Goal: Task Accomplishment & Management: Manage account settings

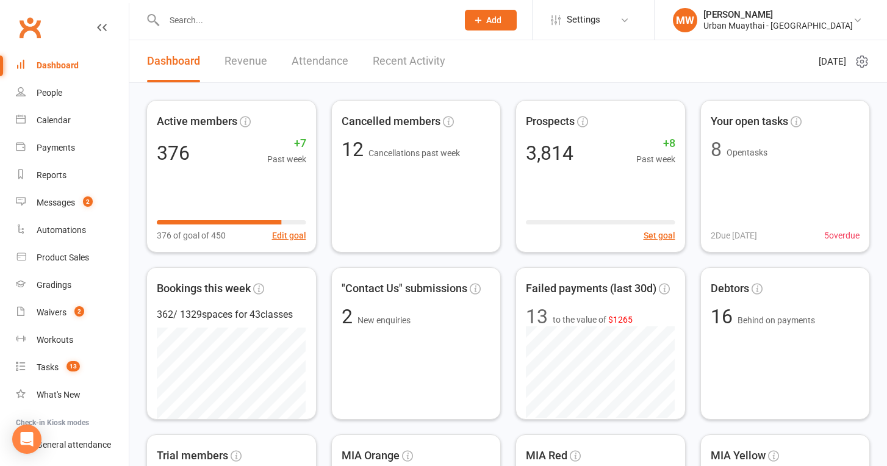
click at [394, 56] on link "Recent Activity" at bounding box center [409, 61] width 73 height 42
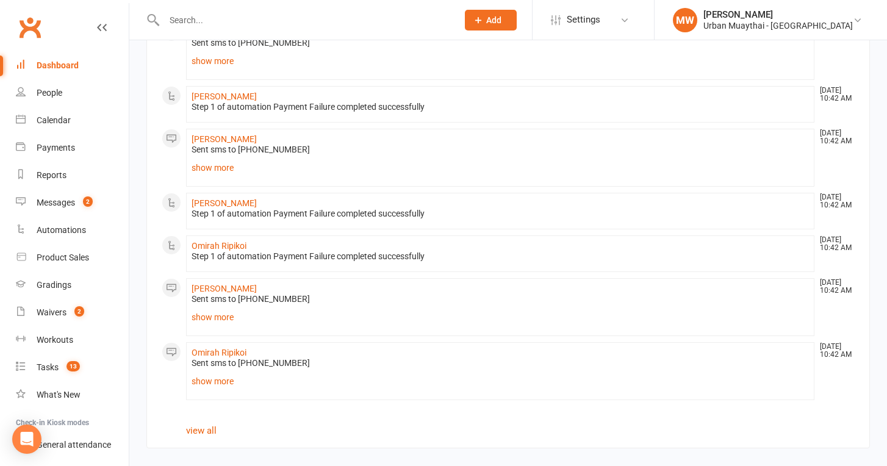
scroll to position [738, 0]
click at [206, 425] on link "view all" at bounding box center [201, 430] width 31 height 11
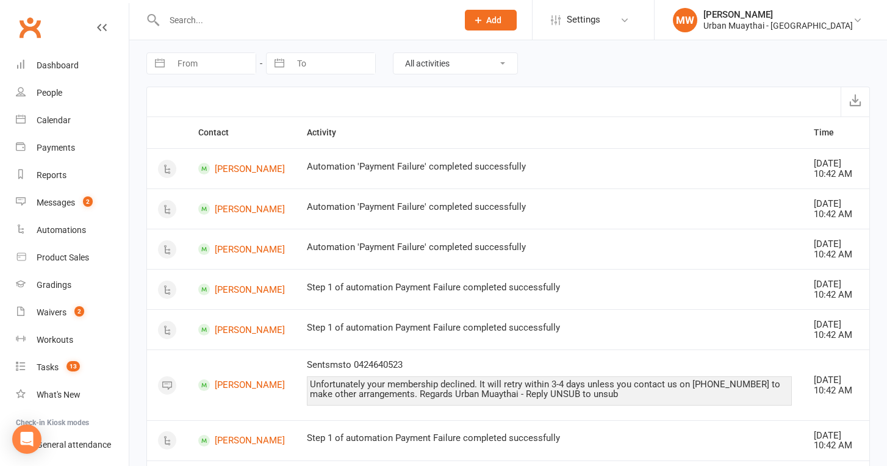
click at [162, 62] on button "button" at bounding box center [160, 63] width 22 height 21
select select "6"
select select "2025"
select select "7"
select select "2025"
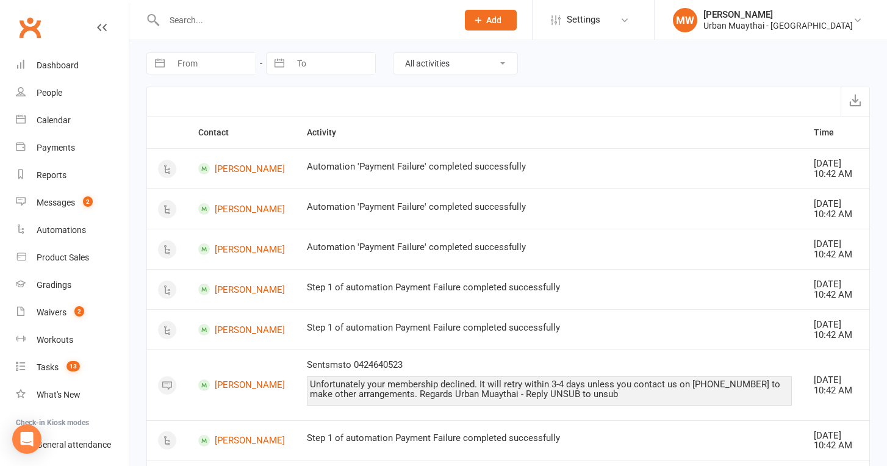
select select "8"
select select "2025"
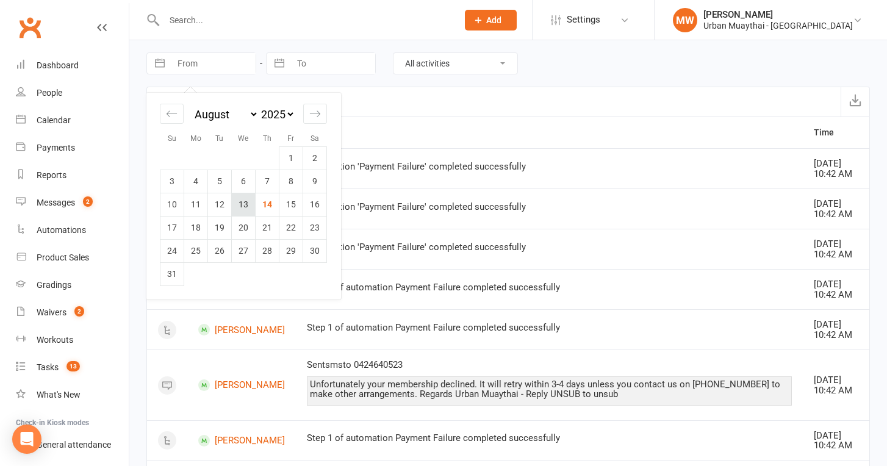
click at [249, 206] on td "13" at bounding box center [244, 204] width 24 height 23
type input "13 Aug 2025"
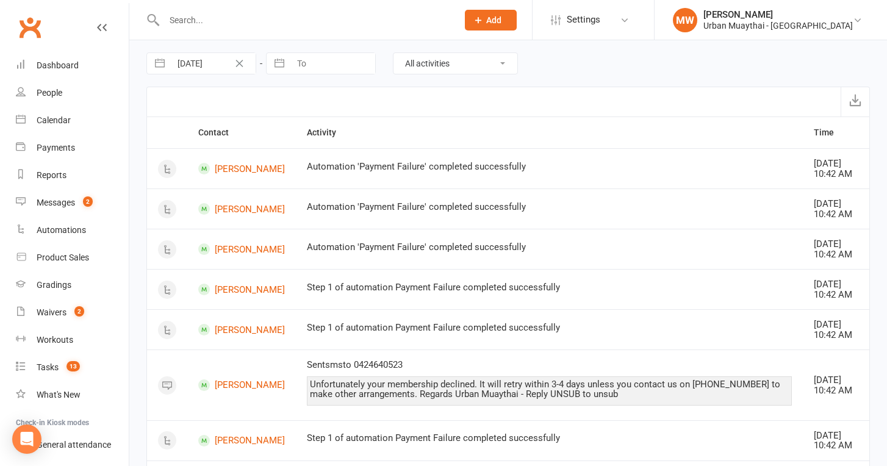
click at [283, 57] on button "button" at bounding box center [279, 63] width 22 height 21
select select "6"
select select "2025"
select select "7"
select select "2025"
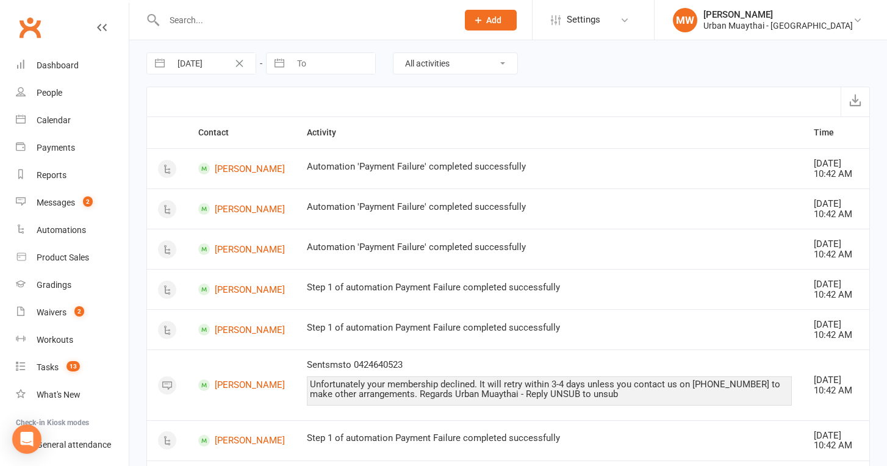
select select "8"
select select "2025"
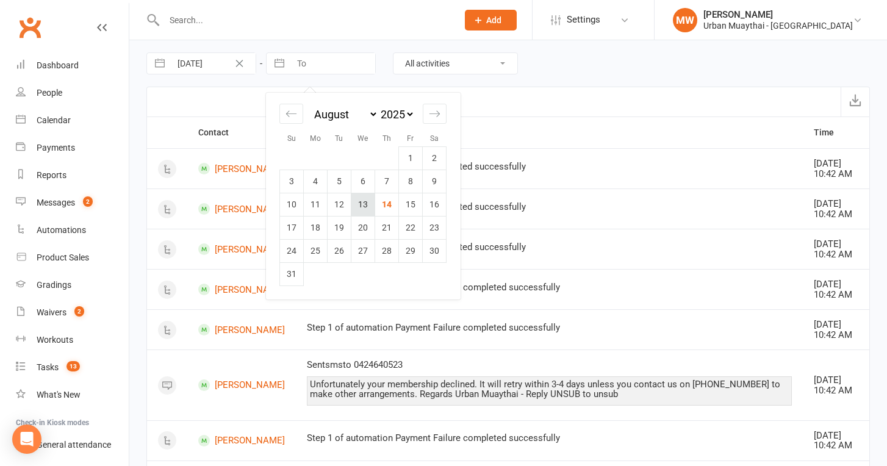
click at [373, 203] on td "13" at bounding box center [363, 204] width 24 height 23
type input "13 Aug 2025"
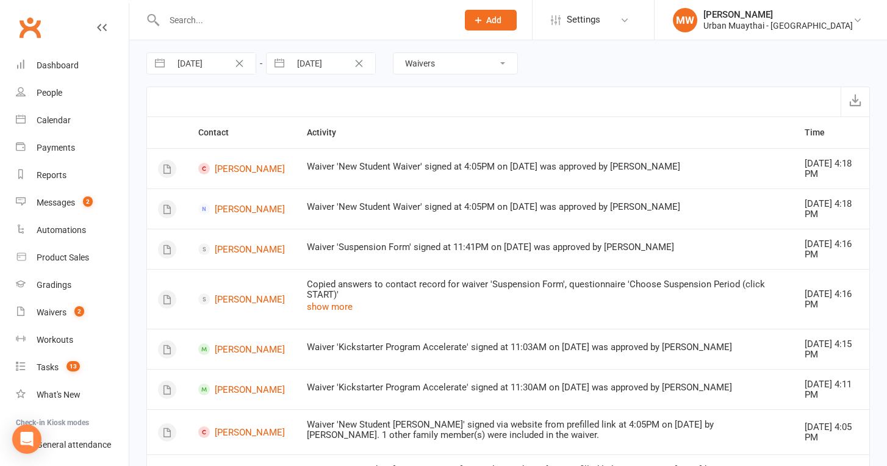
select select "MembershipLogEntry"
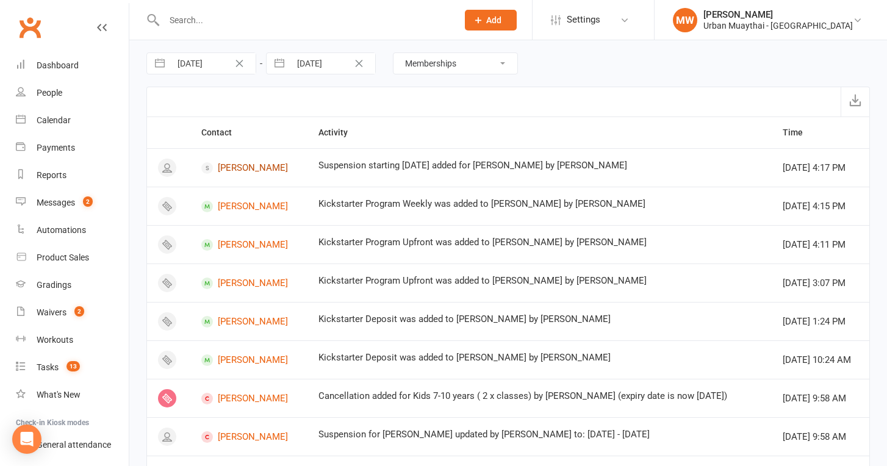
click at [254, 166] on link "Lachlan Fryer" at bounding box center [248, 168] width 95 height 12
click at [249, 201] on link "Bailey Russell" at bounding box center [248, 207] width 95 height 12
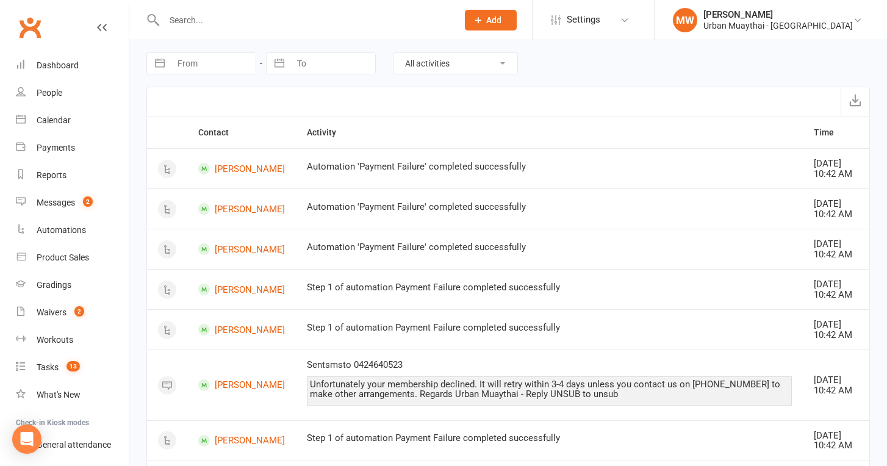
select select "MembershipLogEntry"
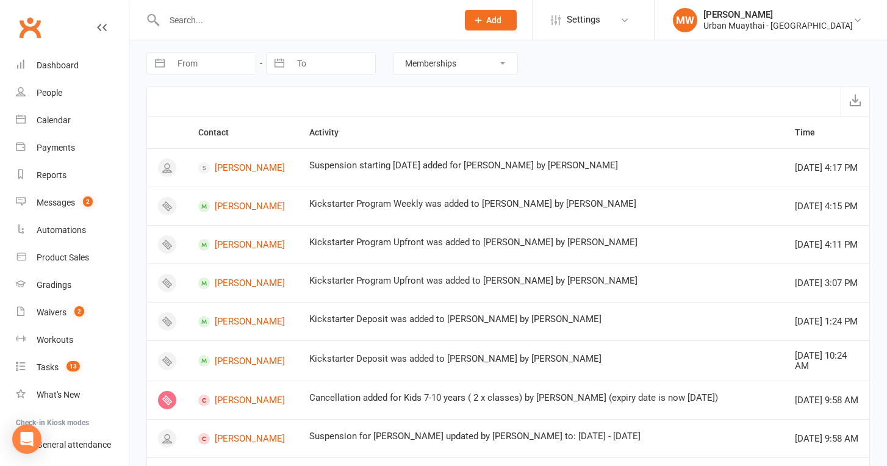
click at [164, 60] on button "button" at bounding box center [160, 63] width 22 height 21
select select "6"
select select "2025"
select select "7"
select select "2025"
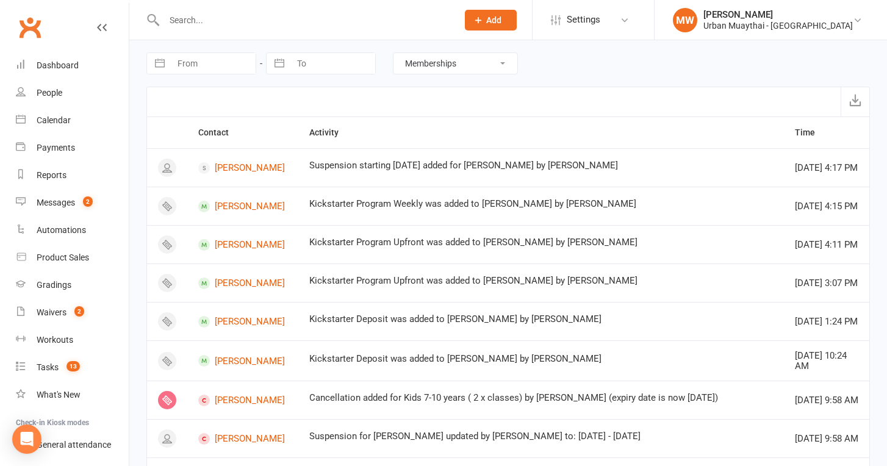
select select "8"
select select "2025"
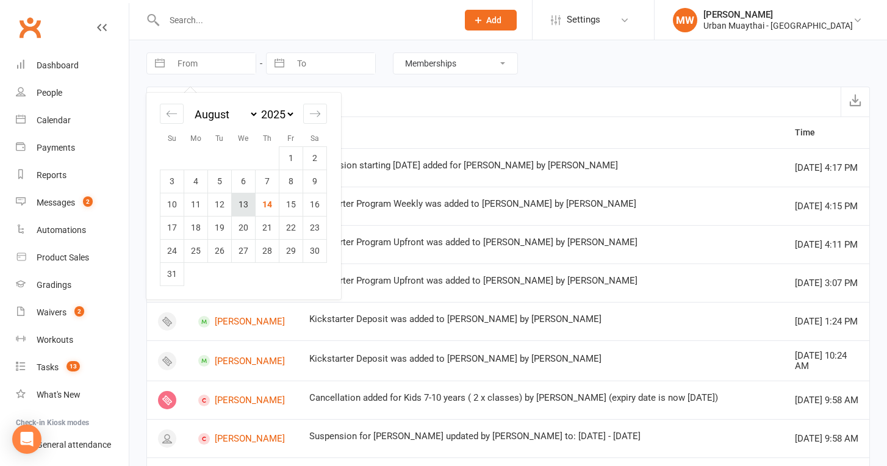
click at [245, 196] on td "13" at bounding box center [244, 204] width 24 height 23
type input "13 Aug 2025"
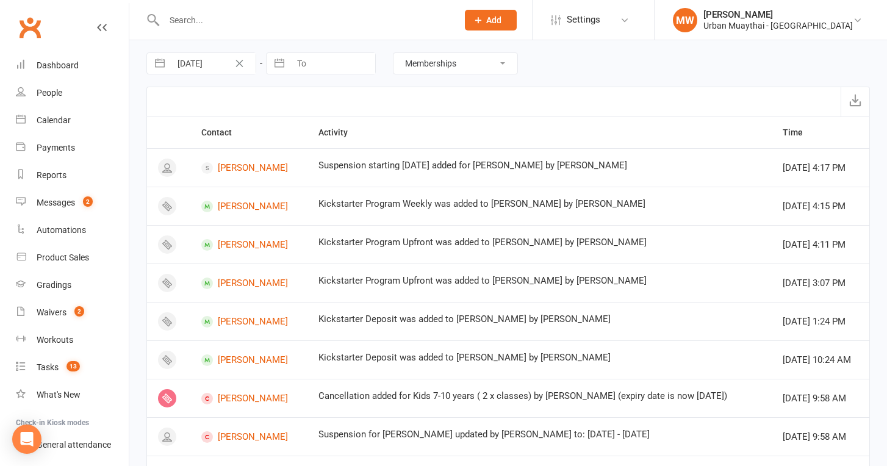
click at [278, 63] on button "button" at bounding box center [279, 63] width 22 height 21
select select "6"
select select "2025"
select select "7"
select select "2025"
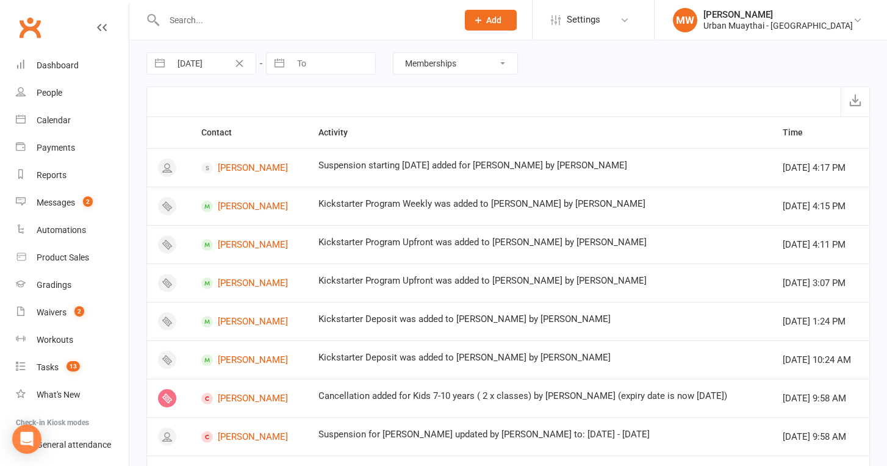
select select "8"
select select "2025"
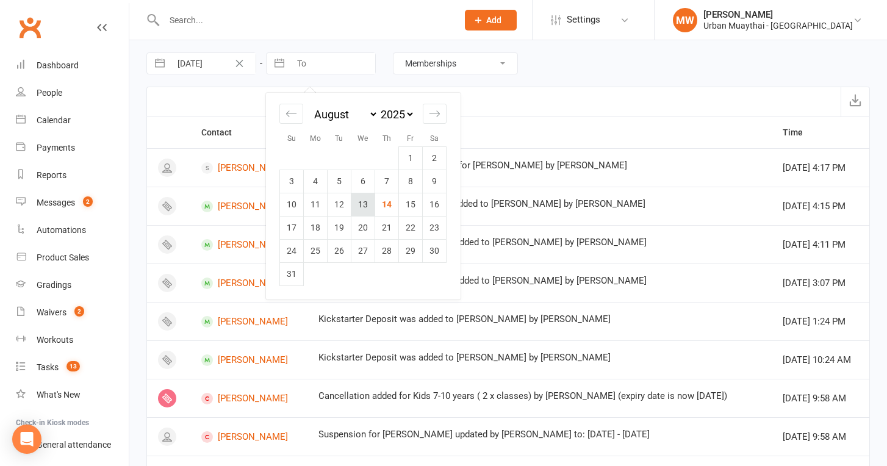
click at [364, 204] on td "13" at bounding box center [363, 204] width 24 height 23
type input "[DATE]"
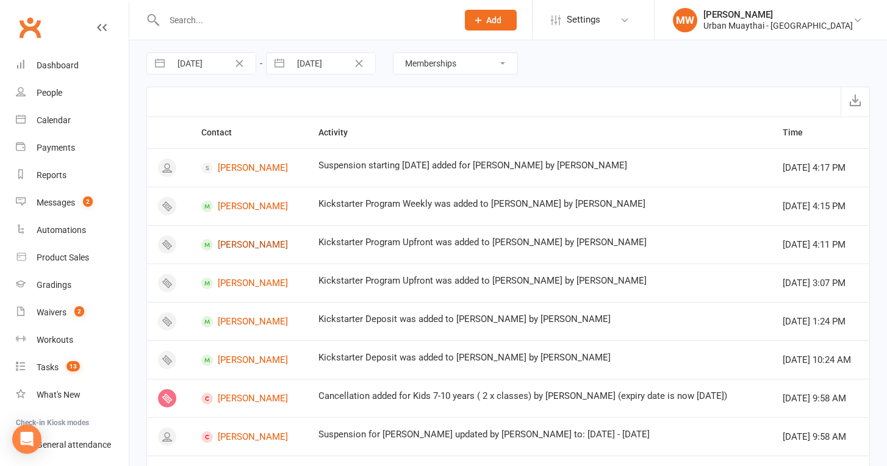
click at [228, 245] on link "Daniel De Freitas" at bounding box center [248, 245] width 95 height 12
click at [232, 279] on link "Liam Pace" at bounding box center [248, 284] width 95 height 12
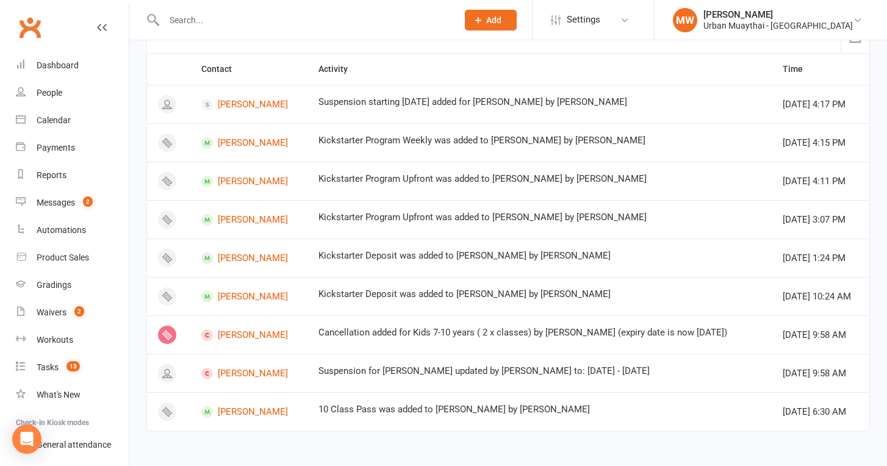
scroll to position [74, 0]
click at [245, 329] on link "Matilda Jorgensen" at bounding box center [248, 335] width 95 height 12
click at [235, 406] on link "Harlan Norris" at bounding box center [248, 412] width 95 height 12
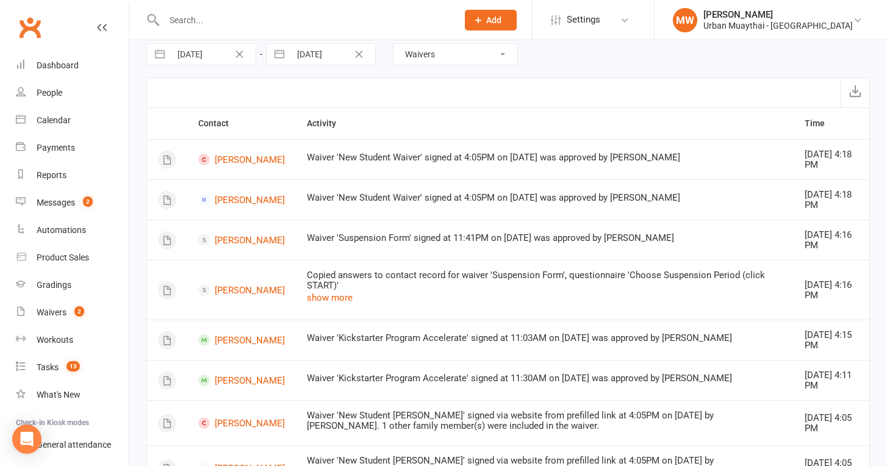
scroll to position [14, 0]
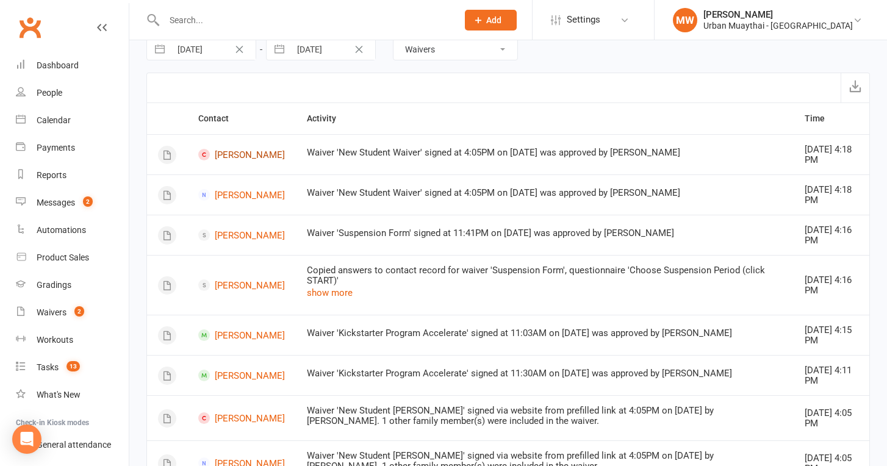
click at [229, 159] on link "Ned Campbell" at bounding box center [241, 155] width 87 height 12
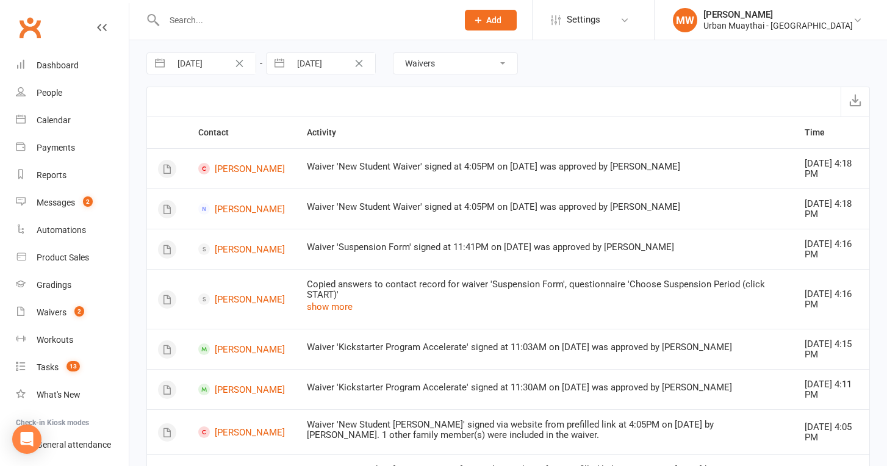
scroll to position [0, 0]
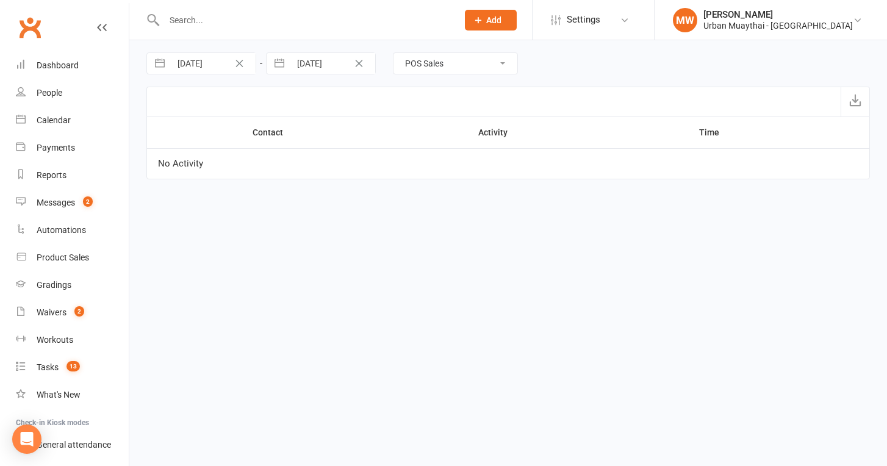
select select "NoteLogEntry"
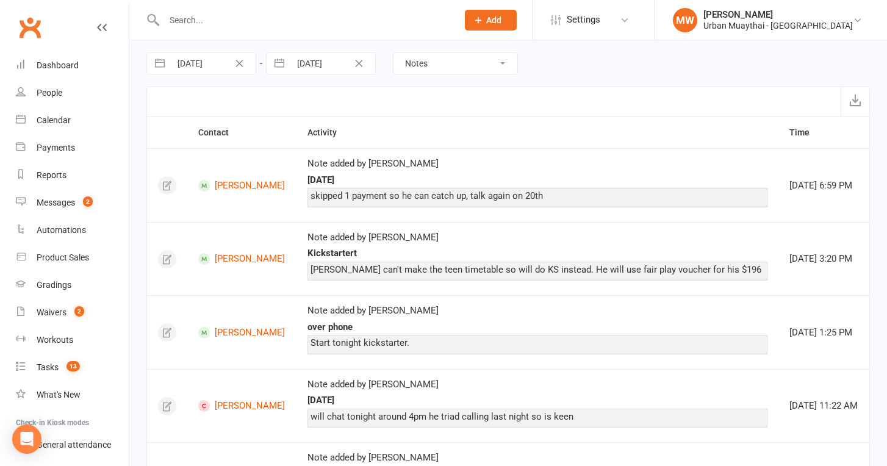
click at [159, 64] on button "button" at bounding box center [160, 63] width 22 height 21
select select "6"
select select "2025"
select select "7"
select select "2025"
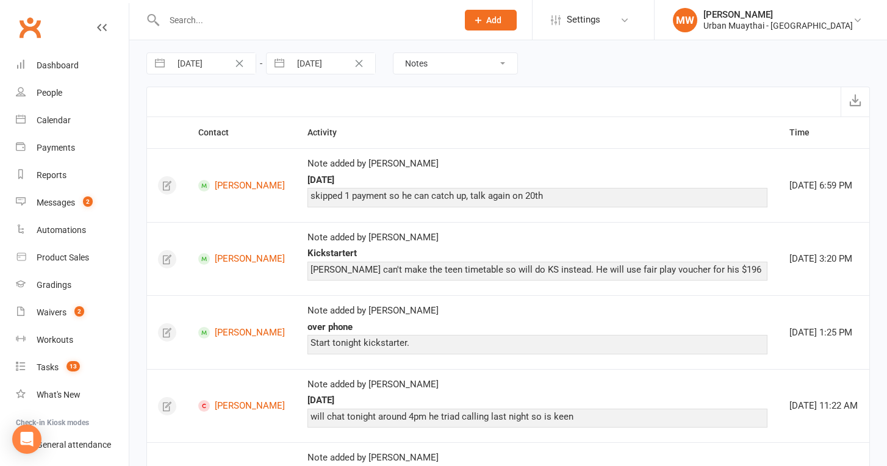
select select "8"
select select "2025"
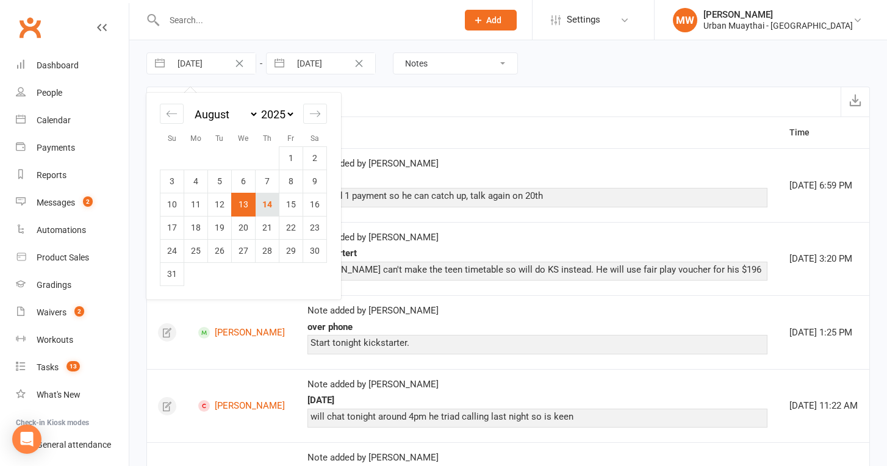
click at [259, 204] on td "14" at bounding box center [268, 204] width 24 height 23
type input "14 Aug 2025"
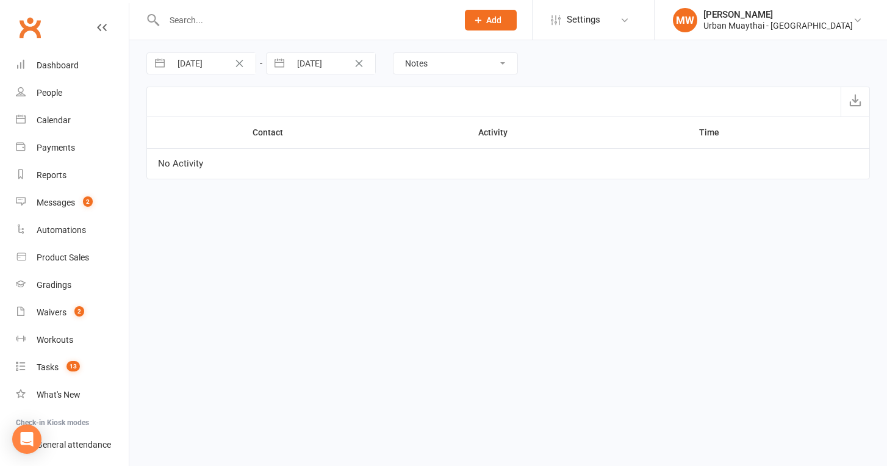
click at [289, 60] on button "button" at bounding box center [279, 63] width 22 height 21
select select "6"
select select "2025"
select select "7"
select select "2025"
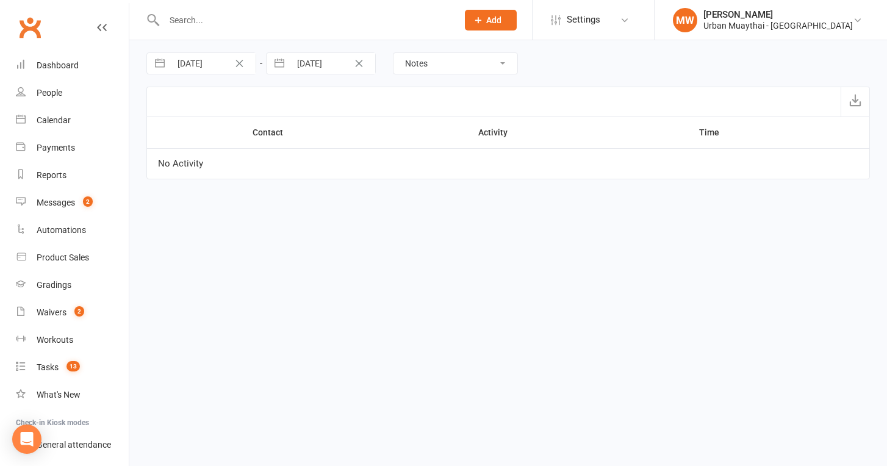
select select "8"
select select "2025"
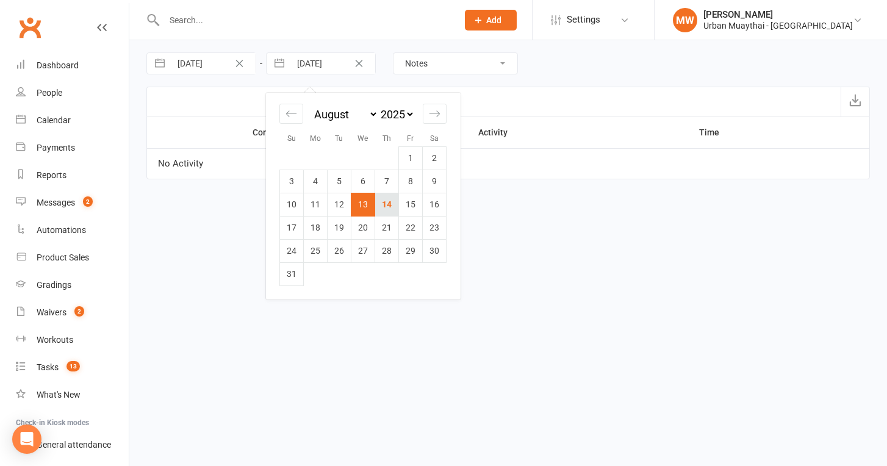
click at [383, 210] on td "14" at bounding box center [387, 204] width 24 height 23
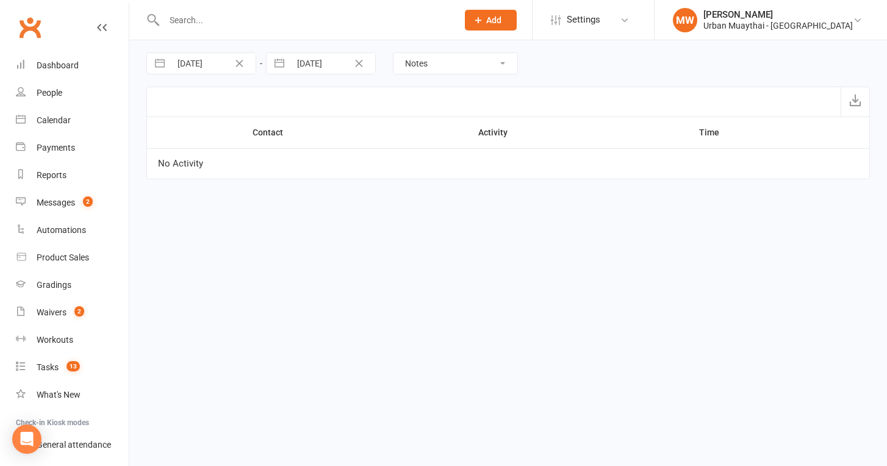
type input "14 Aug 2025"
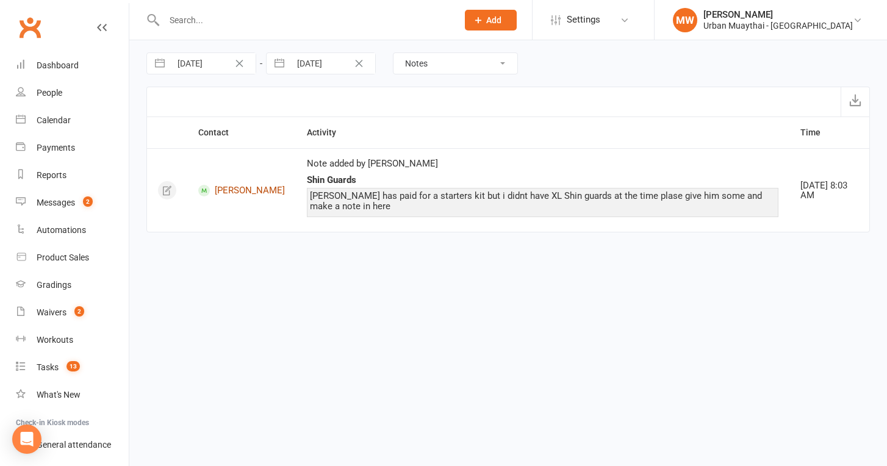
click at [225, 188] on link "Brendan Farrel" at bounding box center [241, 191] width 87 height 12
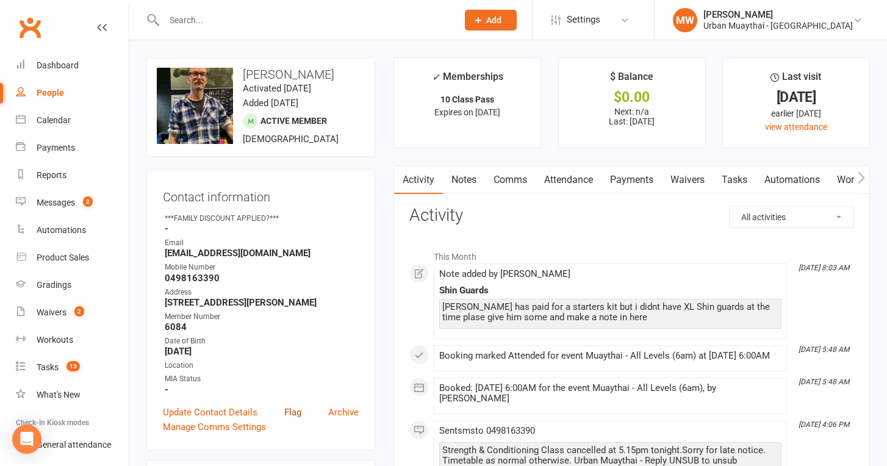
click at [290, 412] on link "Flag" at bounding box center [292, 412] width 17 height 15
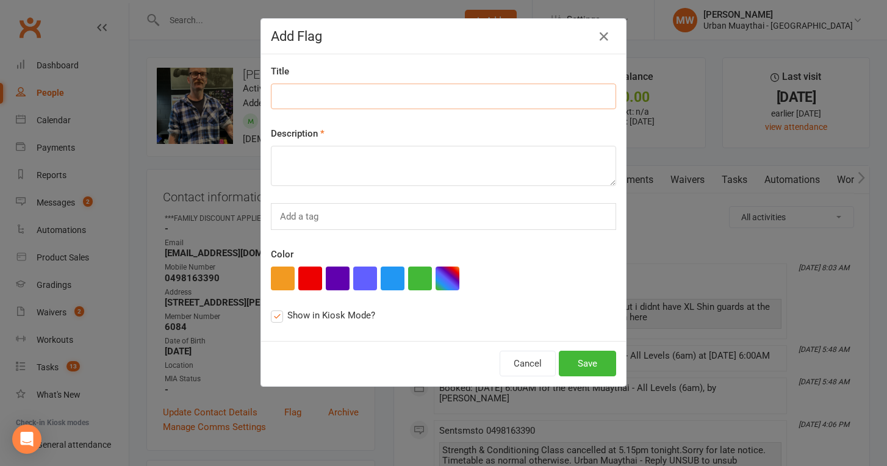
click at [354, 98] on input at bounding box center [443, 97] width 345 height 26
type input "GIVE XL shin guards elastic"
click at [358, 160] on textarea at bounding box center [443, 166] width 345 height 40
type textarea "already paid for as part of kit"
click at [579, 367] on button "Save" at bounding box center [587, 364] width 57 height 26
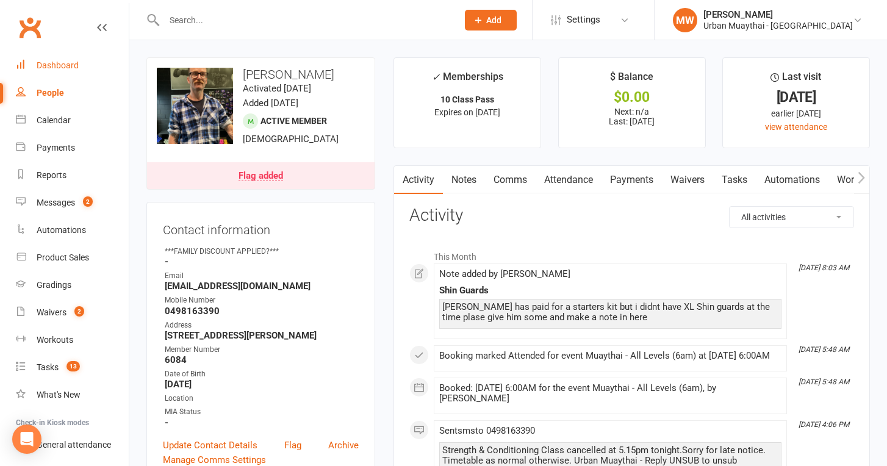
click at [67, 65] on div "Dashboard" at bounding box center [58, 65] width 42 height 10
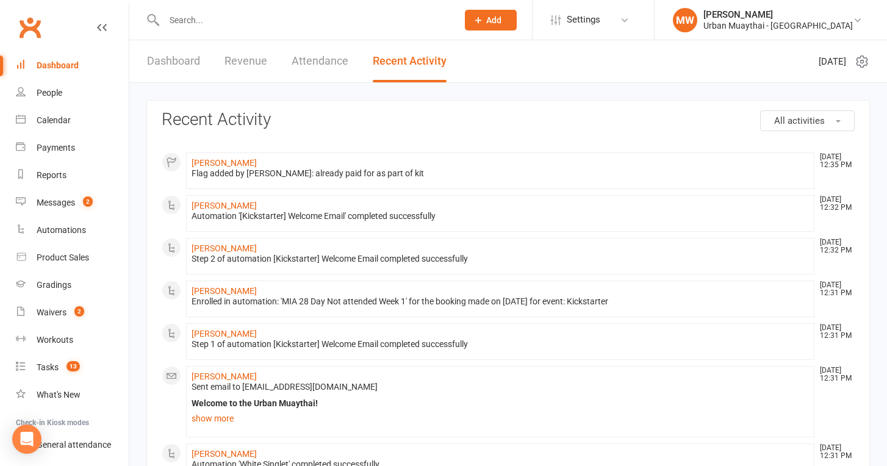
click at [58, 63] on div "Dashboard" at bounding box center [58, 65] width 42 height 10
click at [177, 62] on link "Dashboard" at bounding box center [173, 61] width 53 height 42
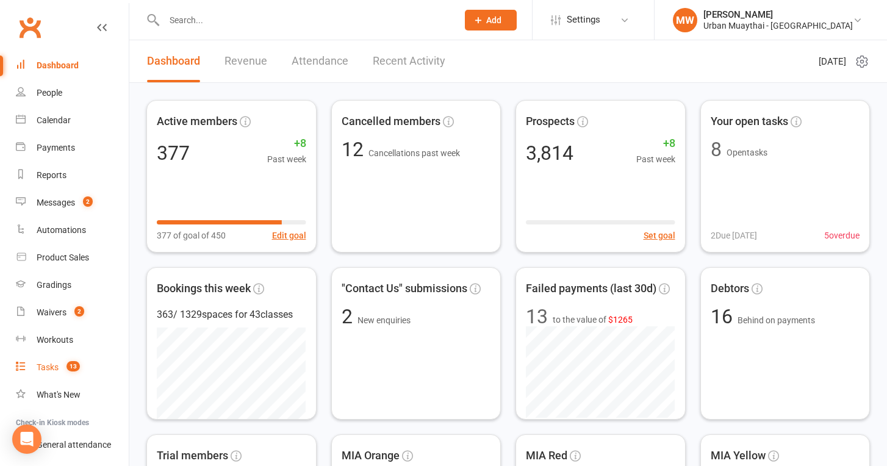
click at [49, 365] on div "Tasks" at bounding box center [48, 367] width 22 height 10
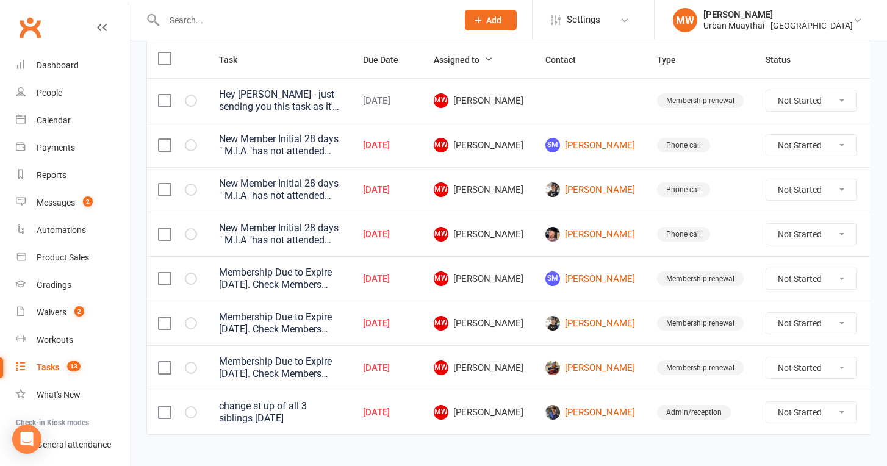
scroll to position [153, 0]
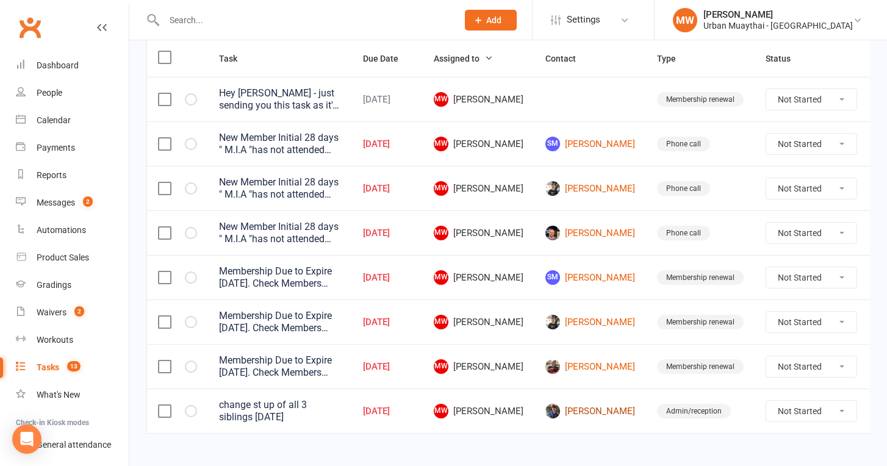
click at [565, 407] on link "Maxwell Dun" at bounding box center [590, 411] width 90 height 15
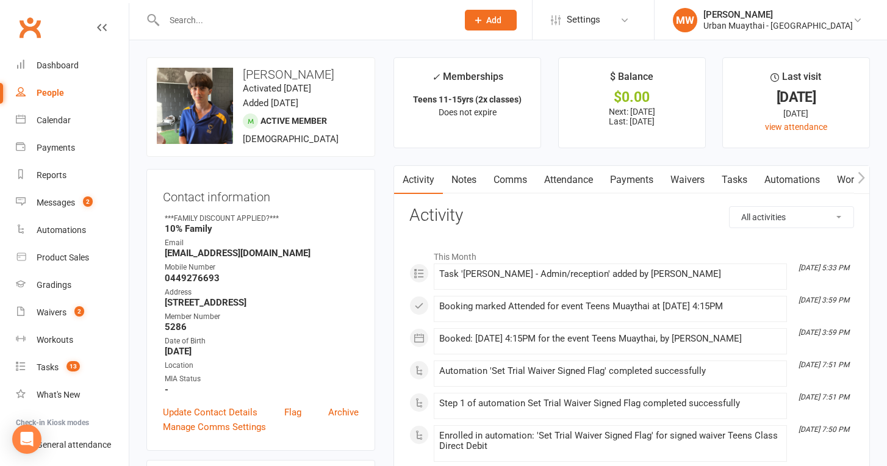
click at [699, 181] on link "Waivers" at bounding box center [687, 180] width 51 height 28
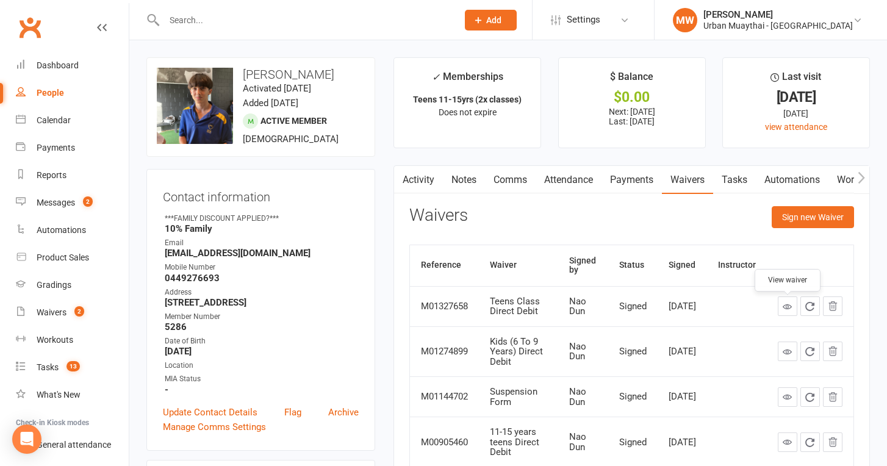
click at [786, 308] on icon at bounding box center [787, 306] width 9 height 9
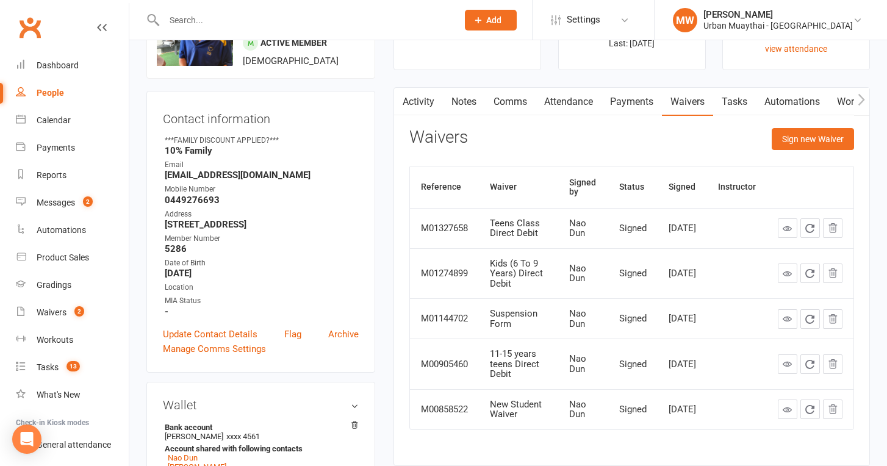
scroll to position [77, 0]
click at [54, 365] on div "Tasks" at bounding box center [48, 367] width 22 height 10
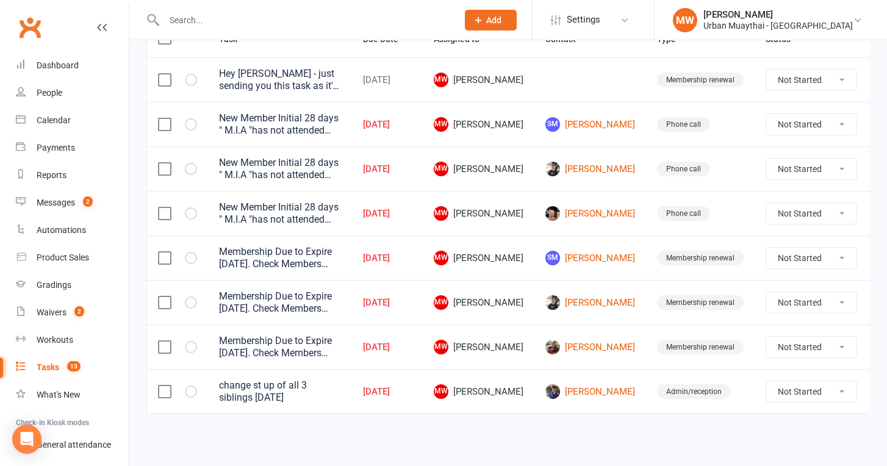
scroll to position [182, 0]
select select "unstarted"
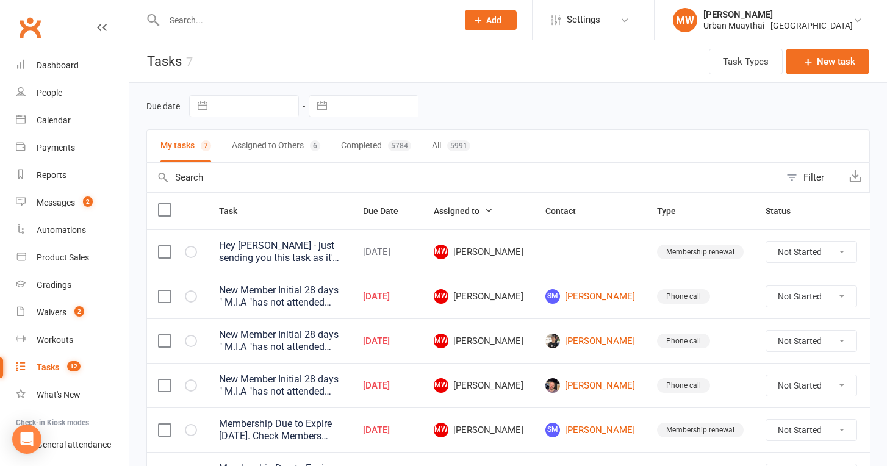
scroll to position [0, 0]
click at [70, 65] on div "Dashboard" at bounding box center [58, 65] width 42 height 10
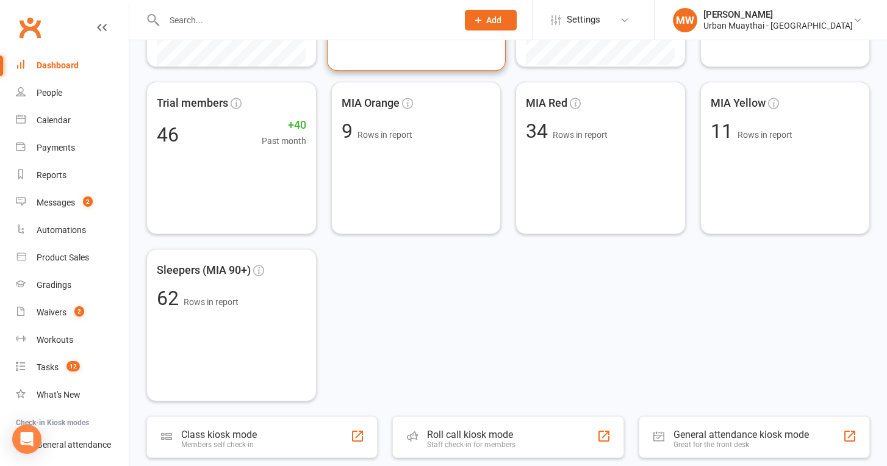
scroll to position [433, 0]
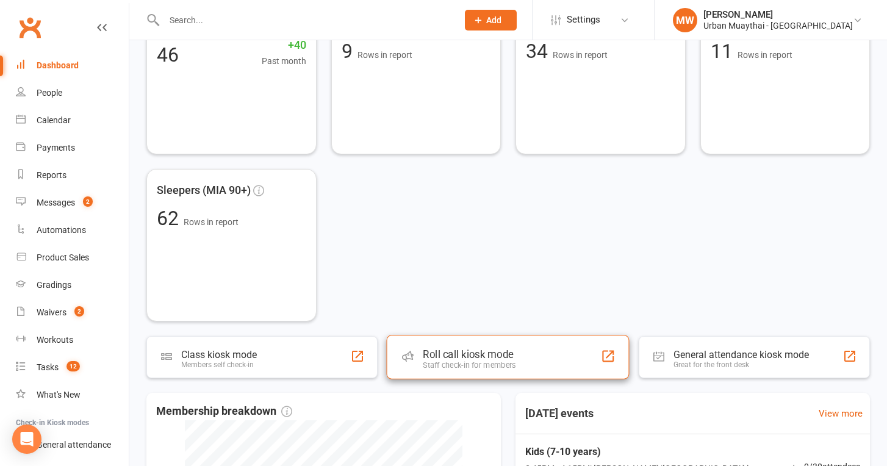
click at [495, 357] on div "Roll call kiosk mode" at bounding box center [469, 354] width 93 height 12
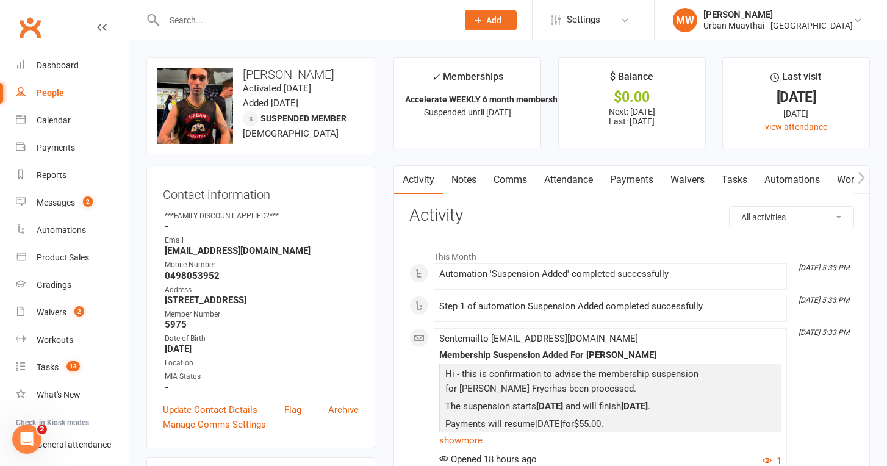
click at [689, 173] on link "Waivers" at bounding box center [687, 180] width 51 height 28
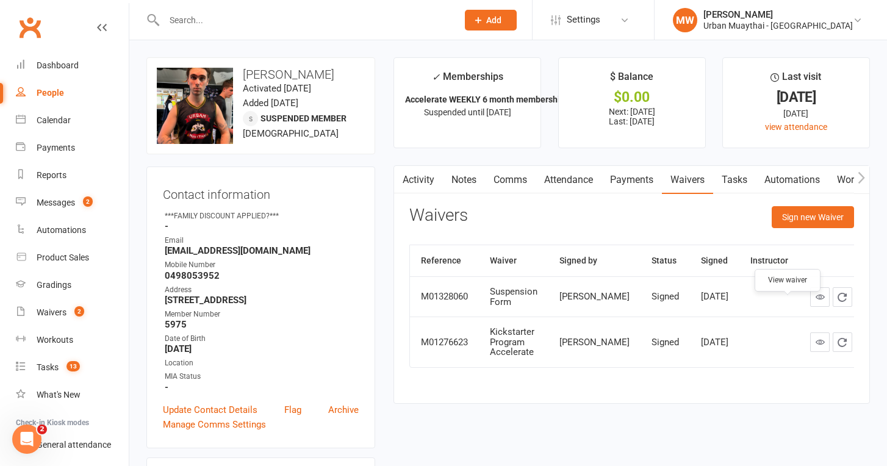
click at [816, 301] on icon at bounding box center [820, 296] width 9 height 9
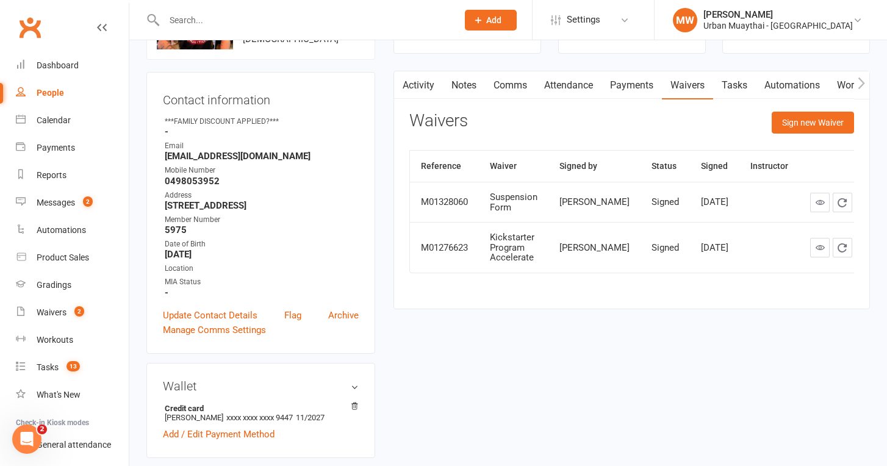
scroll to position [85, 0]
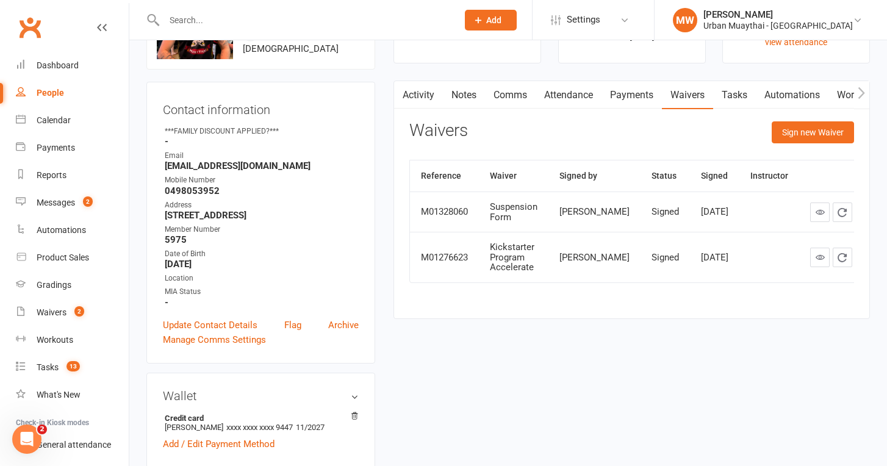
click at [635, 90] on link "Payments" at bounding box center [632, 95] width 60 height 28
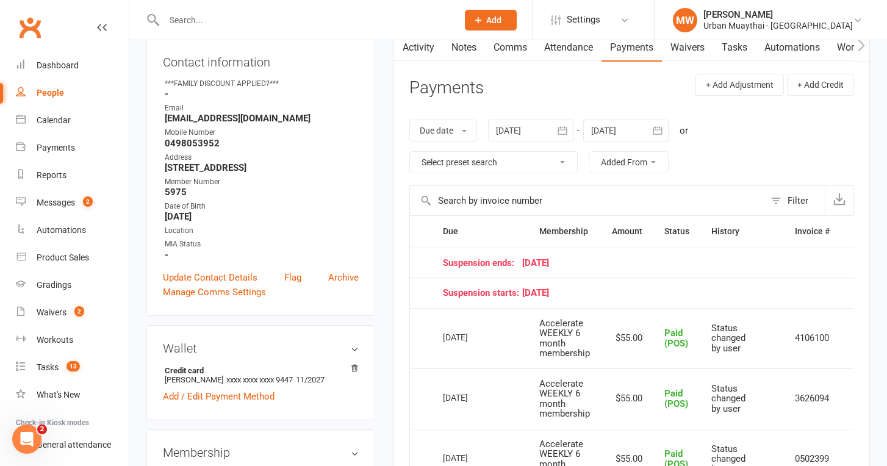
scroll to position [124, 0]
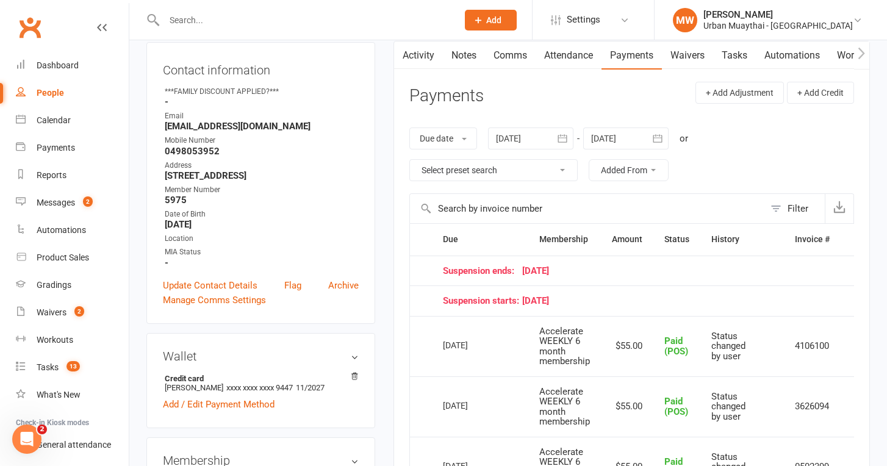
click at [657, 134] on icon "button" at bounding box center [658, 138] width 12 height 12
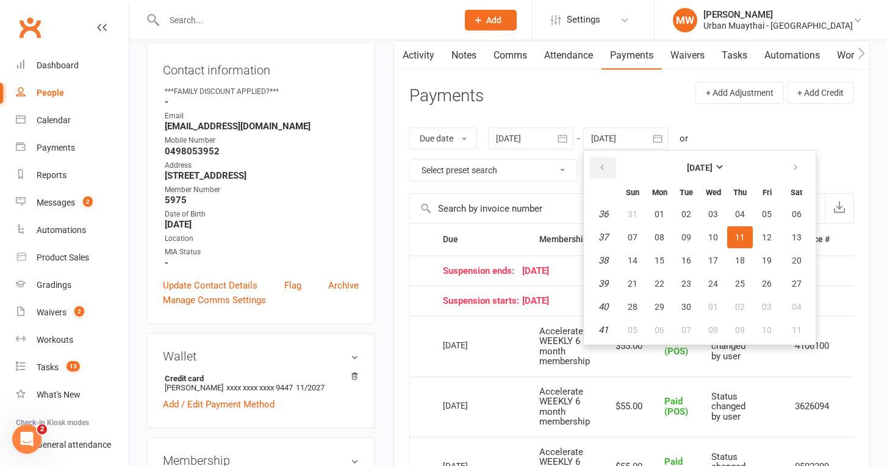
click at [606, 164] on icon "button" at bounding box center [602, 168] width 9 height 10
click at [792, 168] on button "button" at bounding box center [796, 168] width 26 height 22
click at [555, 219] on input "text" at bounding box center [587, 208] width 354 height 29
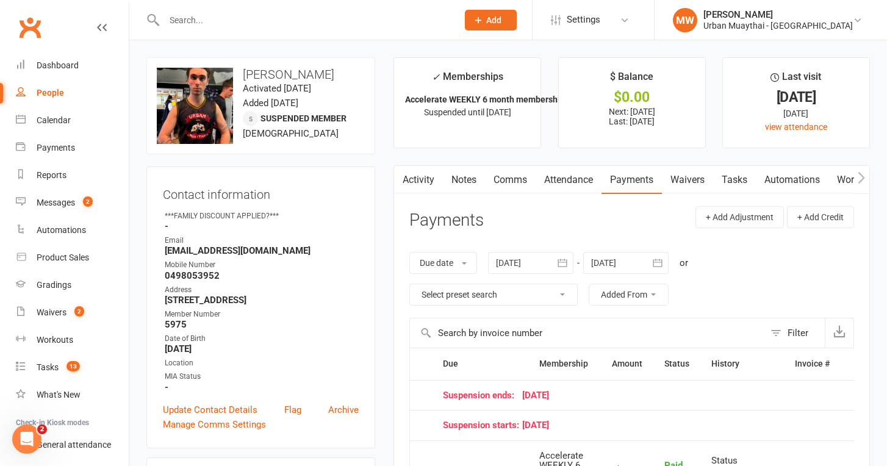
scroll to position [0, 0]
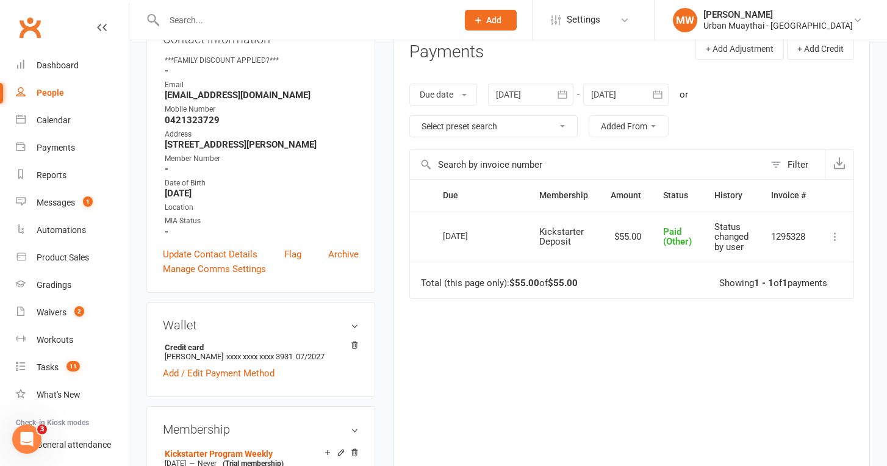
scroll to position [158, 0]
click at [661, 93] on icon "button" at bounding box center [658, 94] width 12 height 12
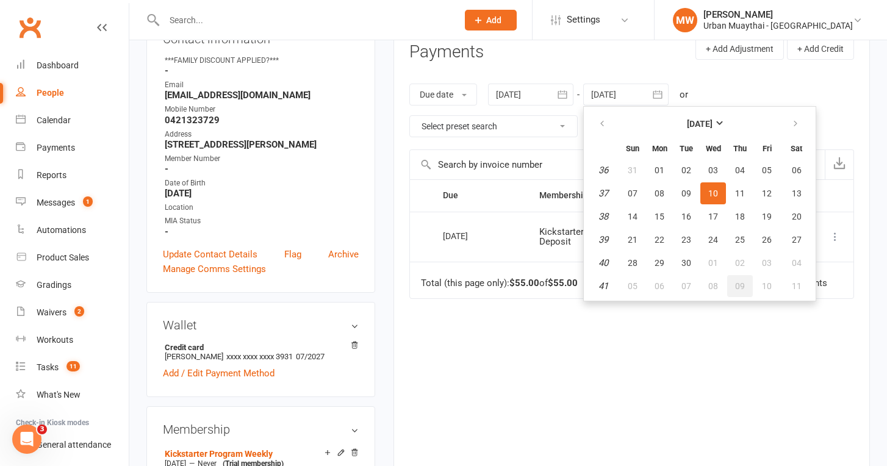
click at [751, 286] on button "09" at bounding box center [740, 286] width 26 height 22
type input "09 Oct 2025"
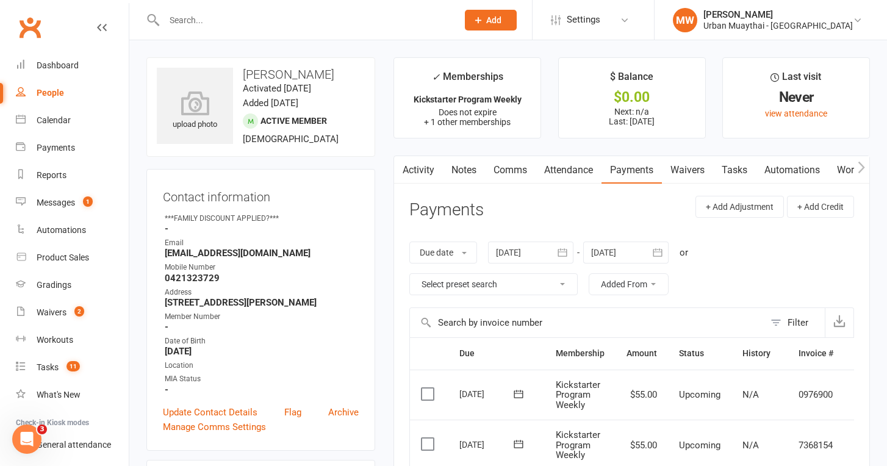
scroll to position [0, 0]
click at [690, 170] on link "Waivers" at bounding box center [687, 170] width 51 height 28
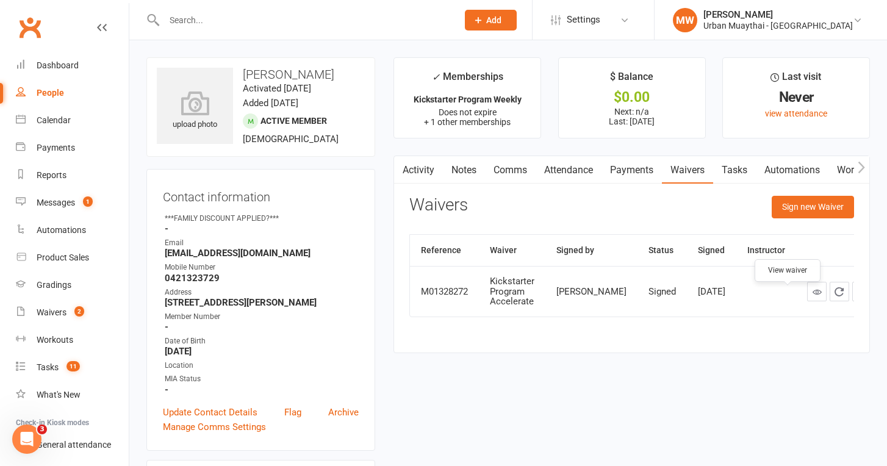
click at [813, 296] on icon at bounding box center [817, 291] width 9 height 9
click at [638, 176] on link "Payments" at bounding box center [632, 170] width 60 height 28
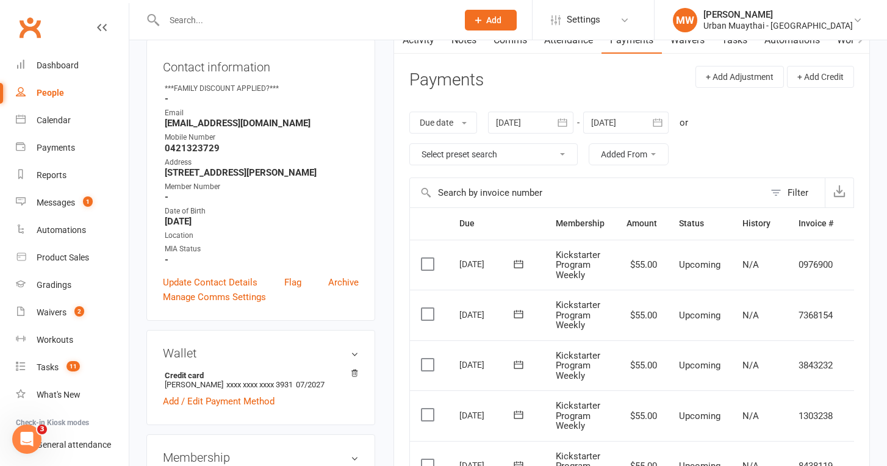
scroll to position [131, 0]
click at [519, 311] on icon at bounding box center [518, 313] width 12 height 12
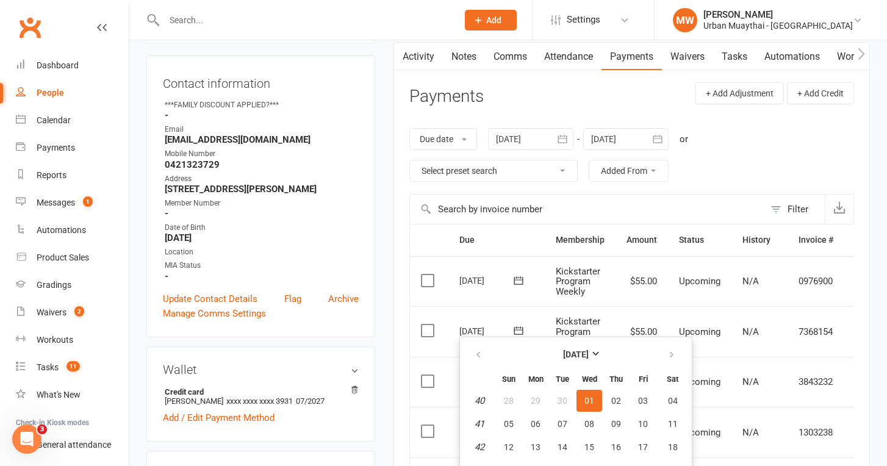
scroll to position [110, 0]
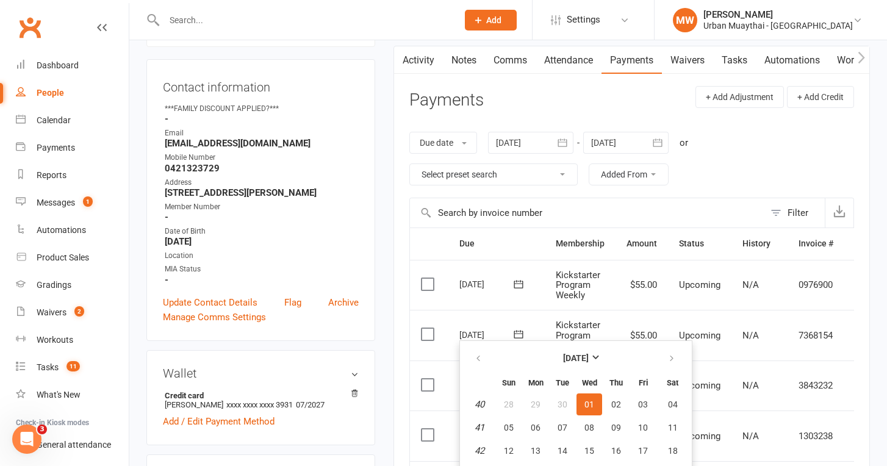
click at [578, 64] on link "Attendance" at bounding box center [569, 60] width 66 height 28
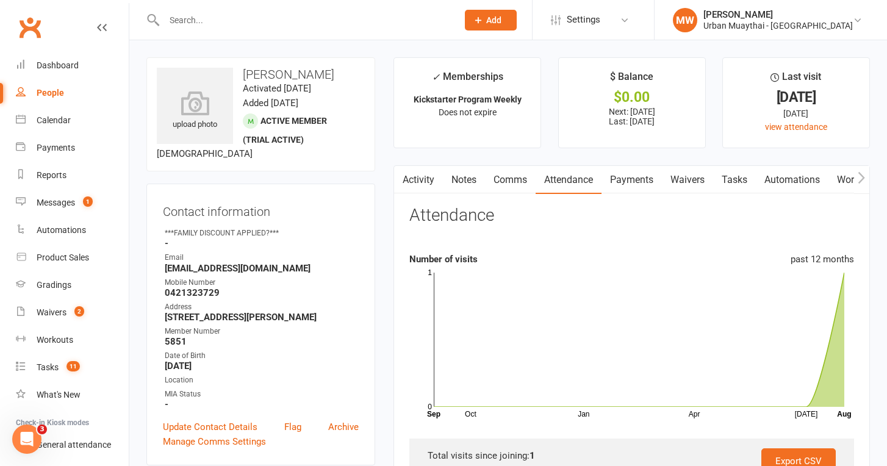
drag, startPoint x: 317, startPoint y: 74, endPoint x: 239, endPoint y: 71, distance: 78.2
click at [239, 71] on h3 "Bailey Russell" at bounding box center [261, 74] width 208 height 13
copy h3 "Bailey Russell"
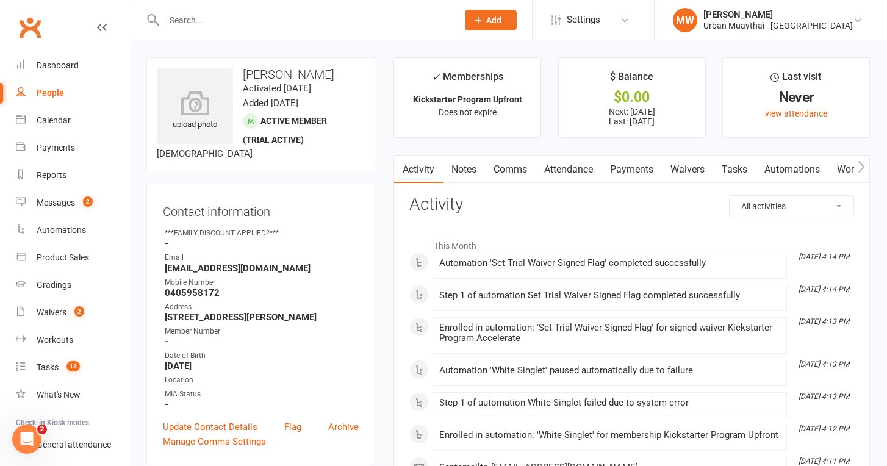
click at [619, 171] on link "Payments" at bounding box center [632, 170] width 60 height 28
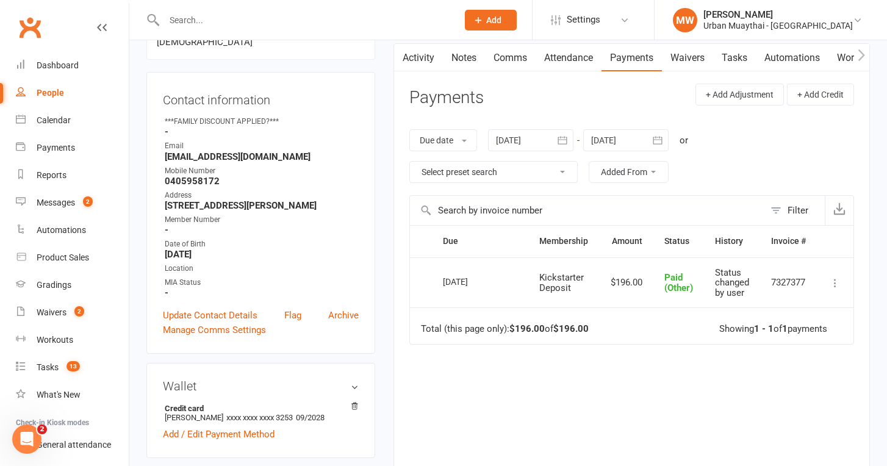
scroll to position [114, 0]
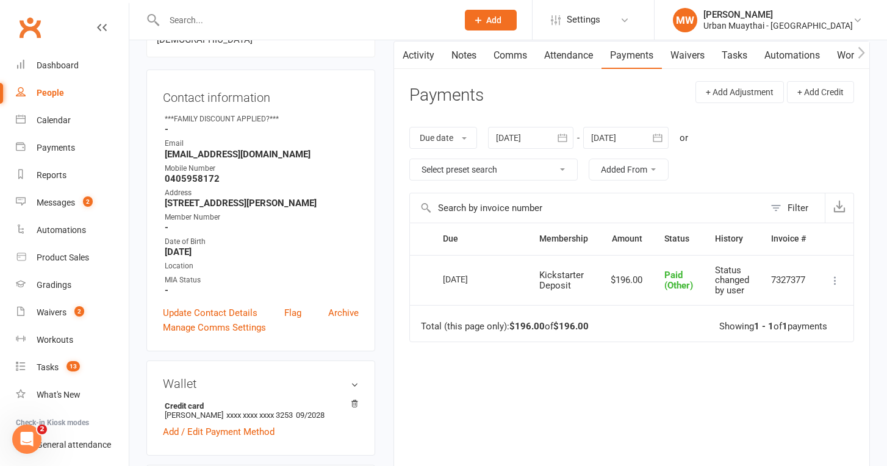
click at [643, 129] on div at bounding box center [625, 138] width 85 height 22
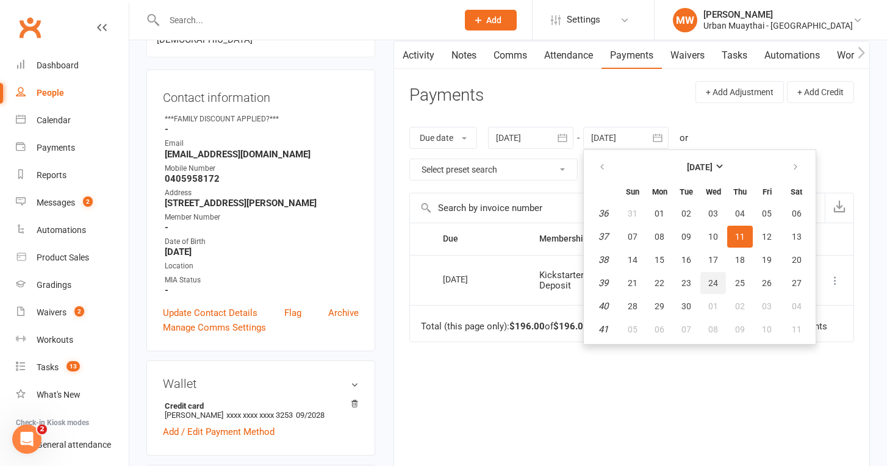
click at [726, 278] on button "24" at bounding box center [713, 283] width 26 height 22
type input "[DATE]"
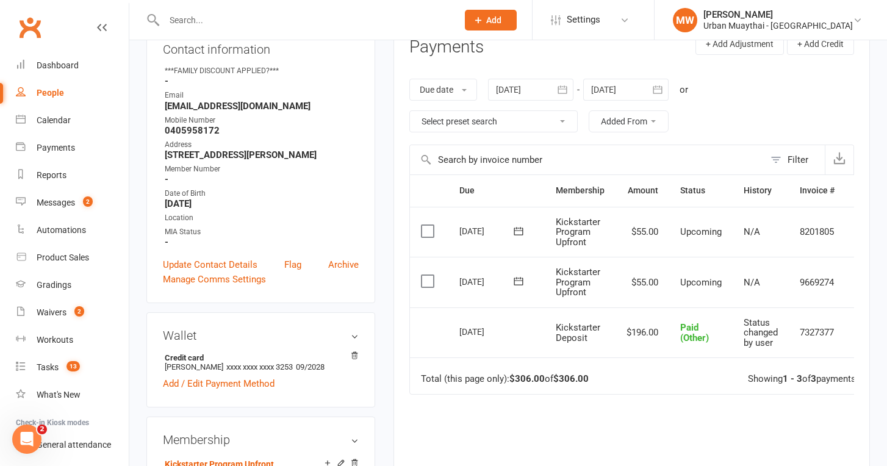
scroll to position [164, 0]
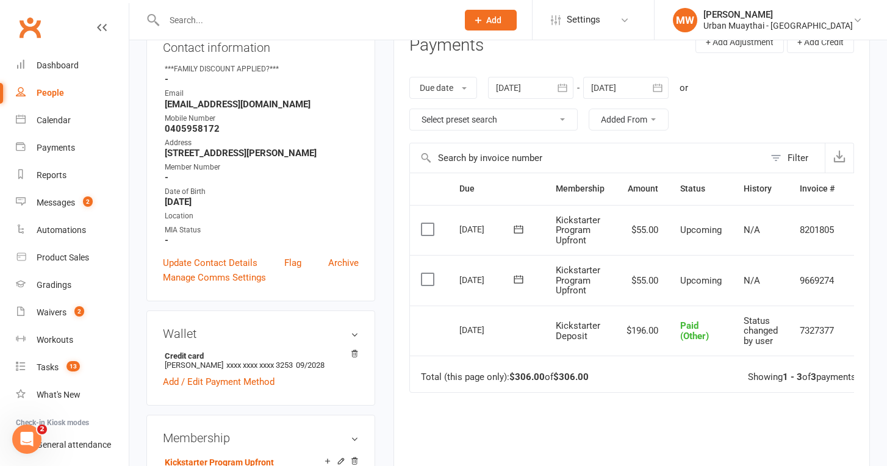
click at [517, 276] on icon at bounding box center [518, 280] width 9 height 8
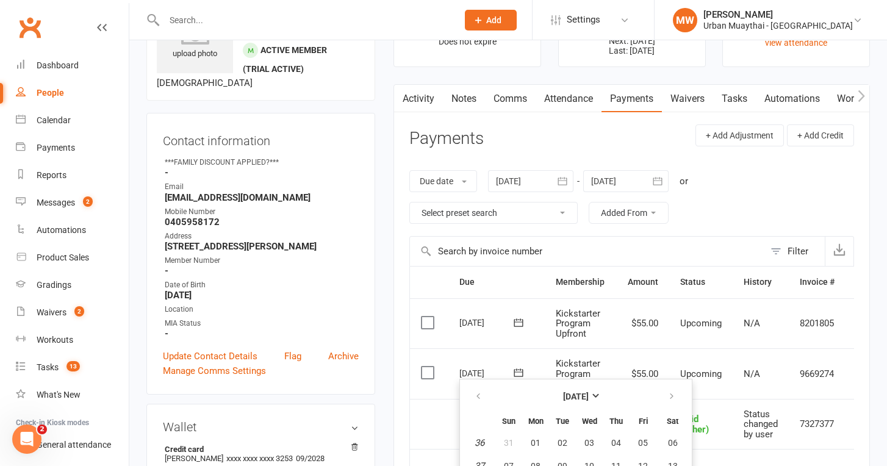
scroll to position [63, 0]
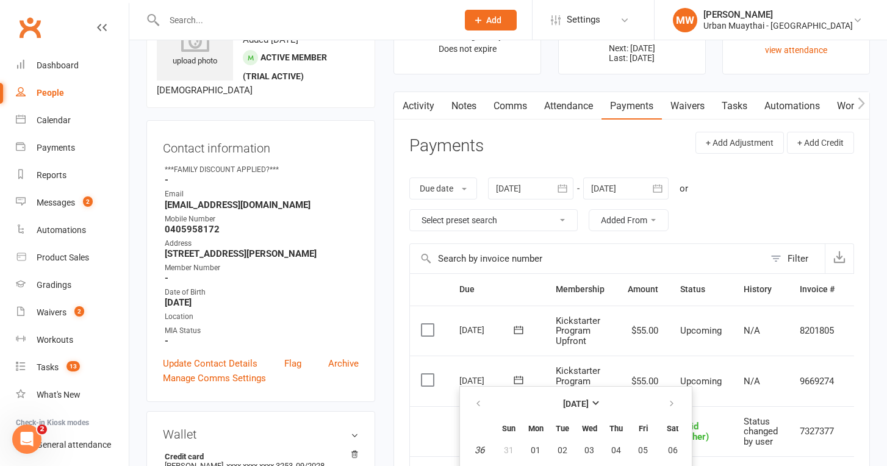
click at [683, 104] on link "Waivers" at bounding box center [687, 106] width 51 height 28
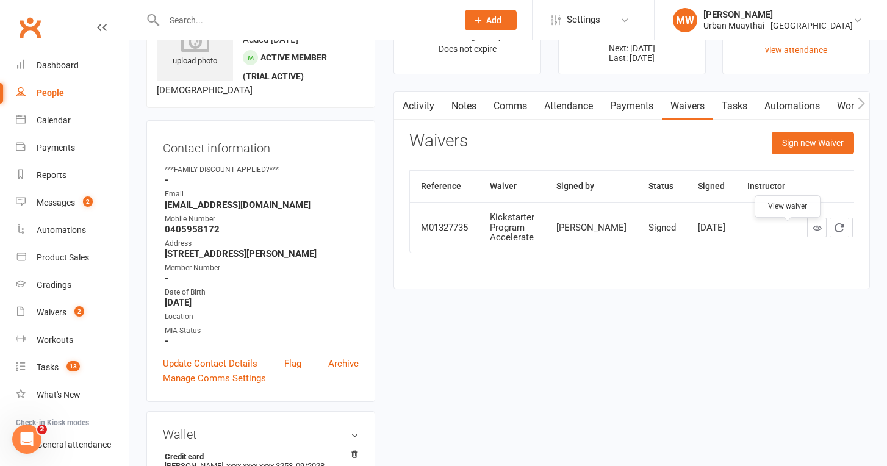
click at [807, 237] on link at bounding box center [817, 228] width 20 height 20
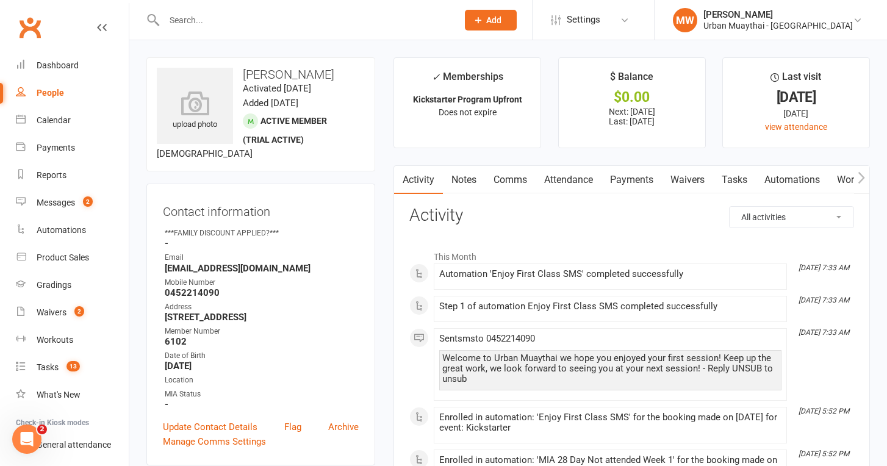
click at [627, 168] on link "Payments" at bounding box center [632, 180] width 60 height 28
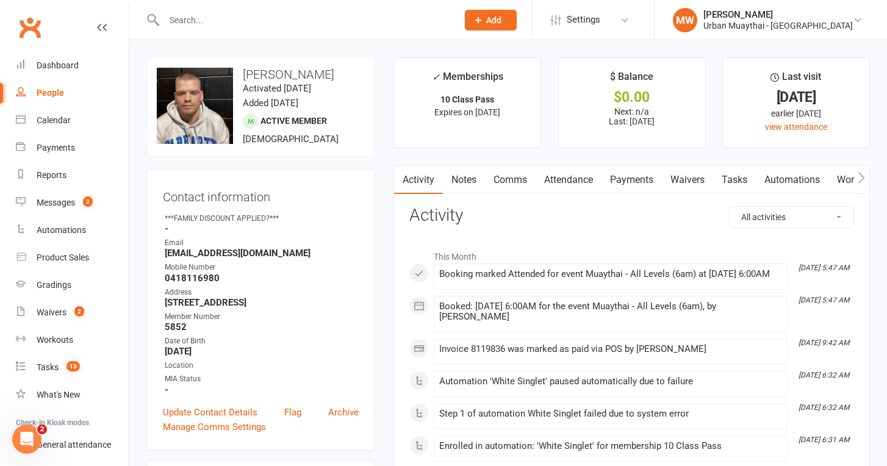
click at [624, 179] on link "Payments" at bounding box center [632, 180] width 60 height 28
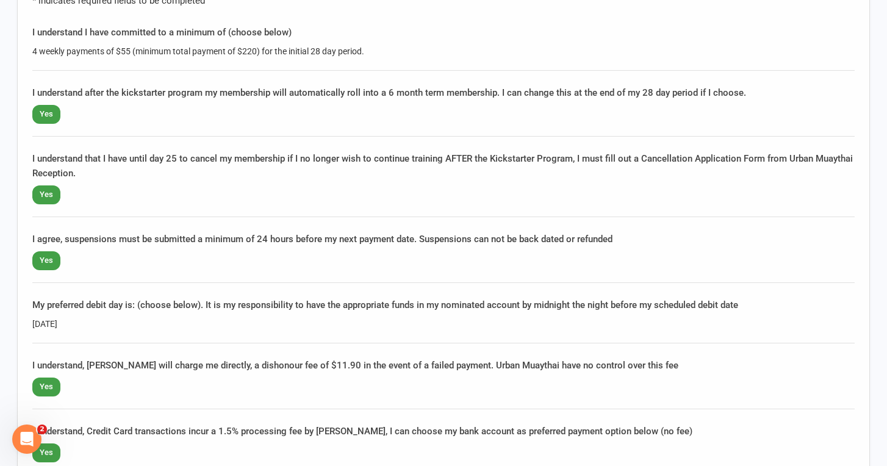
scroll to position [1016, 0]
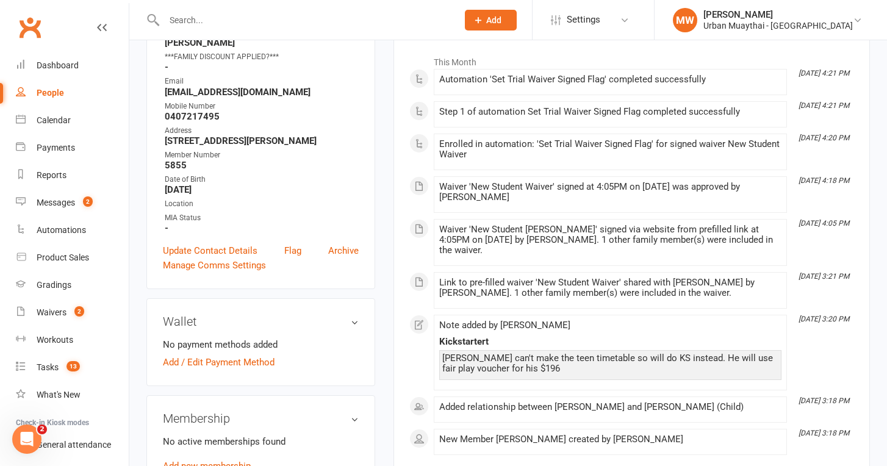
scroll to position [179, 0]
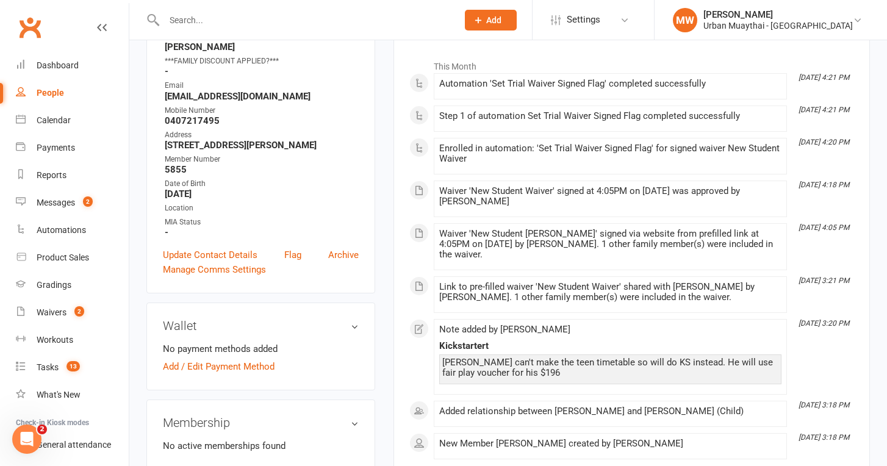
click at [502, 357] on div "Ned can't make the teen timetable so will do KS instead. He will use fair play …" at bounding box center [610, 367] width 336 height 21
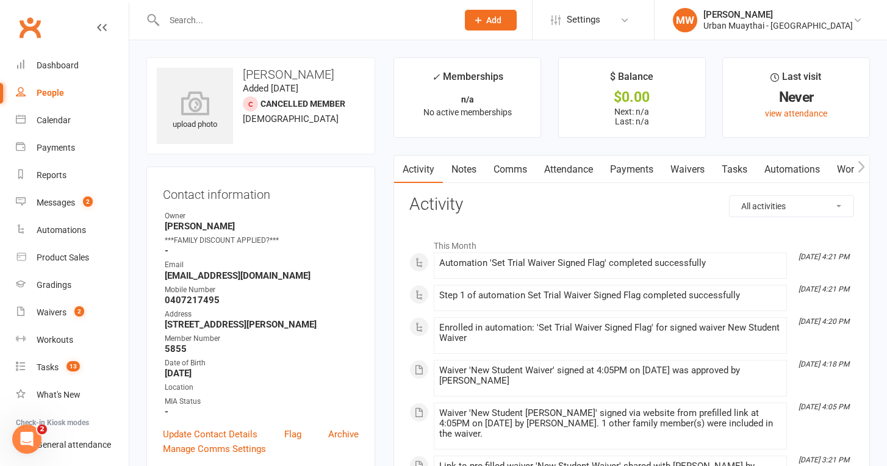
scroll to position [0, 0]
click at [689, 160] on link "Waivers" at bounding box center [687, 170] width 51 height 28
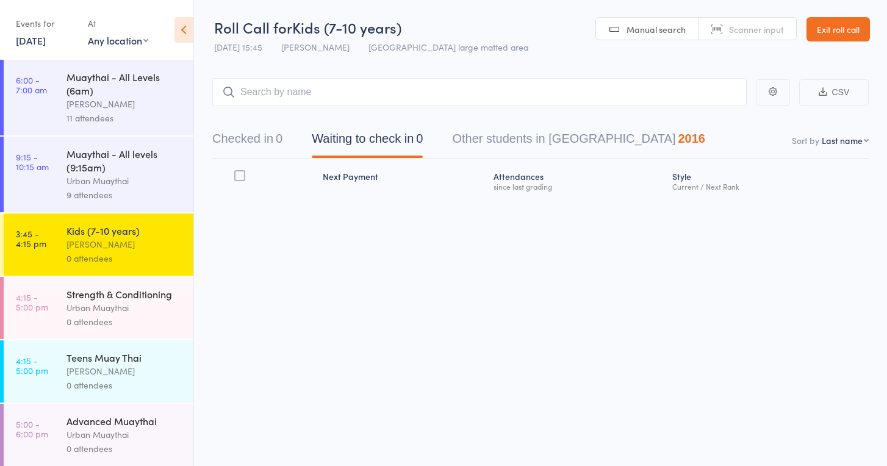
click at [103, 93] on div "Muaythai - All Levels (6am)" at bounding box center [124, 83] width 117 height 27
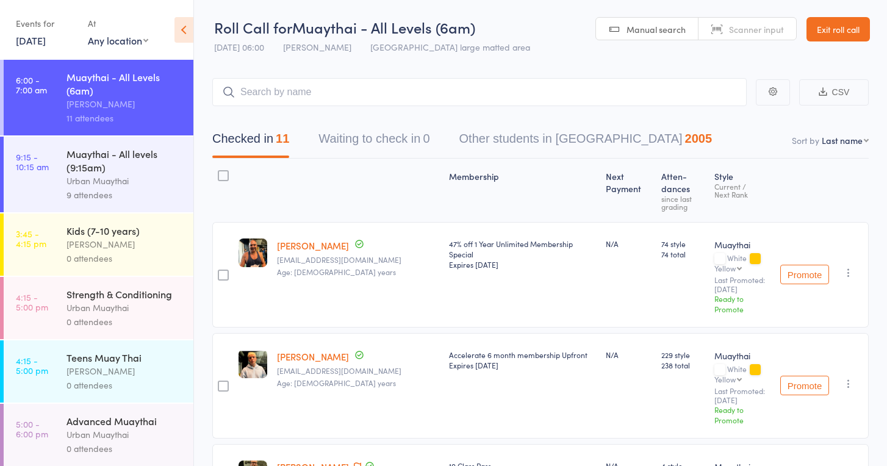
click at [121, 165] on div "Muaythai - All levels (9:15am)" at bounding box center [124, 160] width 117 height 27
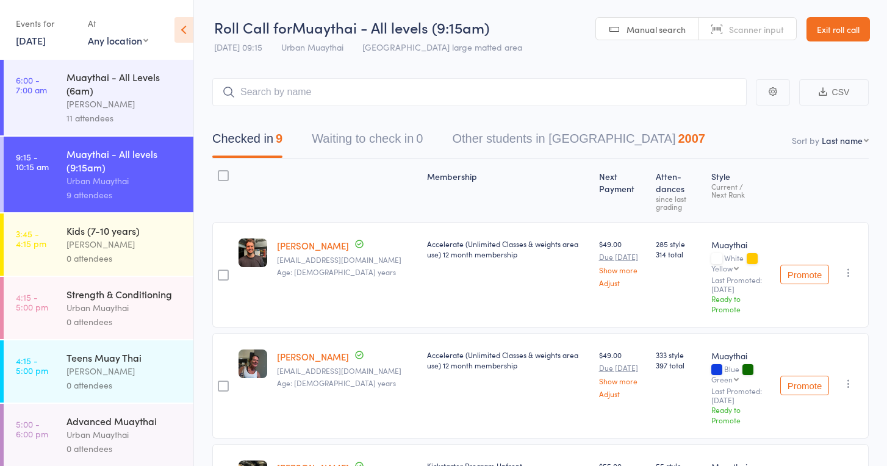
click at [40, 38] on link "14 Aug, 2025" at bounding box center [31, 40] width 30 height 13
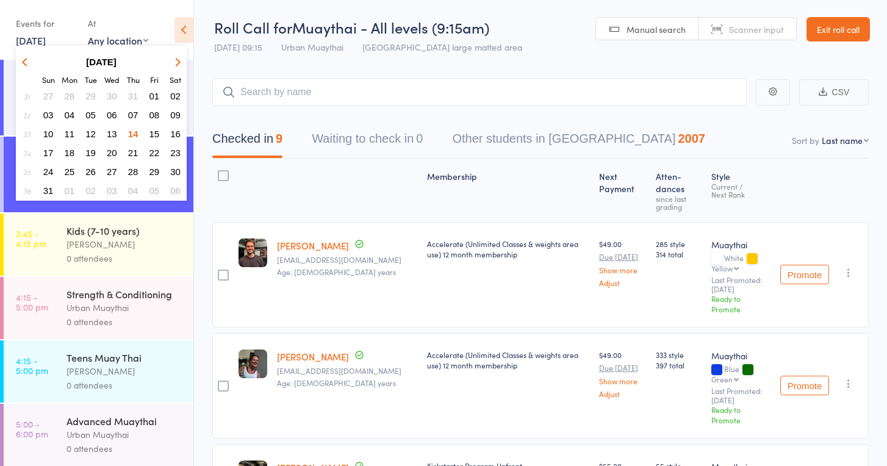
click at [110, 134] on span "13" at bounding box center [112, 134] width 10 height 10
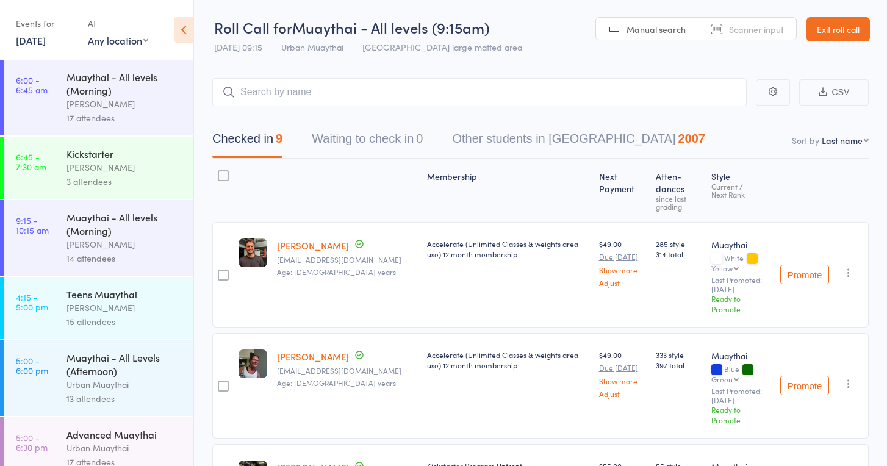
click at [110, 81] on div "Muaythai - All levels (Morning)" at bounding box center [124, 83] width 117 height 27
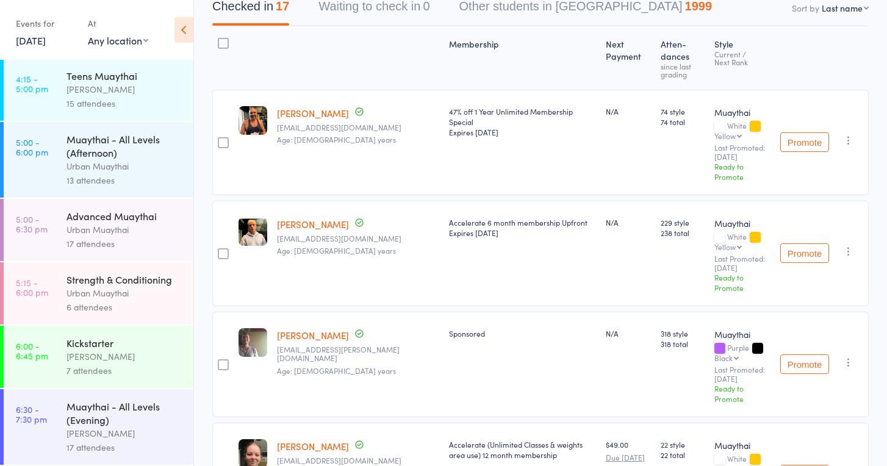
scroll to position [140, 0]
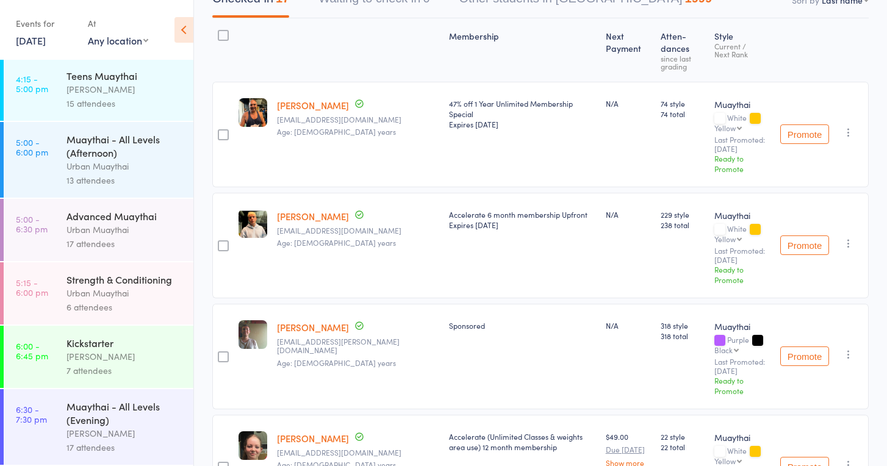
click at [91, 148] on div "Muaythai - All Levels (Afternoon)" at bounding box center [124, 145] width 117 height 27
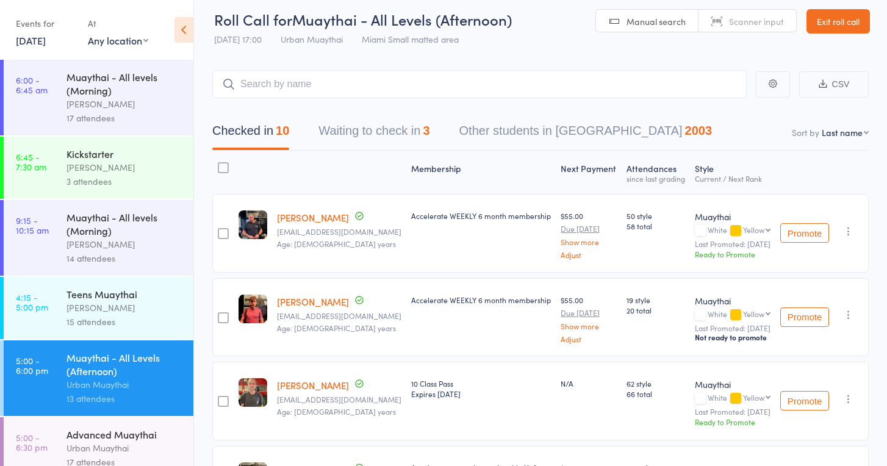
click at [378, 131] on button "Waiting to check in 3" at bounding box center [373, 134] width 111 height 32
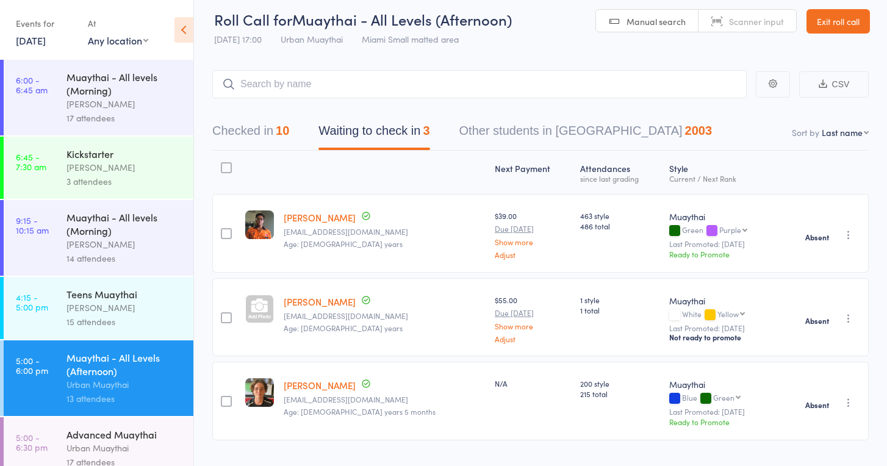
click at [827, 237] on strong "Absent" at bounding box center [817, 237] width 24 height 10
click at [849, 234] on icon "button" at bounding box center [849, 235] width 12 height 12
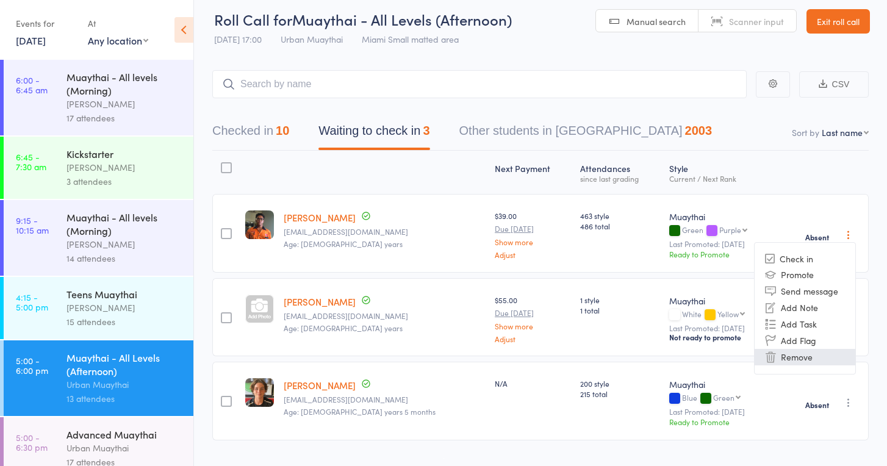
click at [813, 353] on li "Remove" at bounding box center [805, 357] width 101 height 16
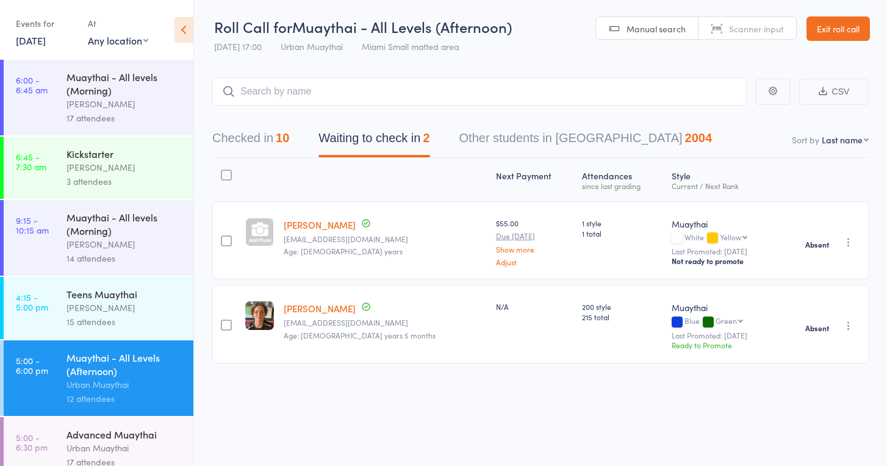
click at [846, 235] on button "button" at bounding box center [848, 242] width 15 height 15
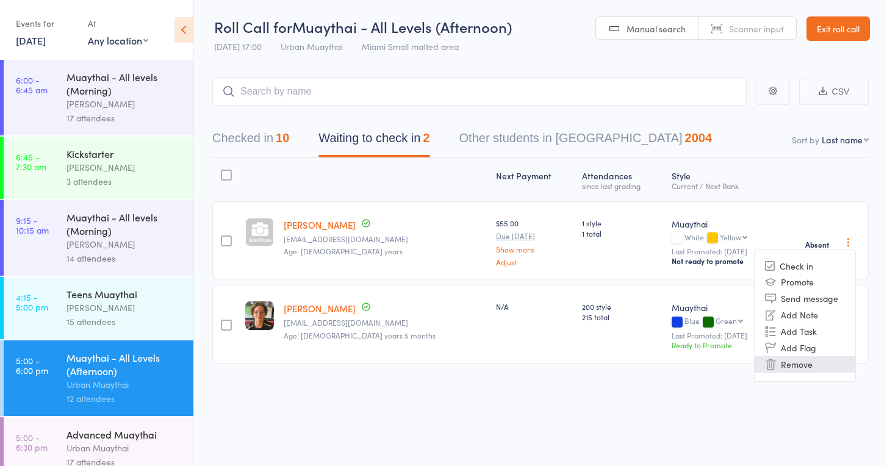
click at [806, 357] on li "Remove" at bounding box center [805, 364] width 101 height 16
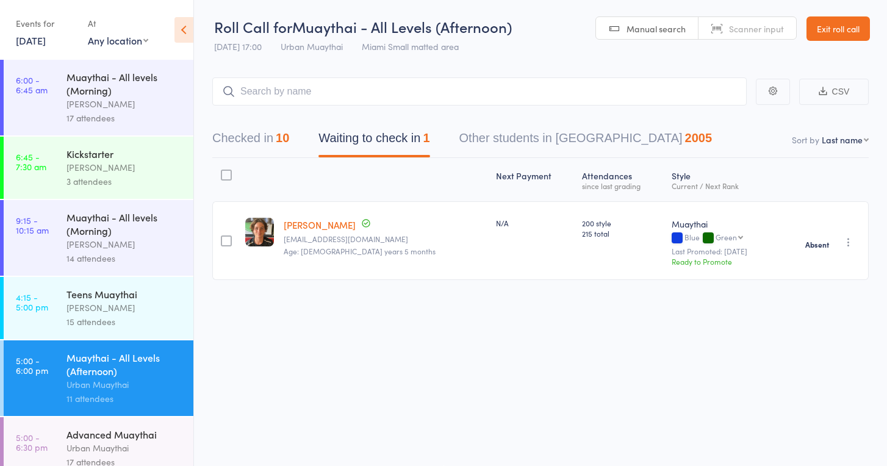
click at [849, 236] on icon "button" at bounding box center [849, 242] width 12 height 12
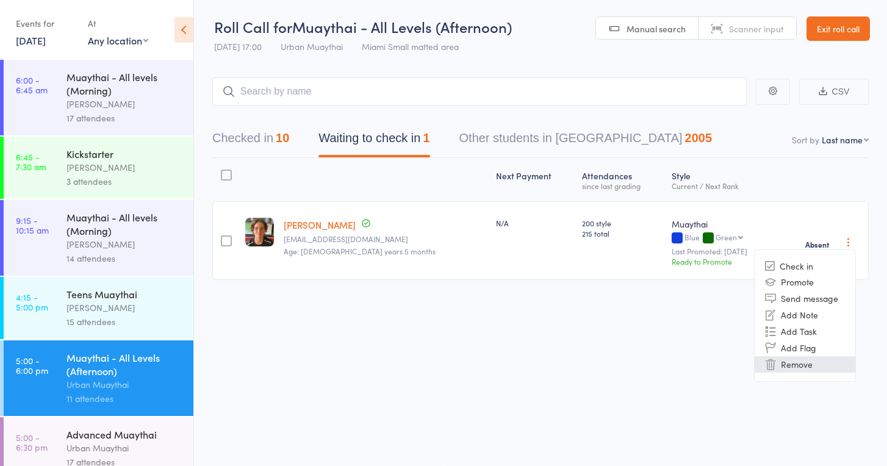
click at [800, 356] on li "Remove" at bounding box center [805, 364] width 101 height 16
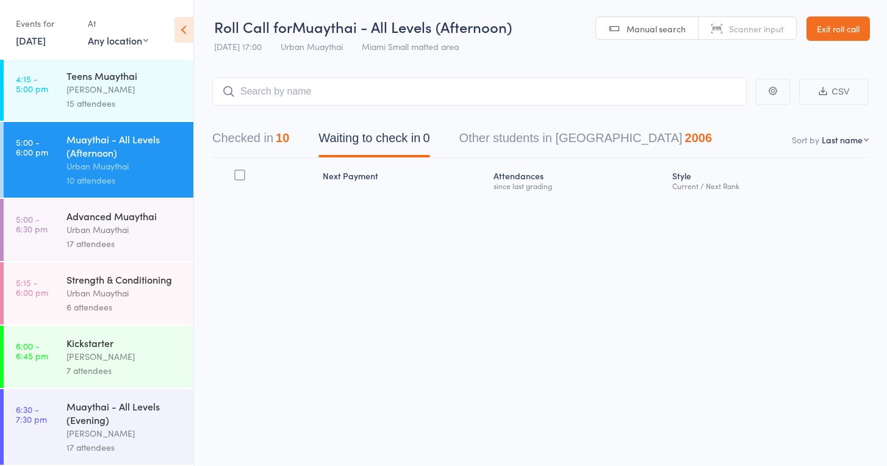
scroll to position [218, 0]
click at [112, 235] on div "Urban Muaythai" at bounding box center [124, 230] width 117 height 14
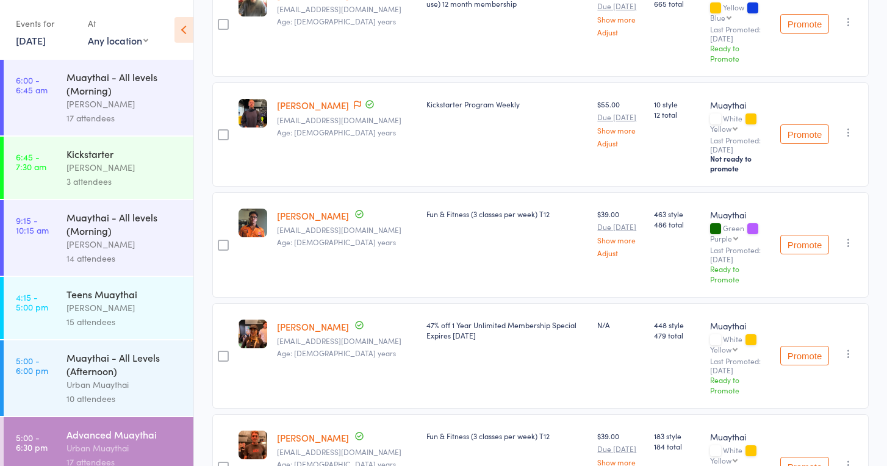
scroll to position [469, 0]
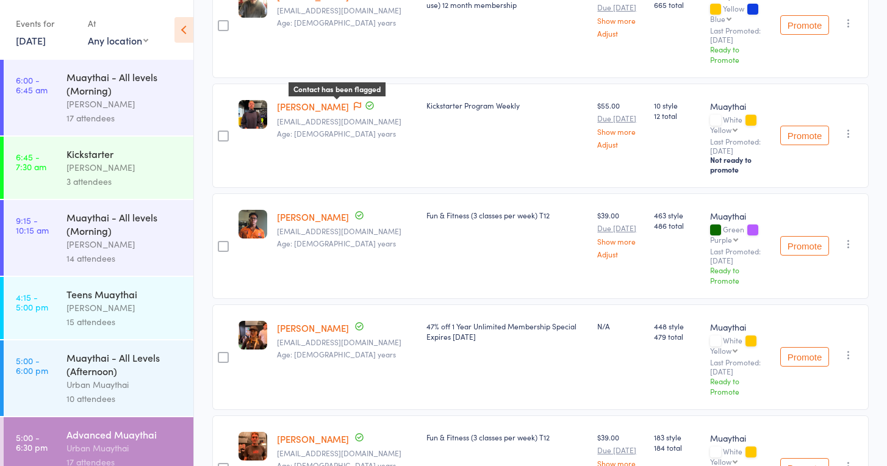
click at [354, 102] on icon at bounding box center [357, 106] width 7 height 9
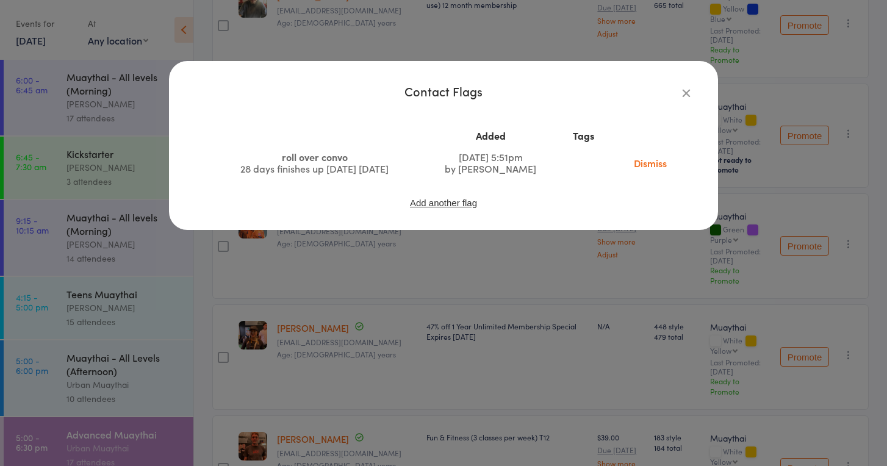
click at [684, 88] on icon "button" at bounding box center [686, 92] width 13 height 13
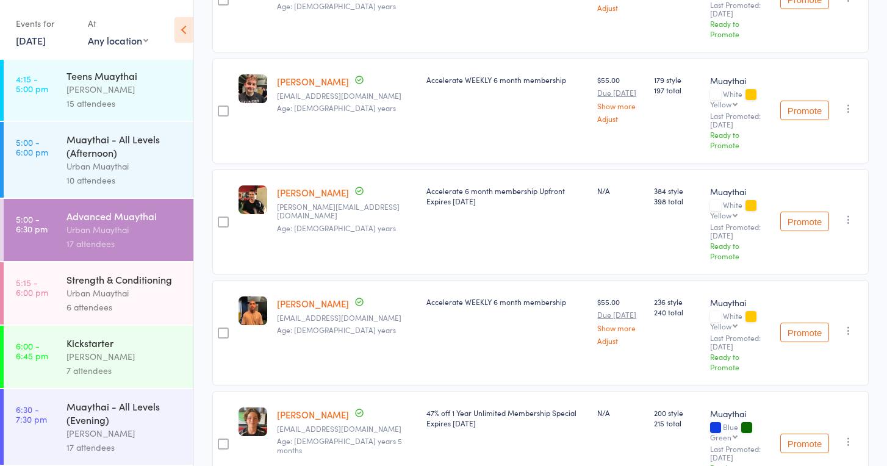
scroll to position [218, 0]
click at [112, 295] on div "Urban Muaythai" at bounding box center [124, 293] width 117 height 14
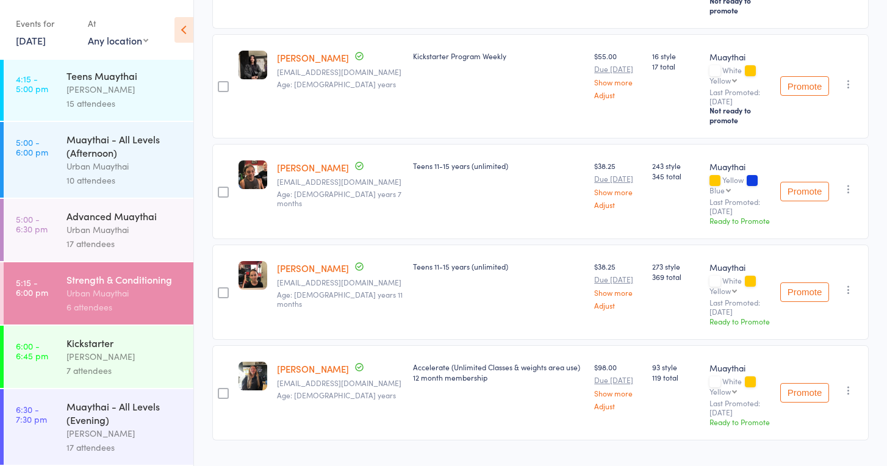
scroll to position [218, 0]
click at [110, 342] on div "Kickstarter" at bounding box center [124, 342] width 117 height 13
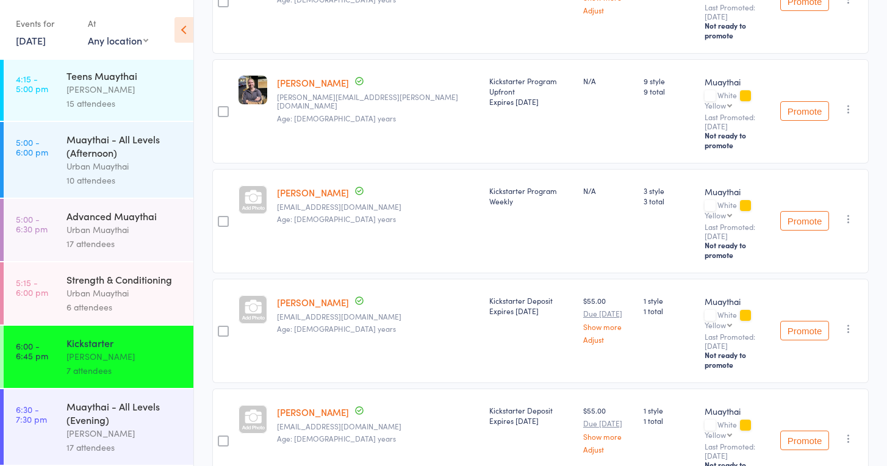
scroll to position [218, 0]
click at [88, 414] on div "Muaythai - All Levels (Evening)" at bounding box center [124, 413] width 117 height 27
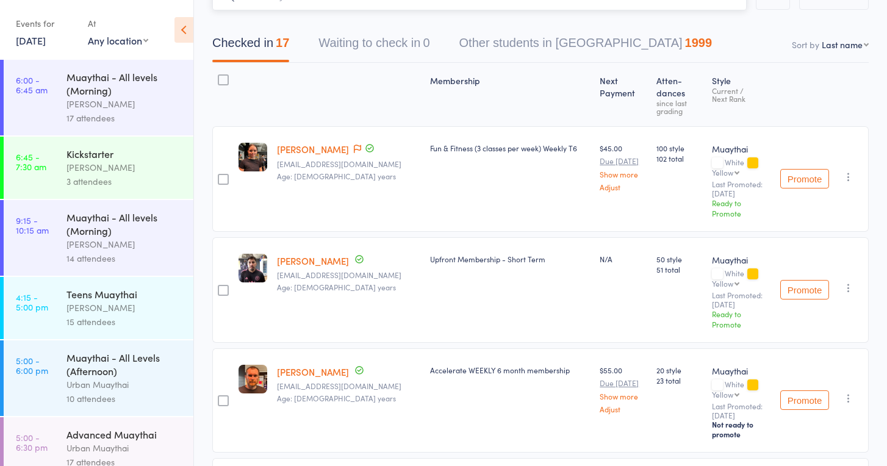
scroll to position [96, 0]
click at [354, 146] on icon at bounding box center [357, 148] width 7 height 9
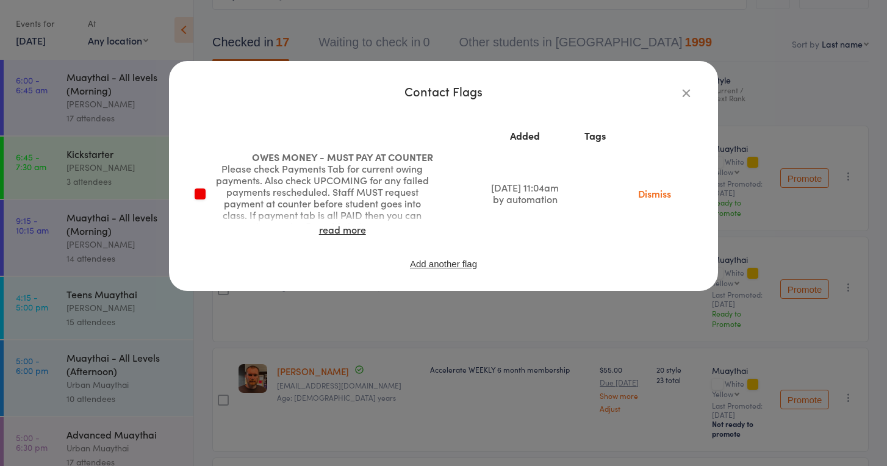
click at [688, 90] on icon "button" at bounding box center [686, 92] width 13 height 13
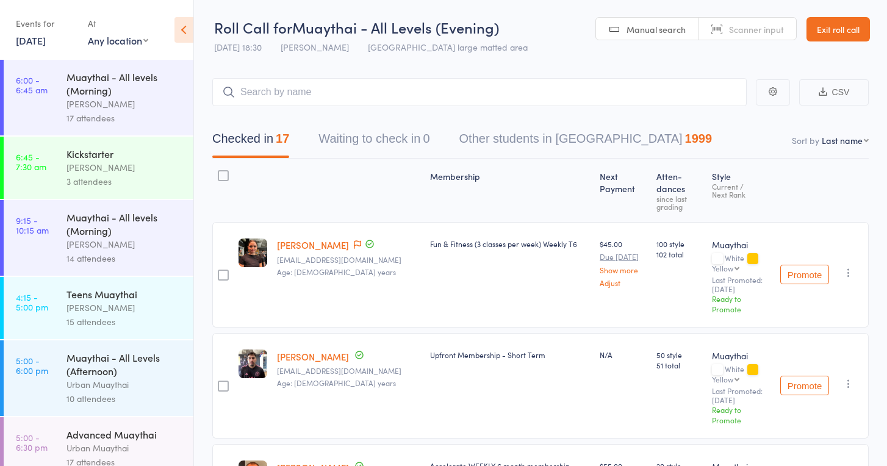
scroll to position [0, 0]
click at [354, 245] on icon at bounding box center [357, 244] width 7 height 9
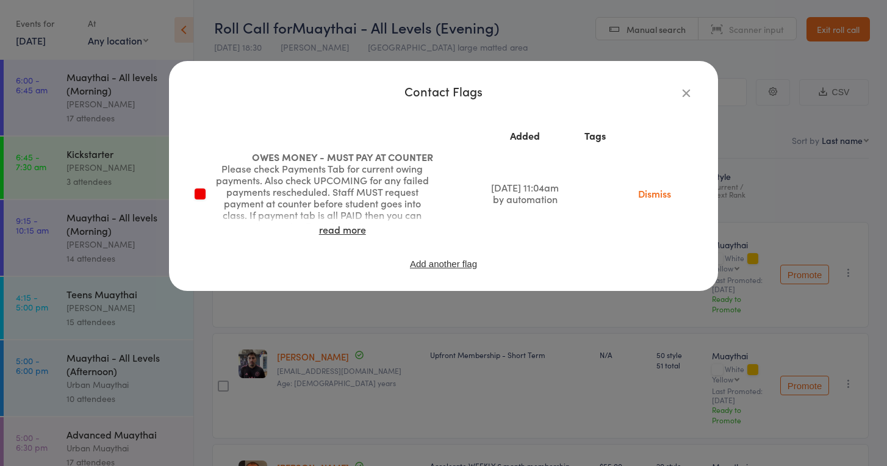
click at [684, 91] on icon "button" at bounding box center [686, 92] width 13 height 13
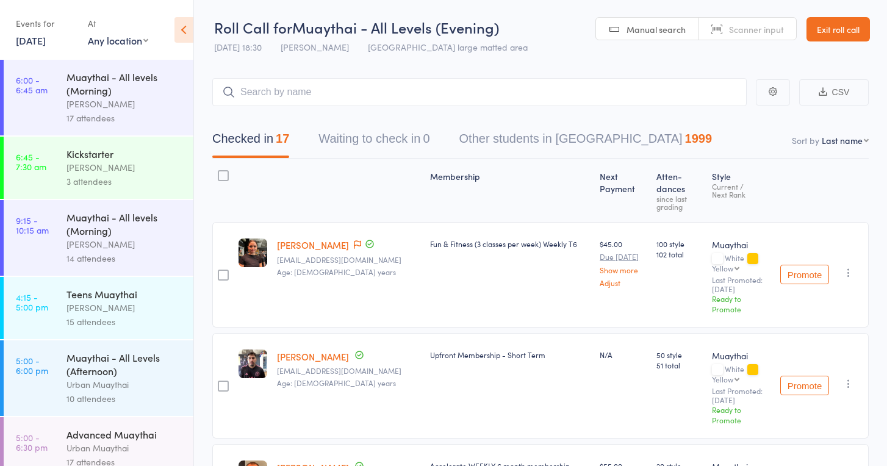
click at [307, 245] on link "Erin Blackman" at bounding box center [313, 245] width 72 height 13
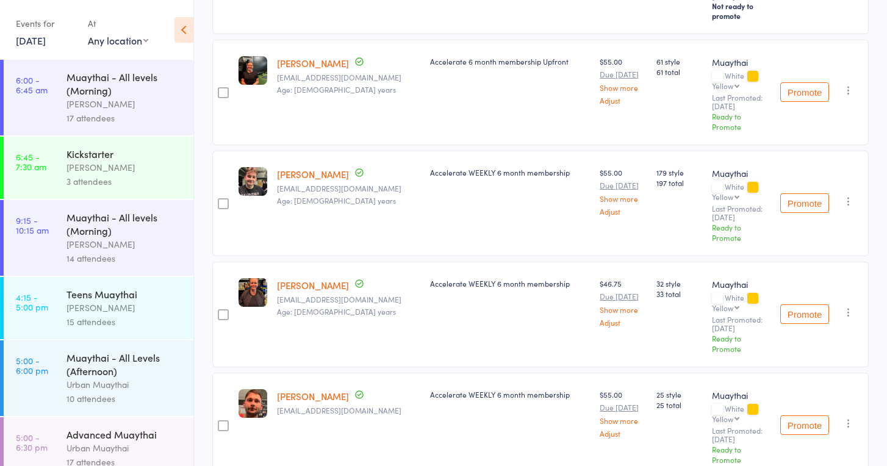
click at [33, 41] on link "13 Aug, 2025" at bounding box center [31, 40] width 30 height 13
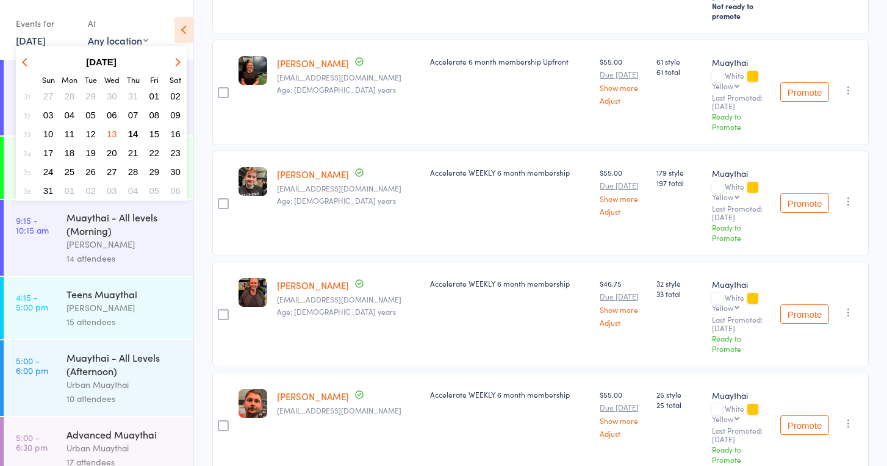
click at [136, 134] on span "14" at bounding box center [133, 134] width 10 height 10
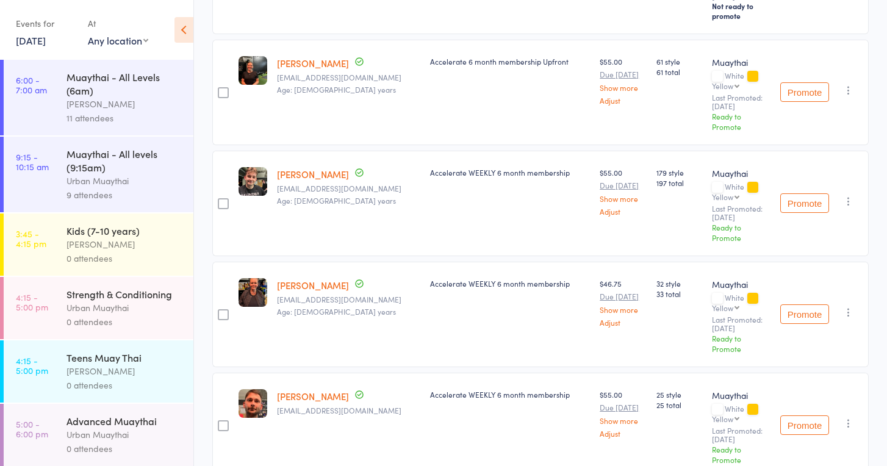
click at [186, 32] on icon at bounding box center [183, 30] width 19 height 26
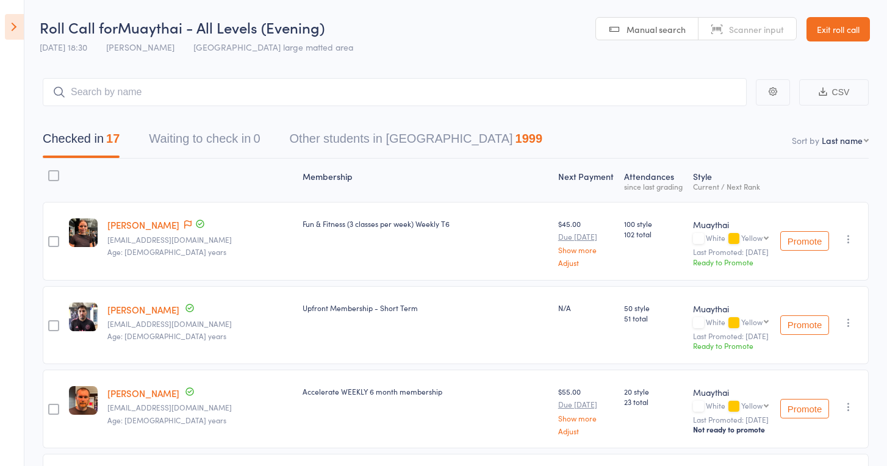
click at [825, 29] on link "Exit roll call" at bounding box center [838, 29] width 63 height 24
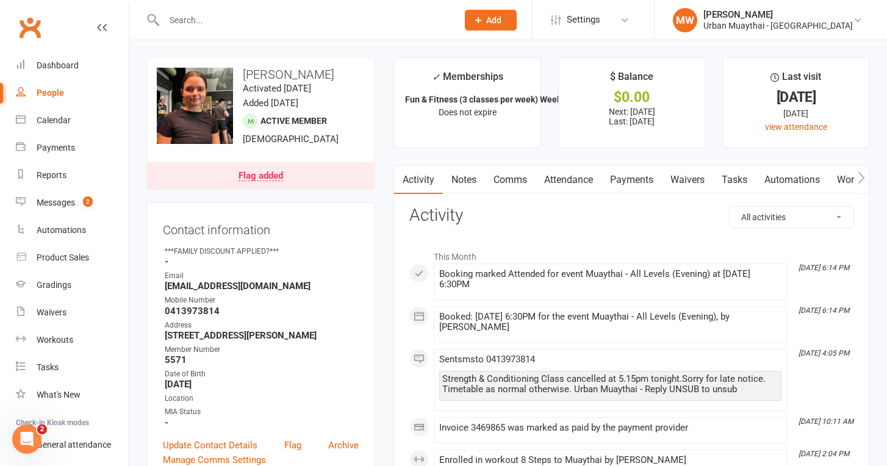
click at [635, 174] on link "Payments" at bounding box center [632, 180] width 60 height 28
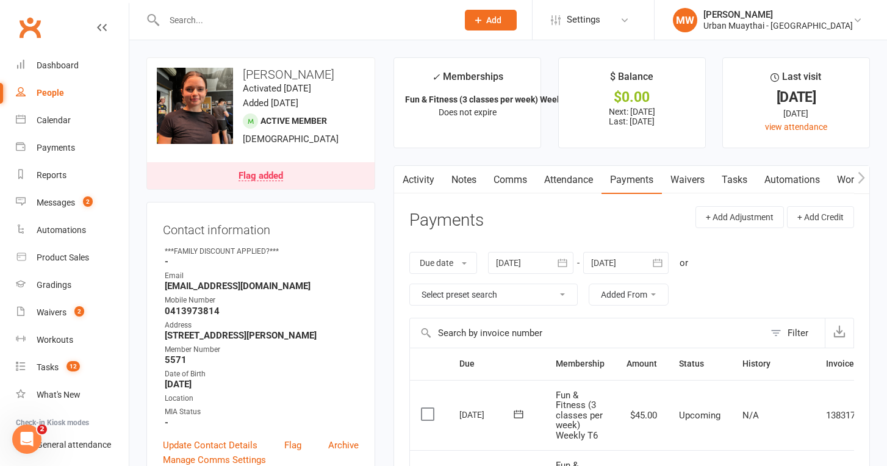
click at [267, 176] on div "Flag added" at bounding box center [261, 176] width 45 height 10
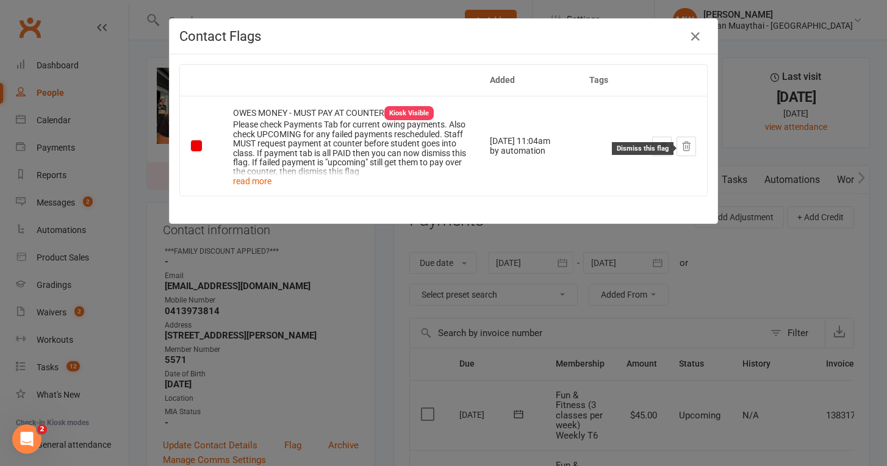
click at [686, 149] on icon at bounding box center [687, 146] width 8 height 9
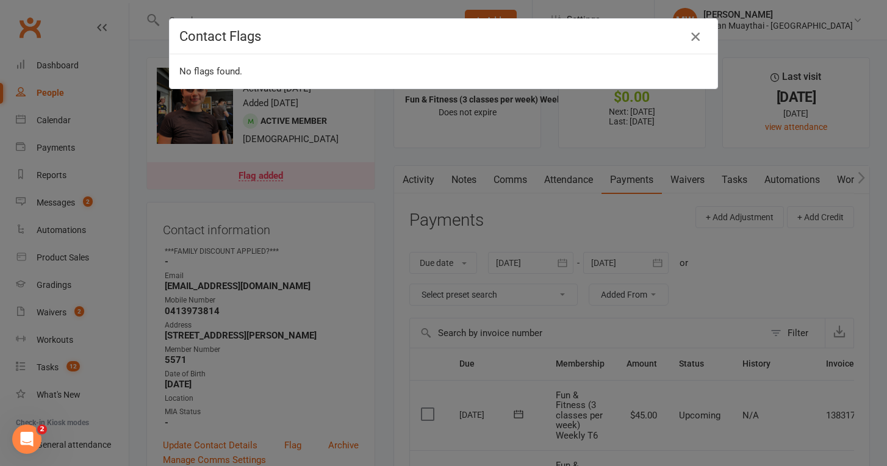
click at [693, 31] on icon "button" at bounding box center [695, 36] width 15 height 15
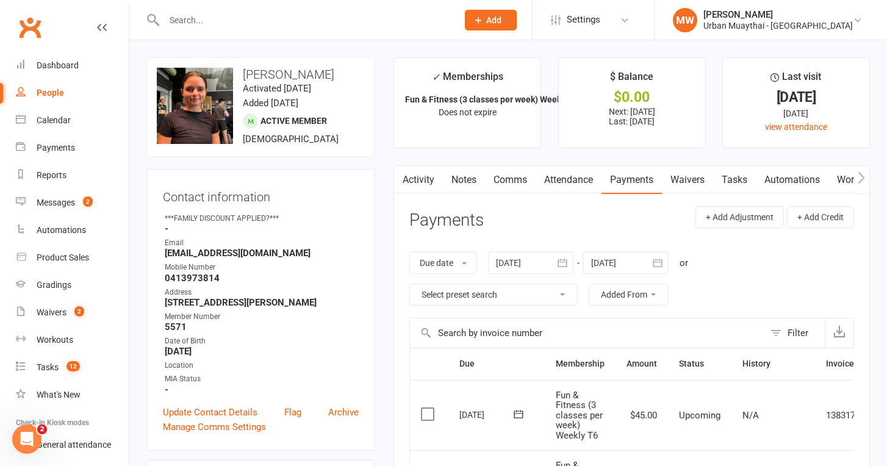
click at [204, 28] on input "text" at bounding box center [304, 20] width 289 height 17
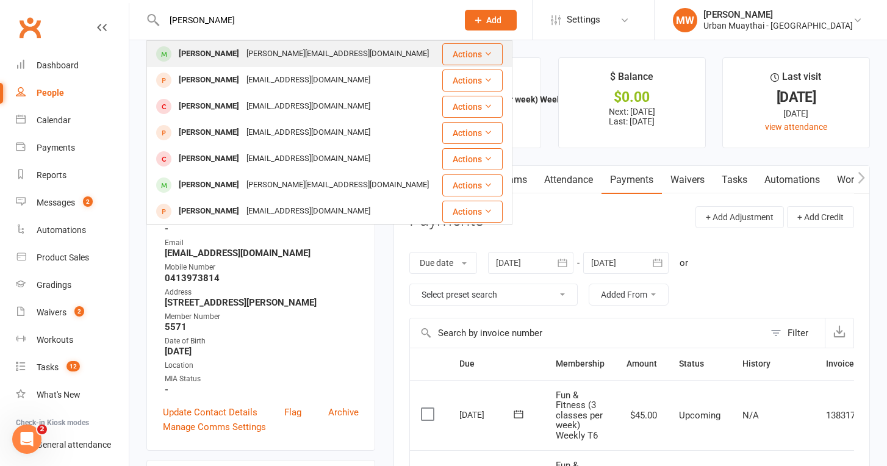
type input "Cameron sims"
click at [212, 49] on div "Cameron Sim" at bounding box center [209, 54] width 68 height 18
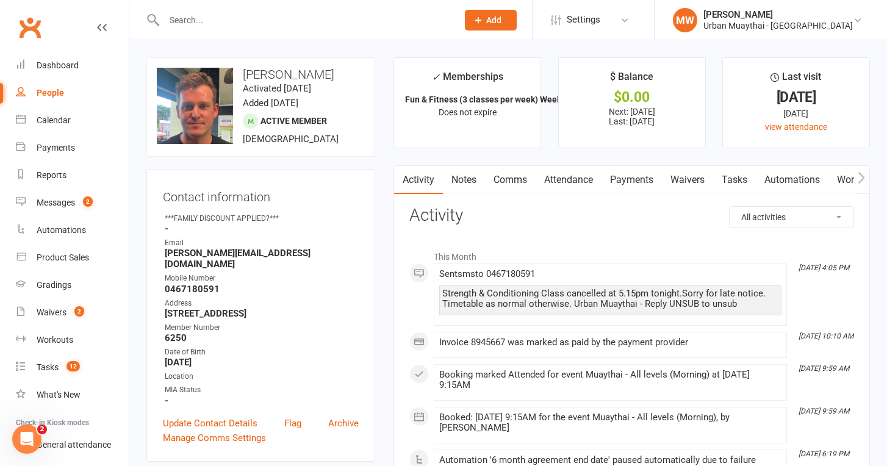
click at [500, 182] on link "Comms" at bounding box center [510, 180] width 51 height 28
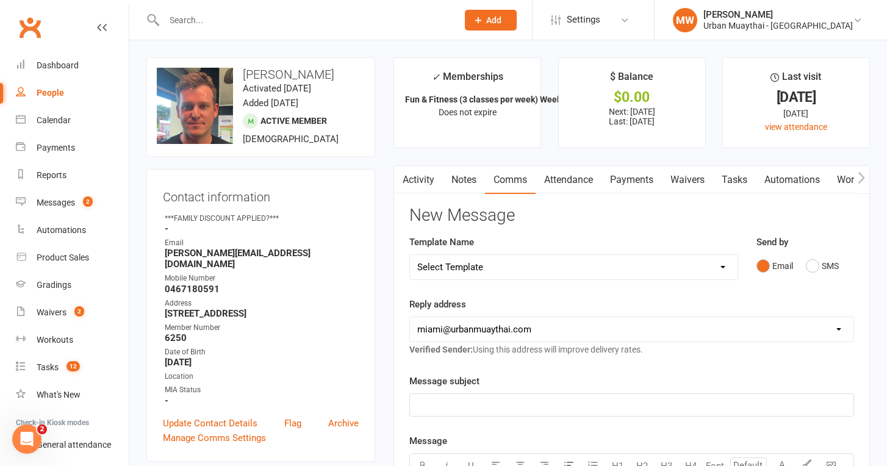
click at [428, 176] on link "Activity" at bounding box center [418, 180] width 49 height 28
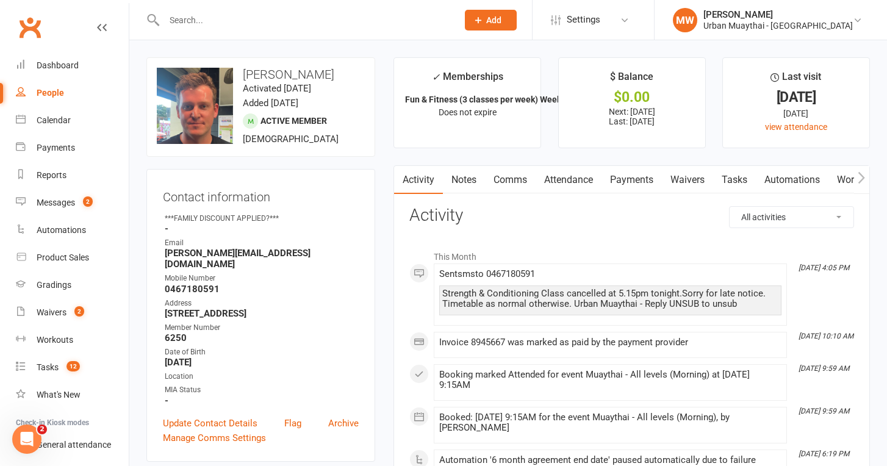
select select "ConversationLogEntry"
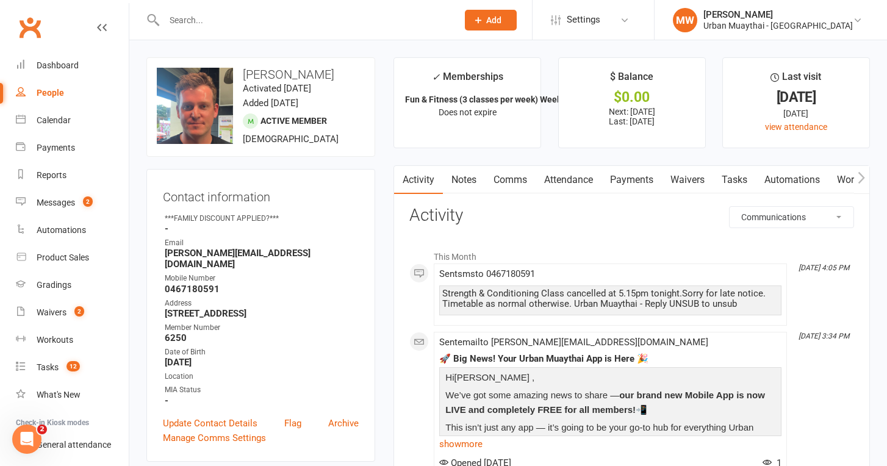
click at [465, 176] on link "Notes" at bounding box center [464, 180] width 42 height 28
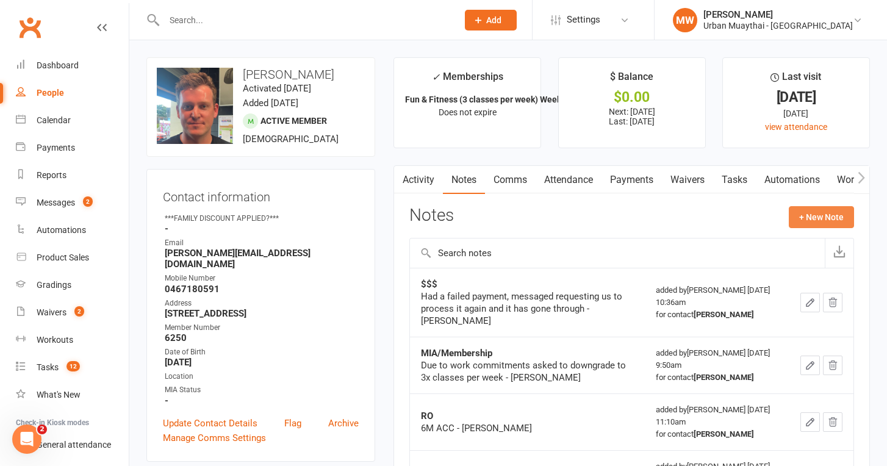
click at [809, 216] on button "+ New Note" at bounding box center [821, 217] width 65 height 22
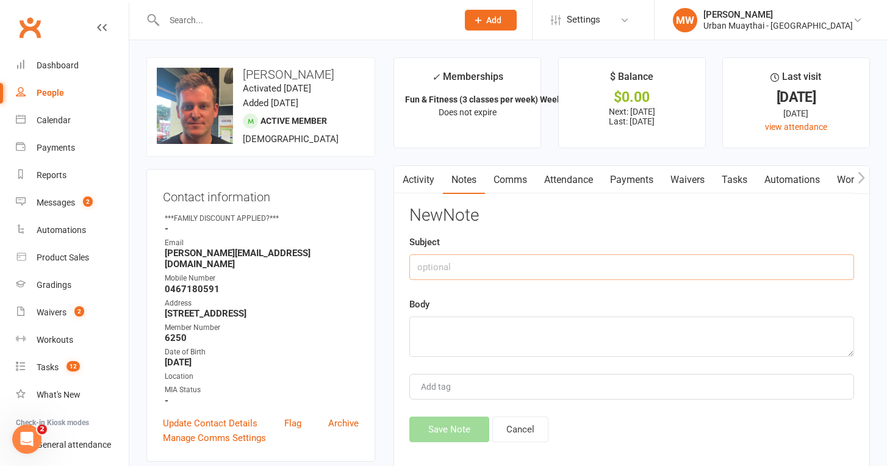
click at [448, 270] on input "text" at bounding box center [631, 267] width 445 height 26
type input "SMS to work phone"
click at [436, 329] on textarea at bounding box center [631, 337] width 445 height 40
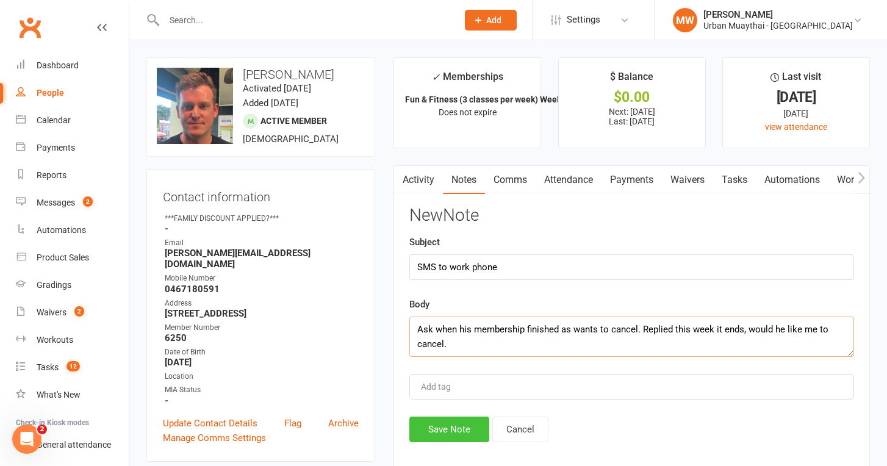
type textarea "Ask when his membership finished as wants to cancel. Replied this week it ends,…"
click at [435, 423] on button "Save Note" at bounding box center [449, 430] width 80 height 26
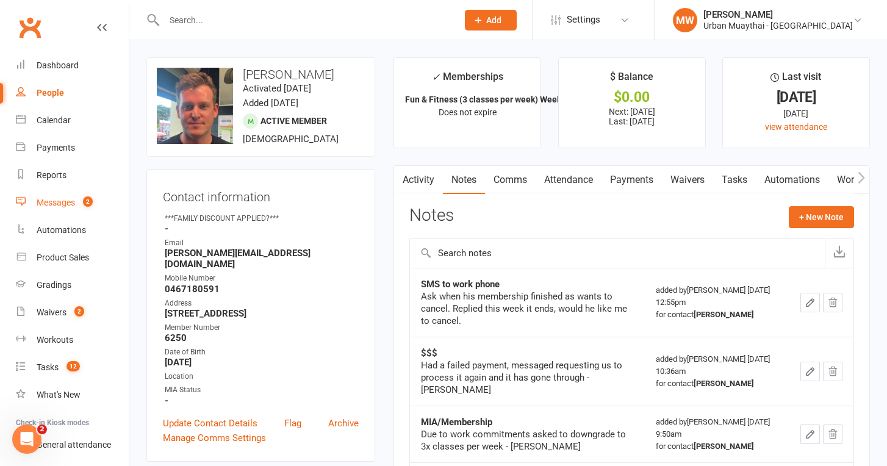
click at [51, 201] on div "Messages" at bounding box center [56, 203] width 38 height 10
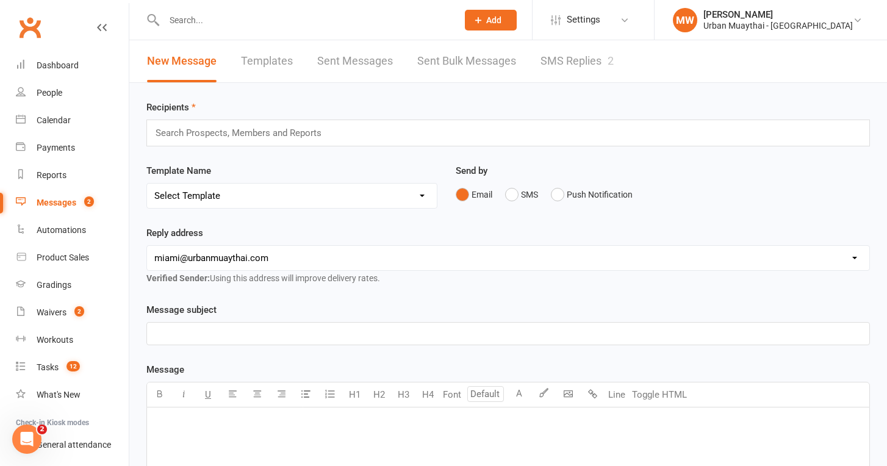
click at [558, 65] on link "SMS Replies 2" at bounding box center [577, 61] width 73 height 42
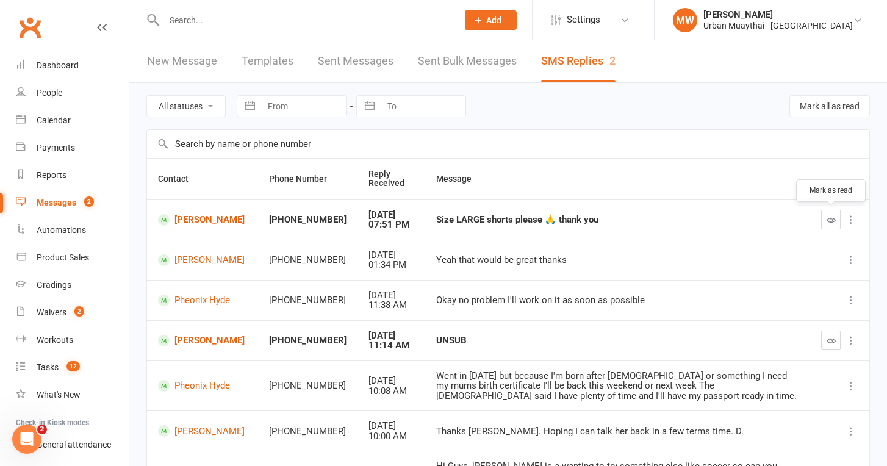
click at [833, 221] on icon "button" at bounding box center [831, 219] width 9 height 9
click at [194, 335] on link "[PERSON_NAME]" at bounding box center [202, 341] width 89 height 12
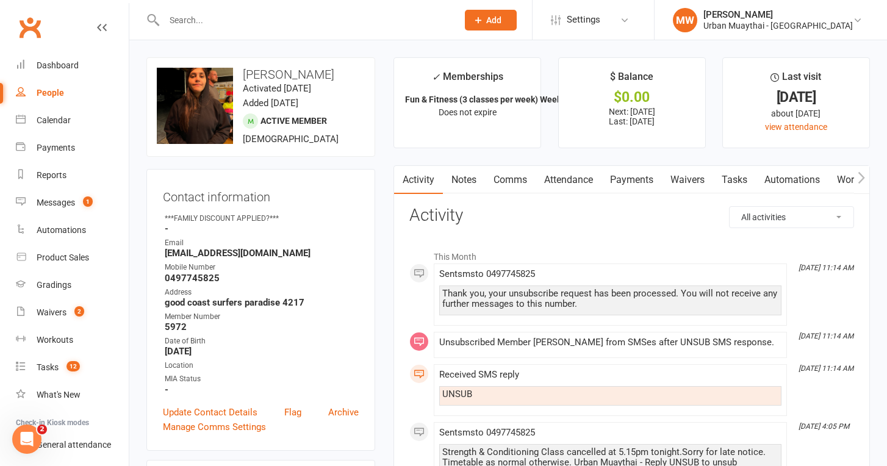
click at [633, 181] on link "Payments" at bounding box center [632, 180] width 60 height 28
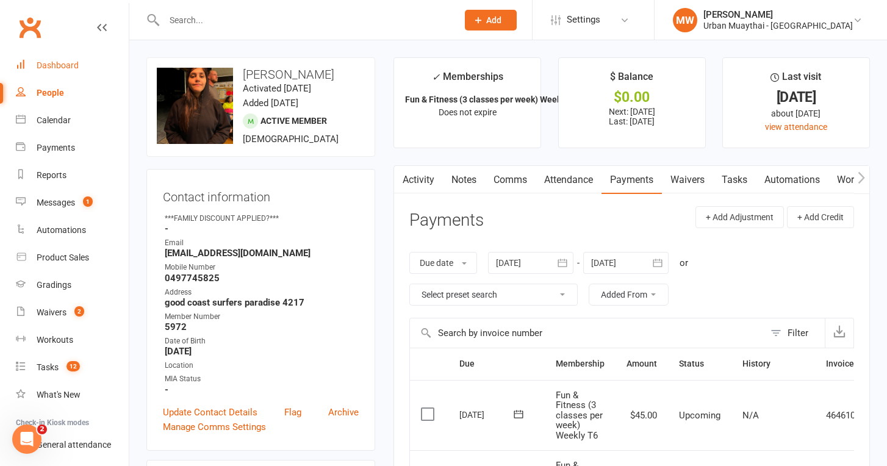
click at [61, 60] on link "Dashboard" at bounding box center [72, 65] width 113 height 27
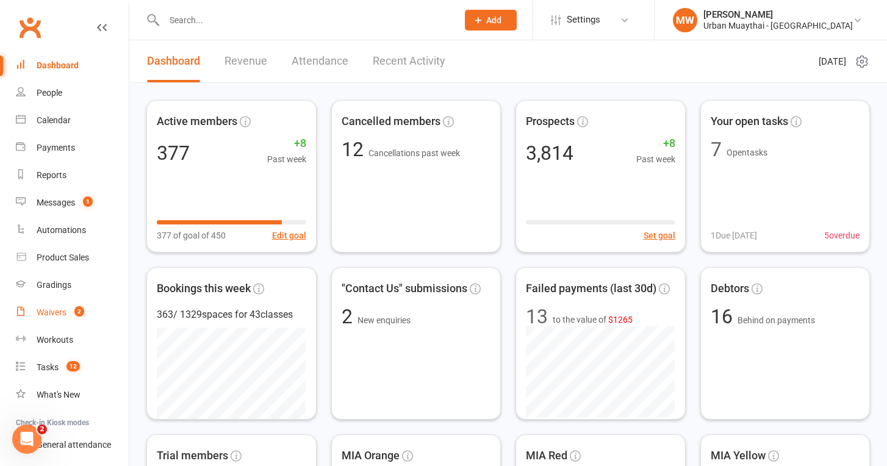
click at [57, 311] on div "Waivers" at bounding box center [52, 312] width 30 height 10
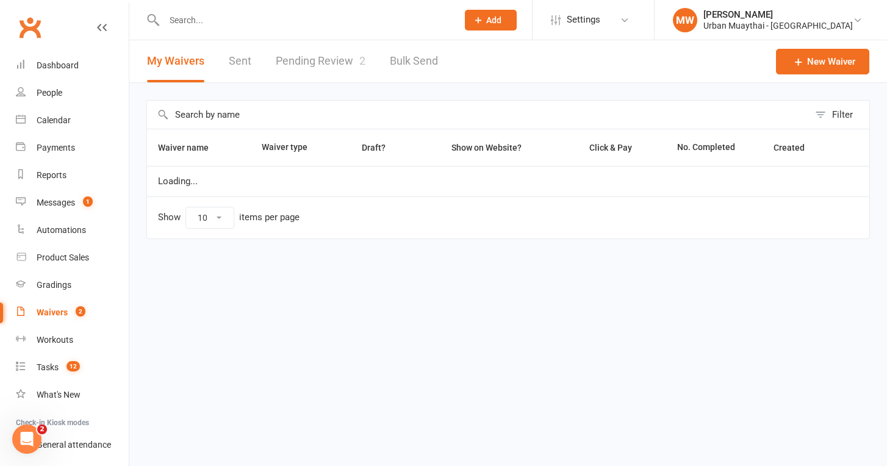
select select "50"
click at [328, 54] on link "Pending Review 2" at bounding box center [321, 61] width 90 height 42
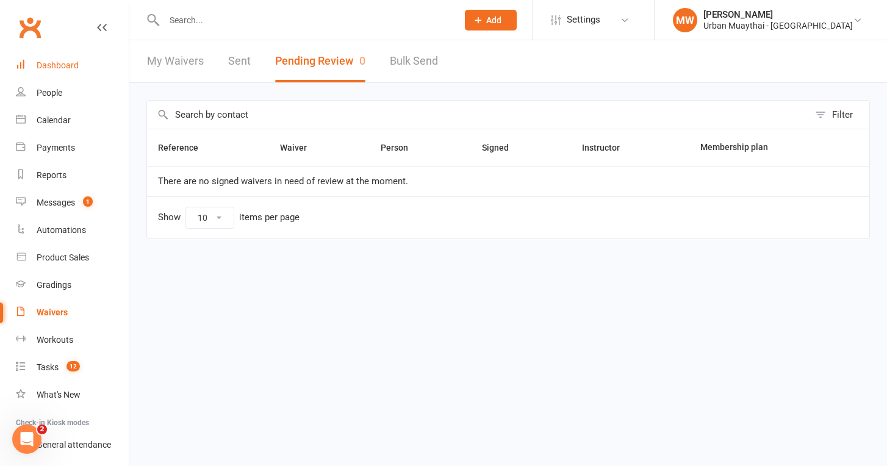
click at [66, 64] on div "Dashboard" at bounding box center [58, 65] width 42 height 10
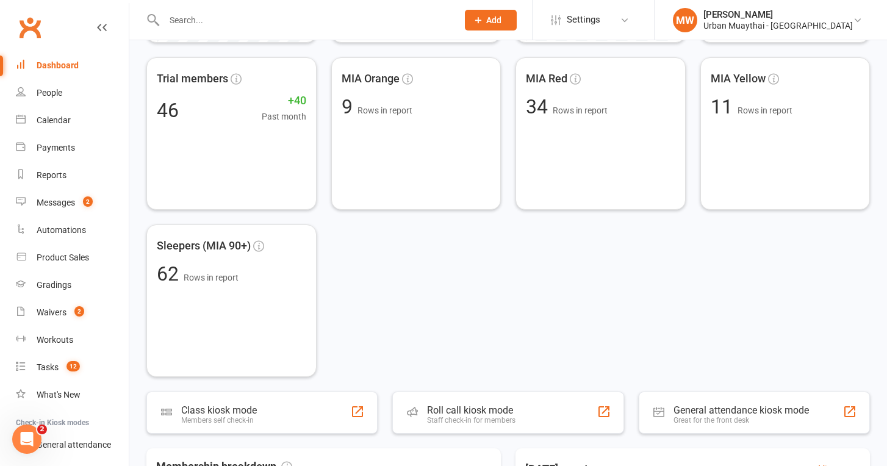
scroll to position [402, 0]
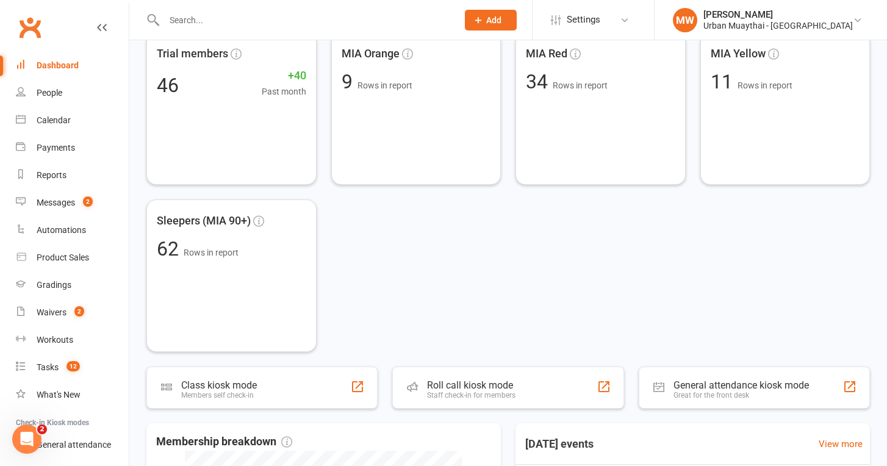
click at [173, 19] on input "text" at bounding box center [304, 20] width 289 height 17
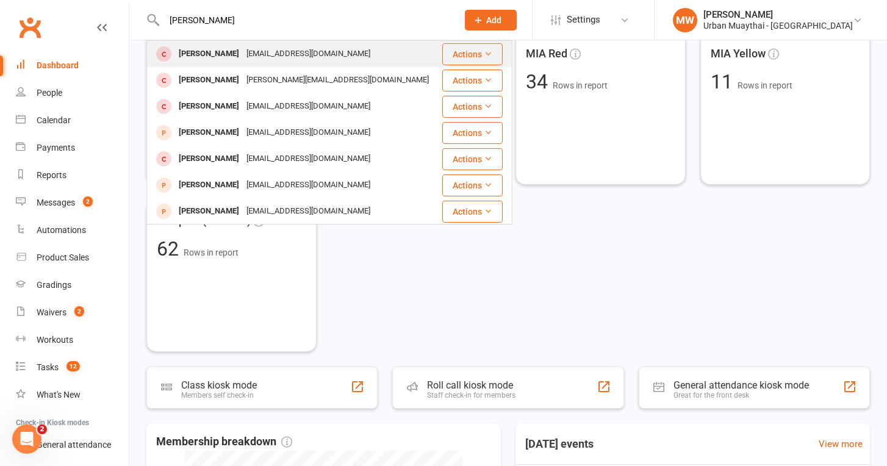
type input "[PERSON_NAME]"
click at [184, 53] on div "[PERSON_NAME]" at bounding box center [209, 54] width 68 height 18
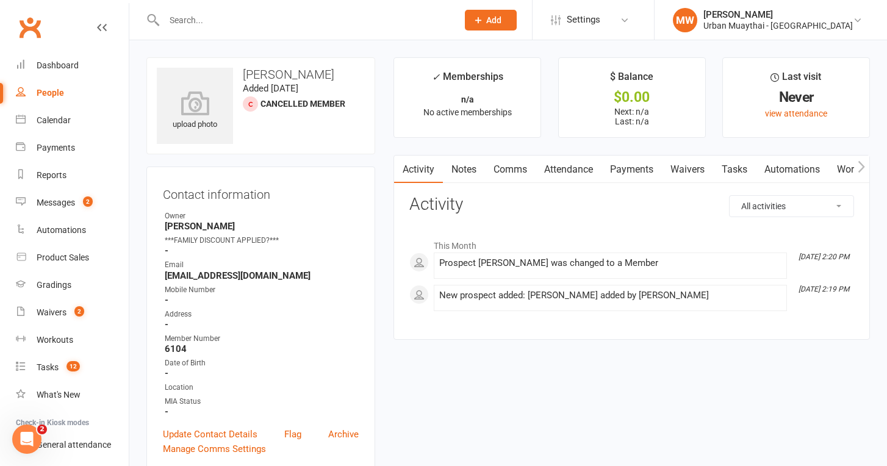
click at [683, 167] on link "Waivers" at bounding box center [687, 170] width 51 height 28
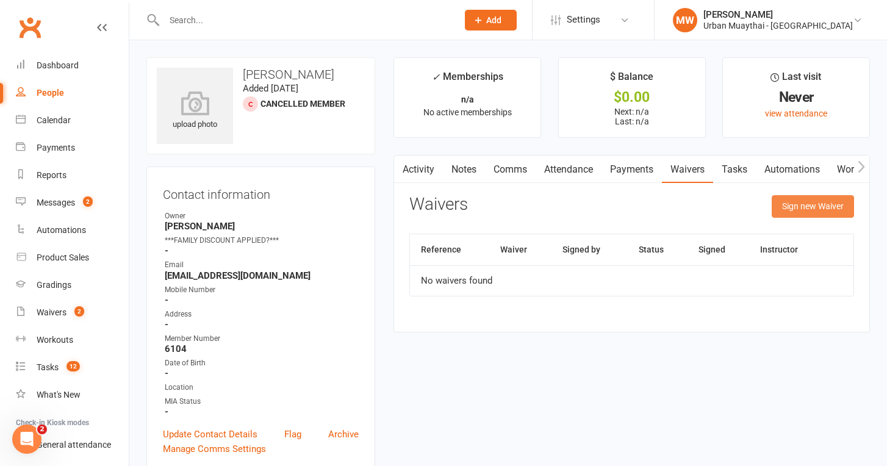
click at [811, 209] on button "Sign new Waiver" at bounding box center [813, 206] width 82 height 22
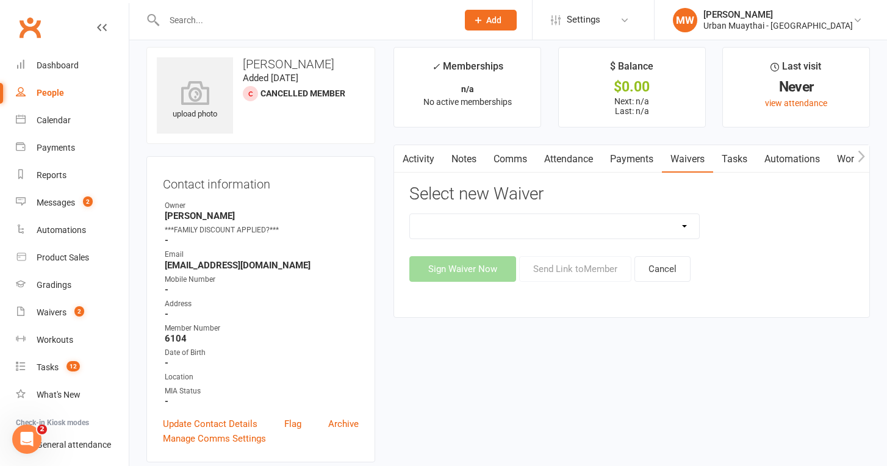
scroll to position [16, 0]
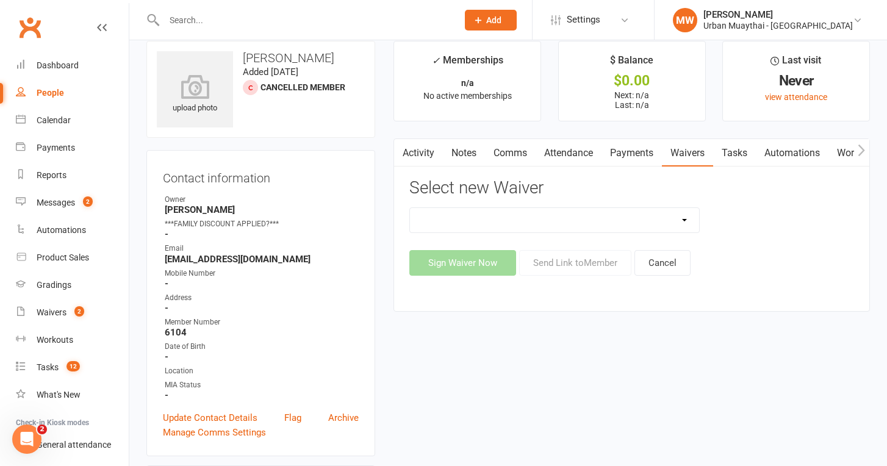
select select "4907"
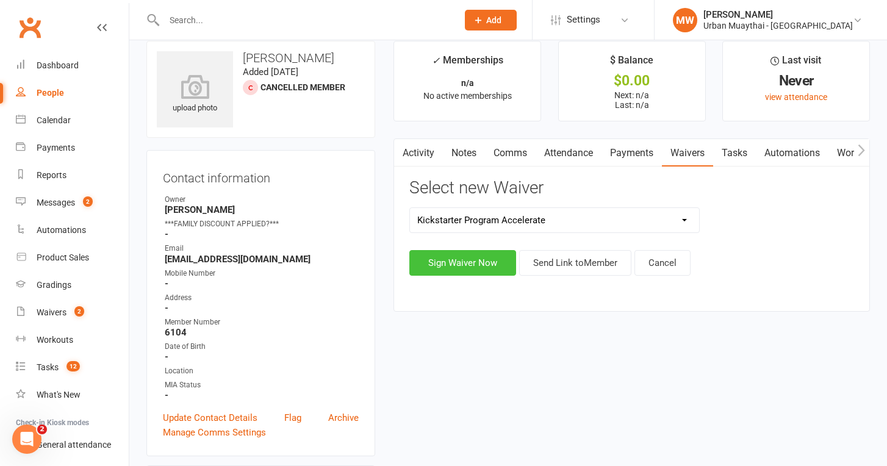
click at [489, 264] on button "Sign Waiver Now" at bounding box center [462, 263] width 107 height 26
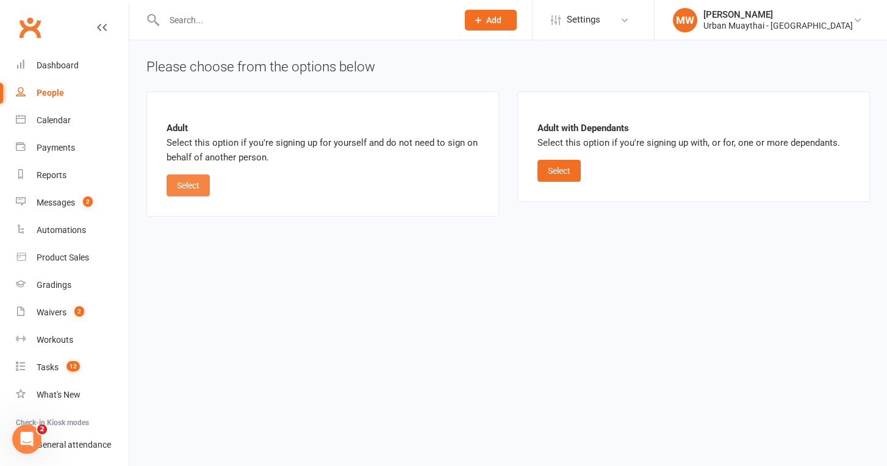
click at [192, 190] on button "Select" at bounding box center [188, 185] width 43 height 22
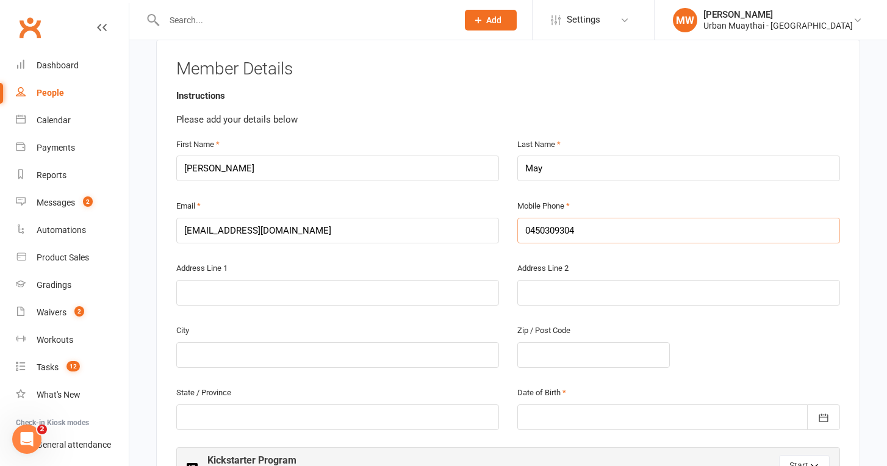
scroll to position [234, 0]
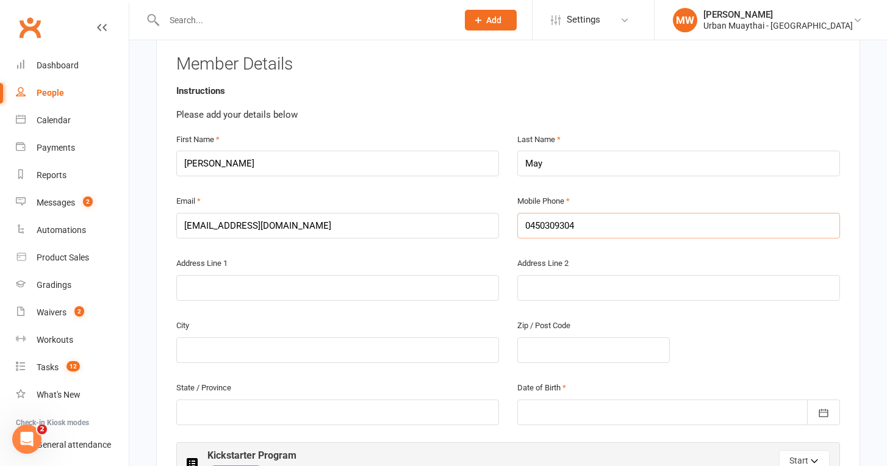
type input "0450309304"
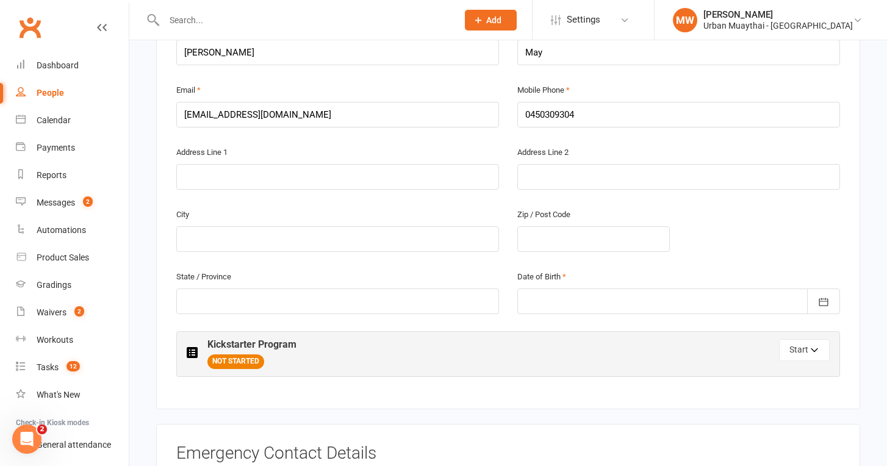
scroll to position [359, 0]
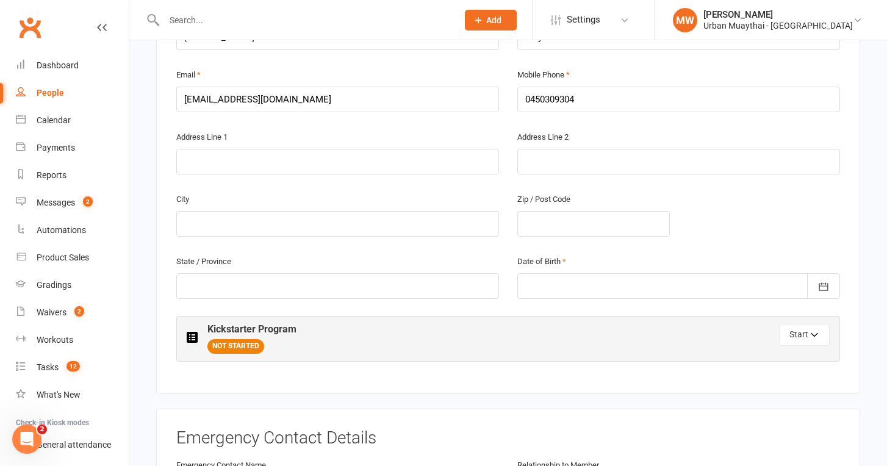
click at [420, 324] on div "Kickstarter Program NOT STARTED" at bounding box center [348, 339] width 322 height 30
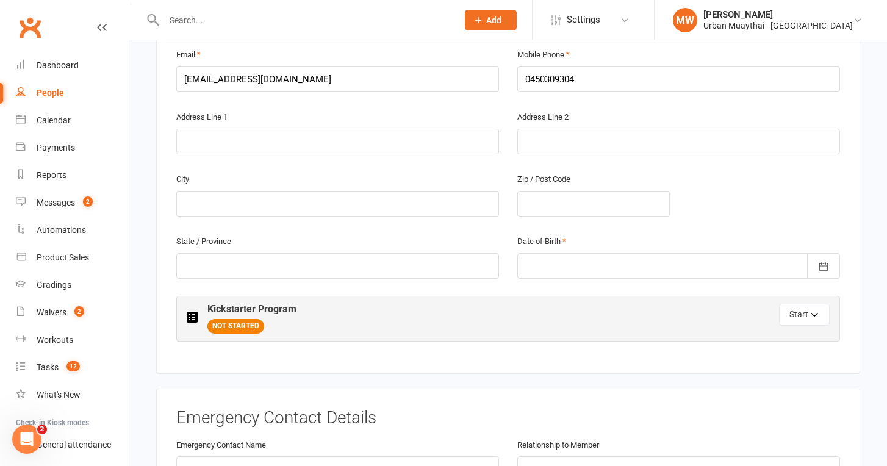
scroll to position [380, 0]
click at [807, 303] on button "Start" at bounding box center [804, 314] width 51 height 22
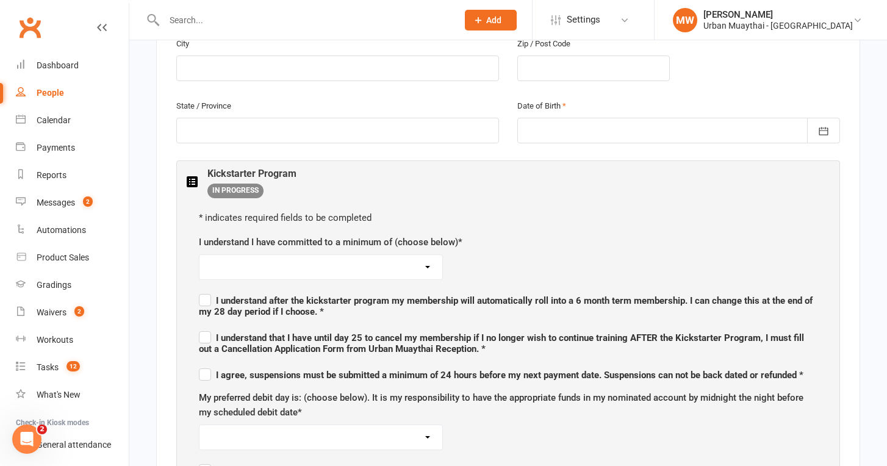
scroll to position [516, 0]
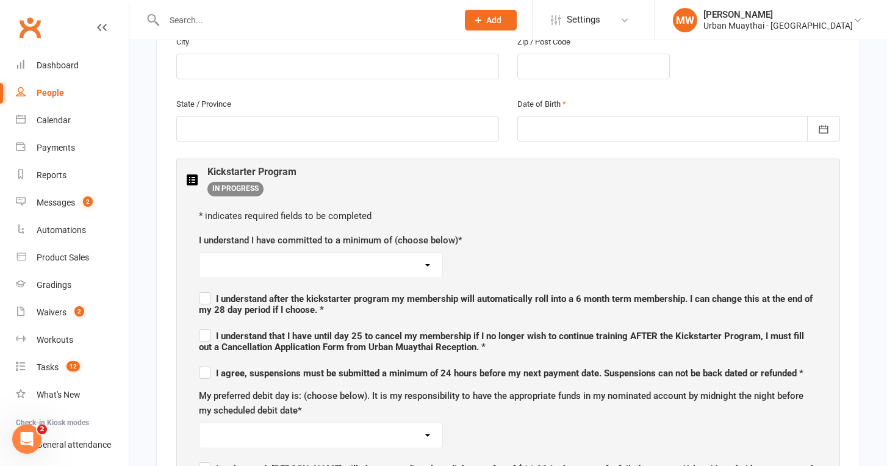
select select "4 weekly payments of $55 (minimum total payment of $220) for the initial 28 day…"
click at [242, 293] on span "I understand after the kickstarter program my membership will automatically rol…" at bounding box center [506, 304] width 614 height 22
click at [242, 288] on input "I understand after the kickstarter program my membership will automatically rol…" at bounding box center [508, 288] width 619 height 0
click at [221, 331] on span "I understand that I have until day 25 to cancel my membership if I no longer wi…" at bounding box center [501, 342] width 605 height 22
click at [221, 325] on input "I understand that I have until day 25 to cancel my membership if I no longer wi…" at bounding box center [508, 325] width 619 height 0
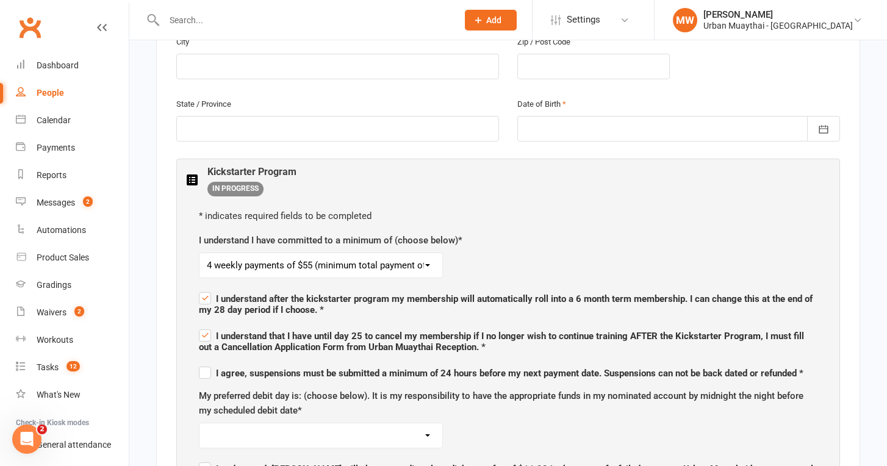
click at [247, 368] on span "I agree, suspensions must be submitted a minimum of 24 hours before my next pay…" at bounding box center [501, 373] width 605 height 11
click at [247, 362] on input "I agree, suspensions must be submitted a minimum of 24 hours before my next pay…" at bounding box center [501, 362] width 605 height 0
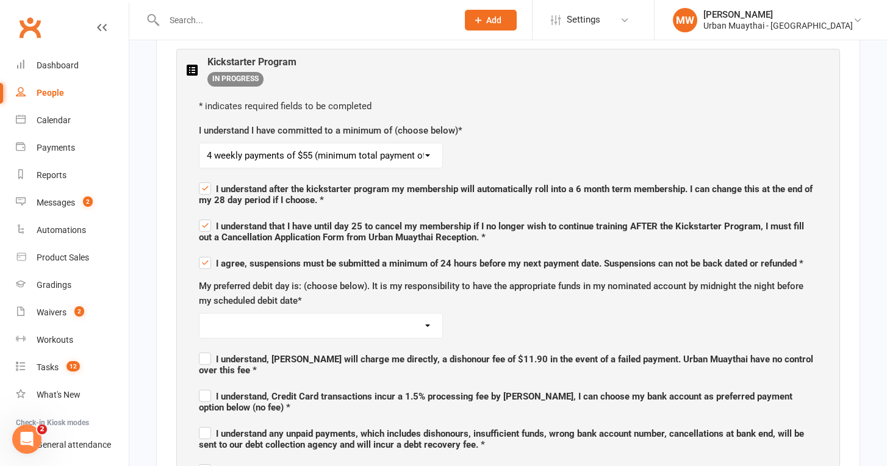
scroll to position [635, 0]
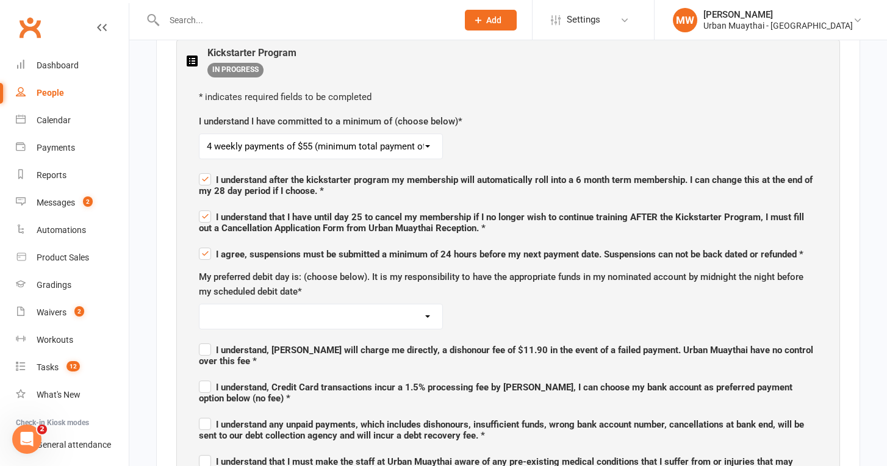
select select "Wednesday"
click at [231, 345] on span "I understand, Ezidebit will charge me directly, a dishonour fee of $11.90 in th…" at bounding box center [506, 356] width 614 height 22
click at [231, 339] on input "I understand, Ezidebit will charge me directly, a dishonour fee of $11.90 in th…" at bounding box center [508, 339] width 619 height 0
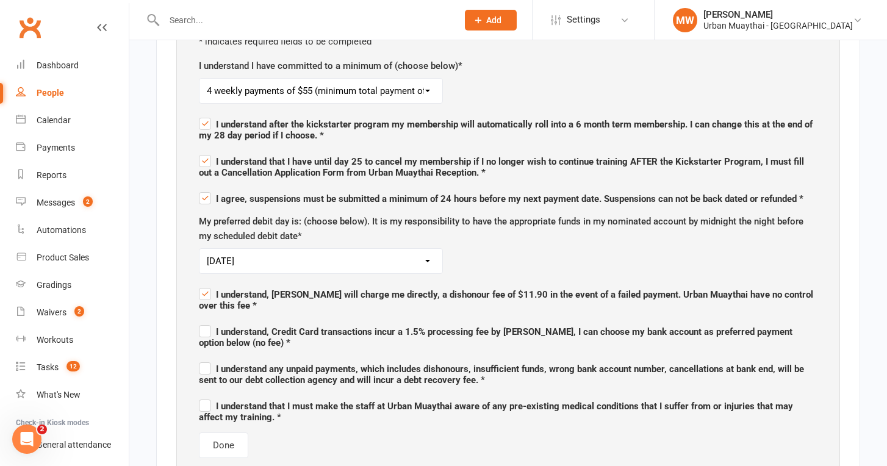
scroll to position [709, 0]
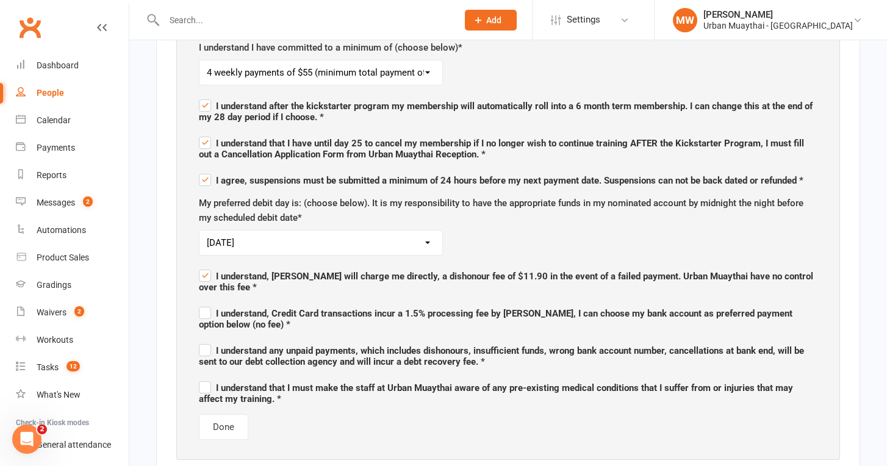
click at [247, 304] on span "I understand, Credit Card transactions incur a 1.5% processing fee by Ezidebit,…" at bounding box center [508, 317] width 619 height 26
click at [247, 303] on input "I understand, Credit Card transactions incur a 1.5% processing fee by Ezidebit,…" at bounding box center [508, 303] width 619 height 0
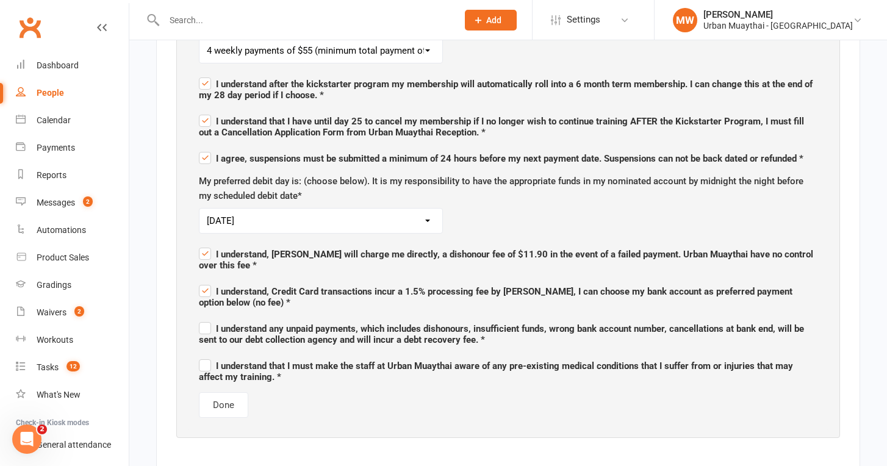
scroll to position [734, 0]
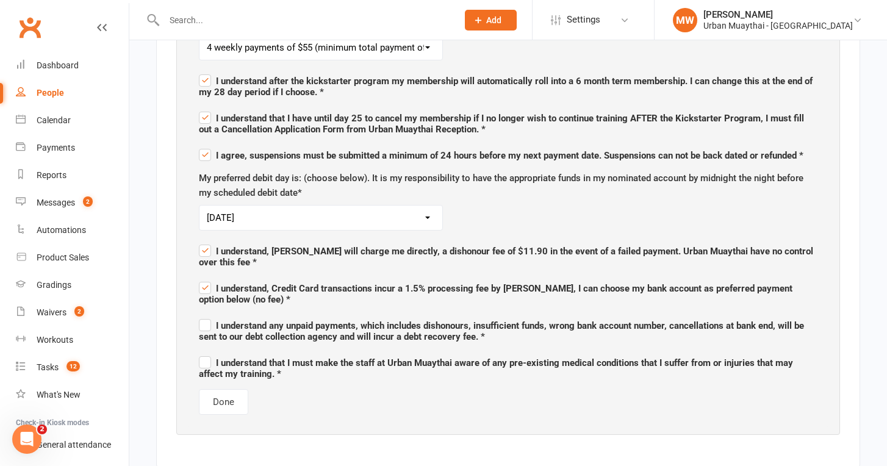
click at [245, 320] on span "I understand any unpaid payments, which includes dishonours, insufficient funds…" at bounding box center [501, 331] width 605 height 22
click at [245, 315] on input "I understand any unpaid payments, which includes dishonours, insufficient funds…" at bounding box center [508, 315] width 619 height 0
click at [262, 357] on span "I understand that I must make the staff at Urban Muaythai aware of any pre-exis…" at bounding box center [496, 368] width 594 height 22
click at [262, 352] on input "I understand that I must make the staff at Urban Muaythai aware of any pre-exis…" at bounding box center [508, 352] width 619 height 0
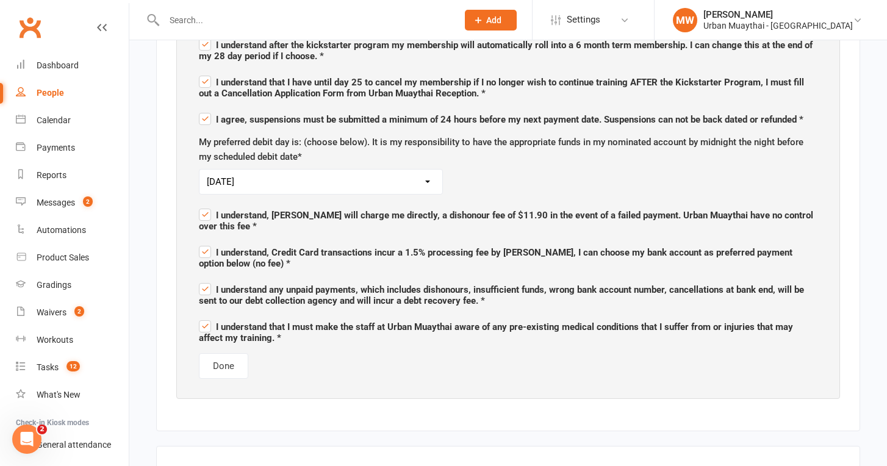
scroll to position [772, 0]
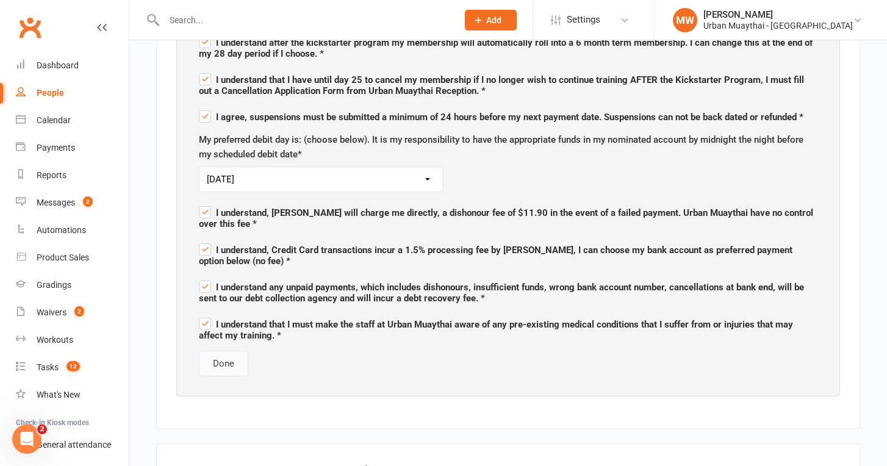
click at [222, 351] on button "Done" at bounding box center [223, 364] width 49 height 26
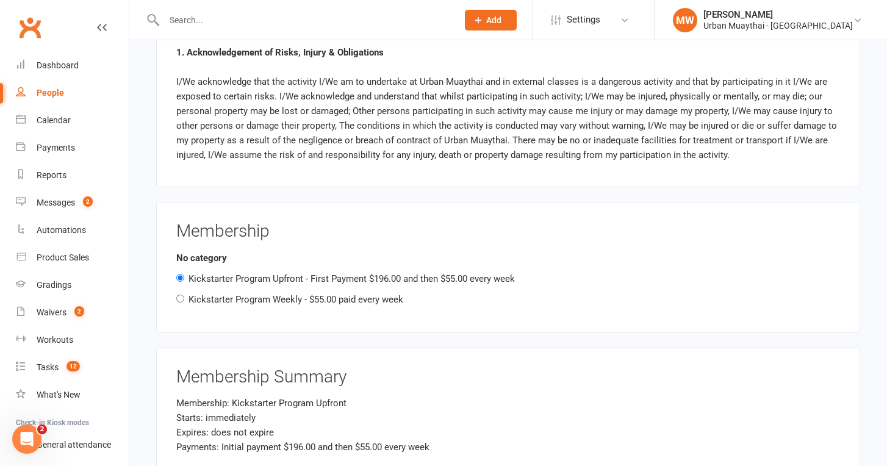
scroll to position [1266, 0]
click at [227, 293] on label "Kickstarter Program Weekly - $55.00 paid every week" at bounding box center [296, 298] width 215 height 11
click at [184, 293] on input "Kickstarter Program Weekly - $55.00 paid every week" at bounding box center [180, 297] width 8 height 8
radio input "true"
radio input "false"
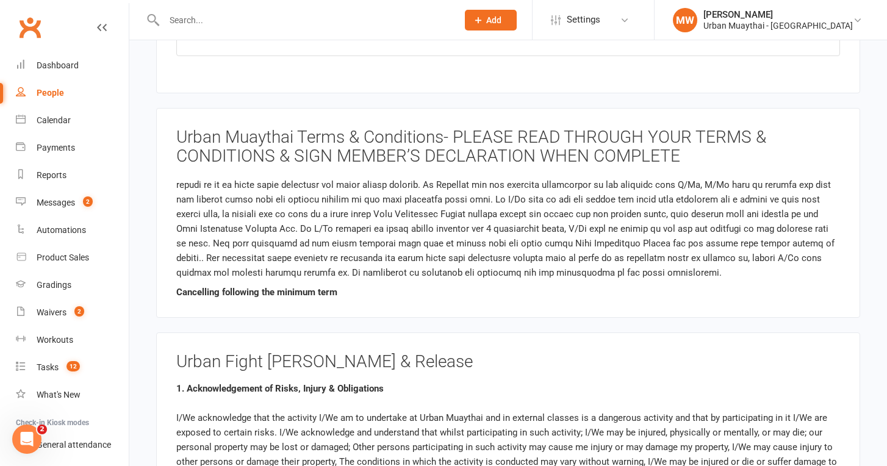
scroll to position [1191, 0]
click at [379, 253] on p at bounding box center [508, 198] width 664 height 161
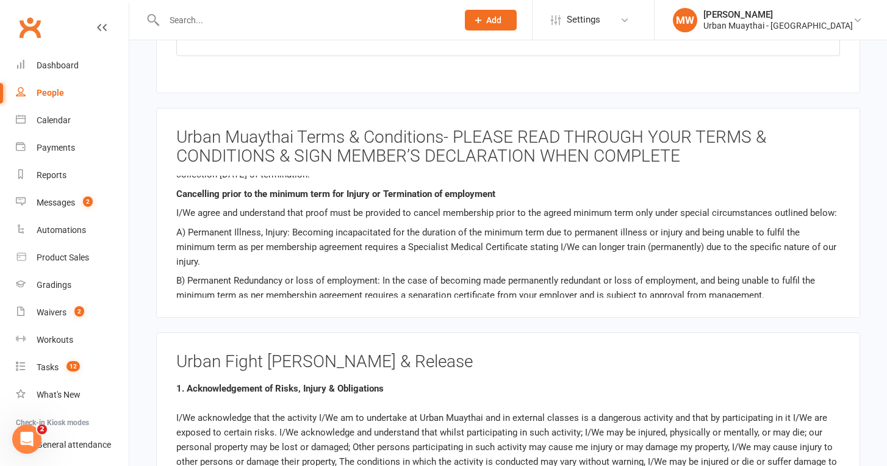
scroll to position [1499, 0]
click at [368, 243] on div "Welcome to Urban Muaythai. To ensure that Urban Muaythai is able to provide a s…" at bounding box center [508, 237] width 664 height 122
click at [368, 272] on p "B) Permanent Redundancy or loss of employment: In the case of becoming made per…" at bounding box center [508, 286] width 664 height 29
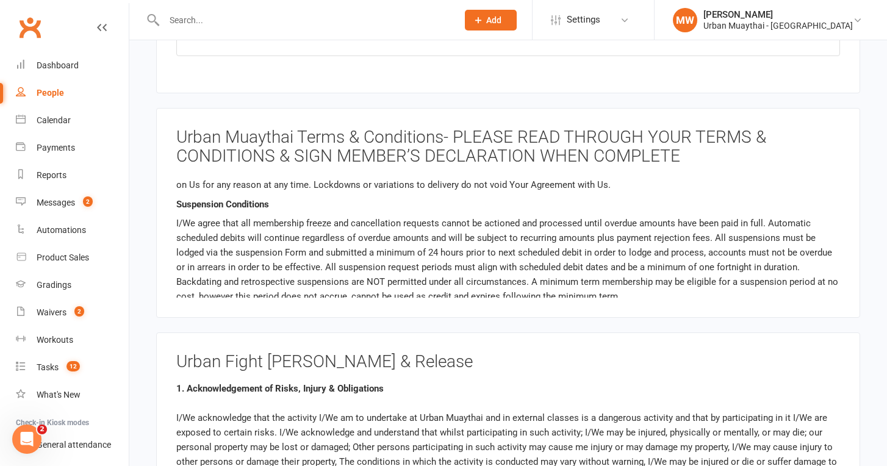
scroll to position [1805, 0]
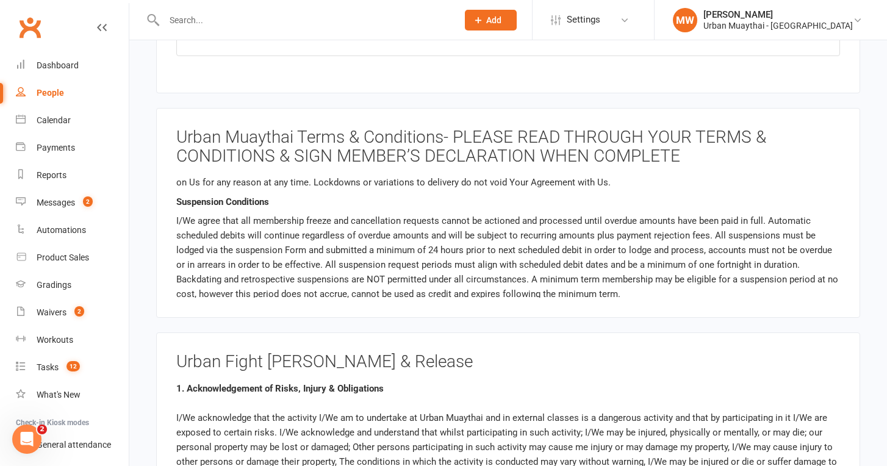
click at [356, 229] on p "I/We agree that all membership freeze and cancellation requests cannot be actio…" at bounding box center [508, 258] width 664 height 88
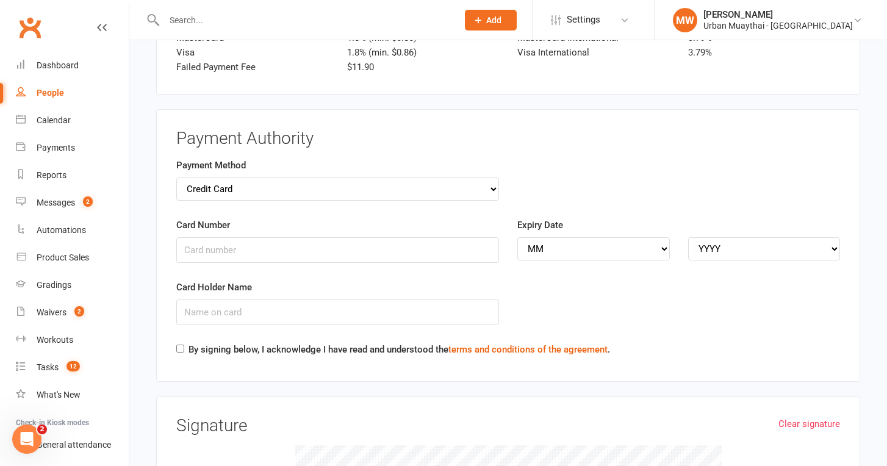
scroll to position [1807, 0]
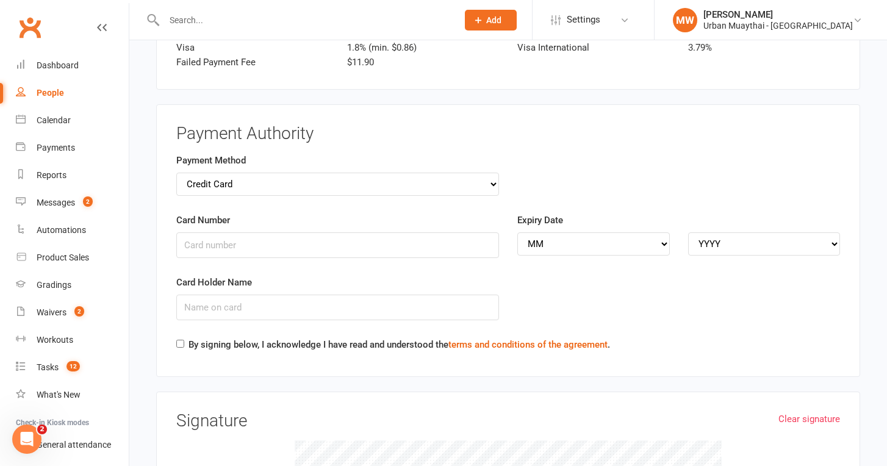
click at [186, 337] on div "By signing below, I acknowledge I have read and understood the terms and condit…" at bounding box center [393, 347] width 434 height 20
click at [181, 340] on input "By signing below, I acknowledge I have read and understood the terms and condit…" at bounding box center [180, 344] width 8 height 8
checkbox input "true"
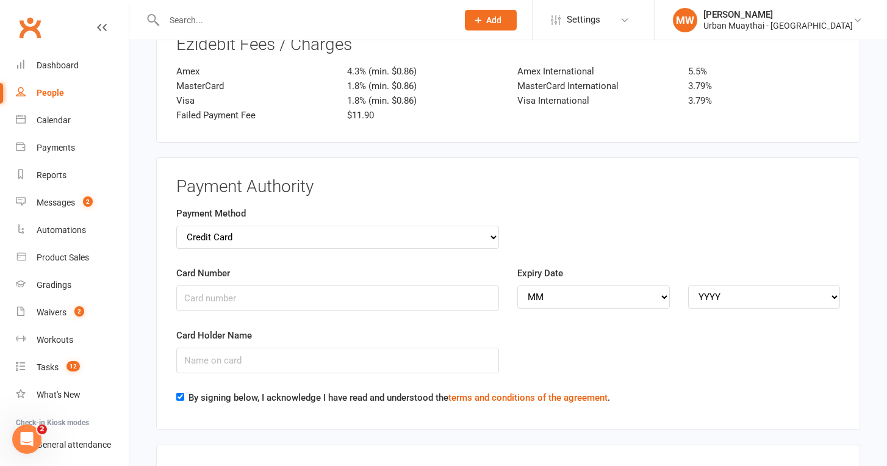
scroll to position [1761, 0]
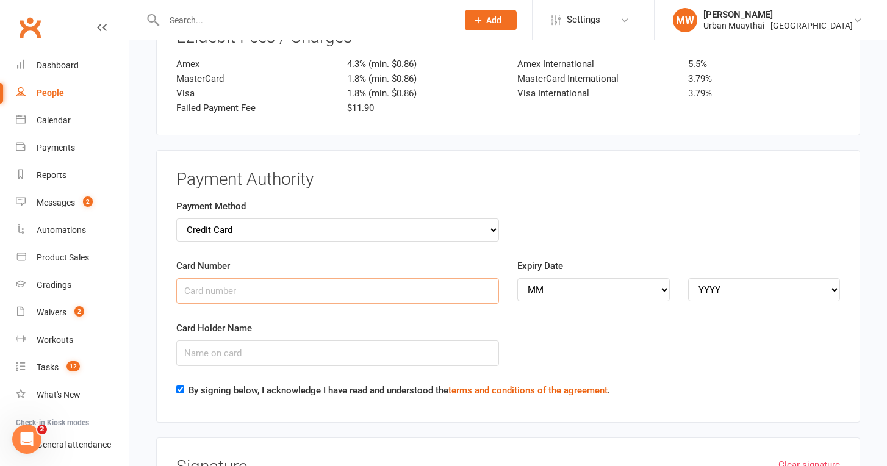
click at [223, 278] on input "Card Number" at bounding box center [337, 291] width 323 height 26
type input "5217289921834851"
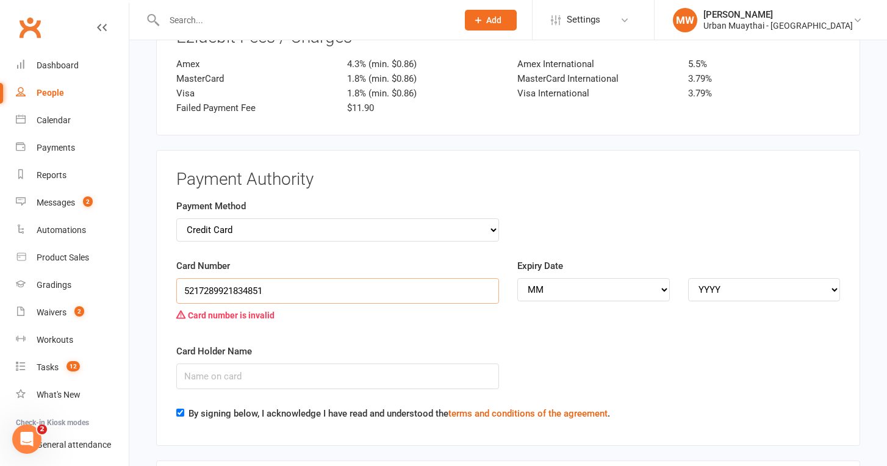
click at [223, 278] on input "5217289921834851" at bounding box center [337, 291] width 323 height 26
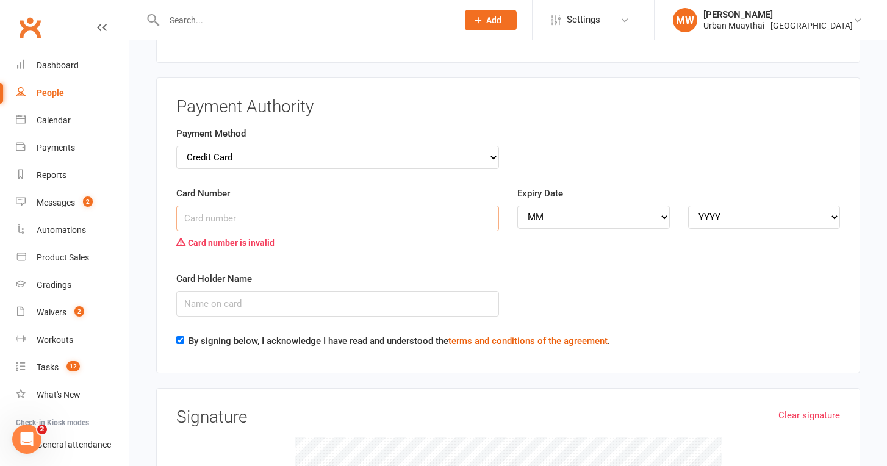
scroll to position [1836, 0]
select select "bank_account"
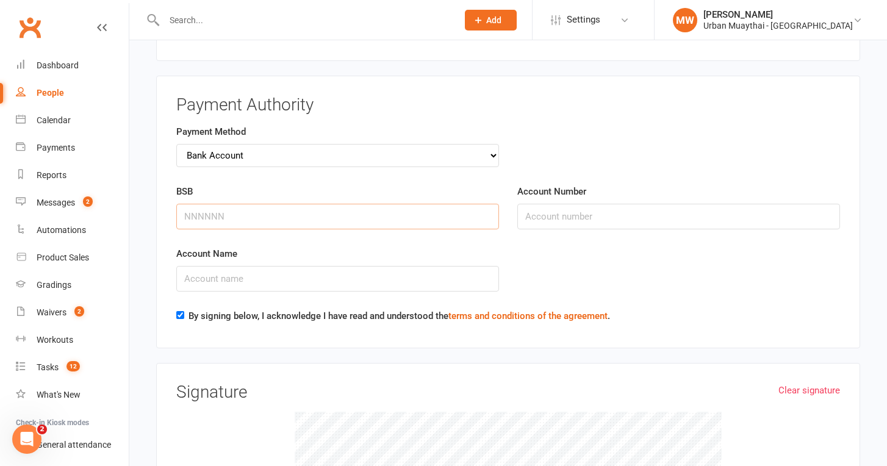
click at [379, 204] on input "BSB" at bounding box center [337, 217] width 323 height 26
type input "923100"
type input "471728481"
type input "[PERSON_NAME]"
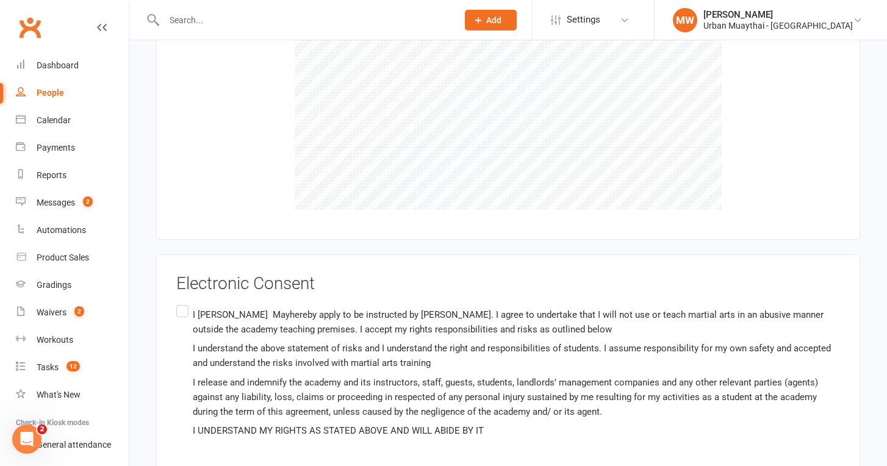
scroll to position [2249, 0]
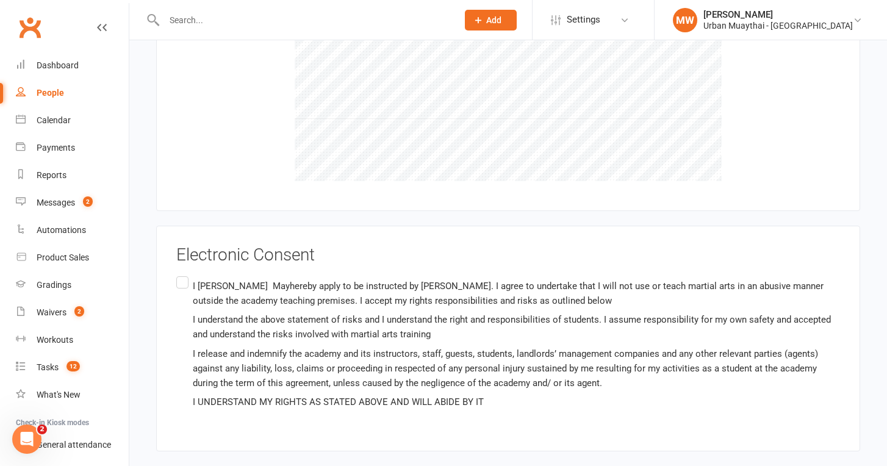
click at [179, 274] on label "I Nick May hereby apply to be instructed by Urban Muaythai. I agree to undertak…" at bounding box center [508, 344] width 664 height 140
click at [179, 274] on input "I Nick May hereby apply to be instructed by Urban Muaythai. I agree to undertak…" at bounding box center [180, 274] width 8 height 0
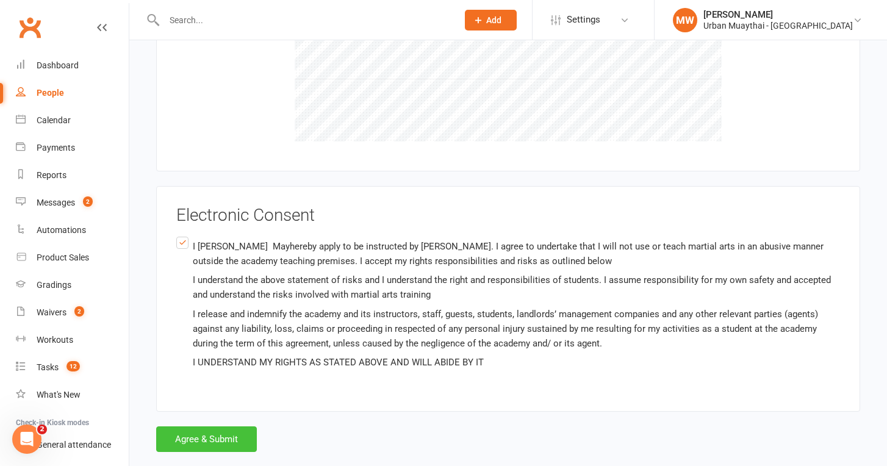
scroll to position [2288, 0]
click at [190, 427] on button "Agree & Submit" at bounding box center [206, 440] width 101 height 26
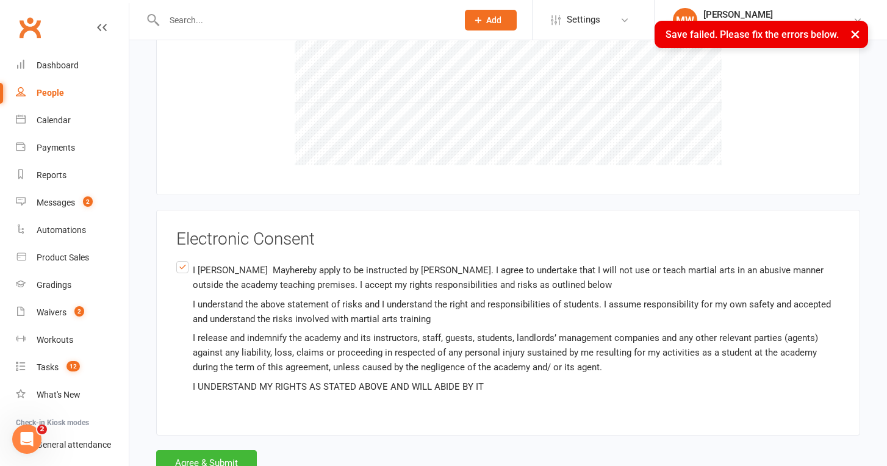
scroll to position [456, 0]
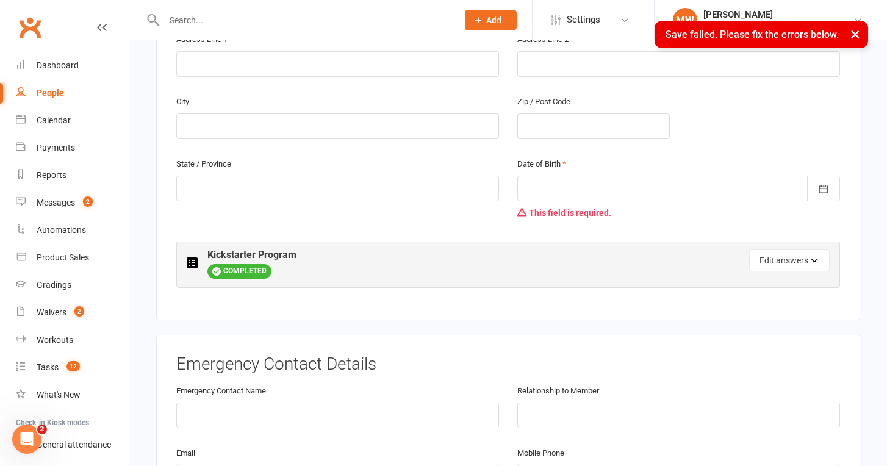
click at [581, 156] on div "Date of Birth 2021 - 2040 2021 2022 2023 2024 2025 2026 2027 2028 2029 2030 203…" at bounding box center [678, 190] width 323 height 68
click at [573, 176] on div at bounding box center [678, 189] width 323 height 26
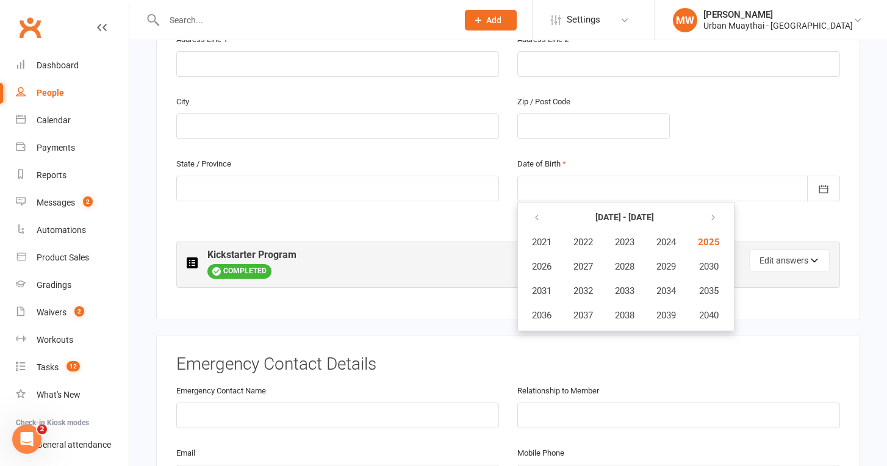
click at [567, 177] on div at bounding box center [678, 189] width 323 height 26
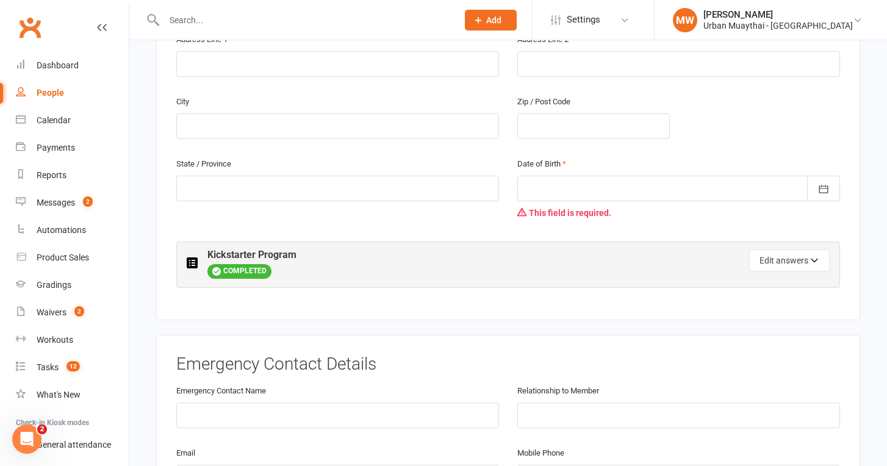
click at [567, 177] on div at bounding box center [678, 189] width 323 height 26
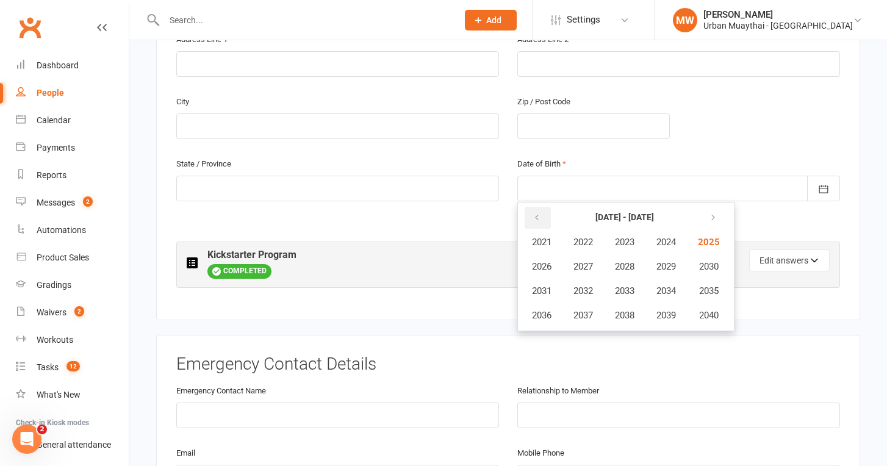
click at [534, 213] on icon "button" at bounding box center [537, 218] width 9 height 10
click at [634, 281] on button "1993" at bounding box center [625, 290] width 40 height 23
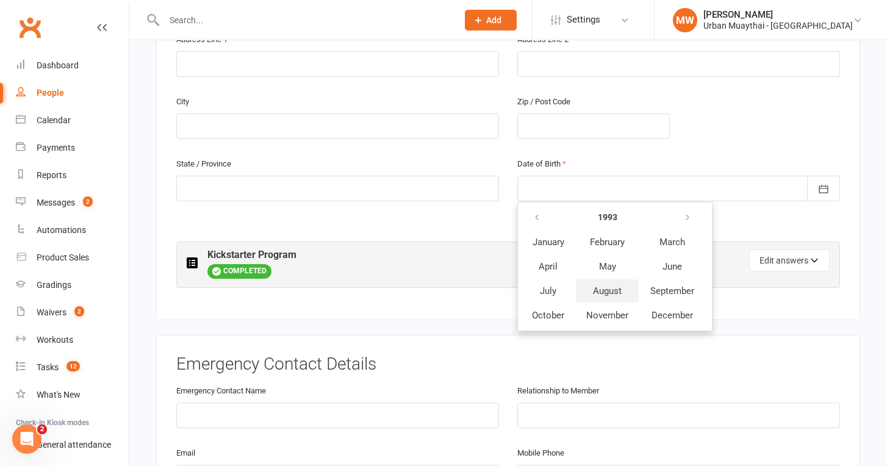
click at [579, 279] on button "August" at bounding box center [607, 290] width 63 height 23
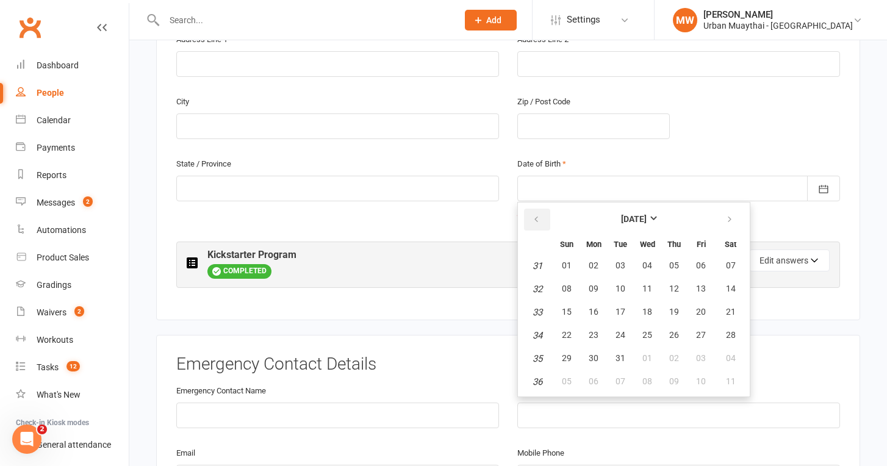
click at [533, 215] on icon "button" at bounding box center [536, 220] width 9 height 10
click at [663, 325] on button "22" at bounding box center [674, 336] width 26 height 22
type input "22 Jul 1993"
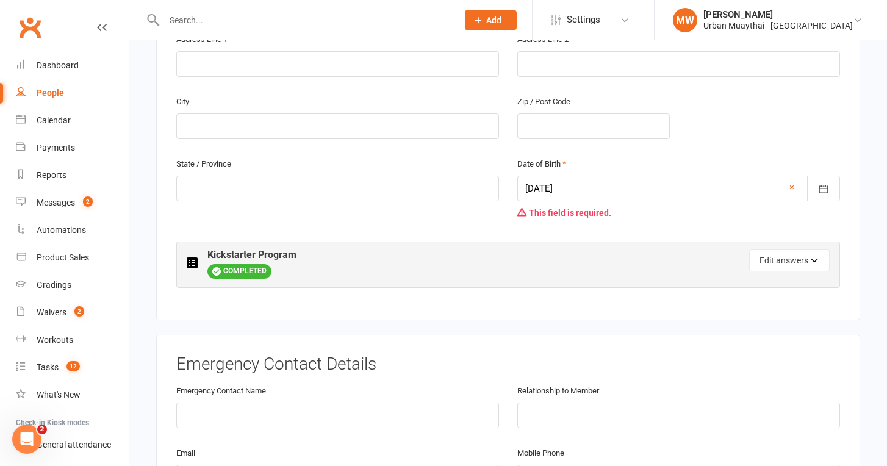
click at [630, 242] on div "Kickstarter Program COMPLETED Edit answers" at bounding box center [508, 265] width 664 height 46
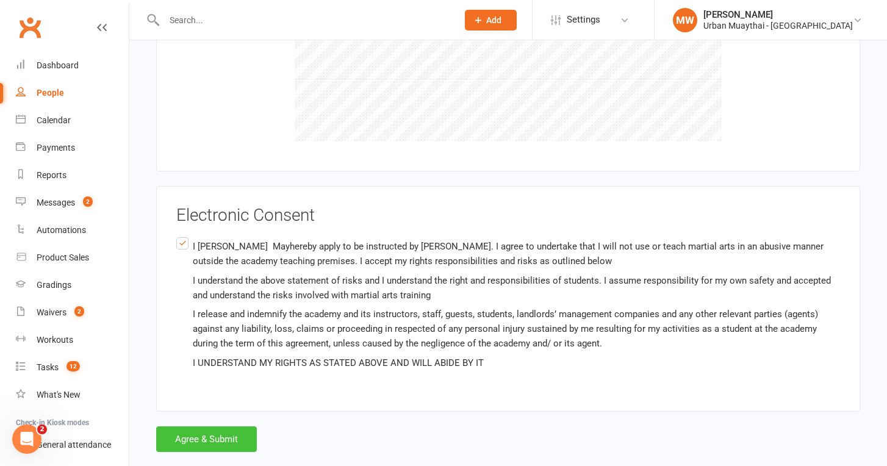
scroll to position [2312, 0]
click at [212, 427] on button "Agree & Submit" at bounding box center [206, 440] width 101 height 26
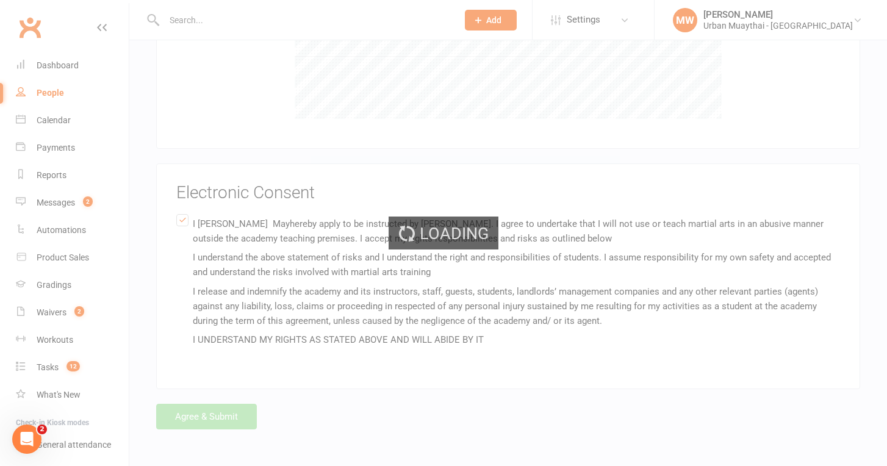
scroll to position [2288, 0]
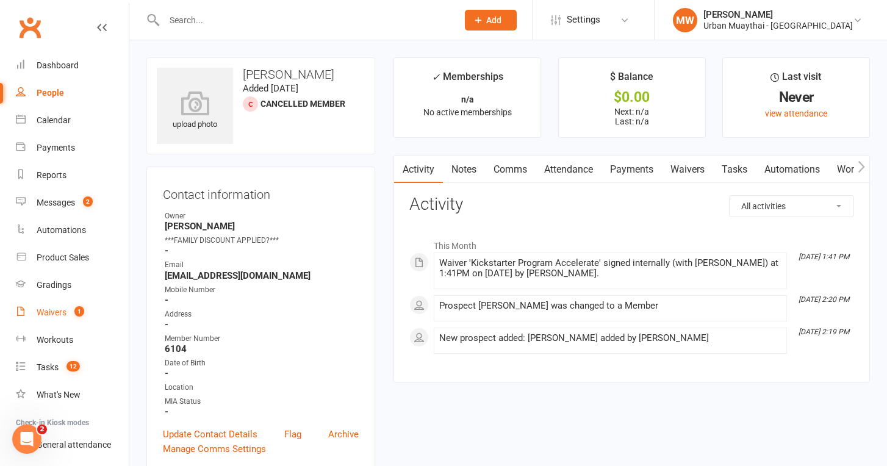
click at [44, 312] on div "Waivers" at bounding box center [52, 312] width 30 height 10
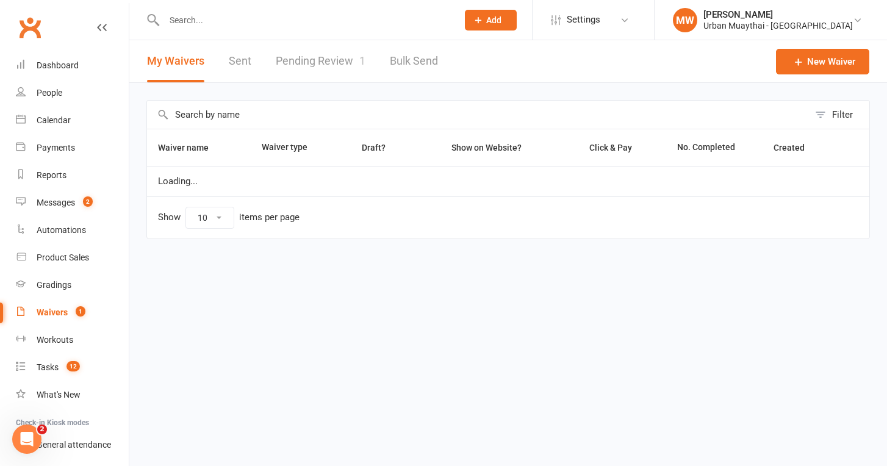
select select "50"
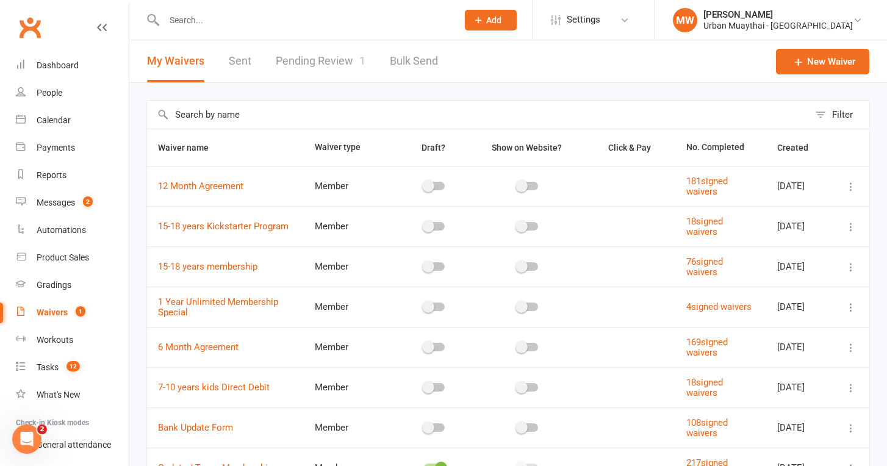
click at [317, 51] on link "Pending Review 1" at bounding box center [321, 61] width 90 height 42
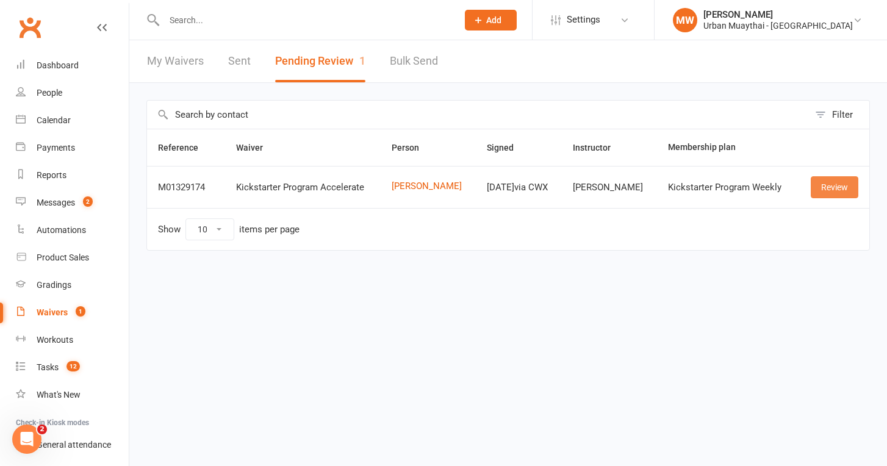
click at [824, 193] on link "Review" at bounding box center [835, 187] width 48 height 22
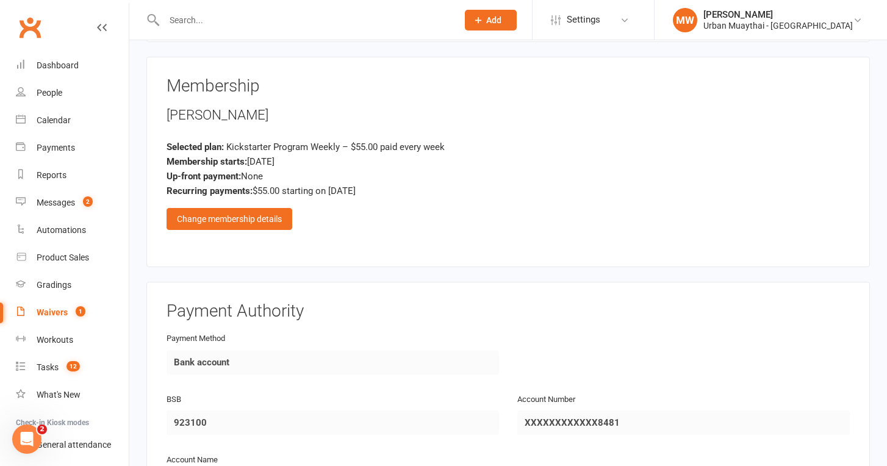
scroll to position [1638, 0]
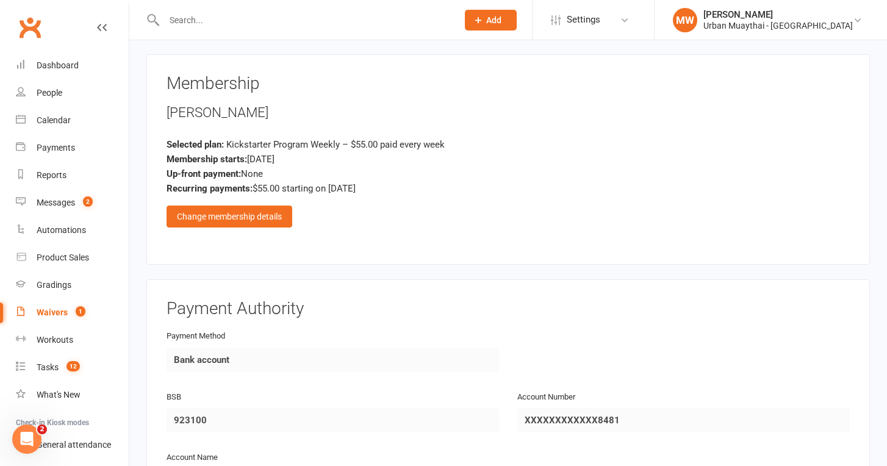
click at [285, 181] on div "Recurring payments: $55.00 starting on Aug 21, 2025" at bounding box center [508, 188] width 683 height 15
click at [379, 191] on div "Membership Nick May Selected plan: Kickstarter Program Weekly – $55.00 paid eve…" at bounding box center [508, 159] width 683 height 170
click at [278, 206] on div "Change membership details" at bounding box center [230, 217] width 126 height 22
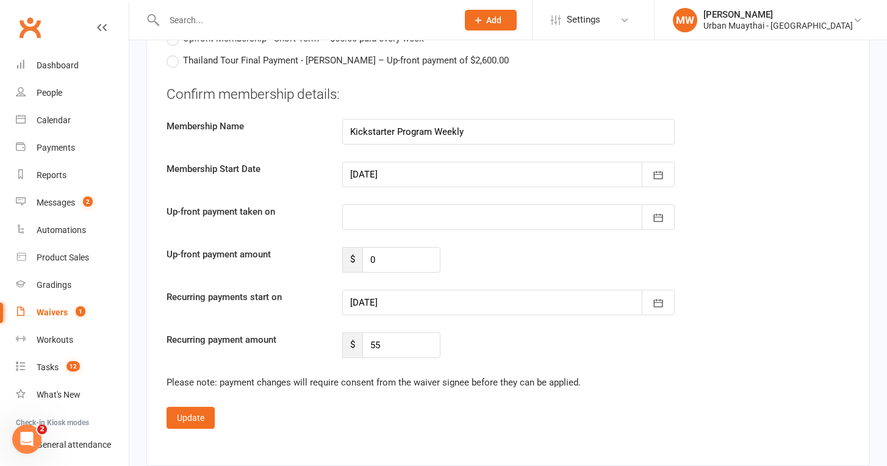
scroll to position [2371, 0]
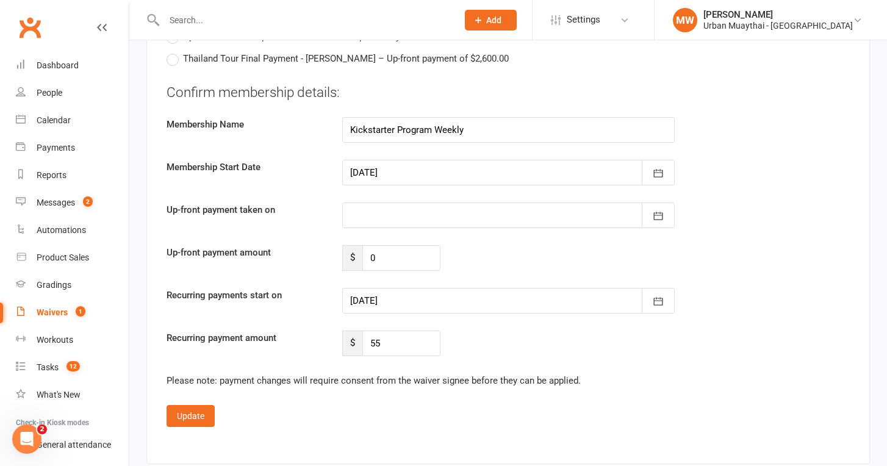
click at [437, 288] on div at bounding box center [508, 301] width 332 height 26
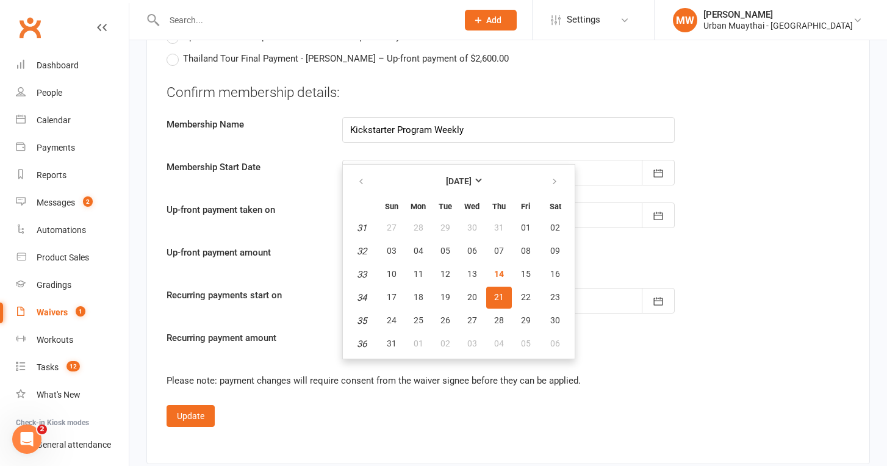
click at [488, 287] on button "21" at bounding box center [499, 298] width 26 height 22
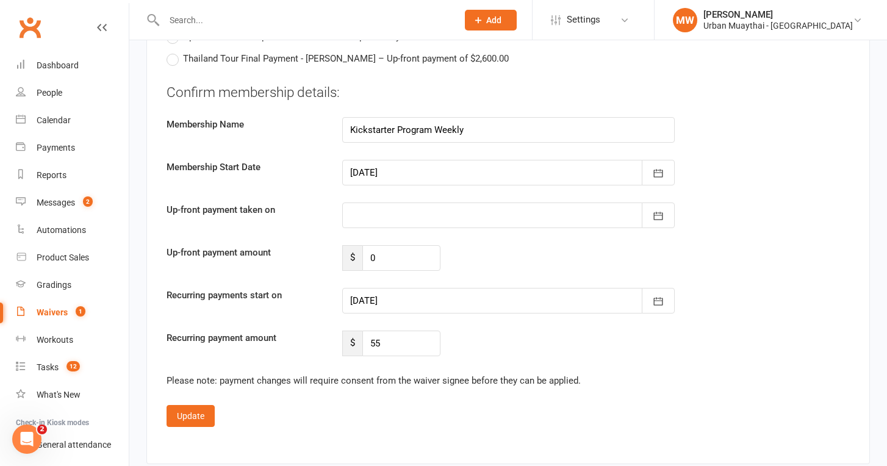
click at [499, 331] on div "Recurring payment amount $ 55" at bounding box center [508, 344] width 702 height 26
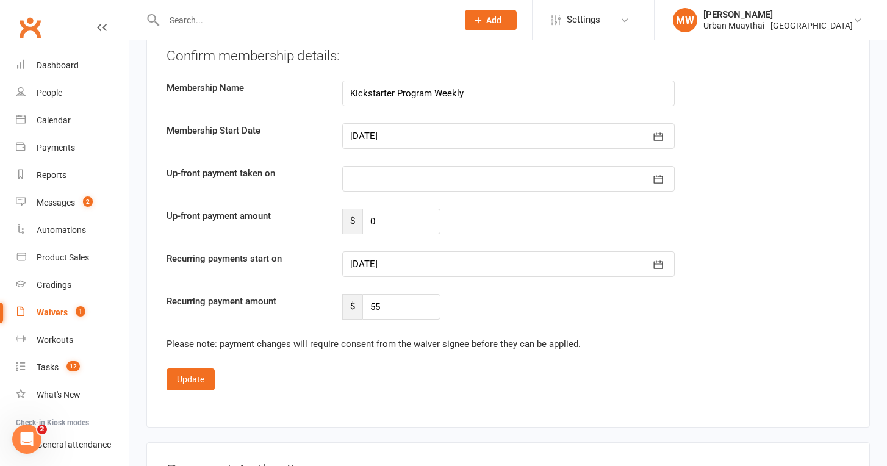
scroll to position [2408, 0]
click at [287, 325] on fieldset "Confirm membership details: Membership Name Kickstarter Program Weekly Membersh…" at bounding box center [508, 218] width 683 height 344
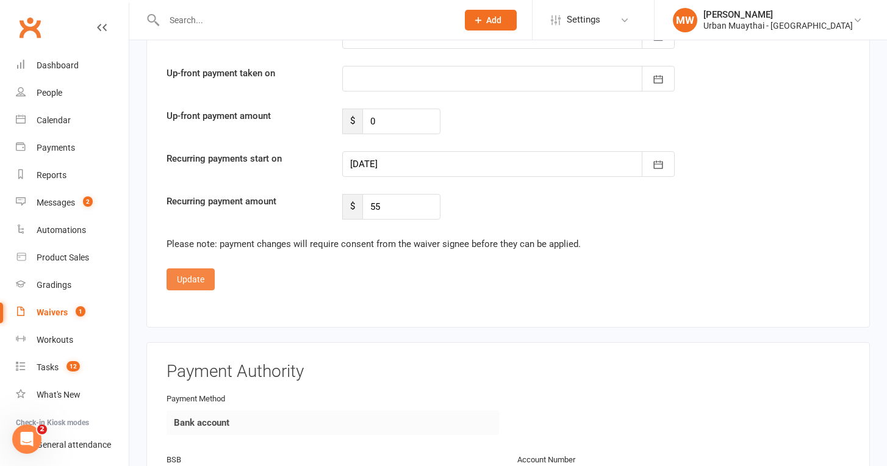
click at [189, 268] on button "Update" at bounding box center [191, 279] width 48 height 22
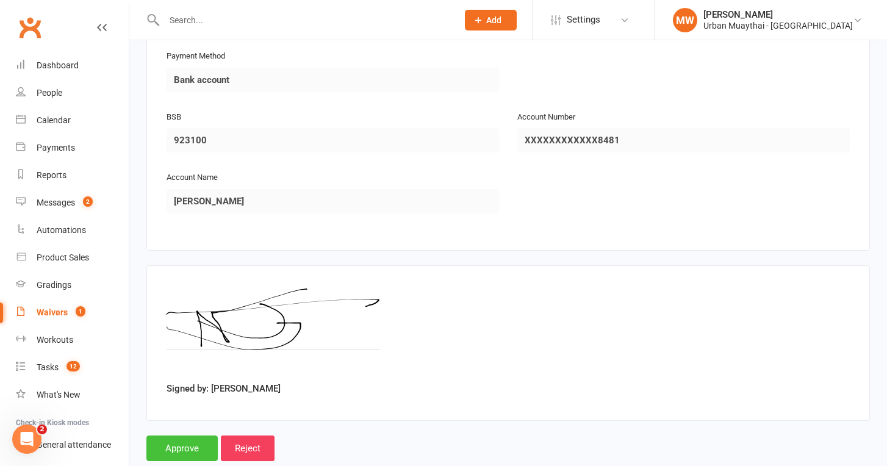
scroll to position [1917, 0]
click at [205, 436] on input "Approve" at bounding box center [181, 449] width 71 height 26
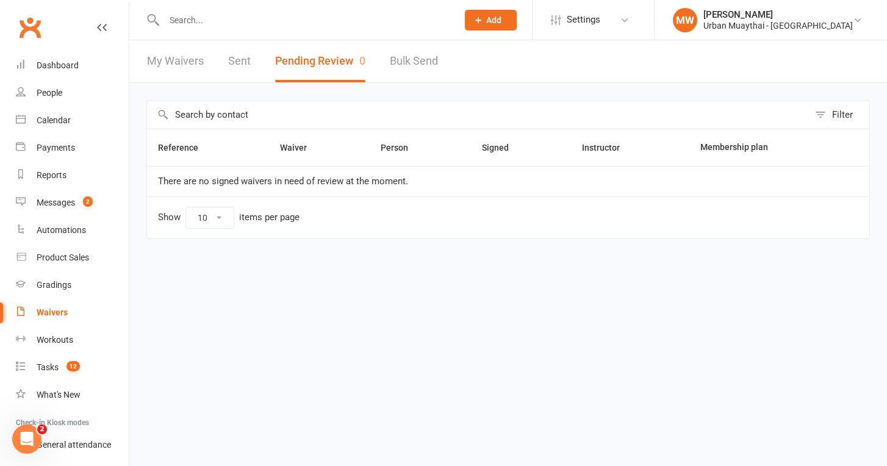
click at [186, 26] on input "text" at bounding box center [304, 20] width 289 height 17
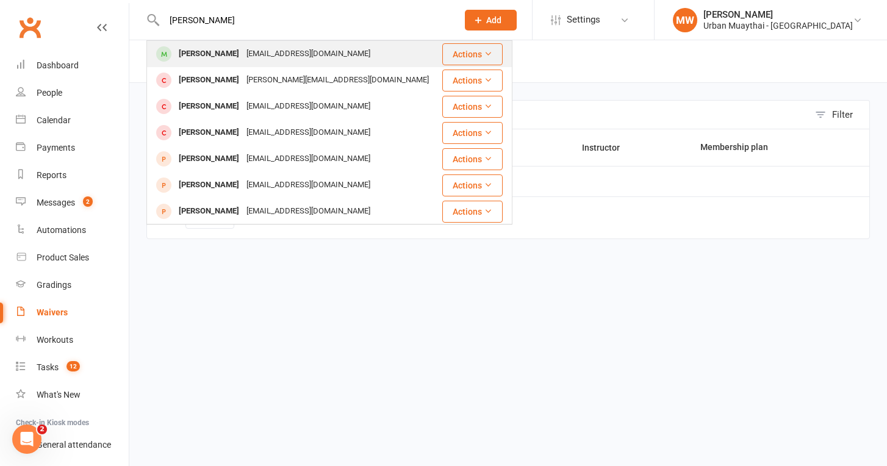
type input "nick may"
click at [189, 56] on div "[PERSON_NAME]" at bounding box center [209, 54] width 68 height 18
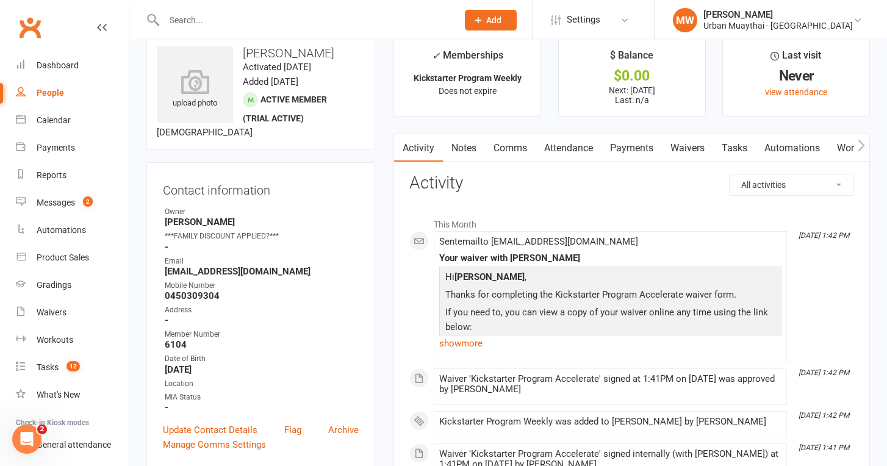
scroll to position [25, 0]
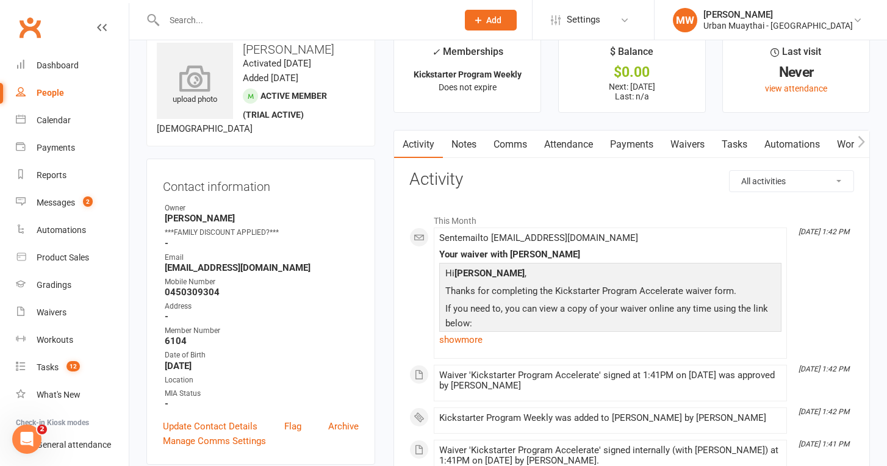
click at [195, 90] on icon at bounding box center [195, 78] width 84 height 27
click at [861, 23] on icon at bounding box center [858, 20] width 10 height 10
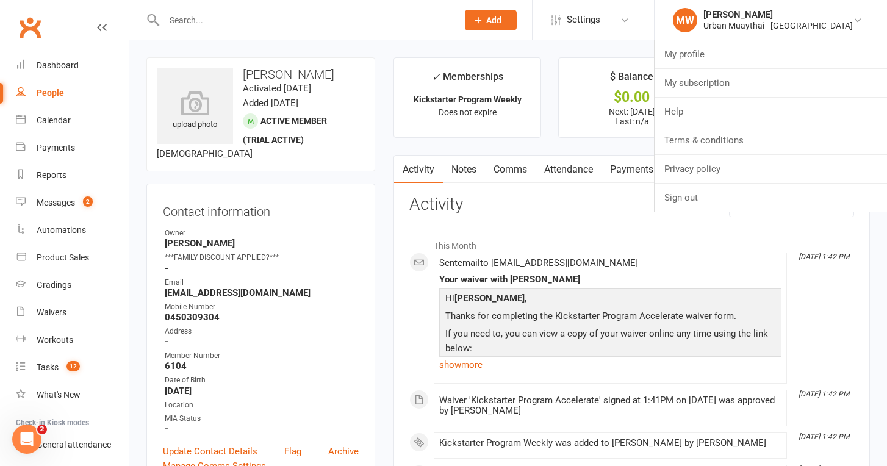
scroll to position [0, 0]
click at [500, 198] on h3 "Activity" at bounding box center [631, 204] width 445 height 19
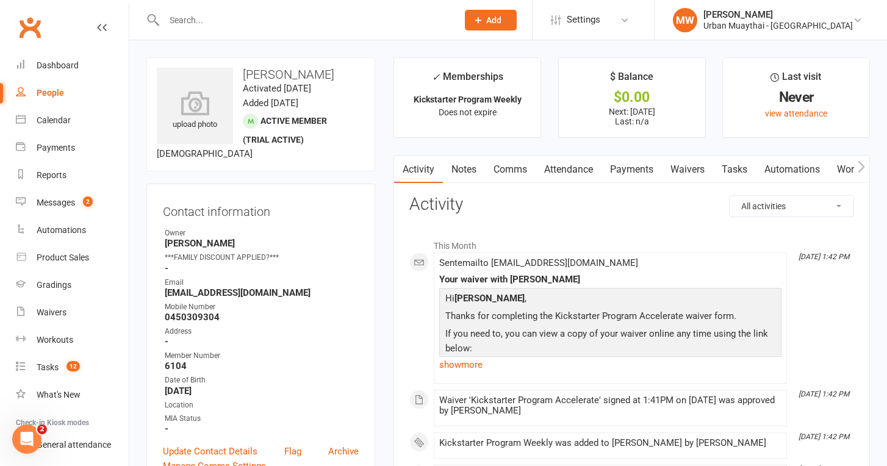
click at [681, 169] on link "Waivers" at bounding box center [687, 170] width 51 height 28
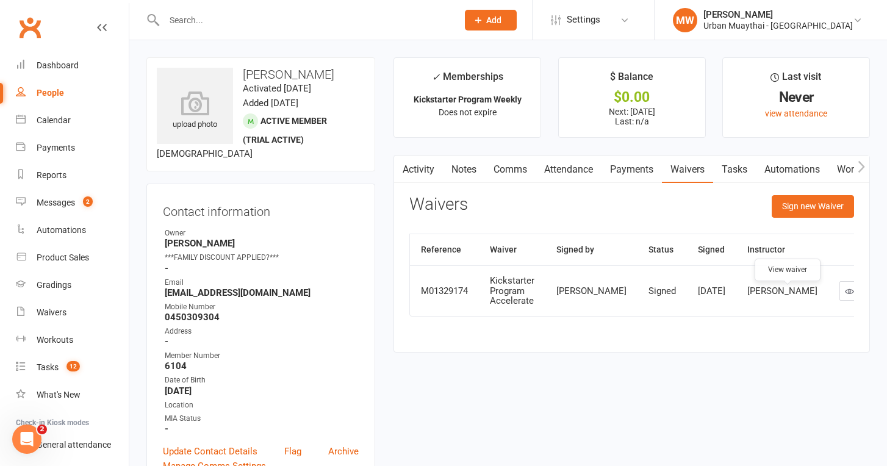
click at [845, 296] on icon at bounding box center [849, 291] width 9 height 9
click at [790, 201] on button "Sign new Waiver" at bounding box center [813, 206] width 82 height 22
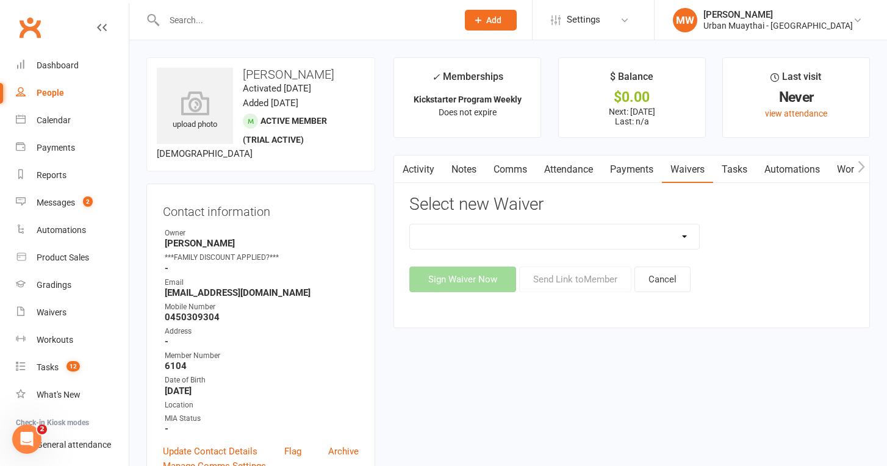
select select "2406"
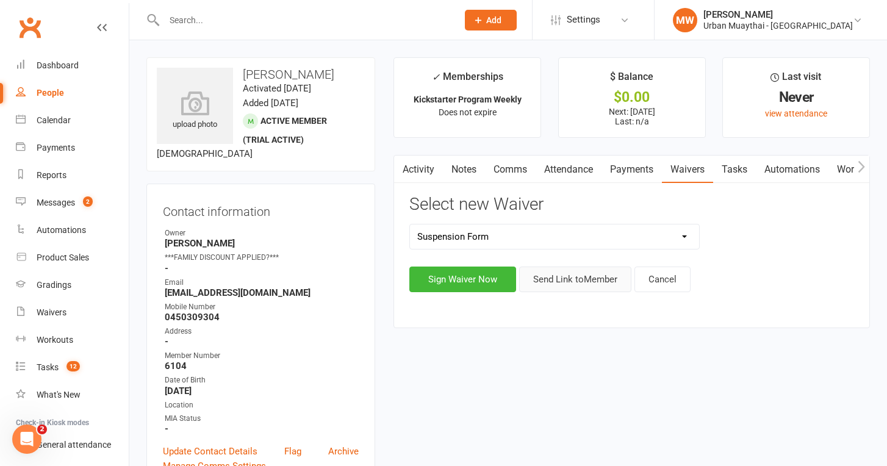
click at [544, 283] on button "Send Link to Member" at bounding box center [575, 280] width 112 height 26
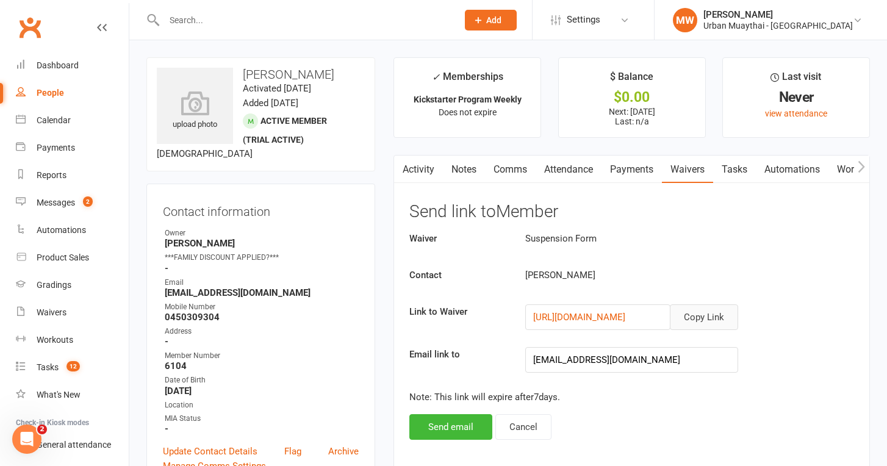
click at [691, 314] on button "Copy Link" at bounding box center [704, 317] width 68 height 26
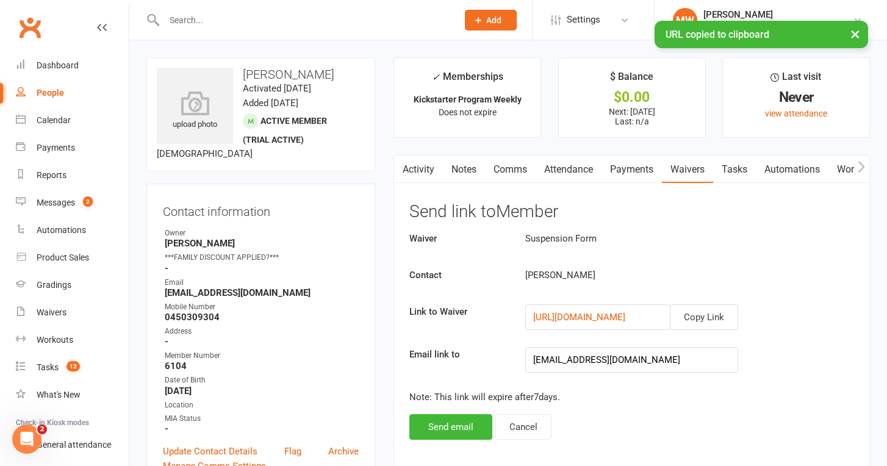
click at [506, 170] on link "Comms" at bounding box center [510, 170] width 51 height 28
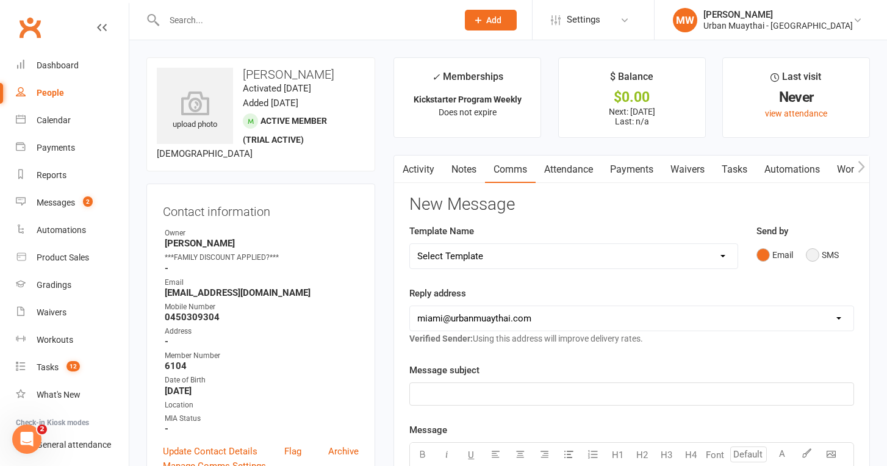
click at [825, 259] on button "SMS" at bounding box center [822, 254] width 33 height 23
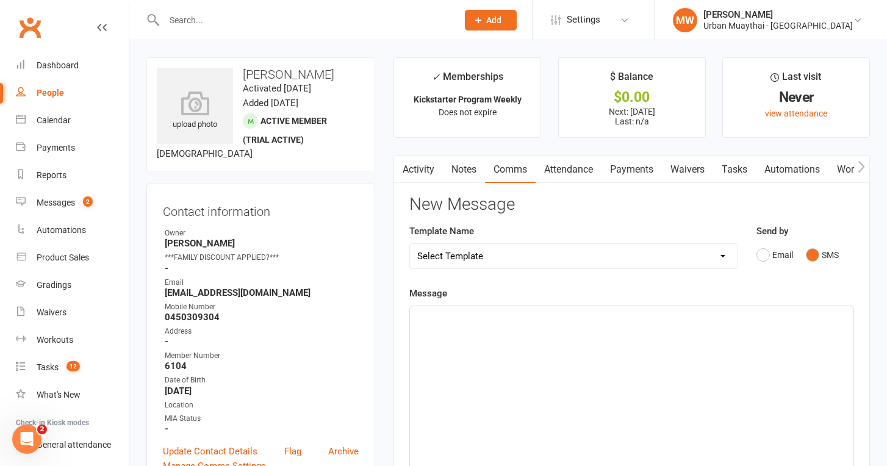
click at [670, 429] on div "﻿" at bounding box center [632, 397] width 444 height 183
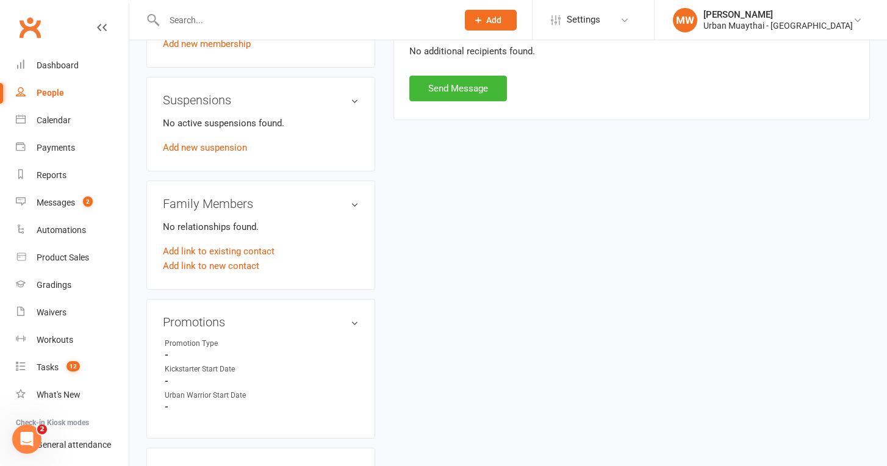
scroll to position [653, 0]
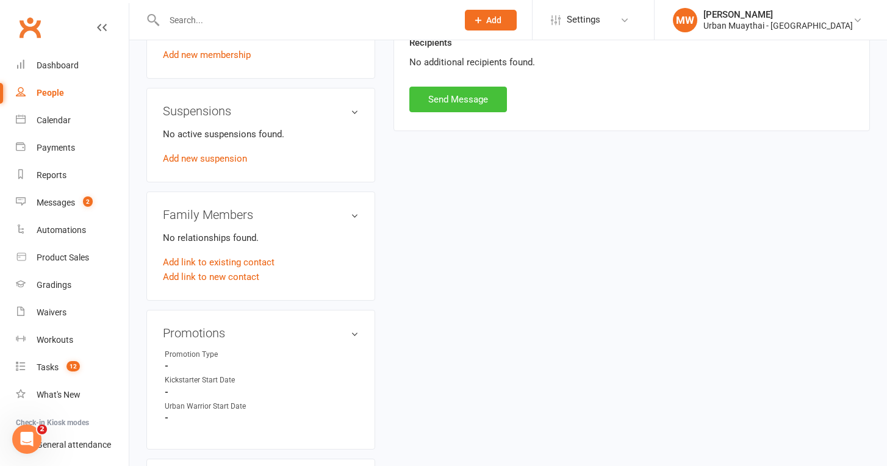
click at [478, 97] on button "Send Message" at bounding box center [458, 100] width 98 height 26
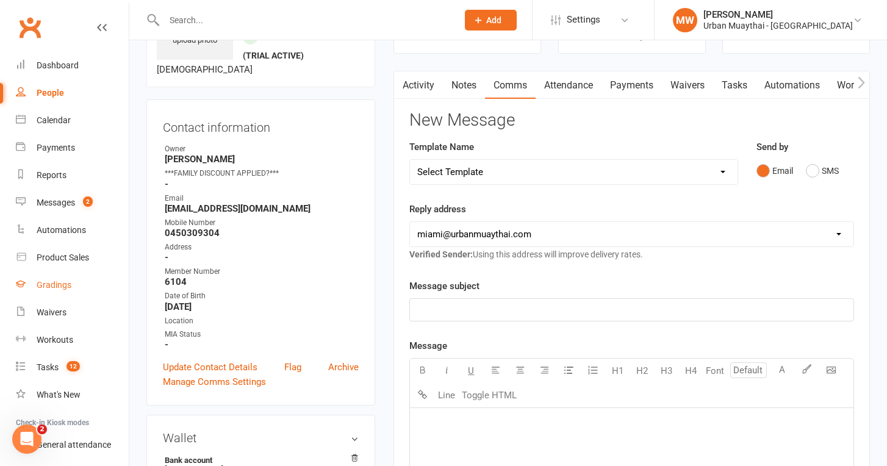
scroll to position [65, 0]
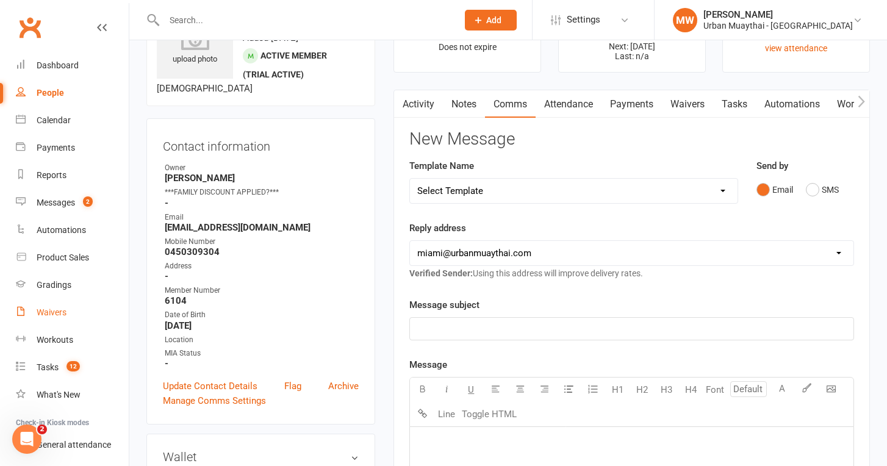
click at [70, 320] on link "Waivers" at bounding box center [72, 312] width 113 height 27
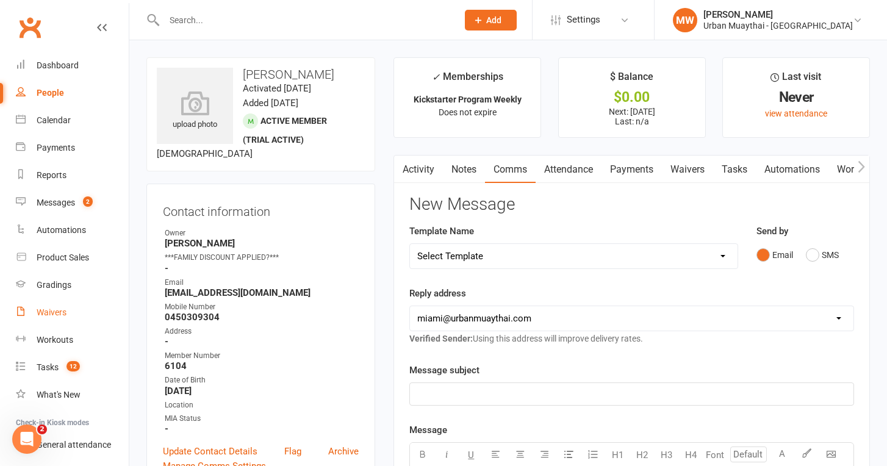
select select "50"
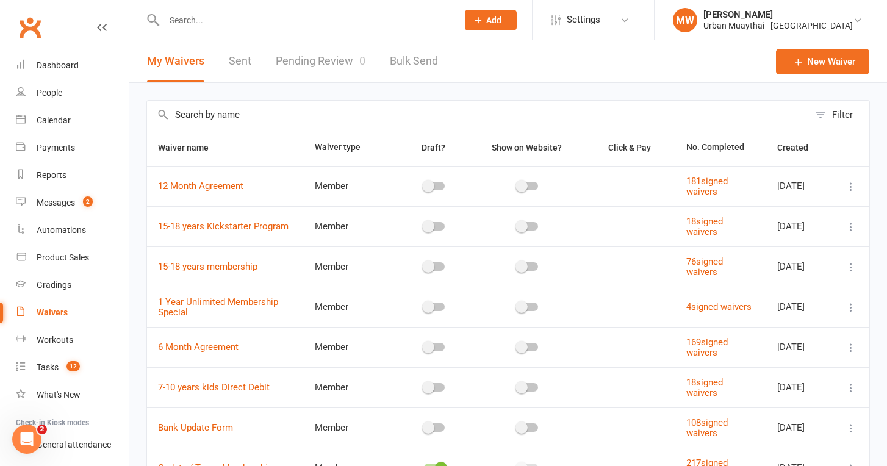
click at [295, 66] on link "Pending Review 0" at bounding box center [321, 61] width 90 height 42
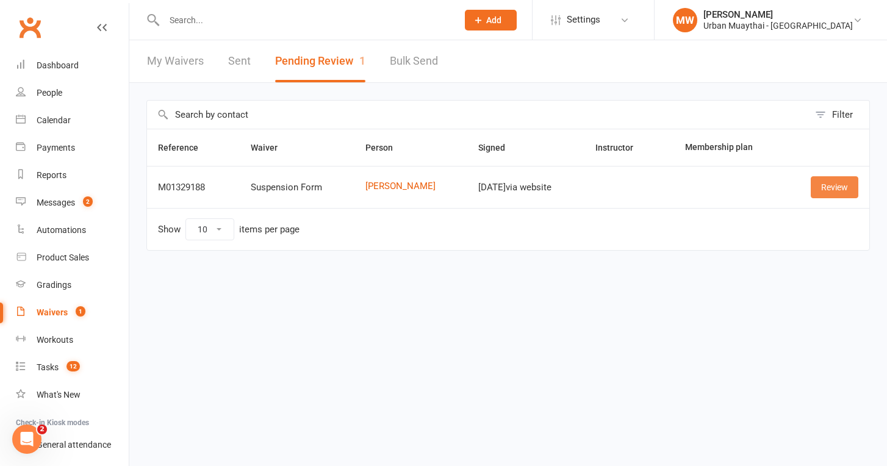
click at [844, 182] on link "Review" at bounding box center [835, 187] width 48 height 22
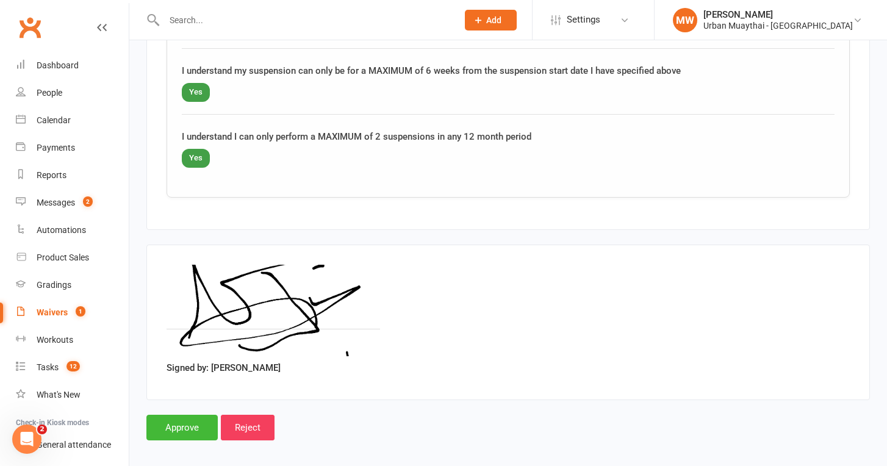
scroll to position [900, 0]
click at [199, 415] on input "Approve" at bounding box center [181, 428] width 71 height 26
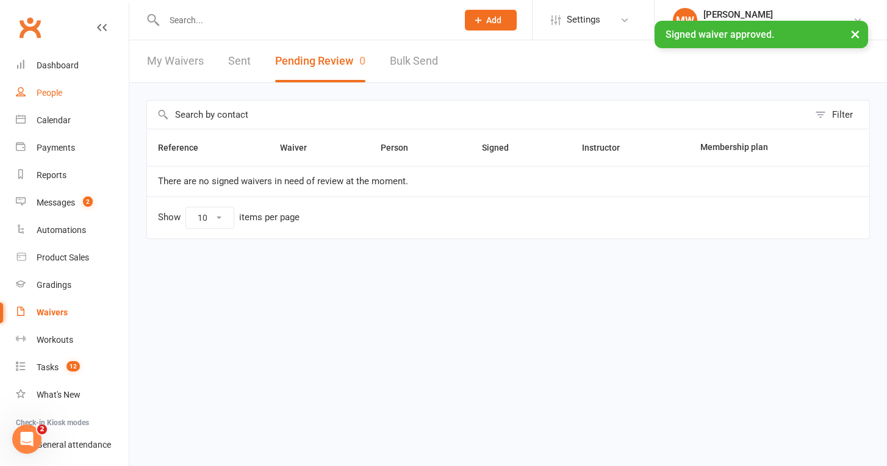
click at [34, 92] on link "People" at bounding box center [72, 92] width 113 height 27
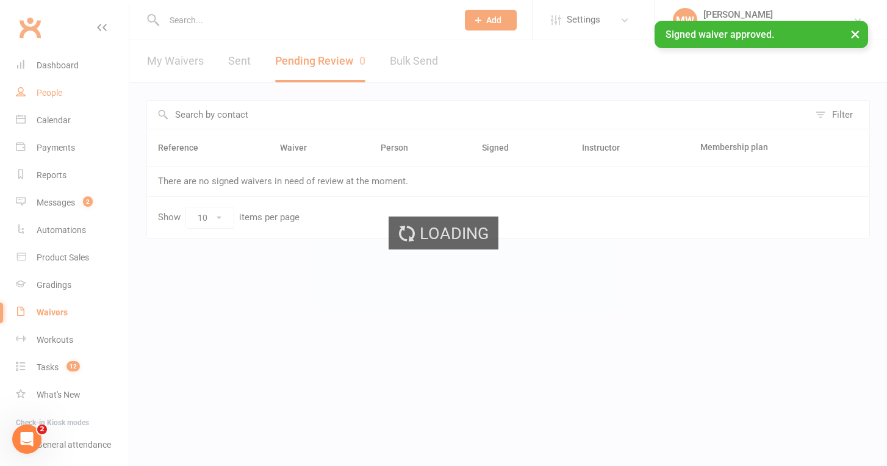
select select "100"
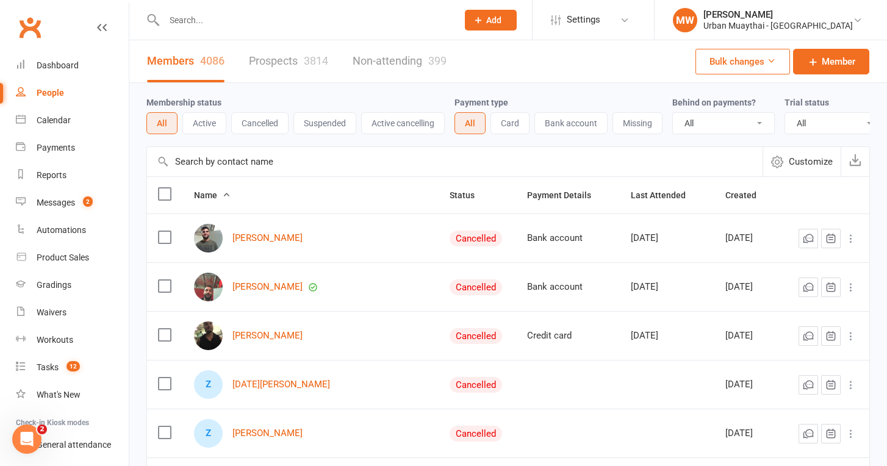
click at [225, 30] on div at bounding box center [297, 20] width 303 height 40
click at [184, 26] on input "text" at bounding box center [304, 20] width 289 height 17
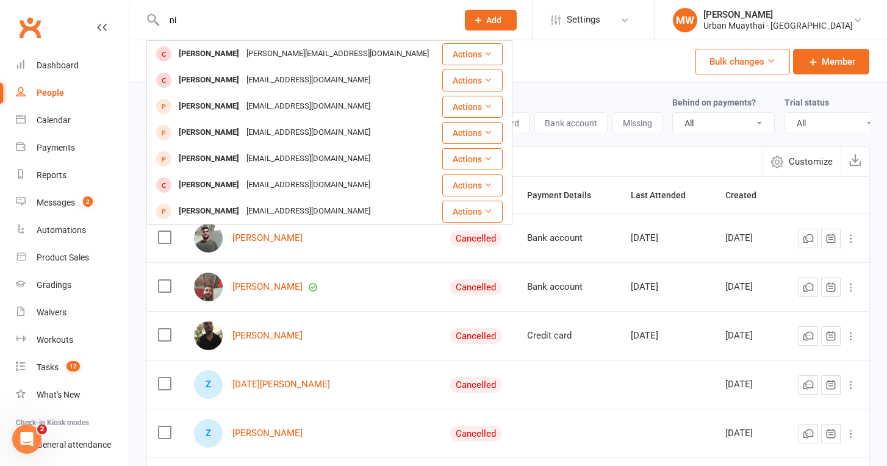
type input "n"
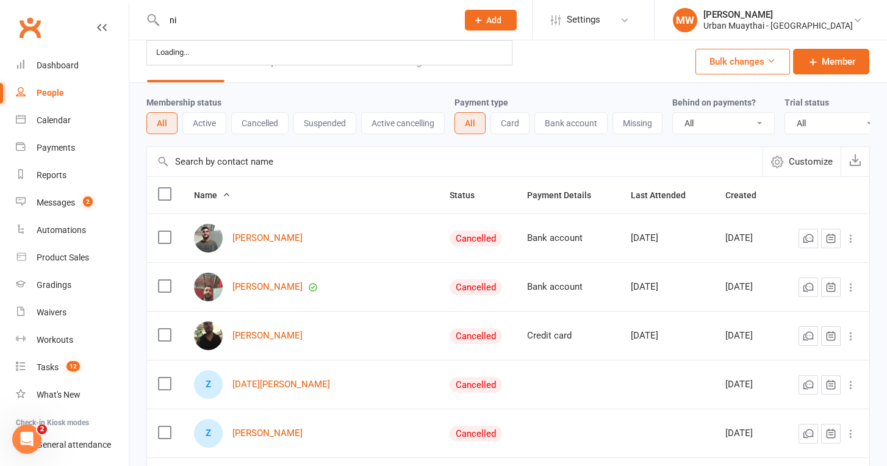
type input "n"
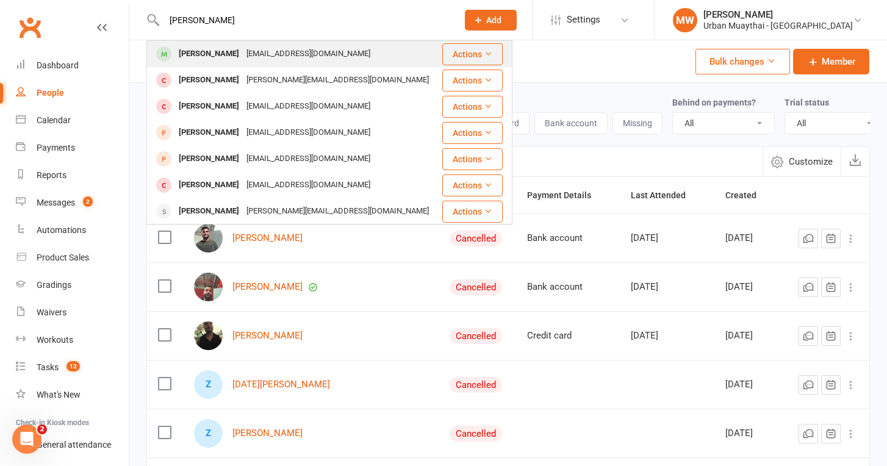
type input "Nick May"
click at [197, 60] on div "Nick May" at bounding box center [209, 54] width 68 height 18
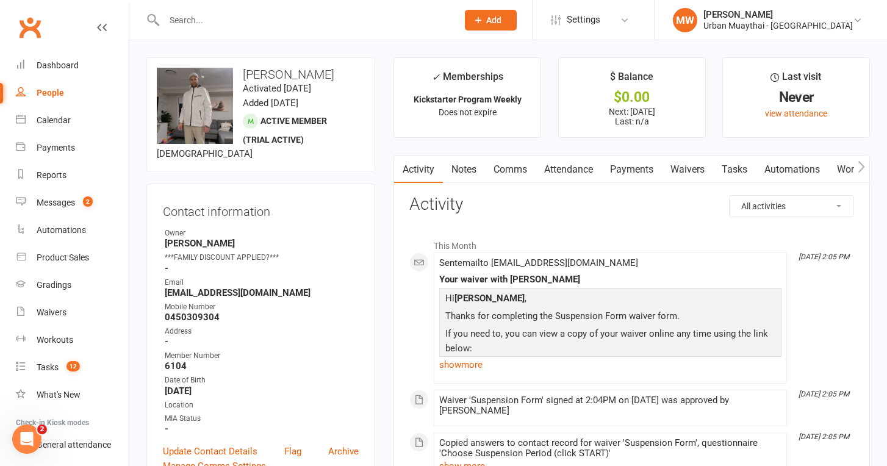
click at [688, 167] on link "Waivers" at bounding box center [687, 170] width 51 height 28
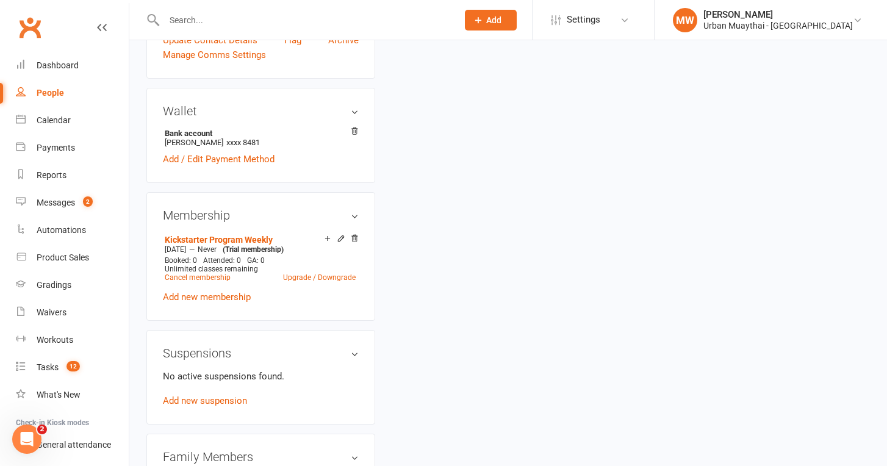
scroll to position [417, 0]
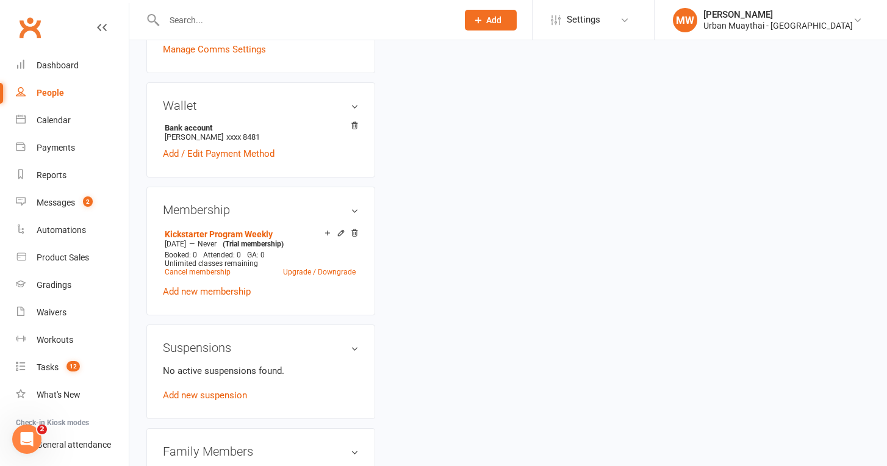
click at [234, 401] on div "No active suspensions found. Add new suspension" at bounding box center [261, 383] width 196 height 39
click at [235, 392] on link "Add new suspension" at bounding box center [205, 395] width 84 height 11
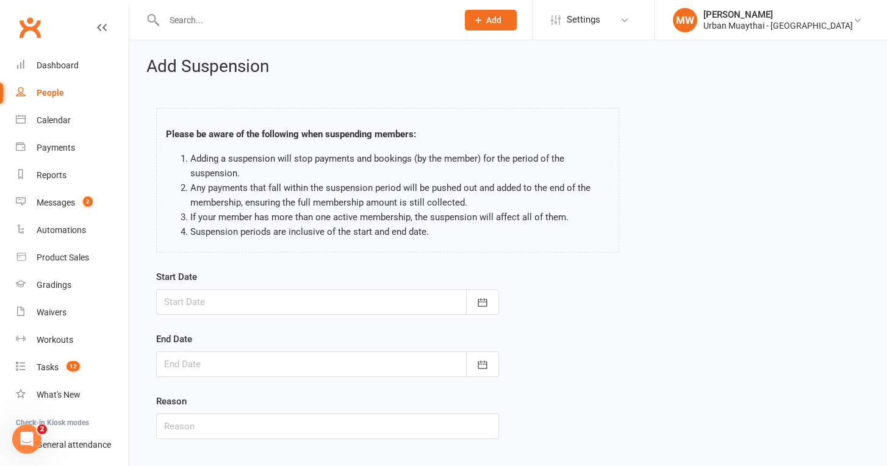
click at [322, 304] on div at bounding box center [327, 302] width 343 height 26
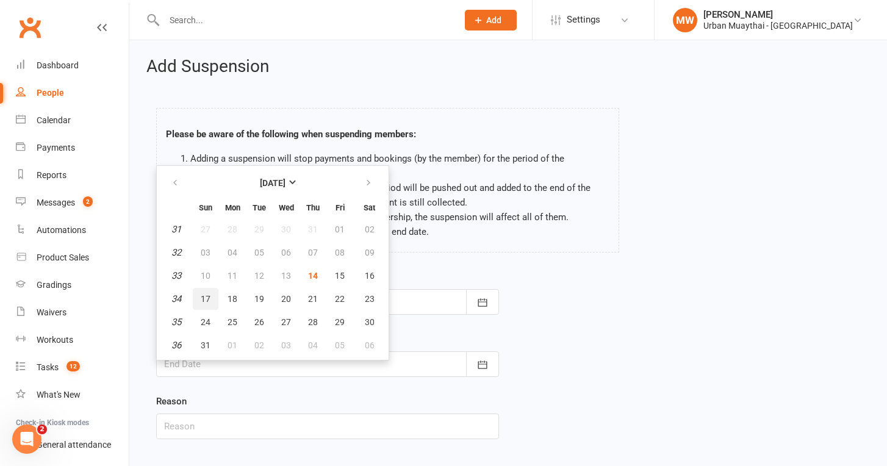
click at [202, 300] on span "17" at bounding box center [206, 299] width 10 height 10
type input "17 Aug 2025"
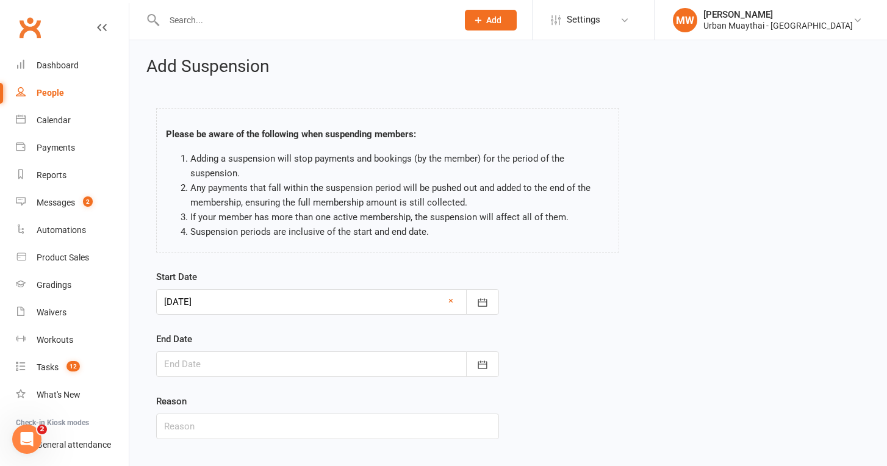
click at [259, 364] on div at bounding box center [327, 364] width 343 height 26
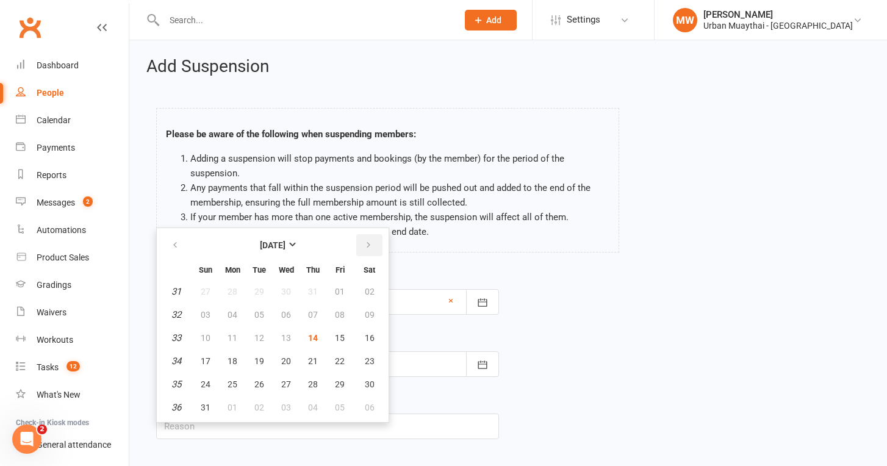
click at [368, 250] on button "button" at bounding box center [369, 245] width 26 height 22
click at [204, 315] on span "07" at bounding box center [206, 315] width 10 height 10
type input "07 Sep 2025"
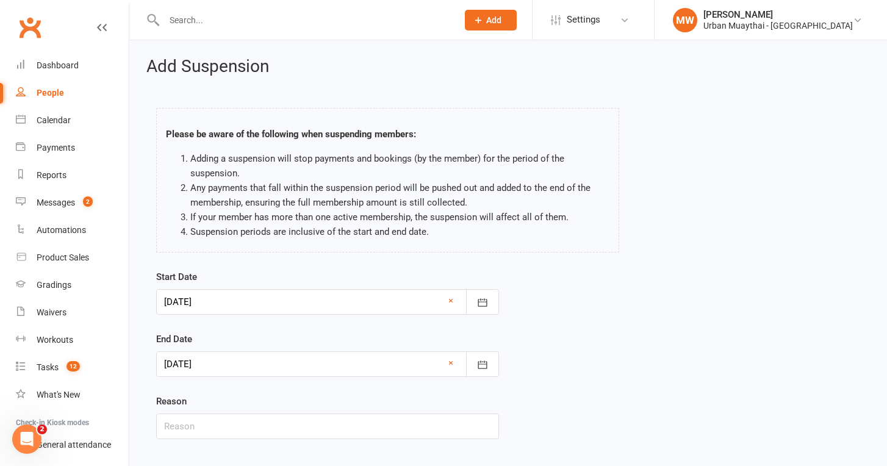
click at [448, 340] on div "End Date 07 Sep 2025 September 2025 Sun Mon Tue Wed Thu Fri Sat 36 31 01 02 03 …" at bounding box center [327, 354] width 343 height 45
click at [300, 424] on input "text" at bounding box center [327, 427] width 343 height 26
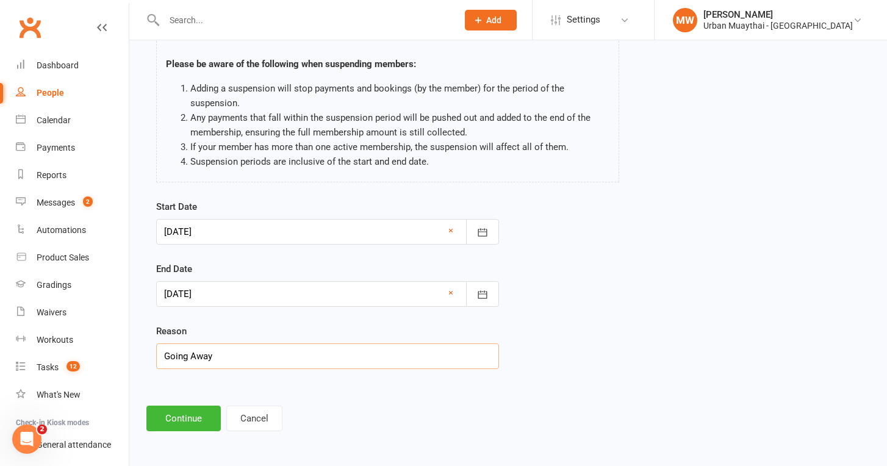
scroll to position [80, 0]
type input "Going Away"
click at [206, 406] on button "Continue" at bounding box center [183, 419] width 74 height 26
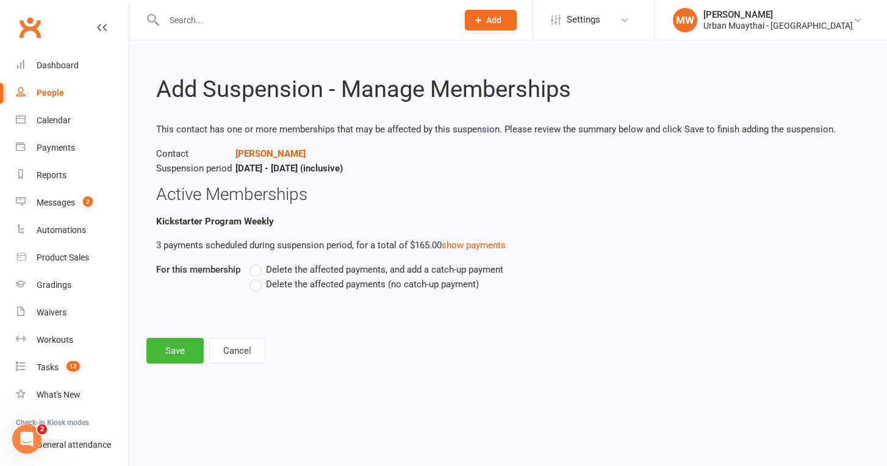
click at [317, 282] on span "Delete the affected payments (no catch-up payment)" at bounding box center [372, 283] width 213 height 13
click at [257, 277] on input "Delete the affected payments (no catch-up payment)" at bounding box center [254, 277] width 8 height 0
click at [185, 359] on button "Save" at bounding box center [174, 351] width 57 height 26
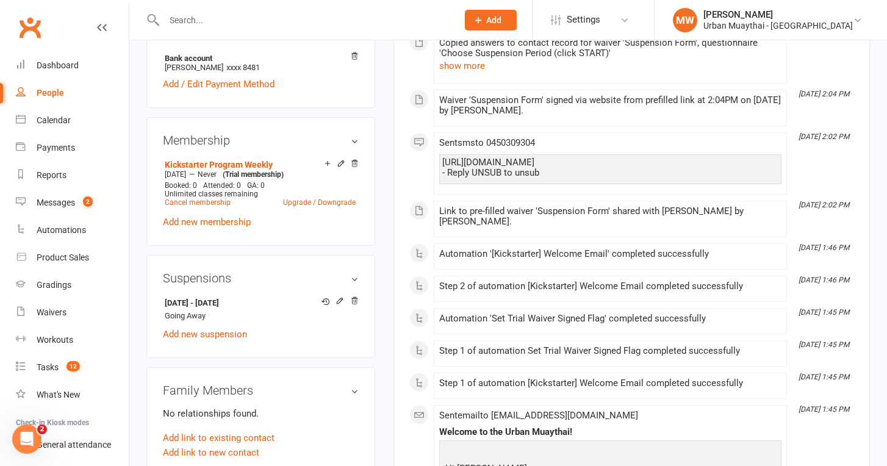
scroll to position [487, 0]
click at [338, 301] on icon at bounding box center [340, 300] width 9 height 9
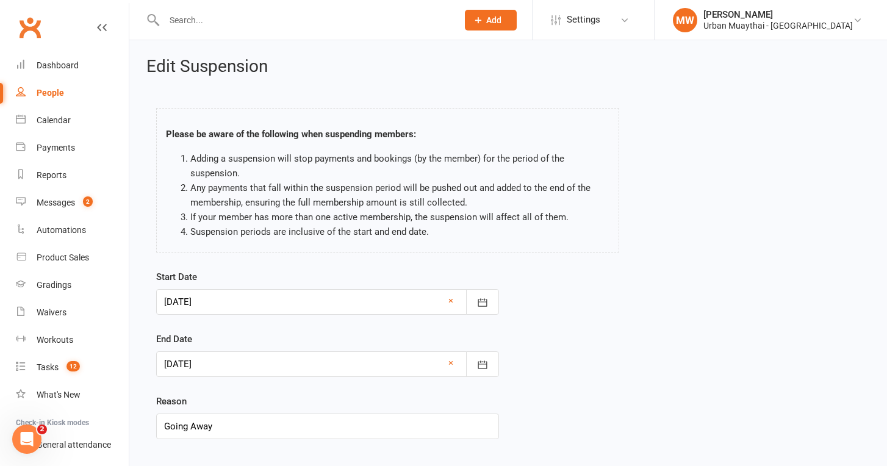
click at [323, 371] on div at bounding box center [327, 364] width 343 height 26
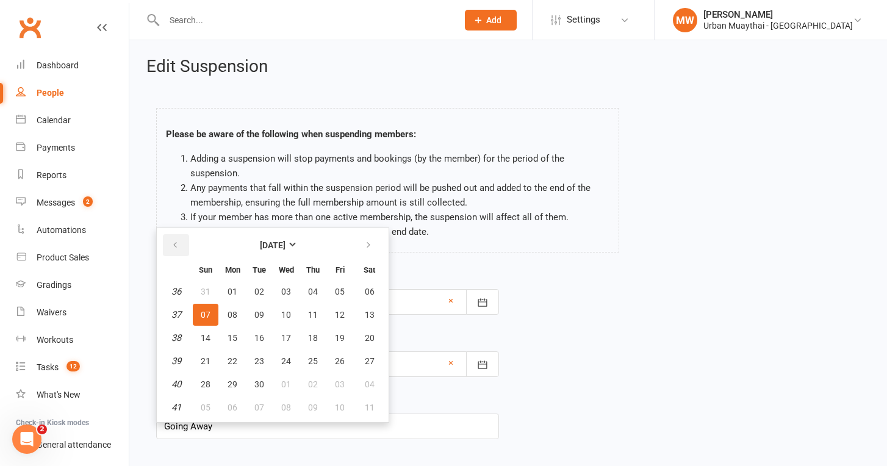
click at [176, 249] on icon "button" at bounding box center [175, 245] width 9 height 10
click at [206, 387] on span "24" at bounding box center [206, 384] width 10 height 10
type input "24 Aug 2025"
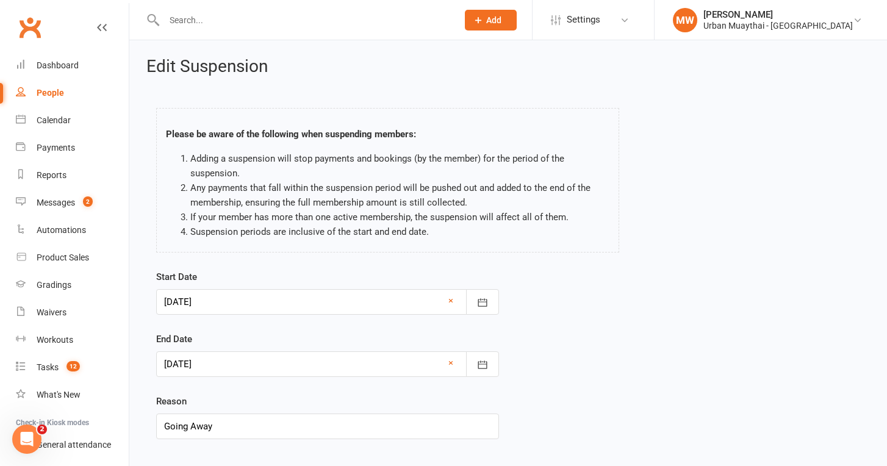
click at [504, 283] on div "Start Date 17 Aug 2025 August 2025 Sun Mon Tue Wed Thu Fri Sat 31 27 28 29 30 3…" at bounding box center [327, 363] width 361 height 187
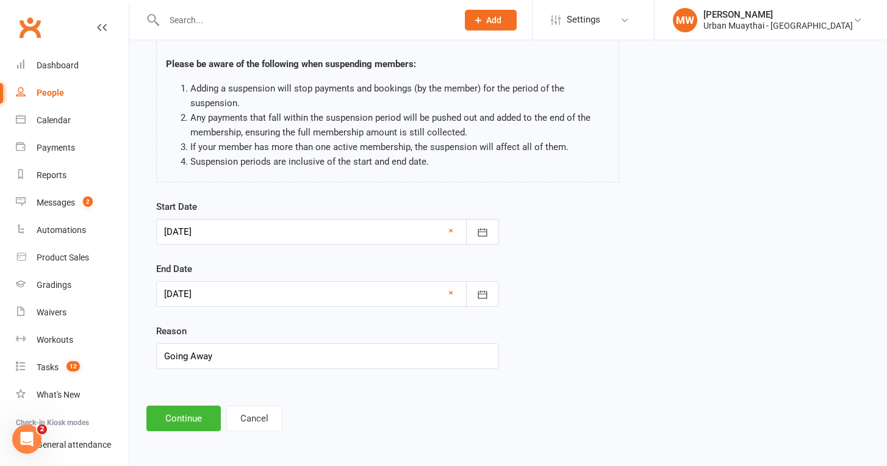
scroll to position [80, 0]
click at [199, 406] on button "Continue" at bounding box center [183, 419] width 74 height 26
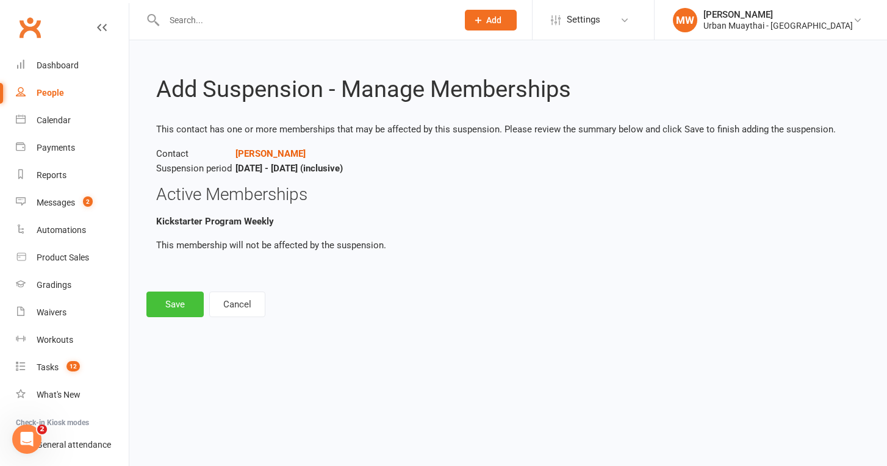
click at [163, 304] on button "Save" at bounding box center [174, 305] width 57 height 26
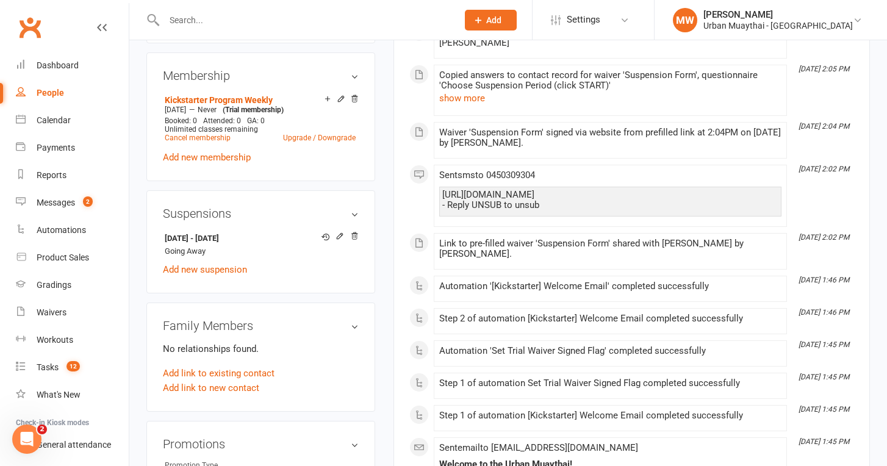
scroll to position [552, 0]
click at [357, 235] on icon at bounding box center [354, 235] width 9 height 9
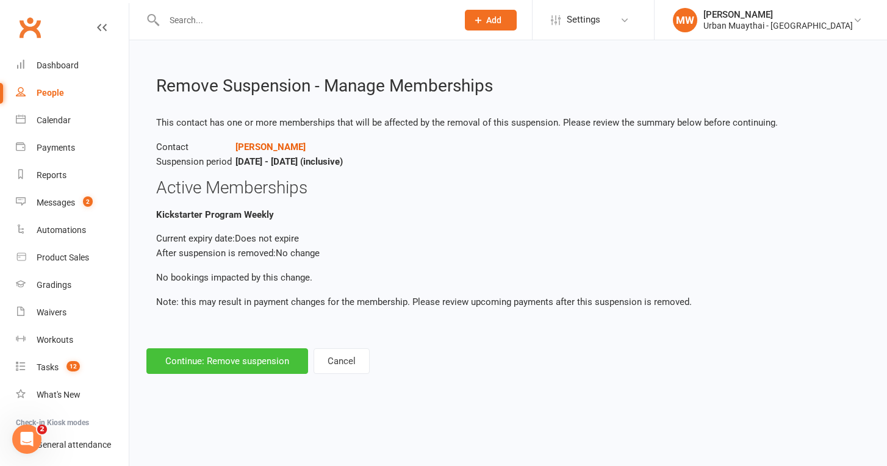
click at [229, 361] on button "Continue: Remove suspension" at bounding box center [227, 361] width 162 height 26
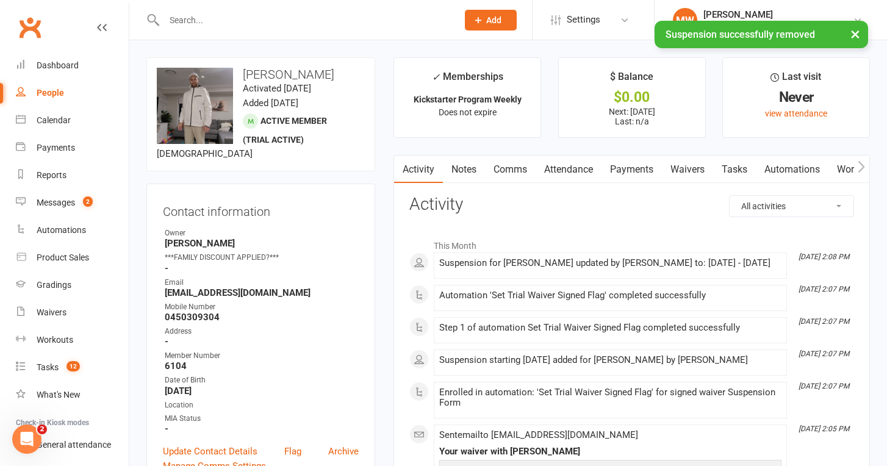
click at [692, 173] on link "Waivers" at bounding box center [687, 170] width 51 height 28
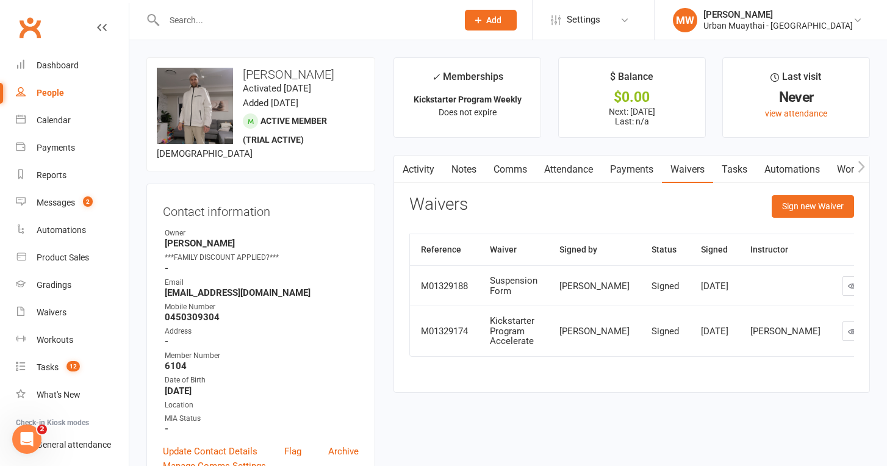
click at [423, 167] on link "Activity" at bounding box center [418, 170] width 49 height 28
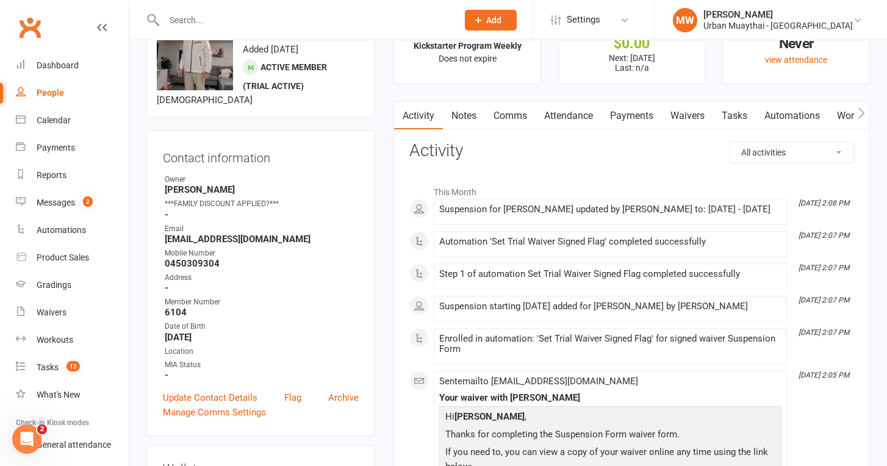
scroll to position [56, 0]
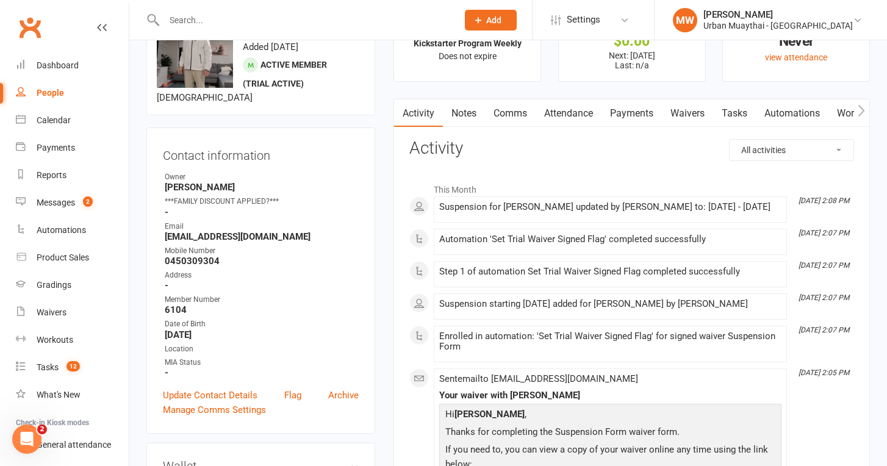
click at [631, 117] on link "Payments" at bounding box center [632, 113] width 60 height 28
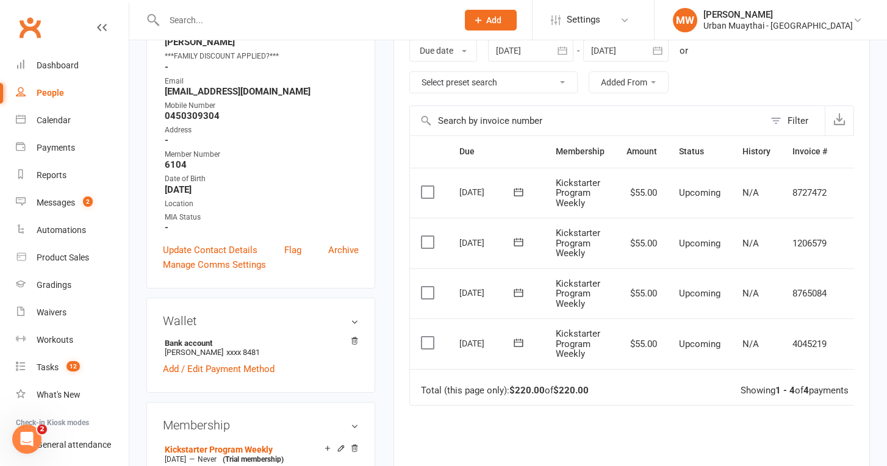
click at [520, 340] on icon at bounding box center [518, 343] width 12 height 12
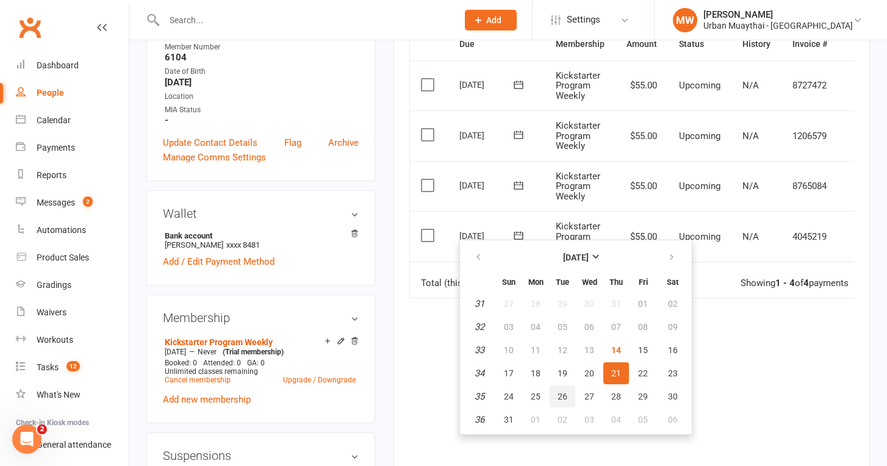
scroll to position [314, 0]
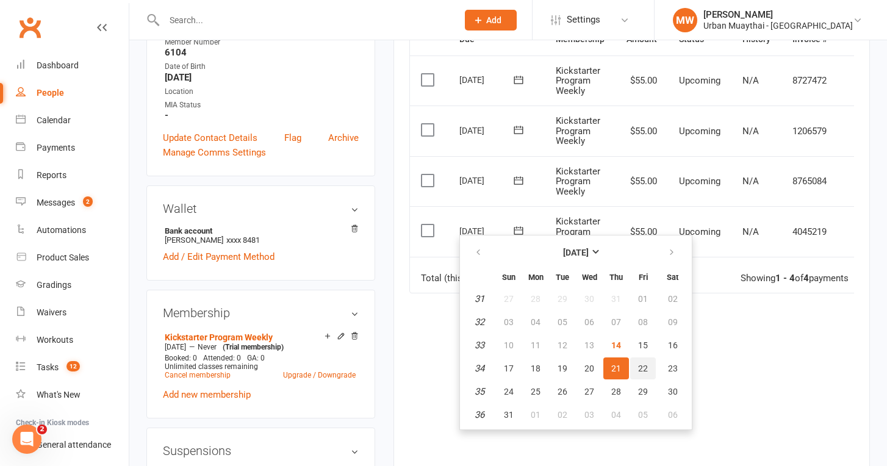
click at [642, 365] on span "22" at bounding box center [643, 369] width 10 height 10
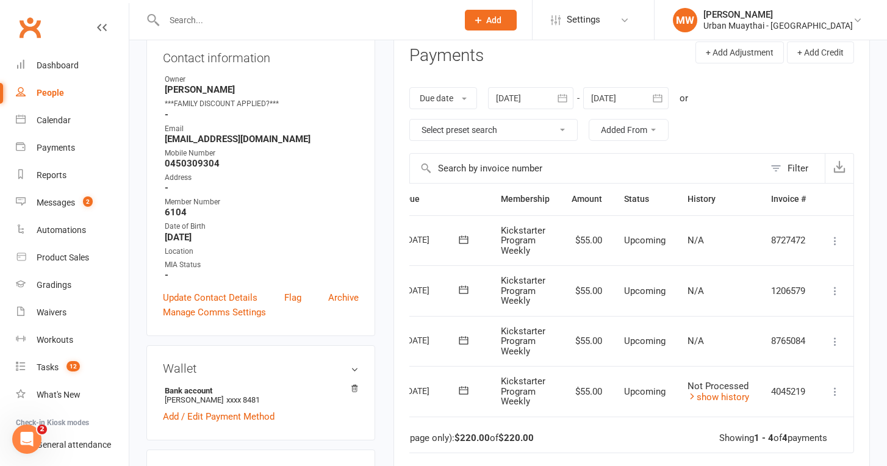
scroll to position [0, 57]
click at [835, 386] on icon at bounding box center [835, 392] width 12 height 12
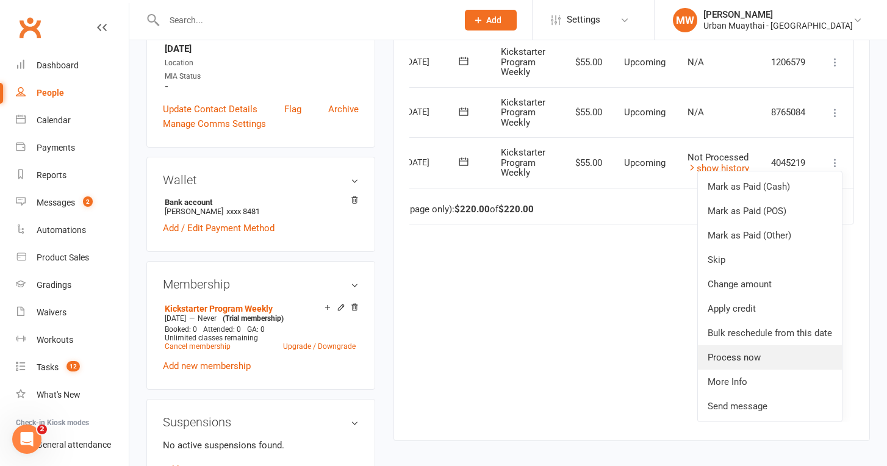
scroll to position [343, 0]
click at [805, 331] on link "Bulk reschedule from this date" at bounding box center [770, 332] width 144 height 24
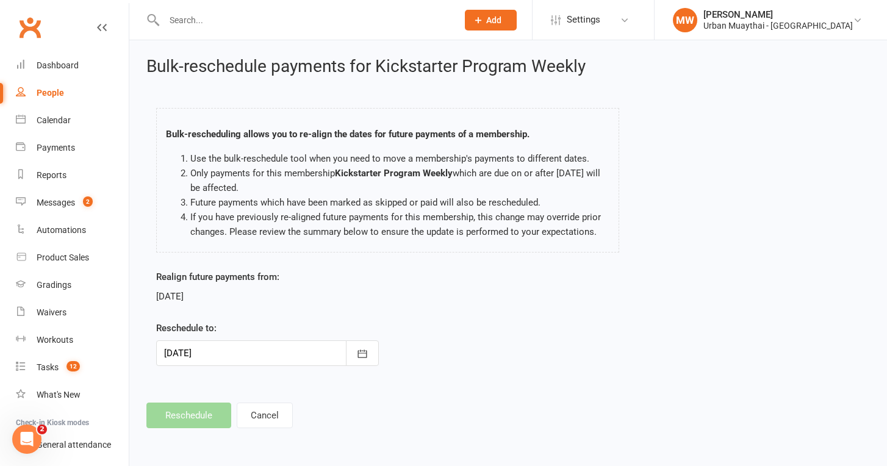
click at [300, 356] on div at bounding box center [267, 353] width 223 height 26
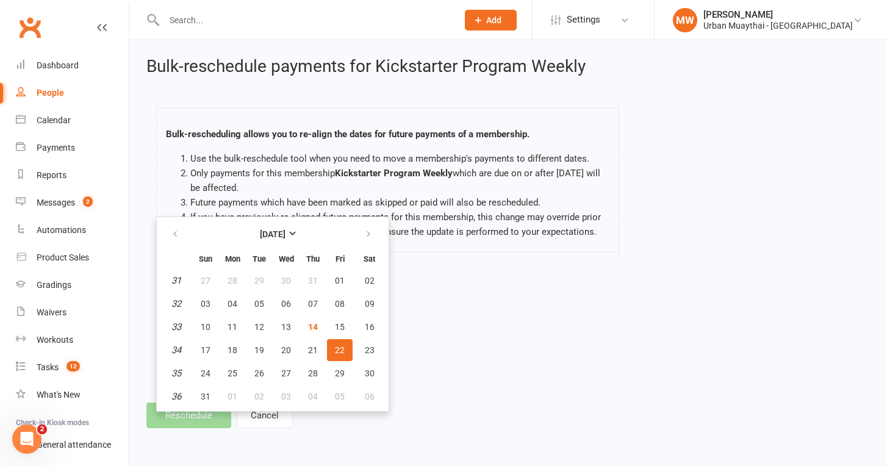
click at [339, 355] on button "22" at bounding box center [340, 350] width 26 height 22
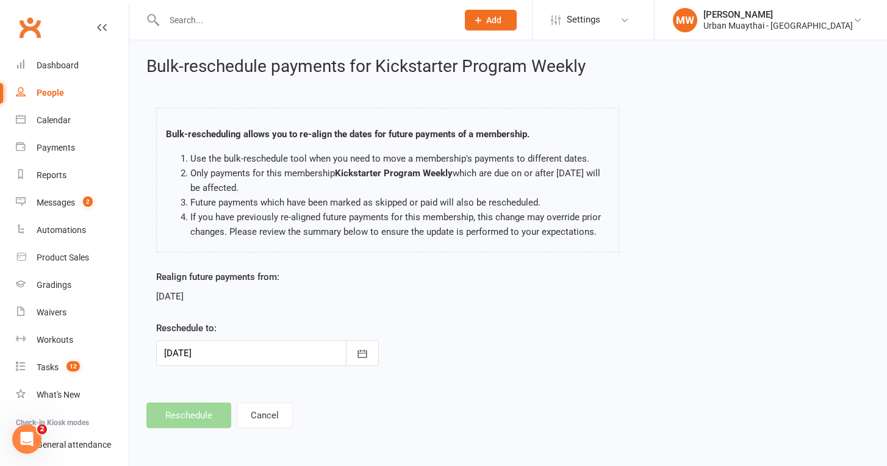
click at [198, 416] on footer "Reschedule Cancel" at bounding box center [508, 416] width 724 height 26
click at [212, 376] on div "Realign future payments from: 22 Aug 2025 Reschedule to: 22 Aug 2025 August 202…" at bounding box center [267, 326] width 241 height 113
click at [361, 357] on icon "button" at bounding box center [361, 354] width 9 height 8
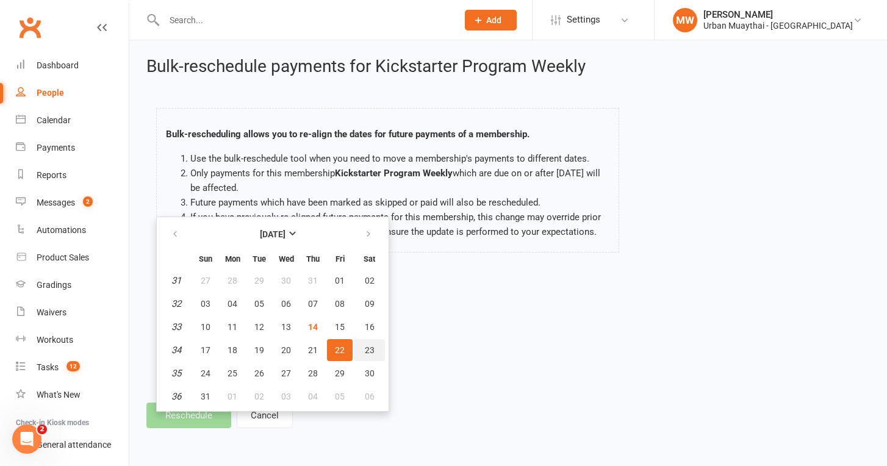
click at [360, 350] on button "23" at bounding box center [369, 350] width 31 height 22
type input "23 Aug 2025"
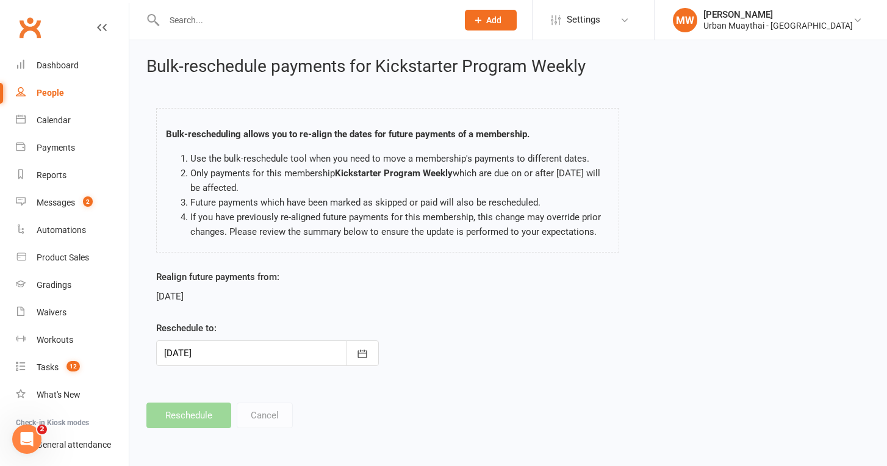
click at [232, 390] on div "Bulk-reschedule payments for Kickstarter Program Weekly Bulk-rescheduling allow…" at bounding box center [508, 242] width 758 height 405
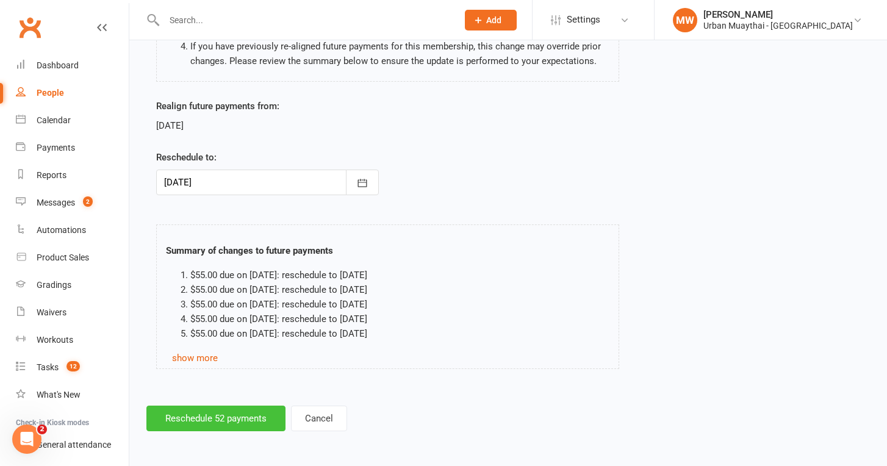
scroll to position [181, 0]
click at [205, 411] on button "Reschedule 52 payments" at bounding box center [215, 419] width 139 height 26
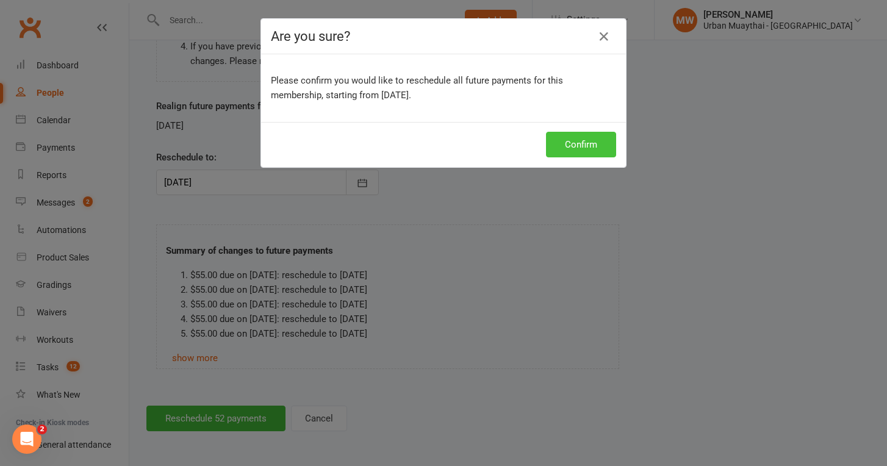
click at [587, 142] on button "Confirm" at bounding box center [581, 145] width 70 height 26
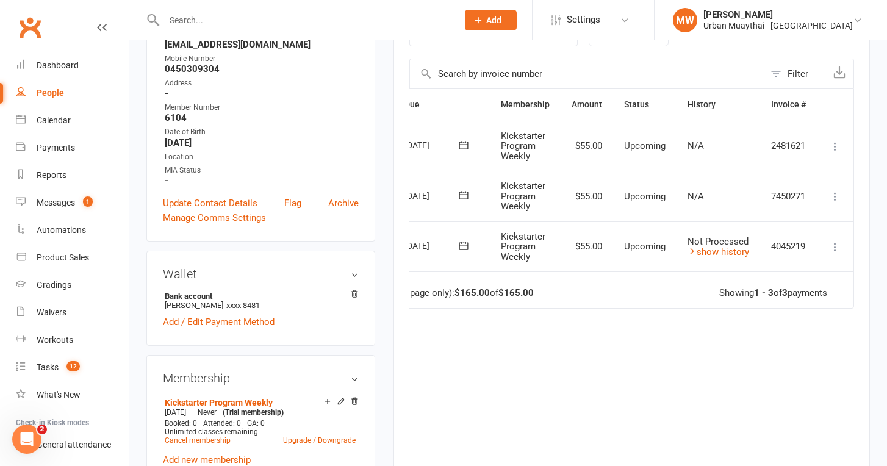
scroll to position [0, 57]
click at [827, 244] on td "Mark as Paid (Cash) [PERSON_NAME] as Paid (POS) Mark as Paid (Other) Skip Chang…" at bounding box center [835, 246] width 37 height 51
click at [835, 246] on icon at bounding box center [835, 247] width 12 height 12
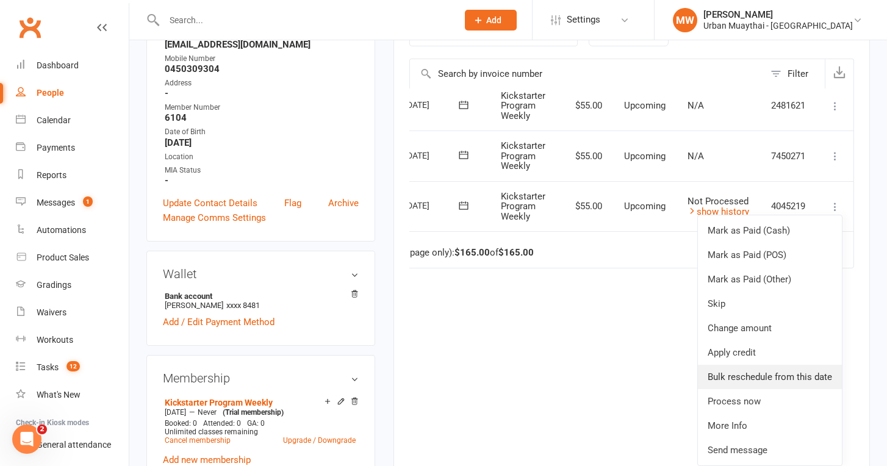
scroll to position [41, 57]
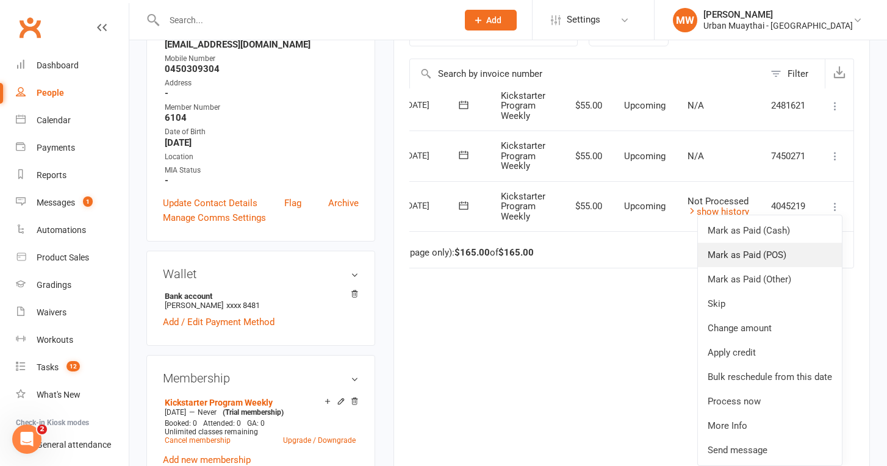
click at [762, 258] on link "Mark as Paid (POS)" at bounding box center [770, 255] width 144 height 24
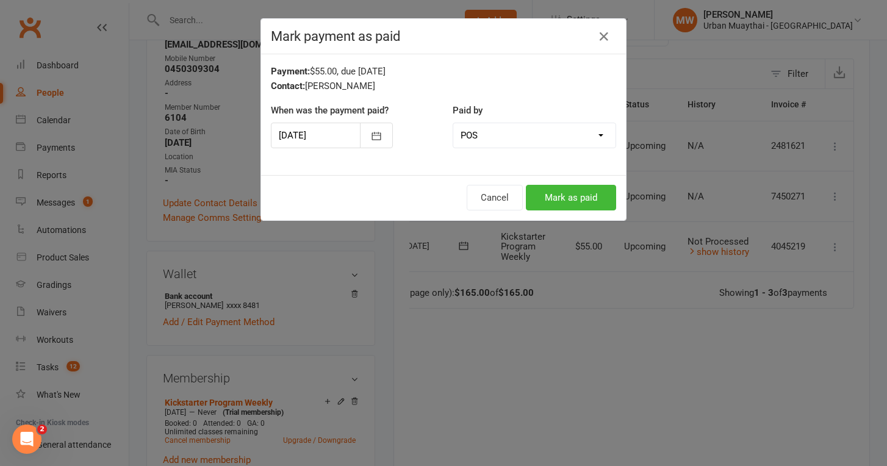
scroll to position [0, 57]
click at [534, 189] on button "Mark as paid" at bounding box center [571, 198] width 90 height 26
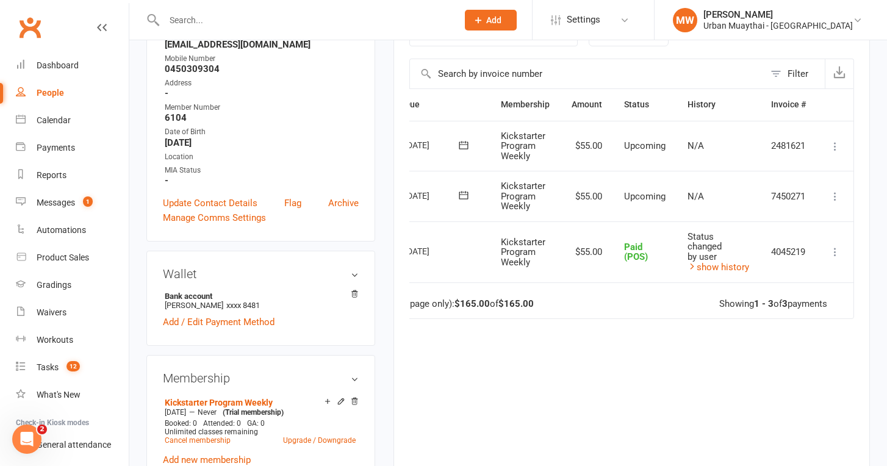
click at [832, 247] on icon at bounding box center [835, 252] width 12 height 12
click at [781, 276] on link "Change to upcoming" at bounding box center [781, 276] width 121 height 24
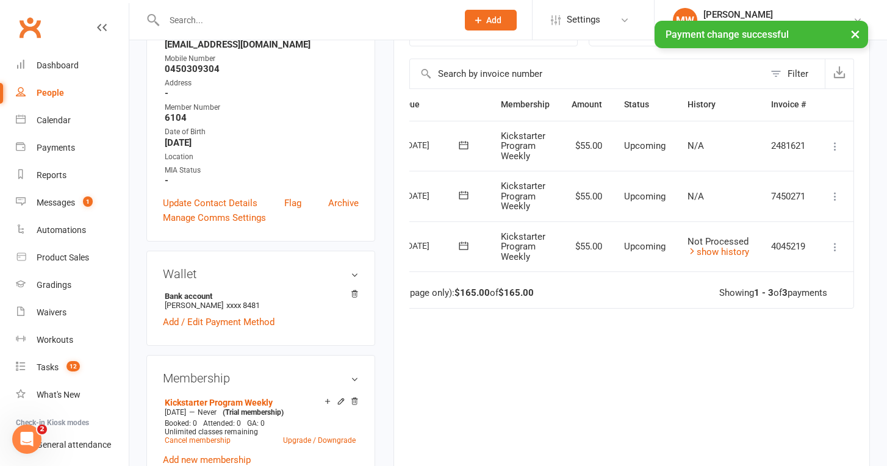
click at [829, 240] on button at bounding box center [835, 247] width 15 height 15
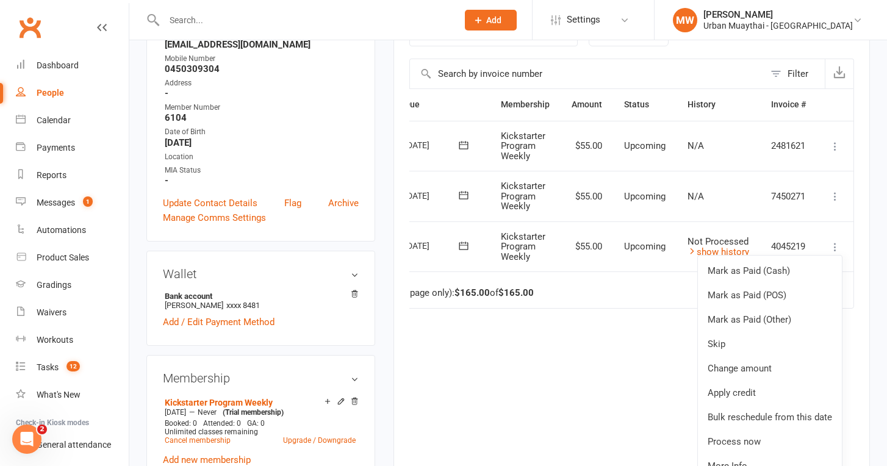
click at [829, 240] on button at bounding box center [835, 247] width 15 height 15
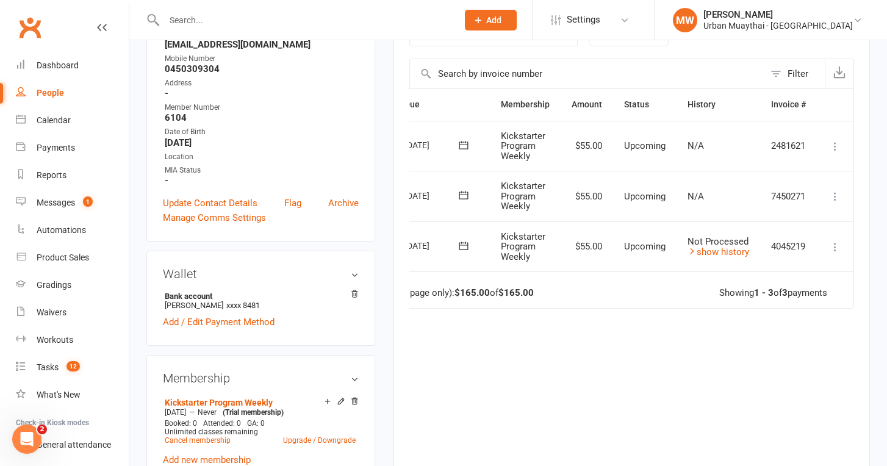
click at [602, 353] on div "Due Contact Membership Amount Status History Invoice # Select this [DATE] [PERS…" at bounding box center [631, 276] width 445 height 377
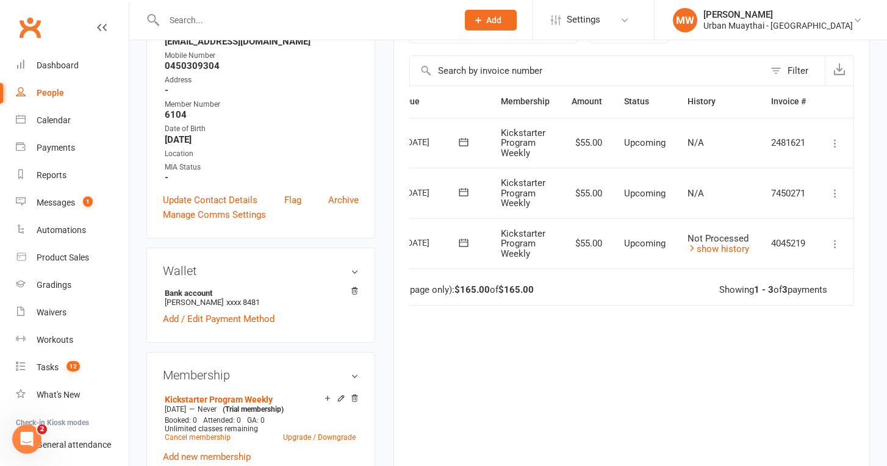
click at [838, 245] on icon at bounding box center [835, 244] width 12 height 12
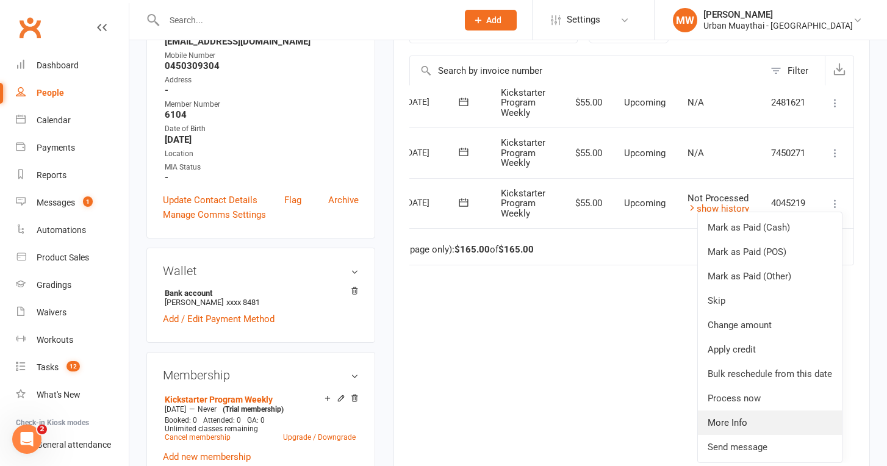
scroll to position [41, 57]
click at [617, 334] on div "Due Contact Membership Amount Status History Invoice # Select this [DATE] [PERS…" at bounding box center [631, 273] width 445 height 377
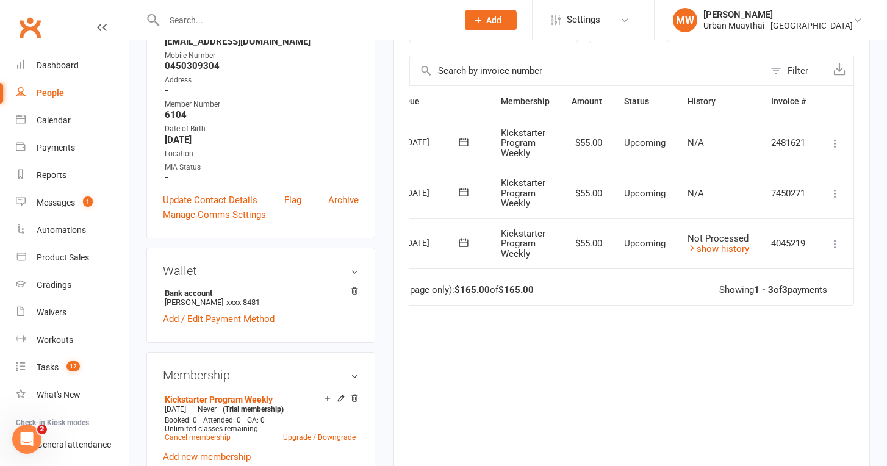
scroll to position [0, 57]
click at [727, 247] on link "show history" at bounding box center [719, 248] width 62 height 11
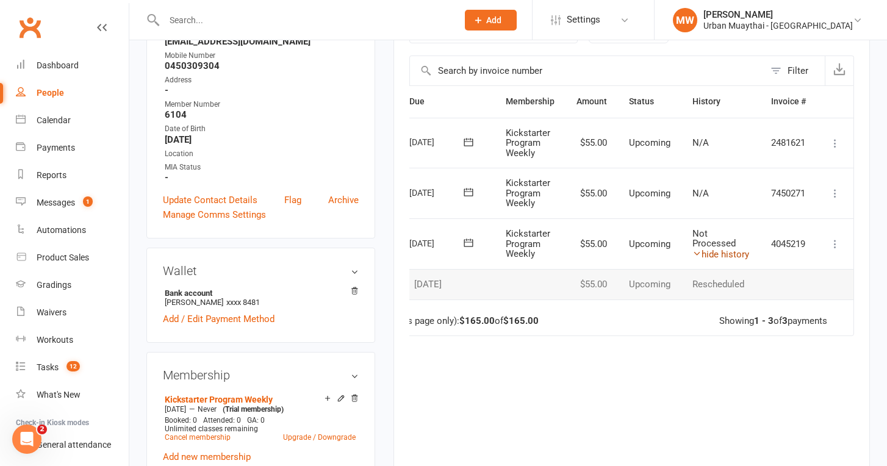
scroll to position [0, 52]
click at [724, 249] on link "hide history" at bounding box center [720, 254] width 57 height 11
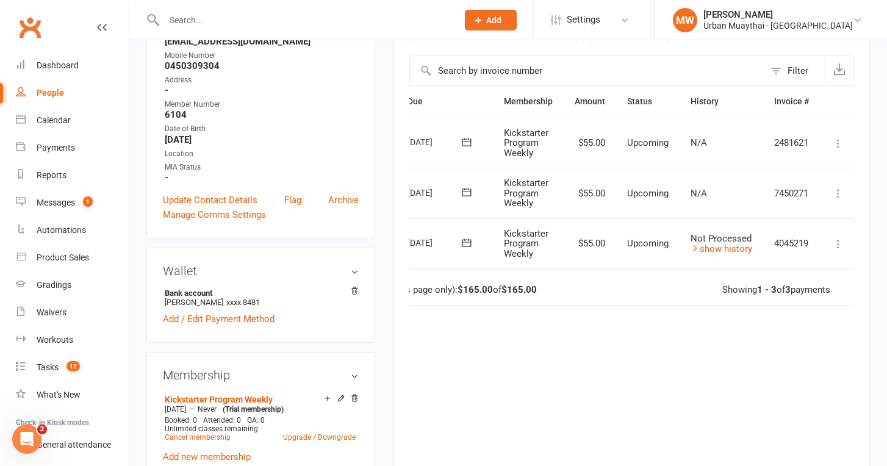
click at [838, 242] on icon at bounding box center [838, 244] width 12 height 12
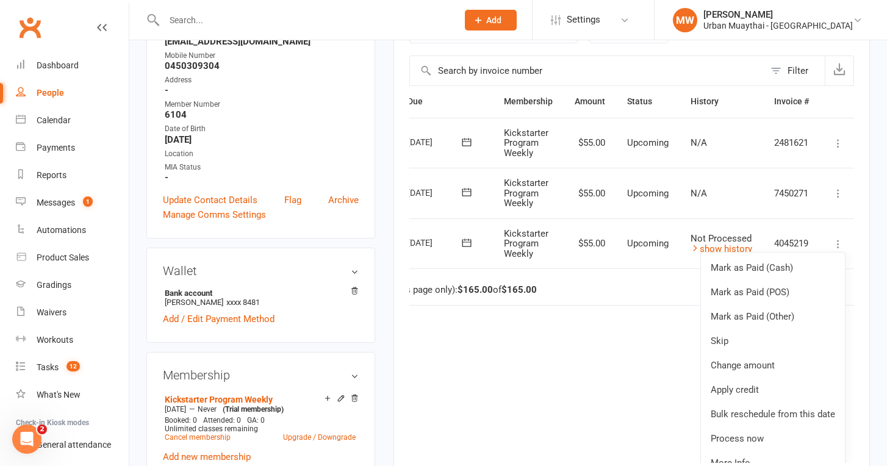
click at [838, 243] on icon at bounding box center [838, 244] width 12 height 12
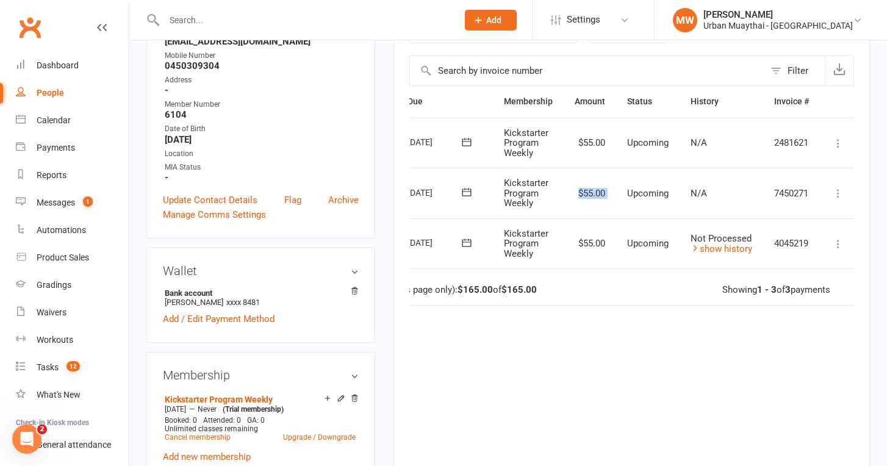
drag, startPoint x: 573, startPoint y: 192, endPoint x: 626, endPoint y: 192, distance: 53.1
click at [626, 192] on tr "Select this 30 Aug 2025 Nick May Kickstarter Program Weekly $55.00 Upcoming N/A…" at bounding box center [607, 193] width 498 height 51
click at [624, 192] on td "Upcoming" at bounding box center [647, 193] width 63 height 51
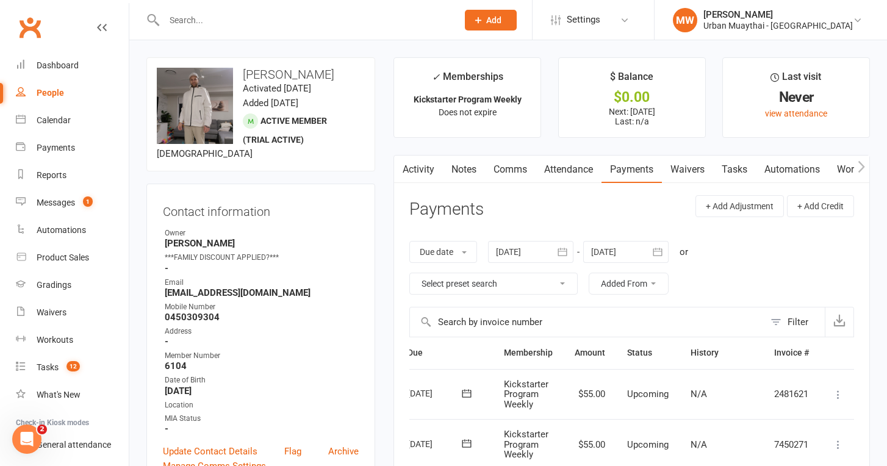
scroll to position [0, 0]
click at [251, 28] on input "text" at bounding box center [304, 20] width 289 height 17
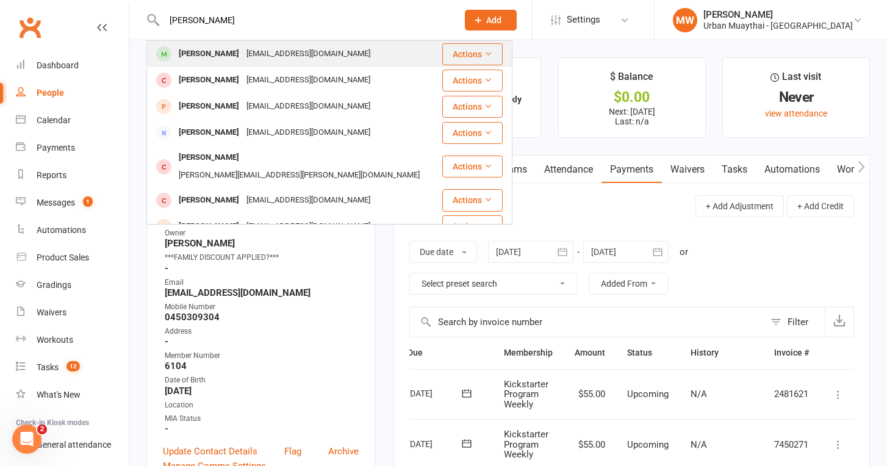
type input "[PERSON_NAME]"
click at [243, 55] on div "[EMAIL_ADDRESS][DOMAIN_NAME]" at bounding box center [308, 54] width 131 height 18
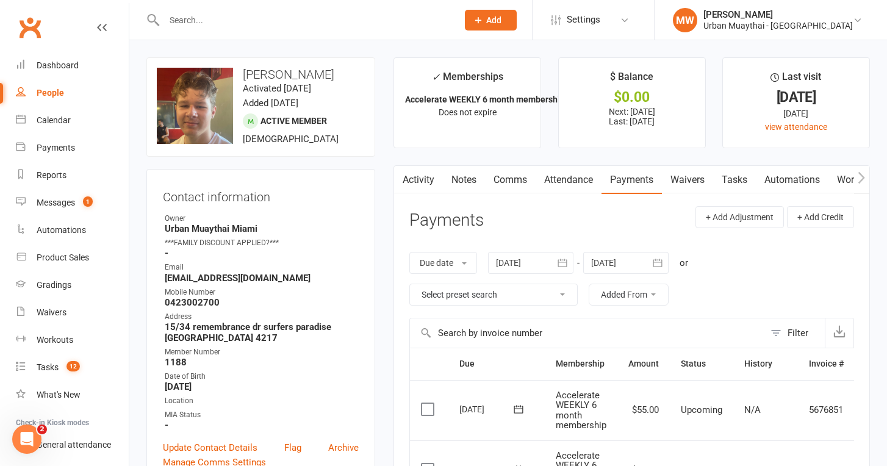
click at [464, 184] on link "Notes" at bounding box center [464, 180] width 42 height 28
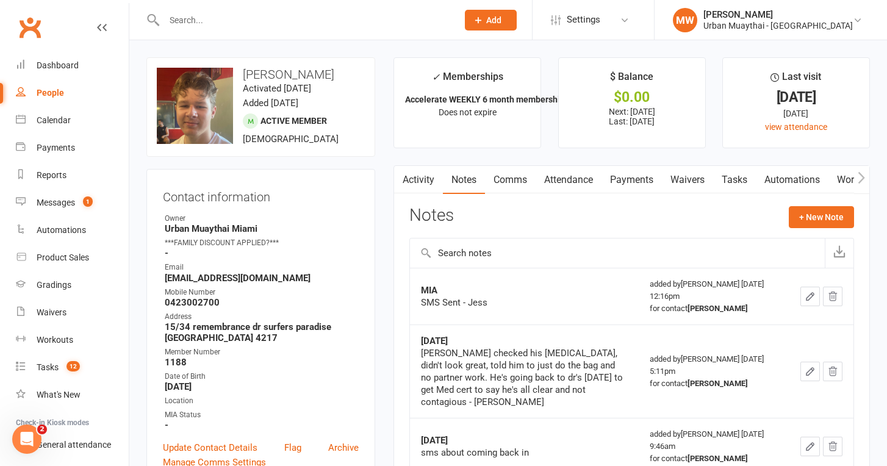
click at [695, 177] on link "Waivers" at bounding box center [687, 180] width 51 height 28
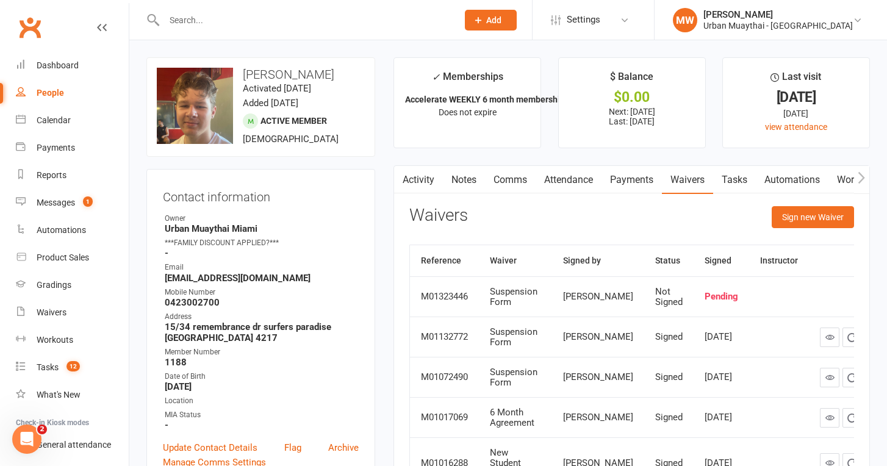
click at [410, 179] on link "Activity" at bounding box center [418, 180] width 49 height 28
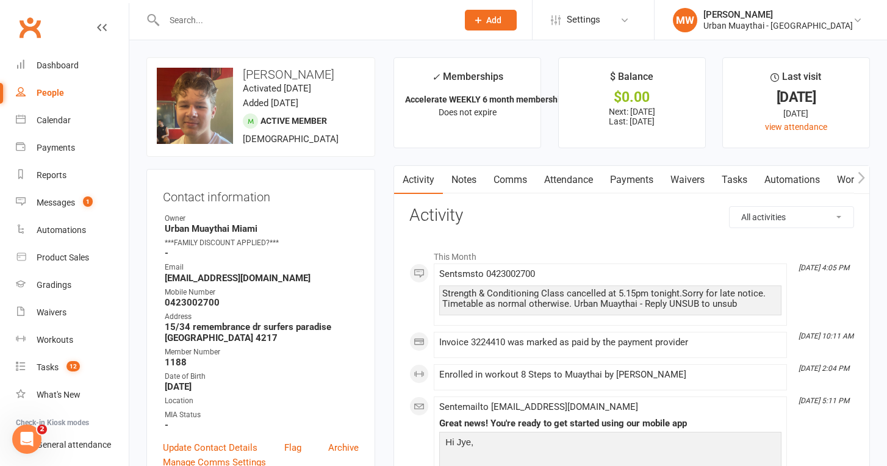
click at [685, 183] on link "Waivers" at bounding box center [687, 180] width 51 height 28
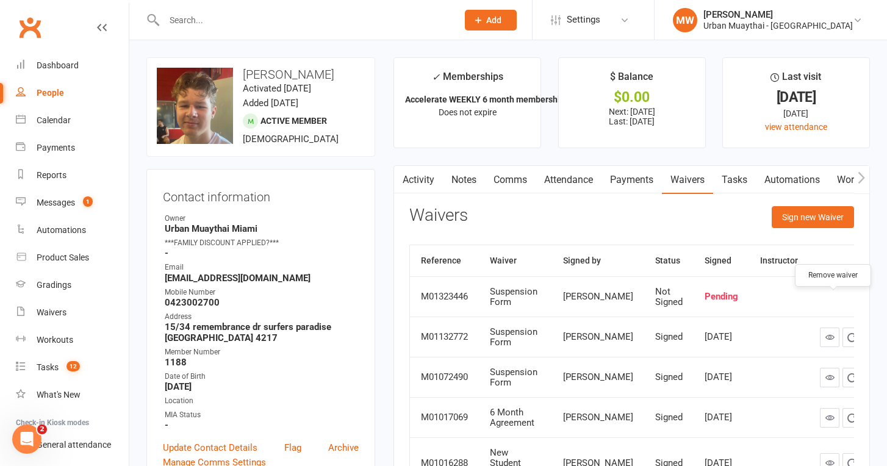
click at [869, 303] on icon "button" at bounding box center [874, 297] width 11 height 11
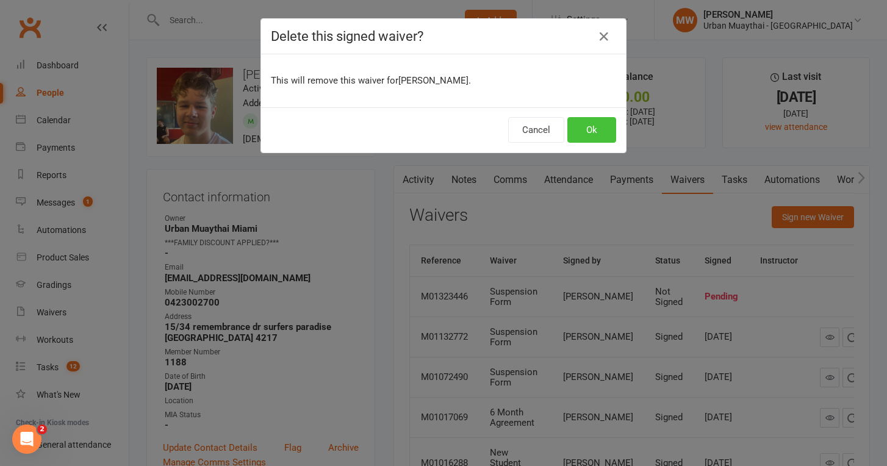
click at [574, 136] on button "Ok" at bounding box center [591, 130] width 49 height 26
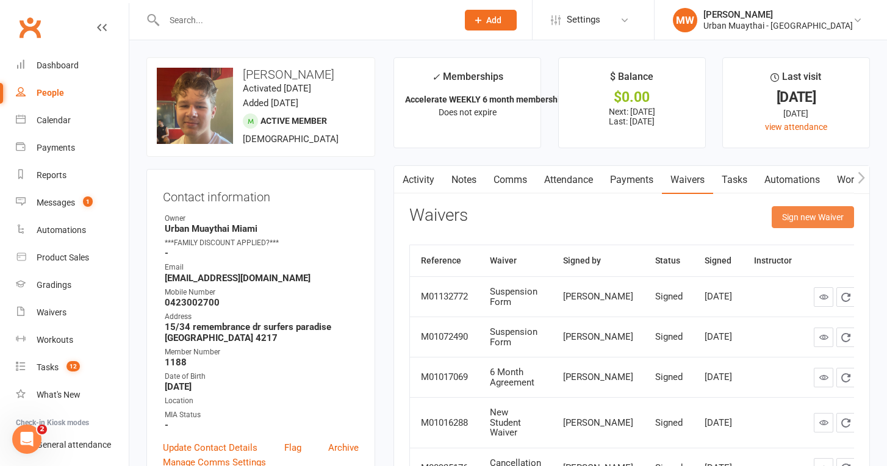
click at [791, 215] on button "Sign new Waiver" at bounding box center [813, 217] width 82 height 22
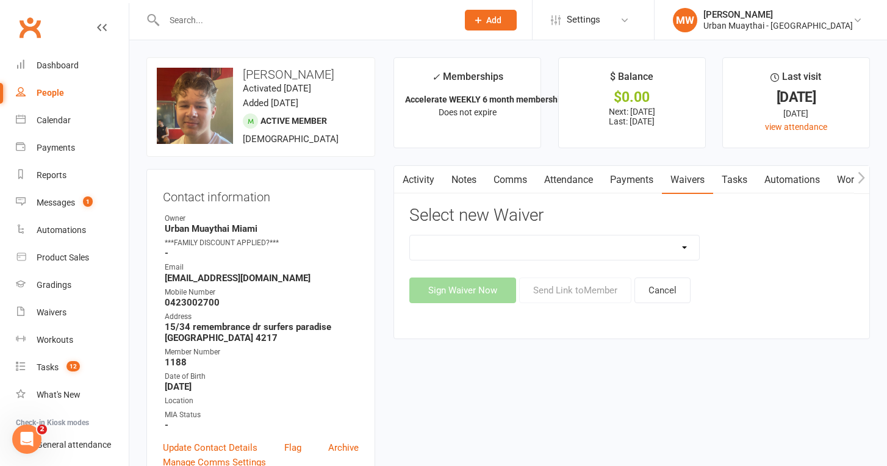
select select "2406"
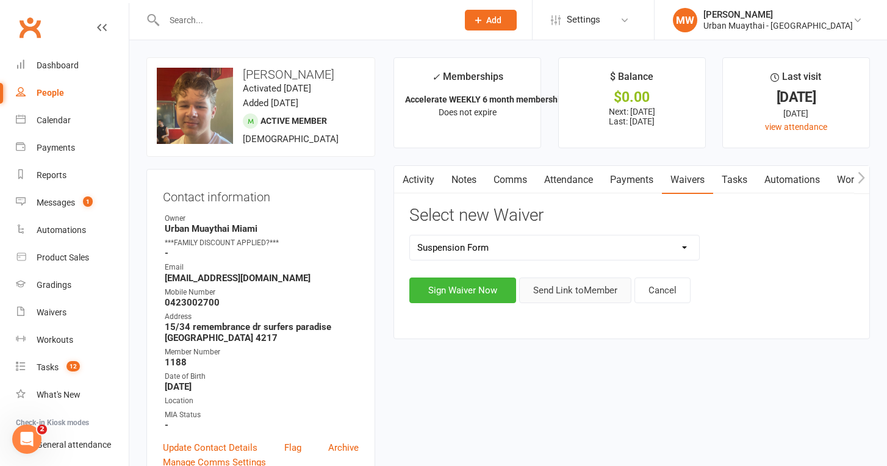
click at [561, 284] on button "Send Link to Member" at bounding box center [575, 291] width 112 height 26
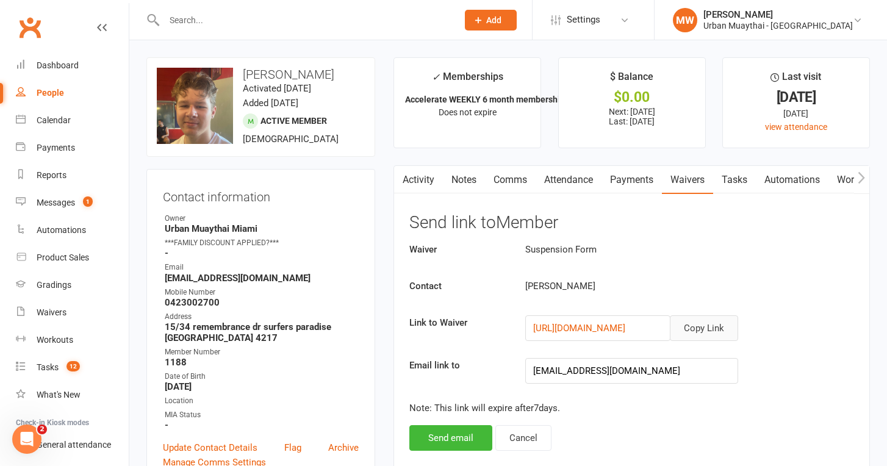
click at [712, 322] on button "Copy Link" at bounding box center [704, 328] width 68 height 26
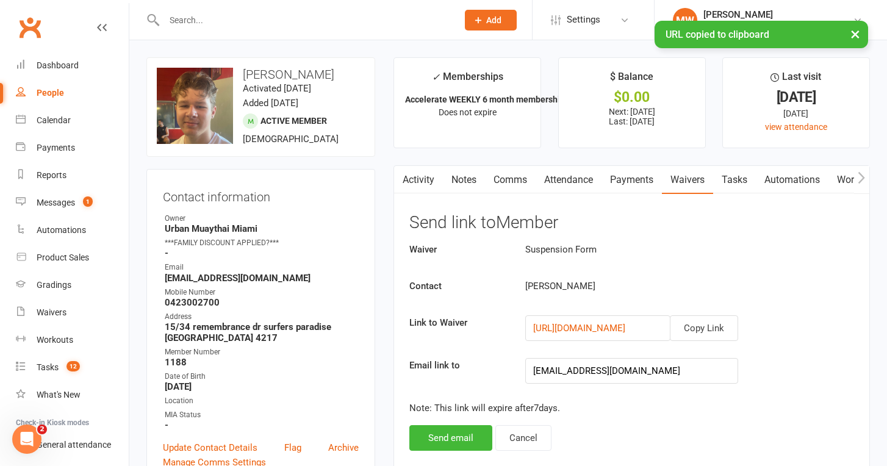
click at [512, 183] on link "Comms" at bounding box center [510, 180] width 51 height 28
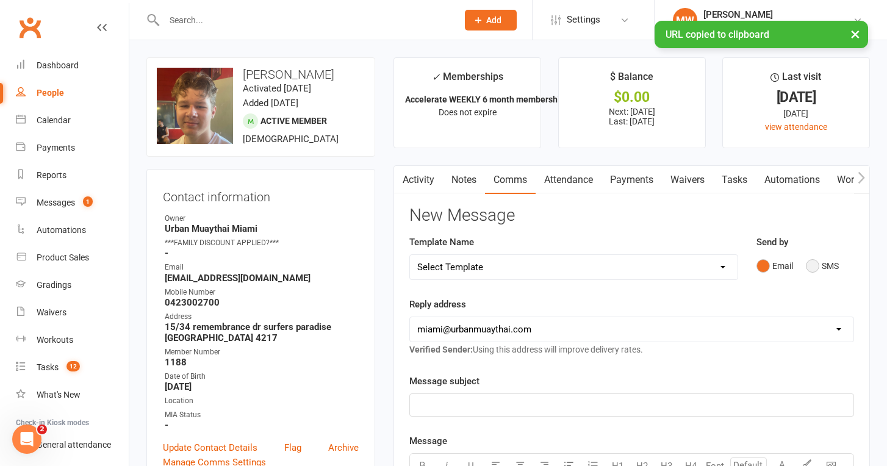
click at [830, 265] on button "SMS" at bounding box center [822, 265] width 33 height 23
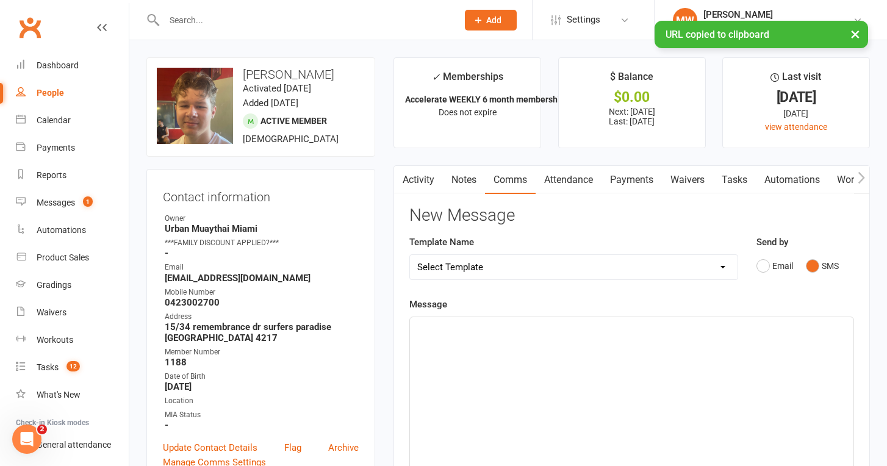
click at [623, 344] on div "﻿" at bounding box center [632, 408] width 444 height 183
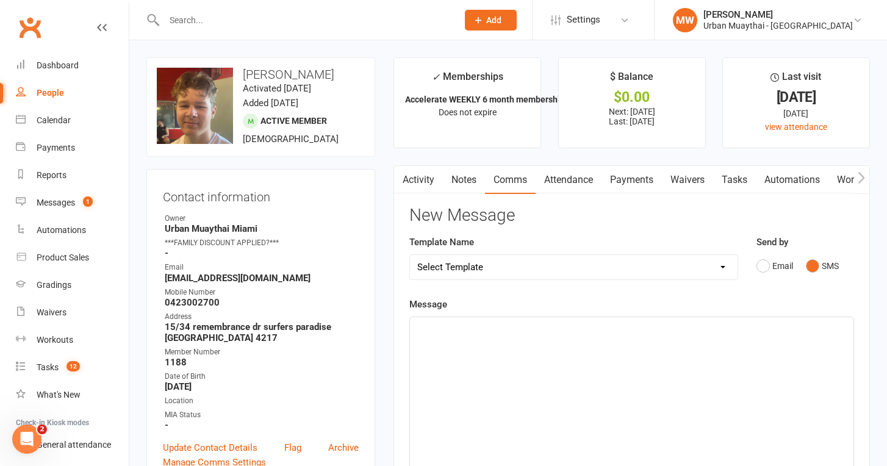
paste div
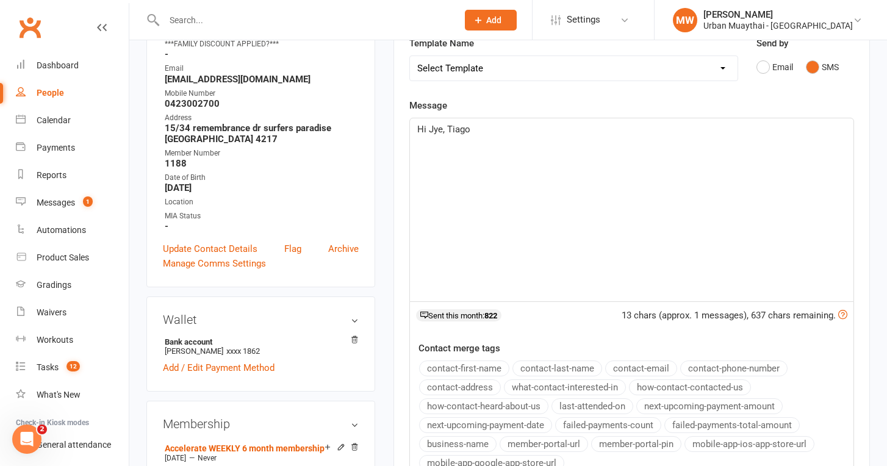
scroll to position [196, 0]
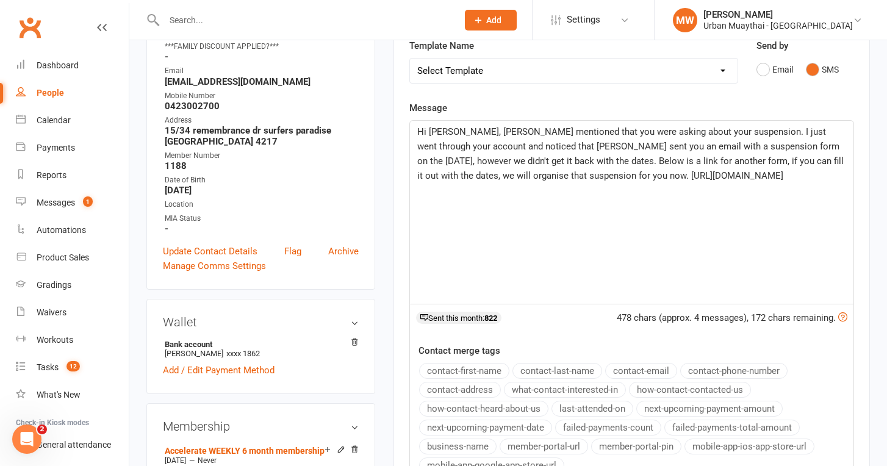
click at [724, 230] on div "Hi Jye, Tiago mentioned that you were asking about your suspension. I just went…" at bounding box center [632, 212] width 444 height 183
click at [418, 210] on span "Thanks Joe, let me know if" at bounding box center [499, 204] width 165 height 11
click at [577, 174] on p "Hi Jye, Tiago mentioned that you were asking about your suspension. I just went…" at bounding box center [631, 153] width 429 height 59
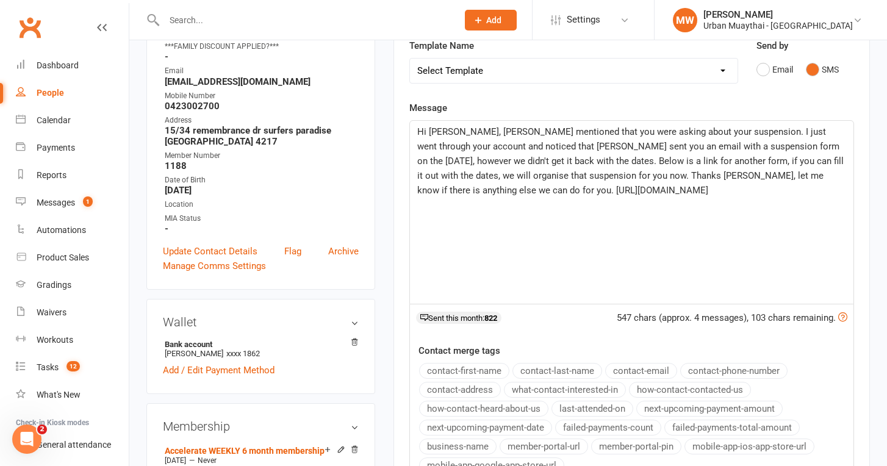
scroll to position [201, 0]
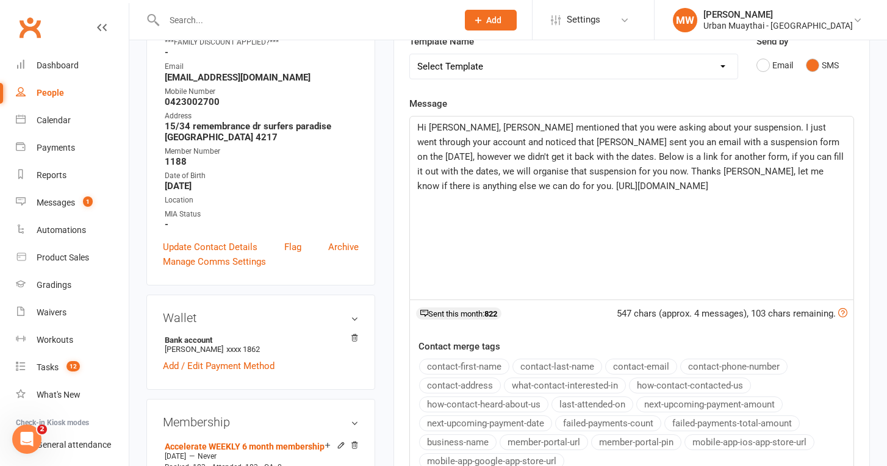
click at [716, 255] on div "Hi Jye, Tiago mentioned that you were asking about your suspension. I just went…" at bounding box center [632, 208] width 444 height 183
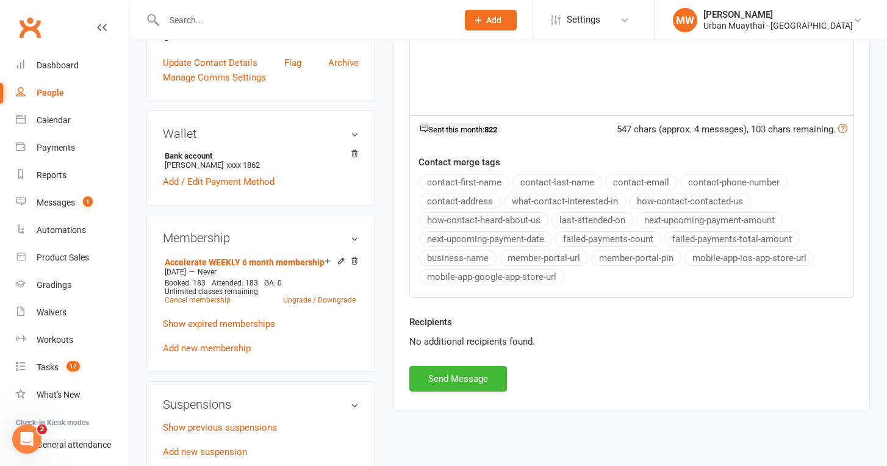
scroll to position [387, 0]
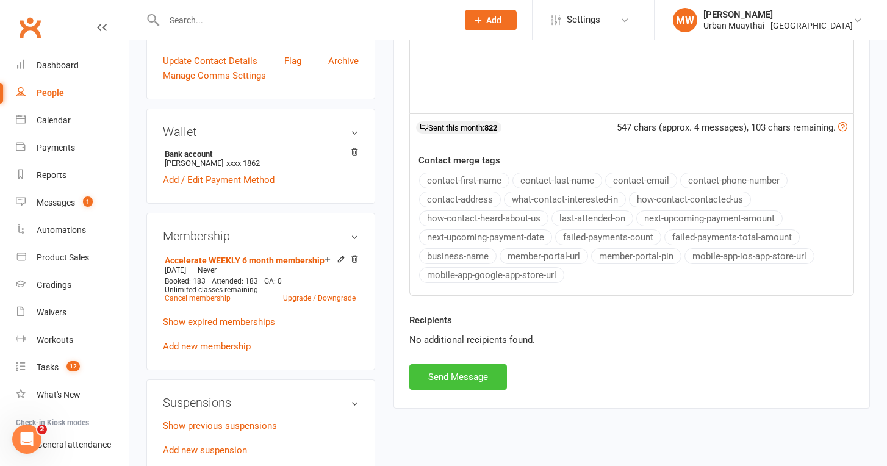
click at [475, 371] on button "Send Message" at bounding box center [458, 377] width 98 height 26
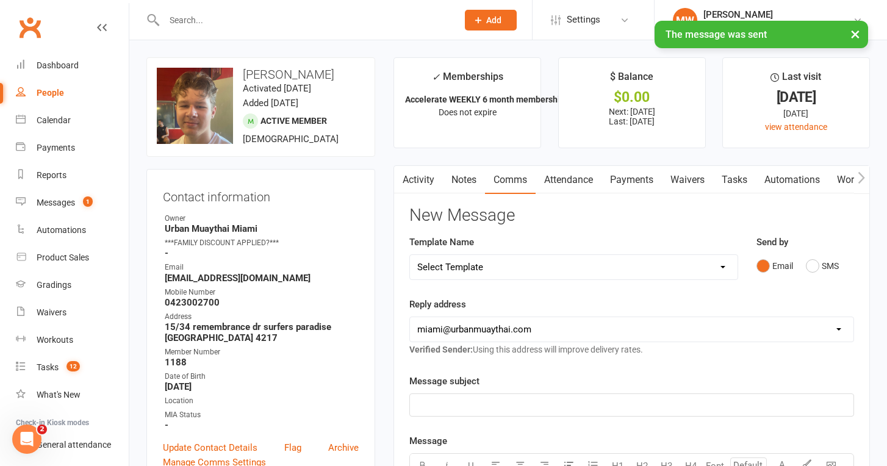
scroll to position [0, 0]
click at [459, 176] on link "Notes" at bounding box center [464, 180] width 42 height 28
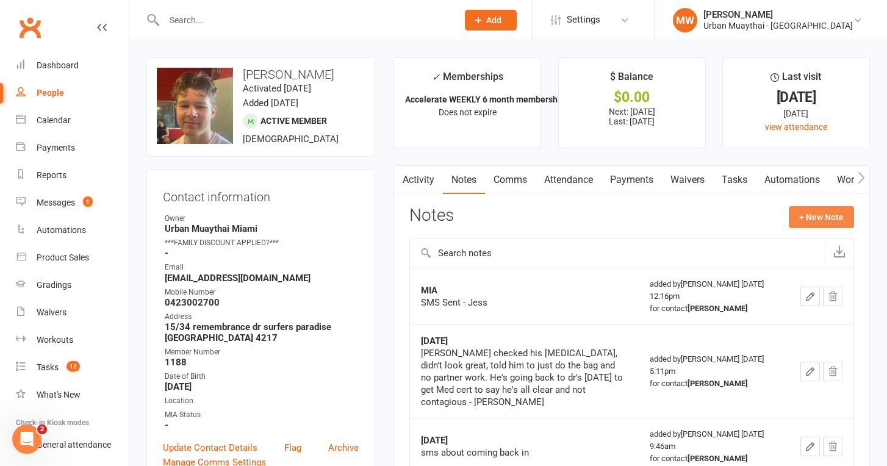
click at [800, 214] on button "+ New Note" at bounding box center [821, 217] width 65 height 22
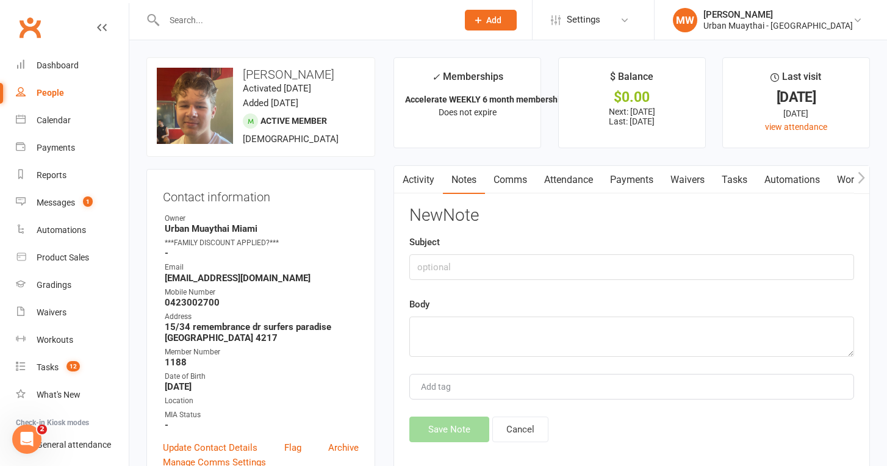
click at [560, 279] on div "New Note Subject Body Add tag Save Note Cancel" at bounding box center [631, 324] width 445 height 236
click at [560, 278] on div "New Note Subject Body Add tag Save Note Cancel" at bounding box center [631, 324] width 445 height 236
click at [560, 278] on input "text" at bounding box center [631, 267] width 445 height 26
type input "Suspension Waiver"
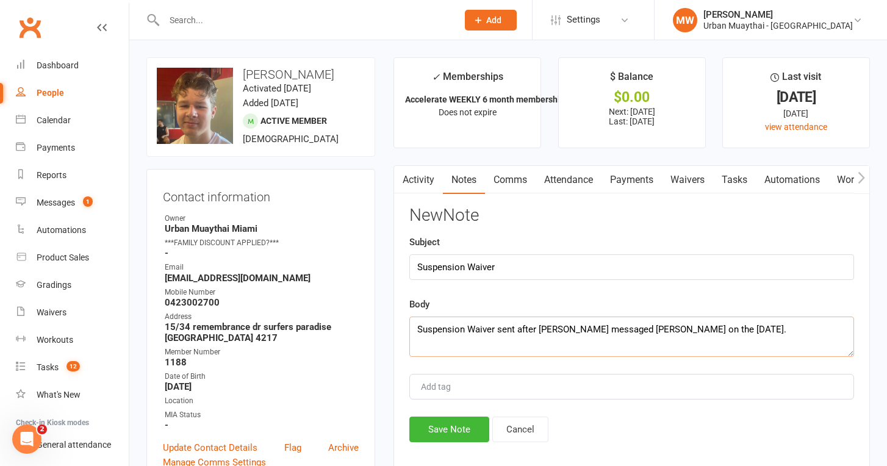
click at [633, 326] on textarea "Suspension Waiver sent after Joe messaged Tiago on the 13th of August." at bounding box center [631, 337] width 445 height 40
click at [742, 324] on textarea "Suspension Waiver sent after Joe messaged Tiago in the 13th of August." at bounding box center [631, 337] width 445 height 40
type textarea "Suspension Waiver sent after [PERSON_NAME] messaged [PERSON_NAME] in the [DATE]…"
click at [464, 428] on button "Save Note" at bounding box center [449, 430] width 80 height 26
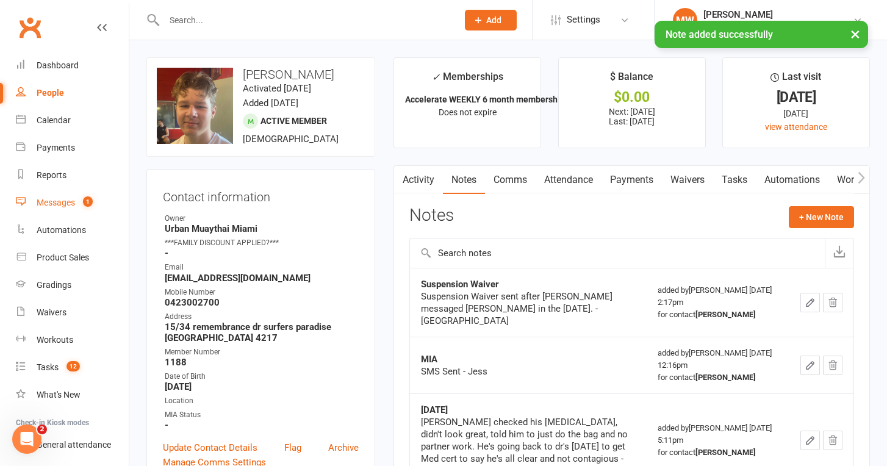
click at [63, 199] on div "Messages" at bounding box center [56, 203] width 38 height 10
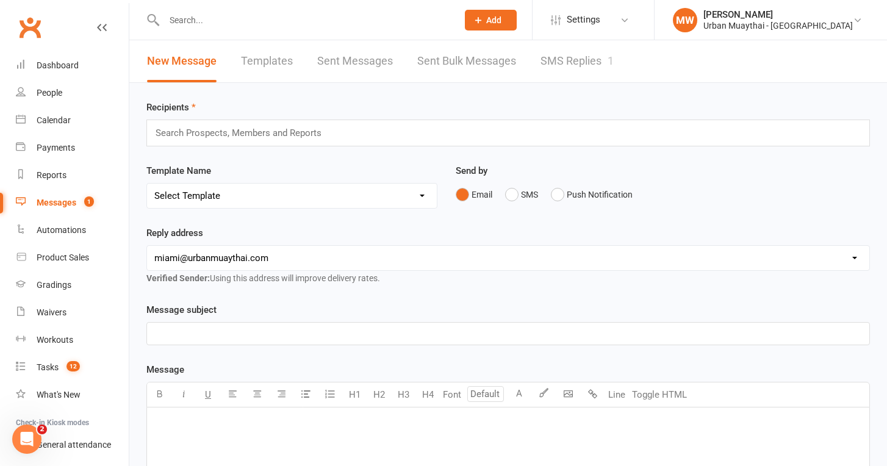
click at [564, 55] on link "SMS Replies 1" at bounding box center [577, 61] width 73 height 42
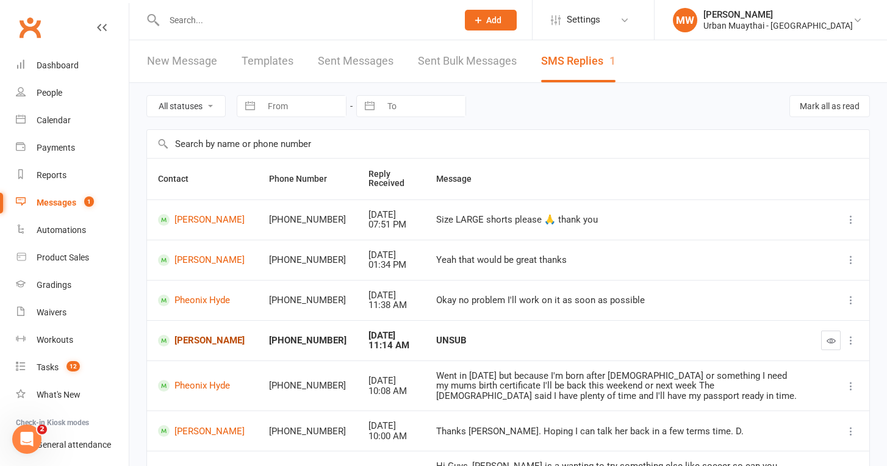
click at [214, 339] on link "Constanza Encalada" at bounding box center [202, 341] width 89 height 12
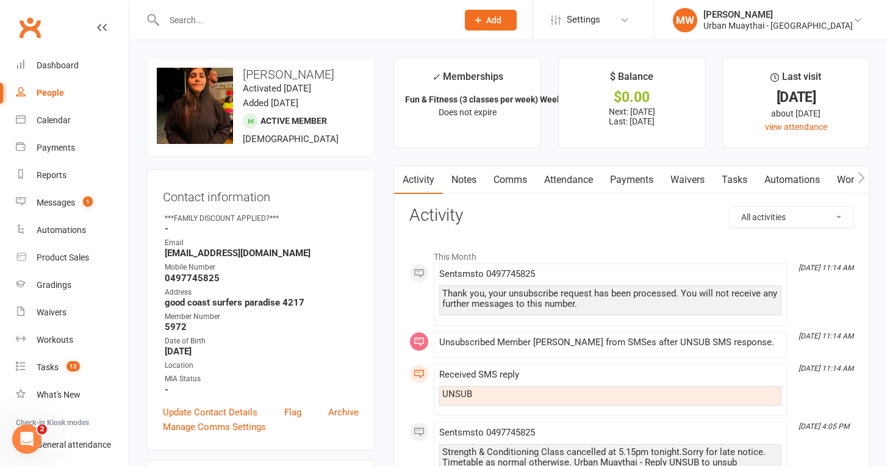
click at [498, 180] on link "Comms" at bounding box center [510, 180] width 51 height 28
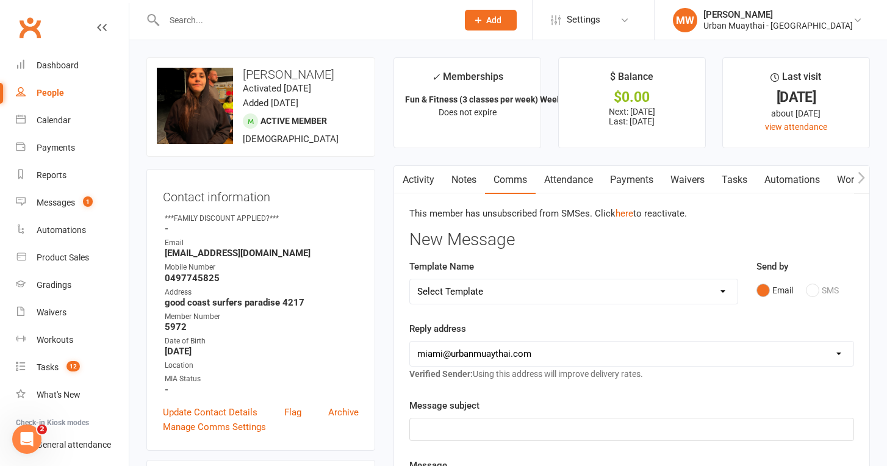
click at [586, 179] on link "Attendance" at bounding box center [569, 180] width 66 height 28
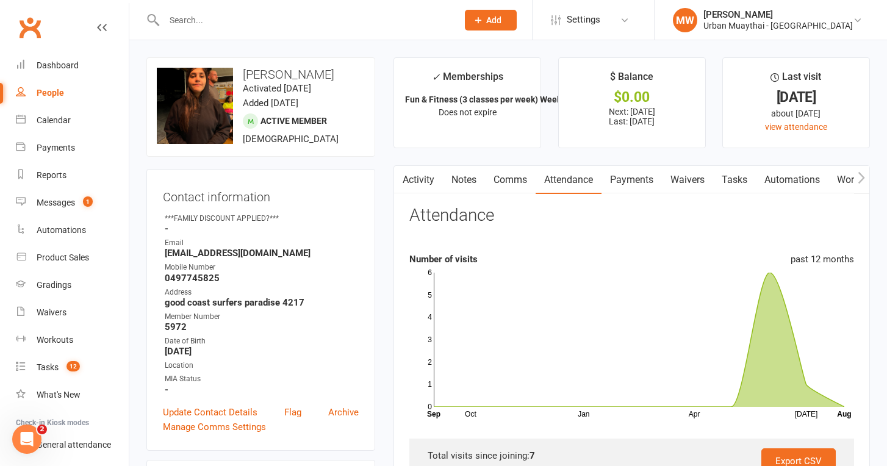
click at [261, 24] on input "text" at bounding box center [304, 20] width 289 height 17
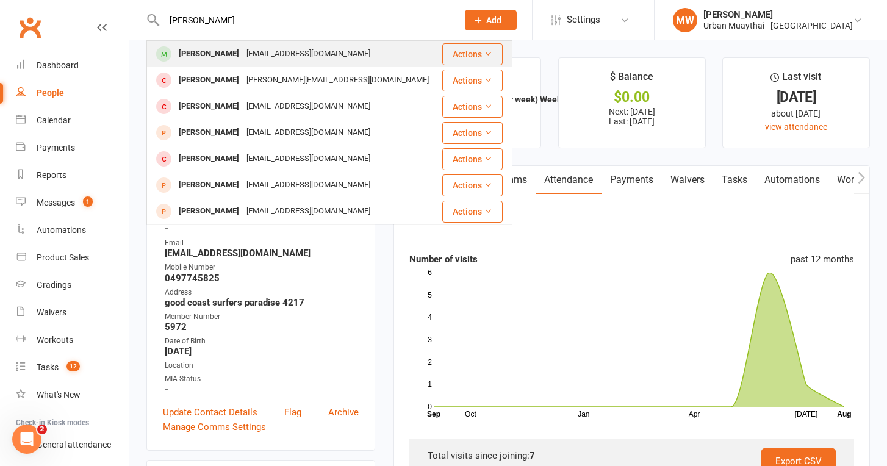
type input "nick ma"
click at [243, 54] on div "[EMAIL_ADDRESS][DOMAIN_NAME]" at bounding box center [308, 54] width 131 height 18
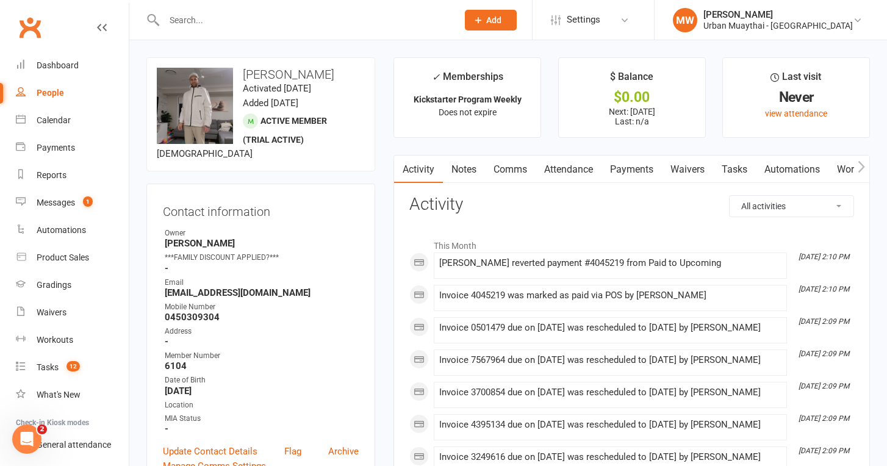
drag, startPoint x: 700, startPoint y: 158, endPoint x: 700, endPoint y: 167, distance: 8.6
click at [700, 159] on link "Waivers" at bounding box center [687, 170] width 51 height 28
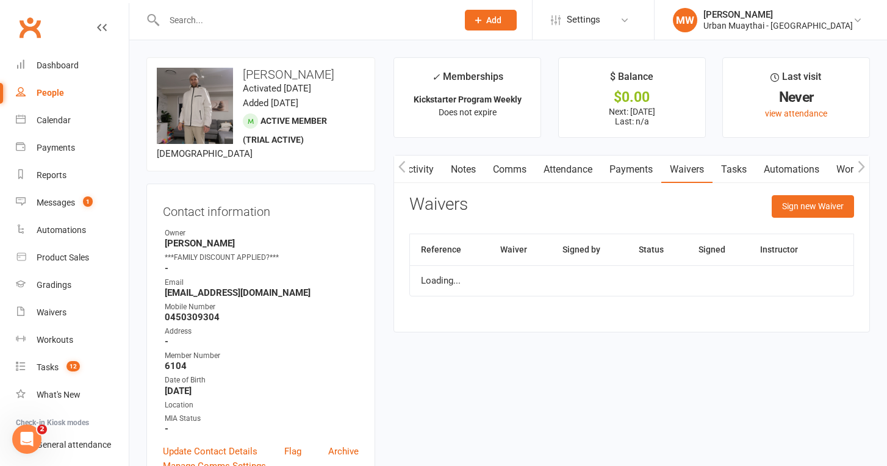
click at [700, 167] on link "Waivers" at bounding box center [686, 170] width 51 height 28
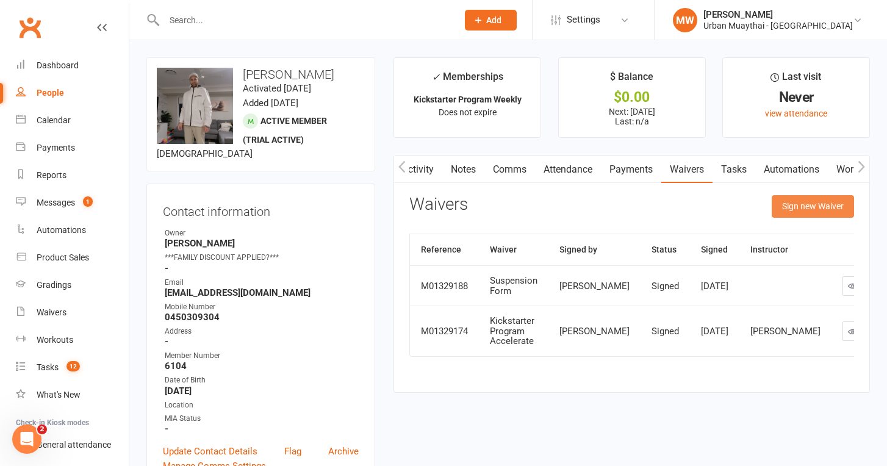
click at [798, 210] on button "Sign new Waiver" at bounding box center [813, 206] width 82 height 22
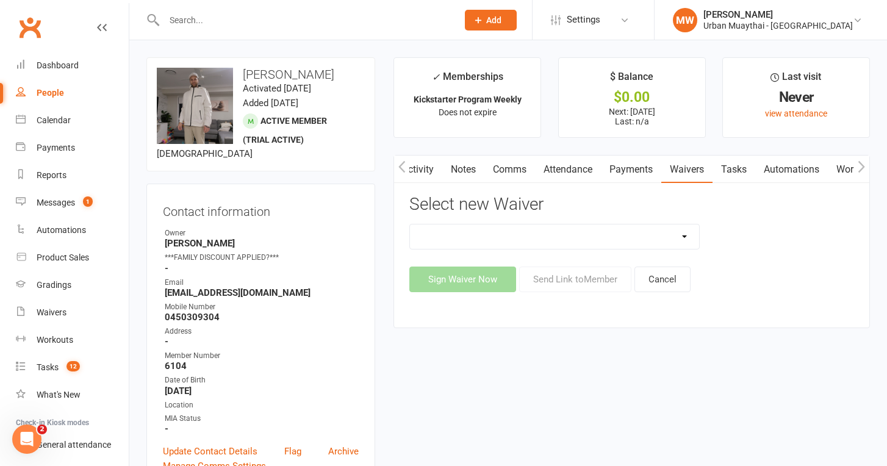
select select "3652"
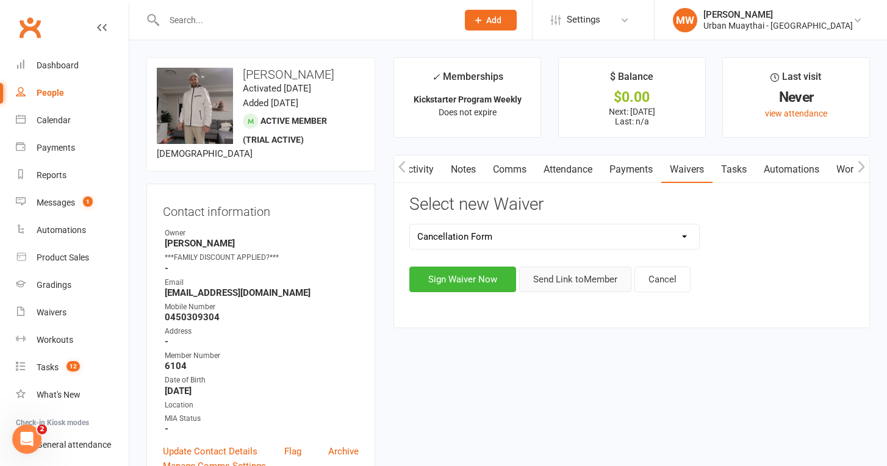
click at [558, 282] on button "Send Link to Member" at bounding box center [575, 280] width 112 height 26
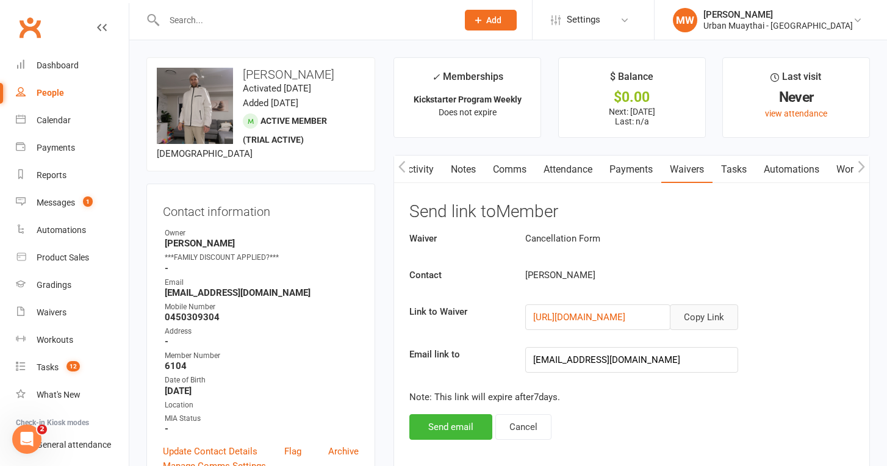
click at [704, 312] on button "Copy Link" at bounding box center [704, 317] width 68 height 26
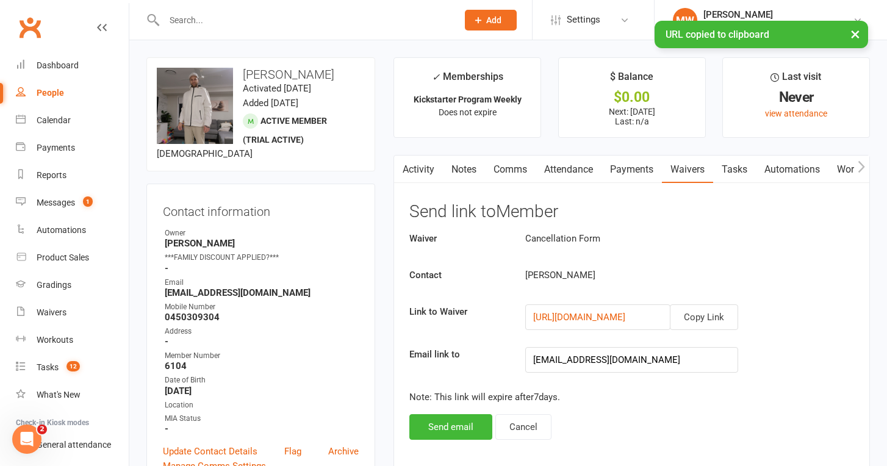
scroll to position [0, 0]
click at [501, 174] on link "Comms" at bounding box center [510, 170] width 51 height 28
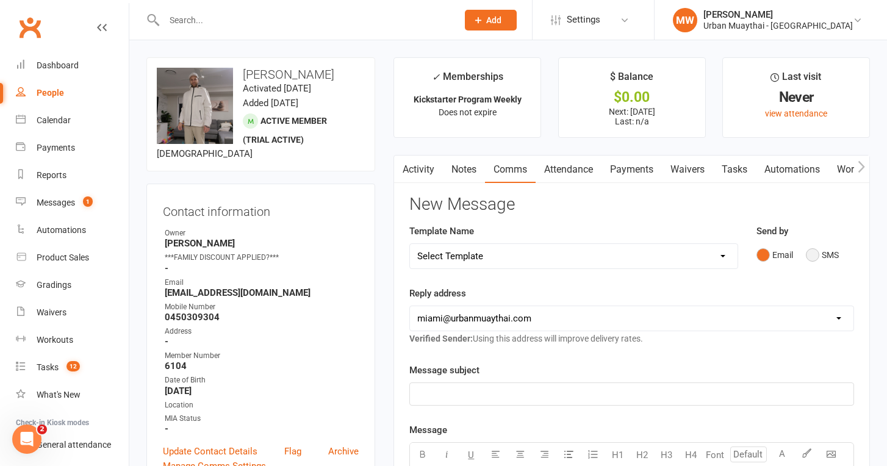
click at [824, 260] on button "SMS" at bounding box center [822, 254] width 33 height 23
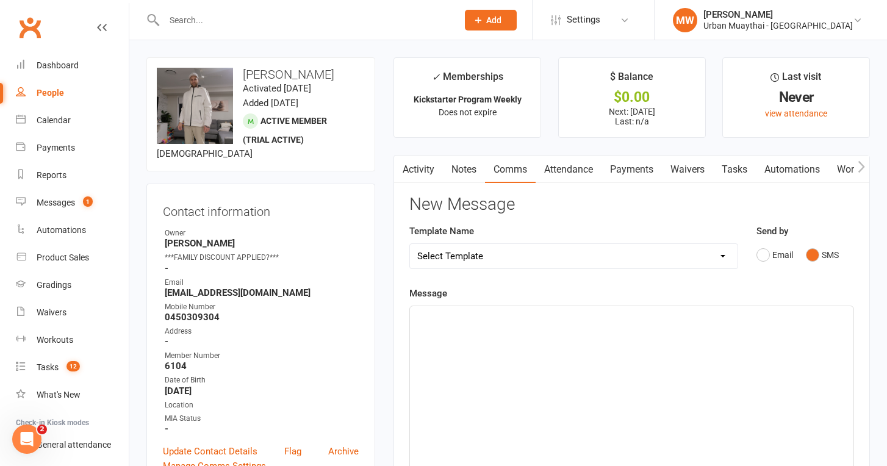
click at [532, 368] on div "﻿" at bounding box center [632, 397] width 444 height 183
click at [522, 318] on p "﻿" at bounding box center [631, 317] width 429 height 15
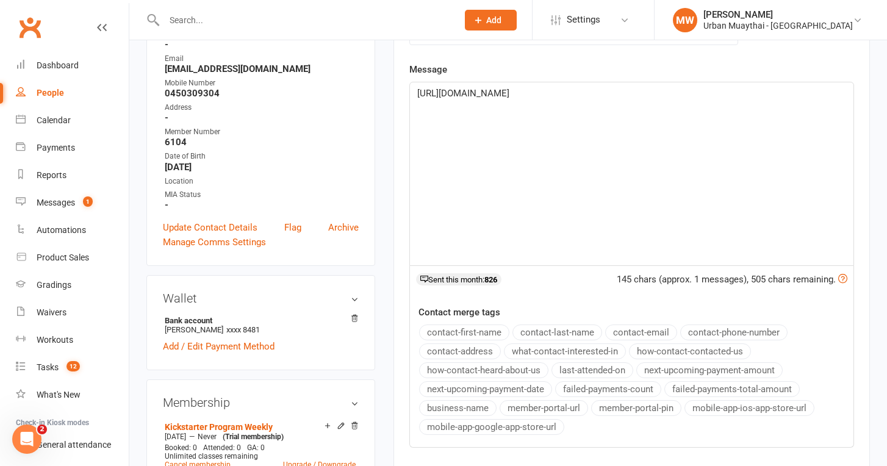
scroll to position [475, 0]
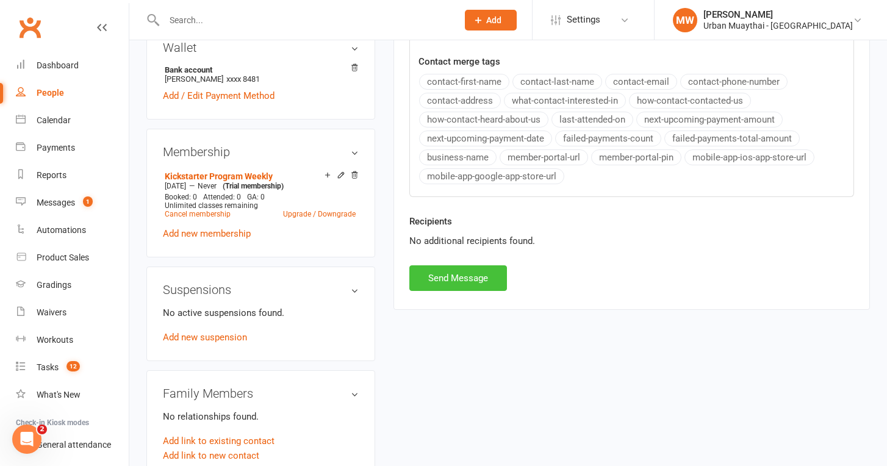
click at [448, 267] on button "Send Message" at bounding box center [458, 278] width 98 height 26
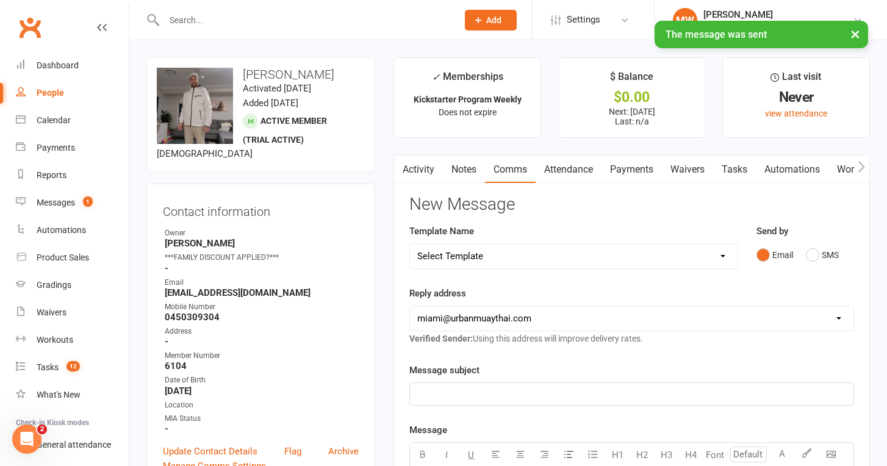
scroll to position [0, 0]
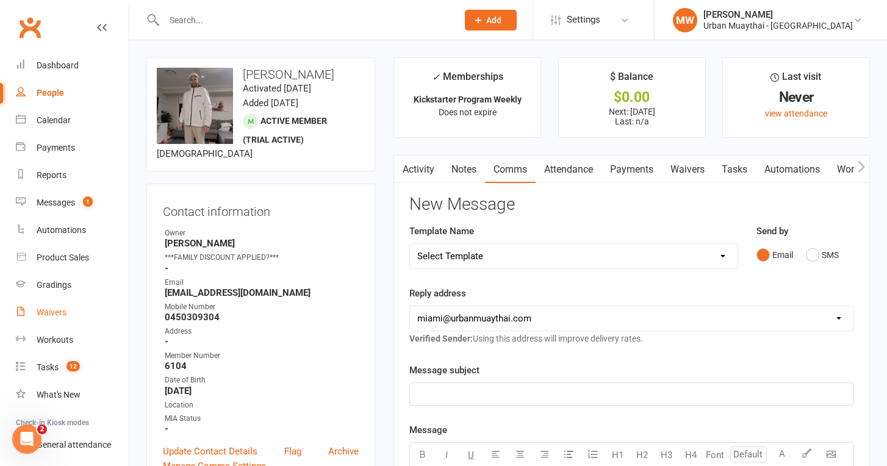
click at [56, 306] on link "Waivers" at bounding box center [72, 312] width 113 height 27
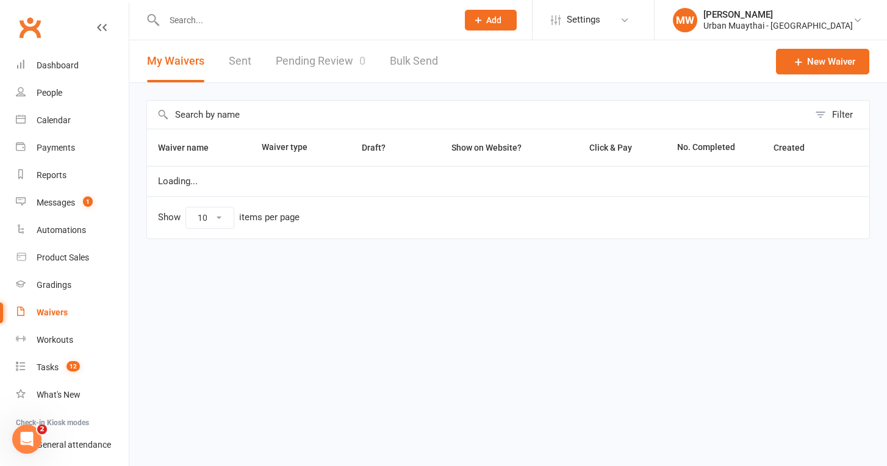
select select "50"
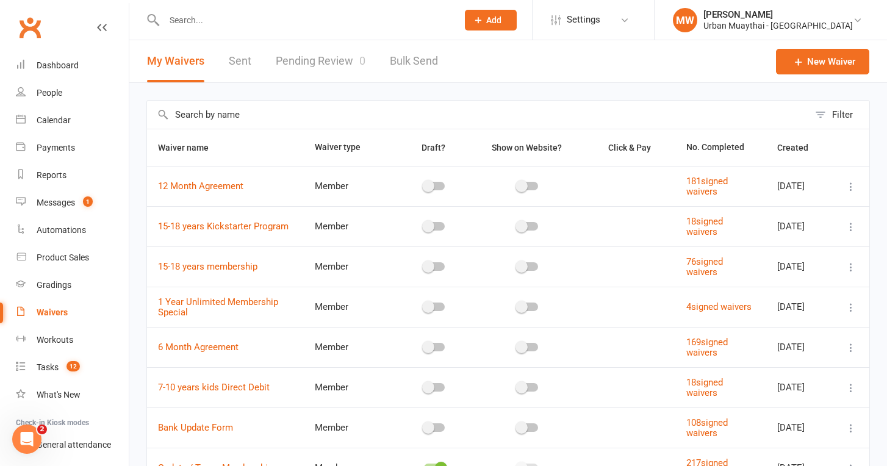
click at [300, 59] on link "Pending Review 0" at bounding box center [321, 61] width 90 height 42
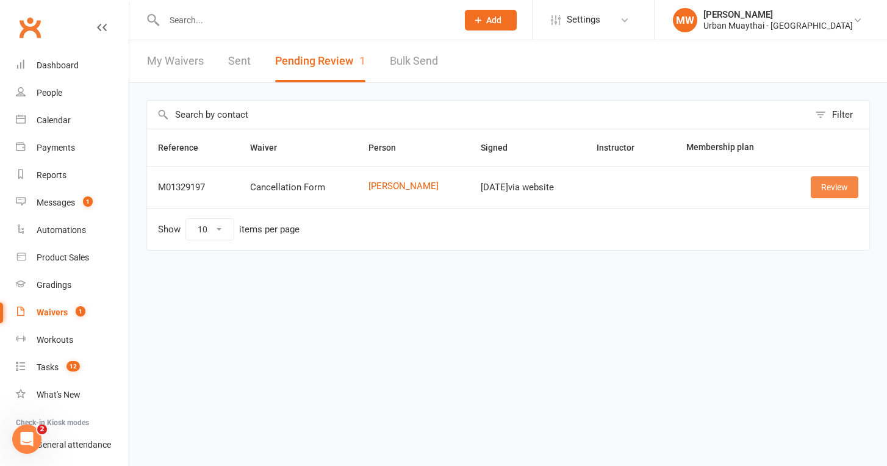
click at [832, 198] on link "Review" at bounding box center [835, 187] width 48 height 22
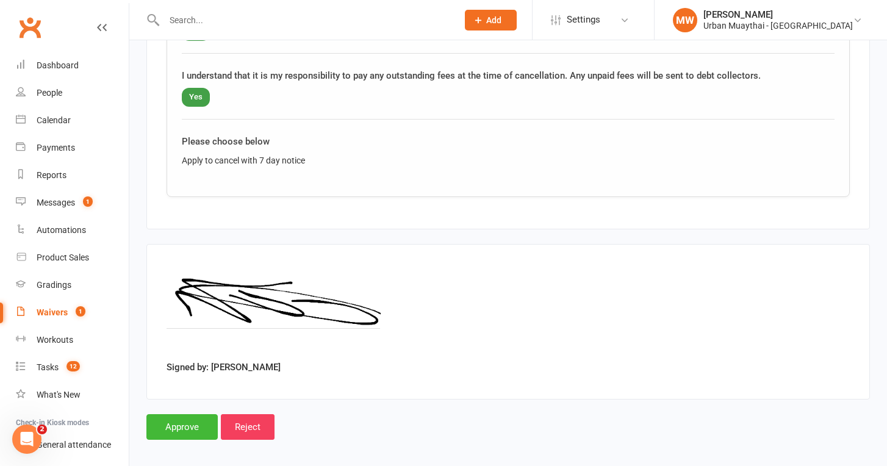
scroll to position [835, 0]
click at [246, 415] on input "Reject" at bounding box center [248, 428] width 54 height 26
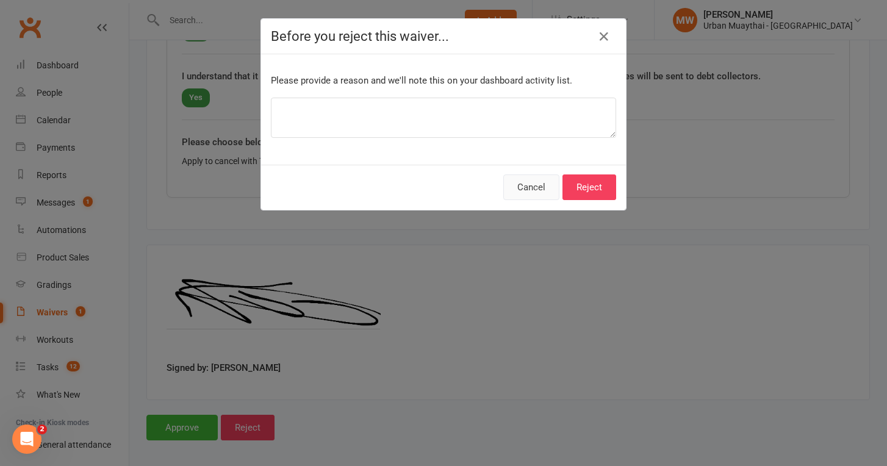
click at [547, 192] on button "Cancel" at bounding box center [531, 187] width 56 height 26
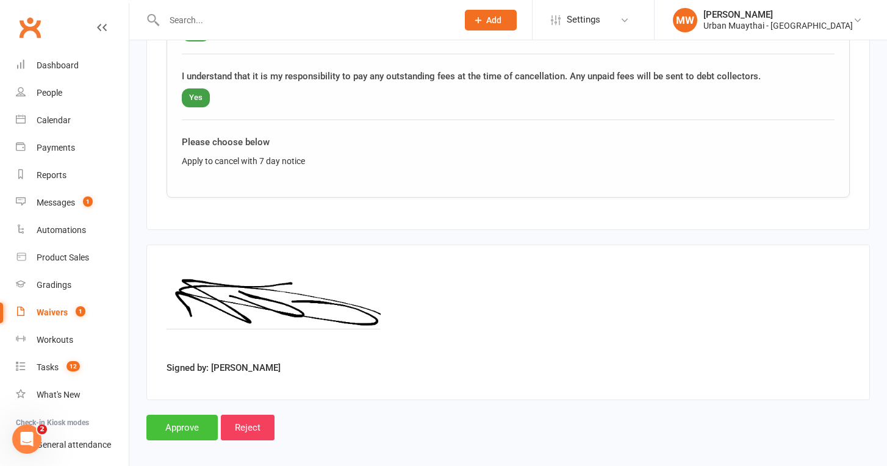
click at [187, 415] on input "Approve" at bounding box center [181, 428] width 71 height 26
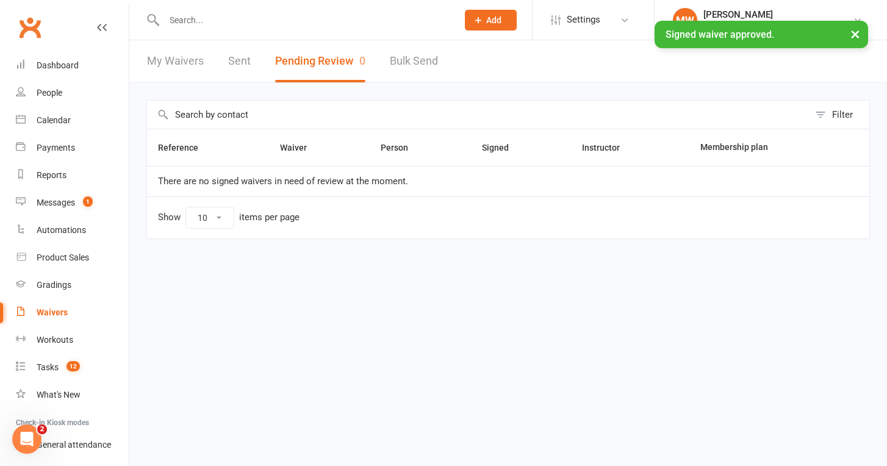
click at [234, 23] on input "text" at bounding box center [304, 20] width 289 height 17
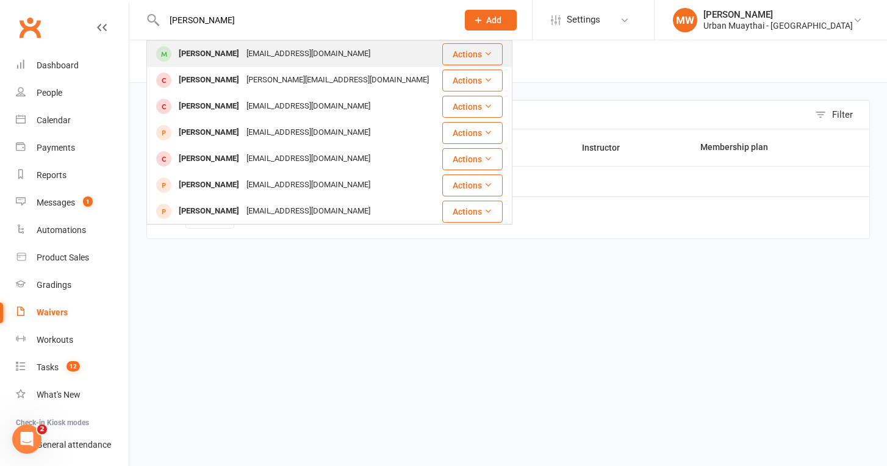
type input "nick ma"
click at [201, 51] on div "Nick May" at bounding box center [209, 54] width 68 height 18
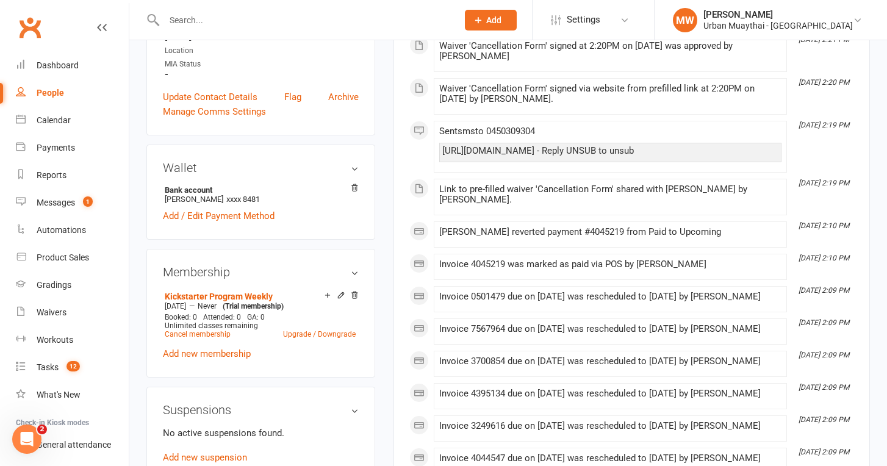
scroll to position [355, 0]
click at [204, 334] on link "Cancel membership" at bounding box center [198, 333] width 66 height 9
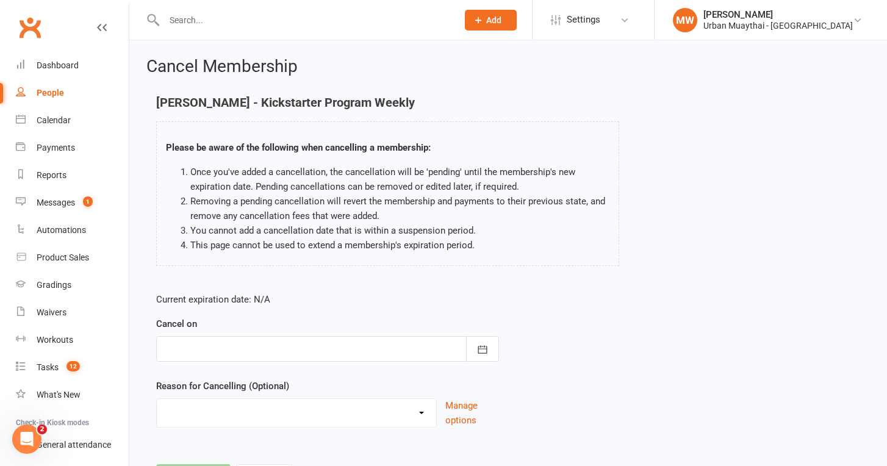
click at [275, 344] on div at bounding box center [327, 349] width 343 height 26
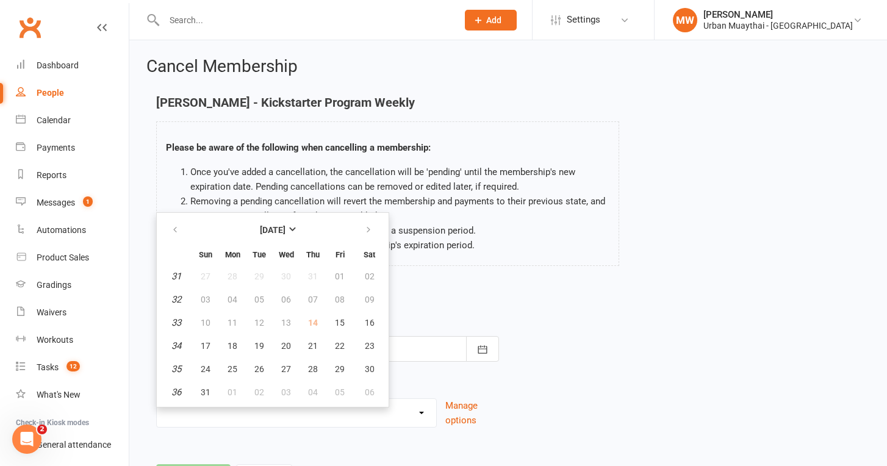
click at [463, 243] on li "This page cannot be used to extend a membership's expiration period." at bounding box center [399, 245] width 419 height 15
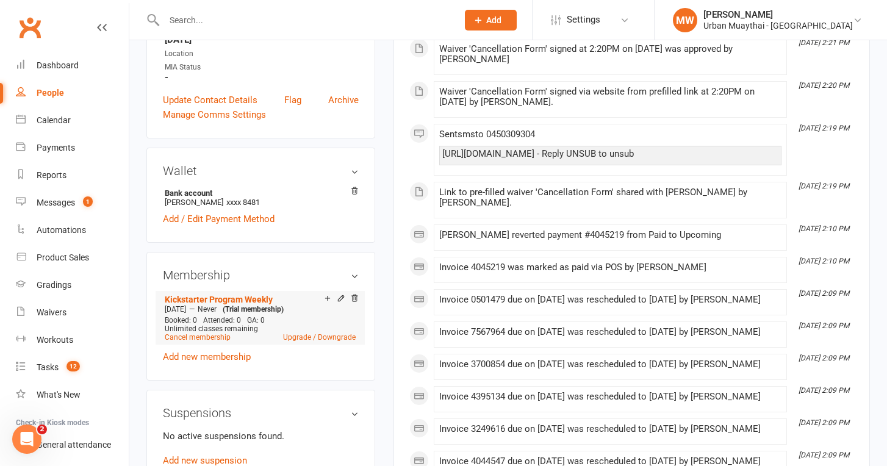
scroll to position [353, 0]
click at [189, 337] on link "Cancel membership" at bounding box center [198, 336] width 66 height 9
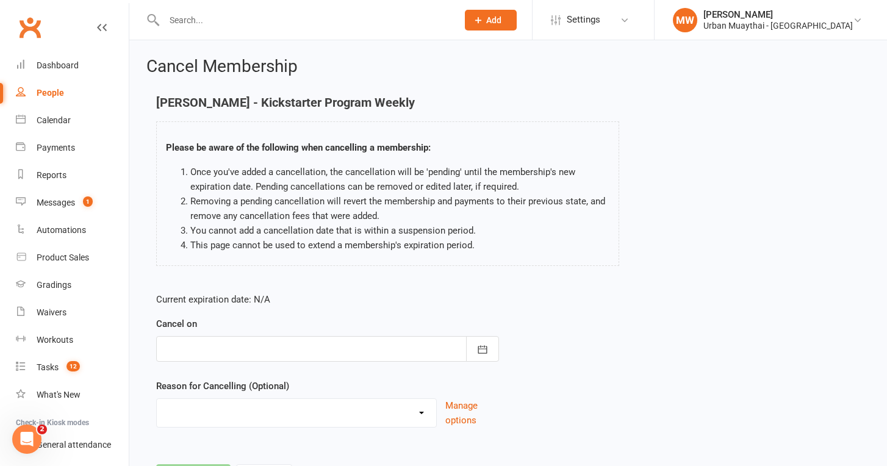
click at [210, 345] on div at bounding box center [327, 349] width 343 height 26
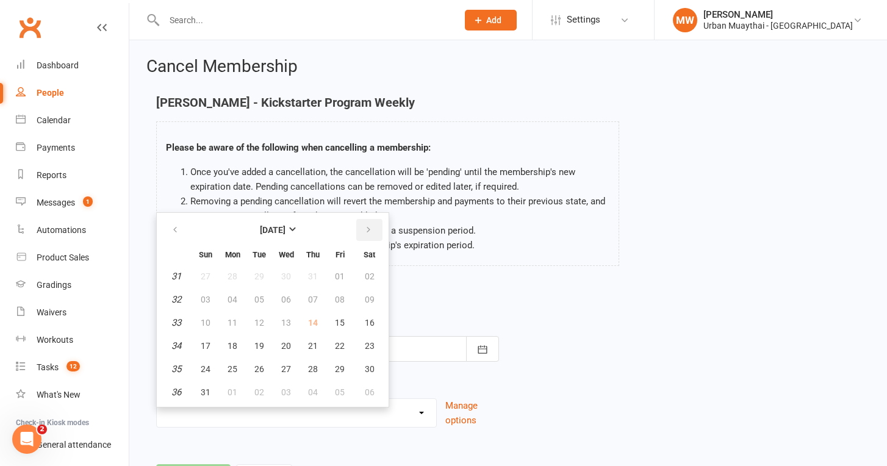
click at [378, 233] on button "button" at bounding box center [369, 230] width 26 height 22
click at [312, 296] on span "11" at bounding box center [313, 300] width 10 height 10
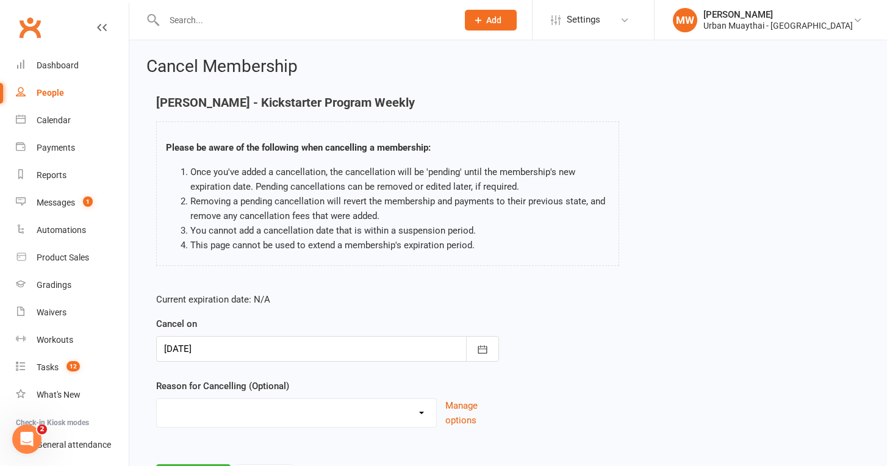
click at [442, 315] on form "Current expiration date: N/A Cancel on 11 Sep 2025 September 2025 Sun Mon Tue W…" at bounding box center [327, 359] width 343 height 135
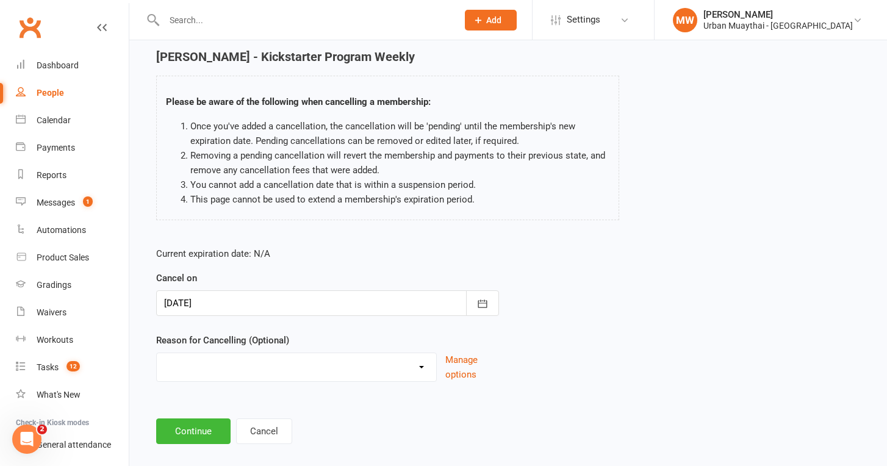
scroll to position [47, 0]
click at [318, 315] on input "11 Sep 2025" at bounding box center [311, 302] width 311 height 26
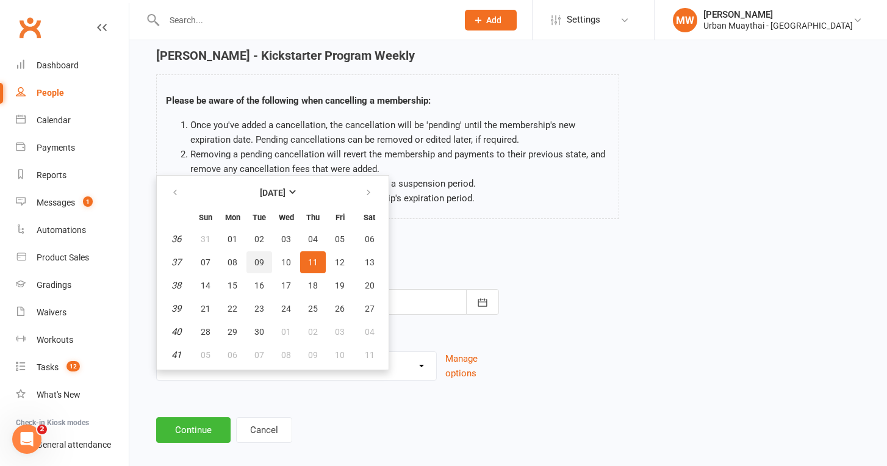
click at [256, 262] on span "09" at bounding box center [259, 262] width 10 height 10
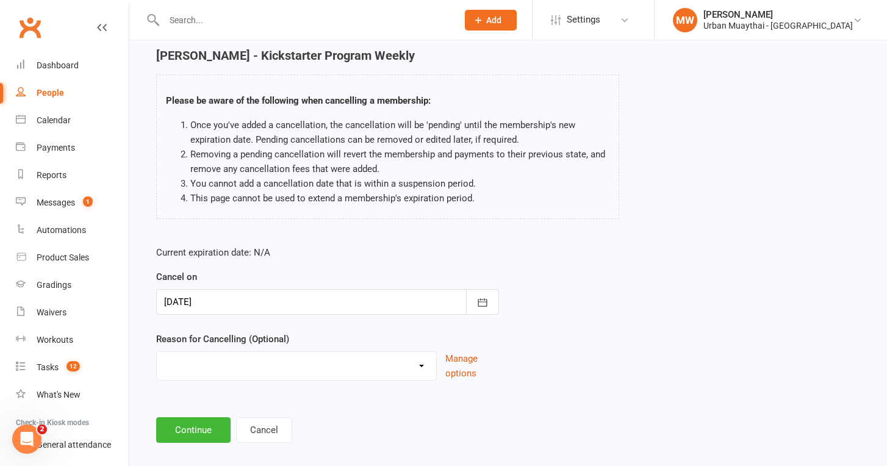
click at [364, 259] on form "Current expiration date: N/A Cancel on 09 Sep 2025 September 2025 Sun Mon Tue W…" at bounding box center [327, 312] width 343 height 135
click at [309, 298] on div at bounding box center [327, 302] width 343 height 26
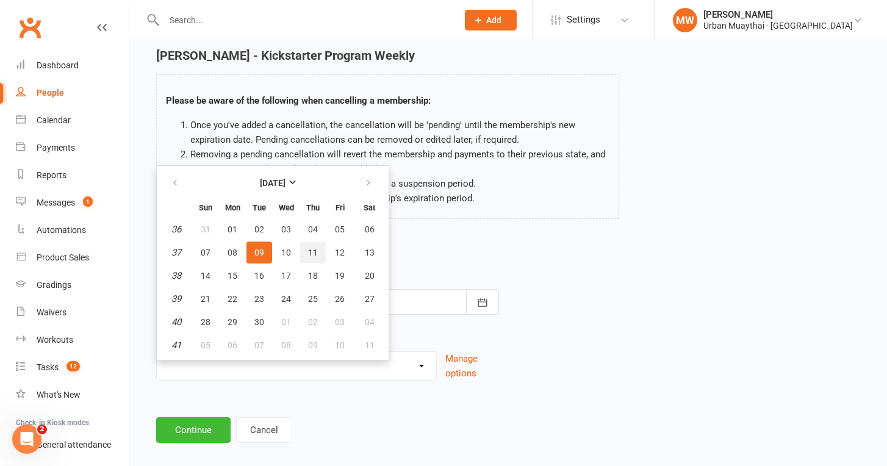
click at [307, 257] on button "11" at bounding box center [313, 253] width 26 height 22
type input "11 Sep 2025"
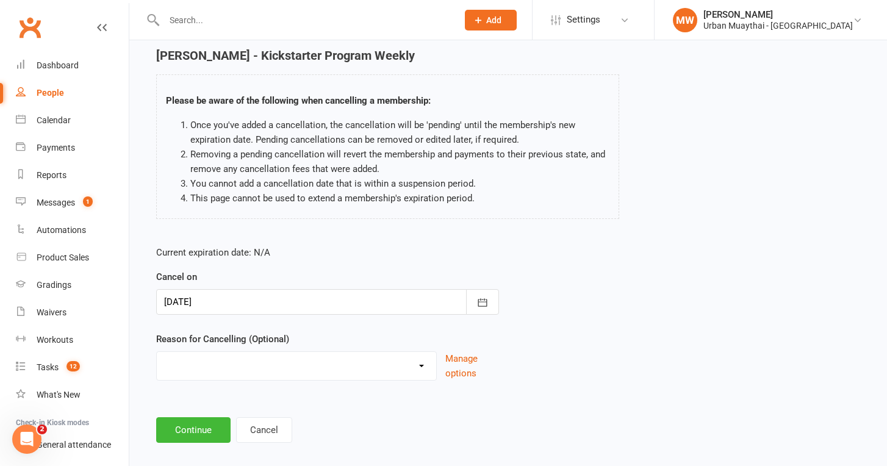
click at [349, 260] on form "Current expiration date: N/A Cancel on 11 Sep 2025 September 2025 Sun Mon Tue W…" at bounding box center [327, 312] width 343 height 135
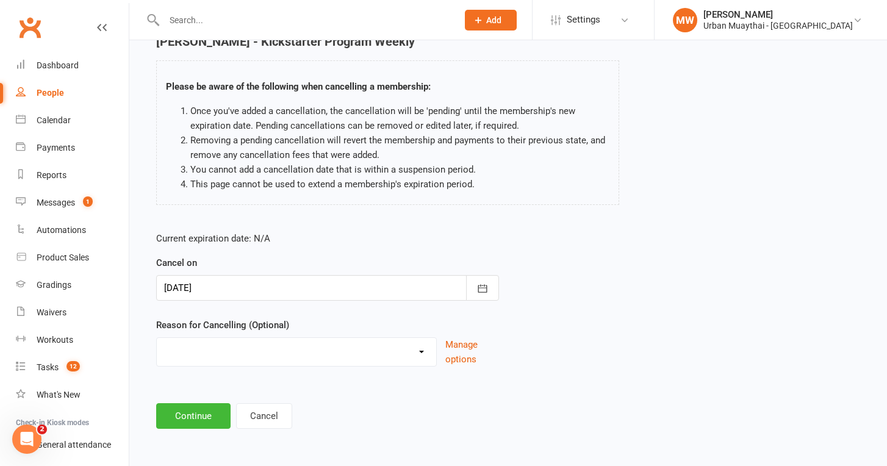
scroll to position [71, 0]
click at [210, 407] on button "Continue" at bounding box center [193, 416] width 74 height 26
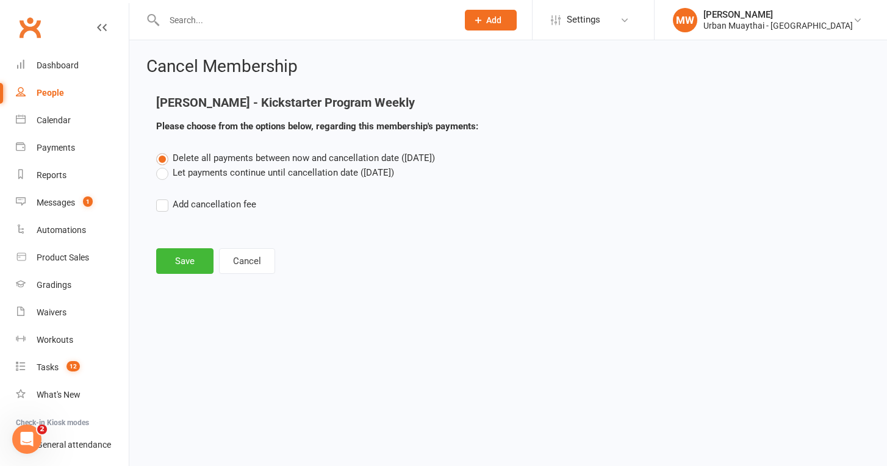
click at [212, 171] on label "Let payments continue until cancellation date (Sep 11, 2025)" at bounding box center [275, 172] width 238 height 15
click at [164, 165] on input "Let payments continue until cancellation date (Sep 11, 2025)" at bounding box center [160, 165] width 8 height 0
click at [189, 268] on button "Save" at bounding box center [184, 261] width 57 height 26
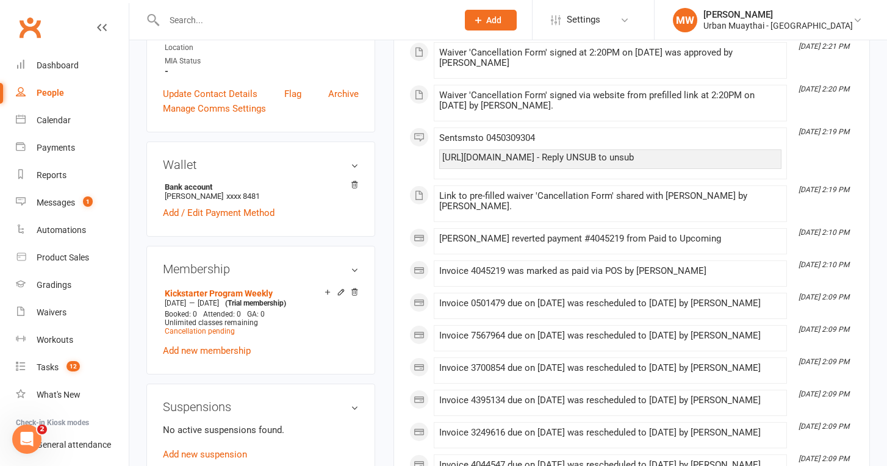
scroll to position [392, 0]
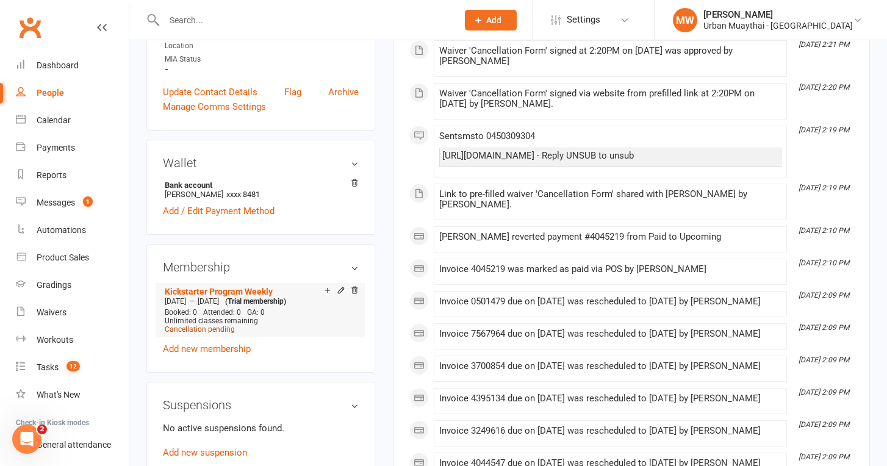
click at [220, 331] on span "Cancellation pending" at bounding box center [200, 329] width 70 height 9
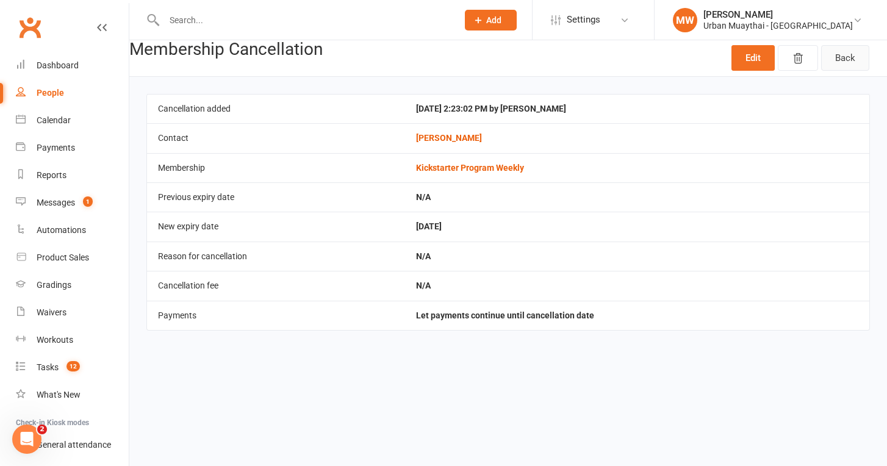
click at [858, 56] on link "Back" at bounding box center [845, 58] width 48 height 26
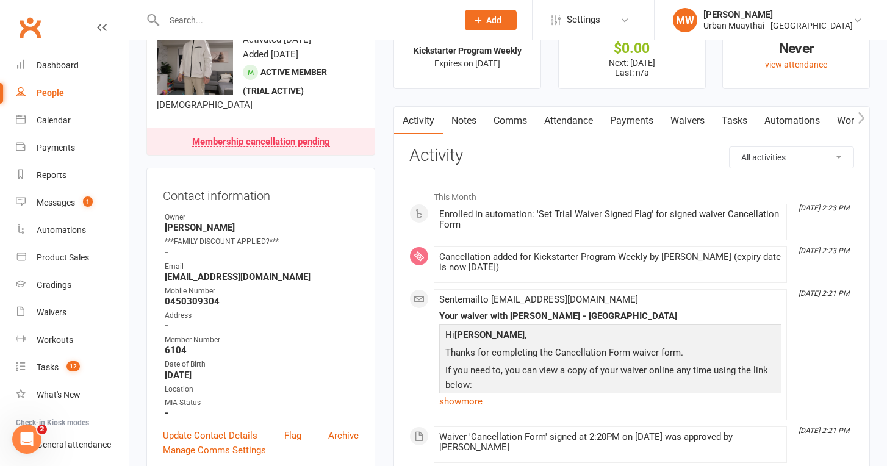
scroll to position [54, 0]
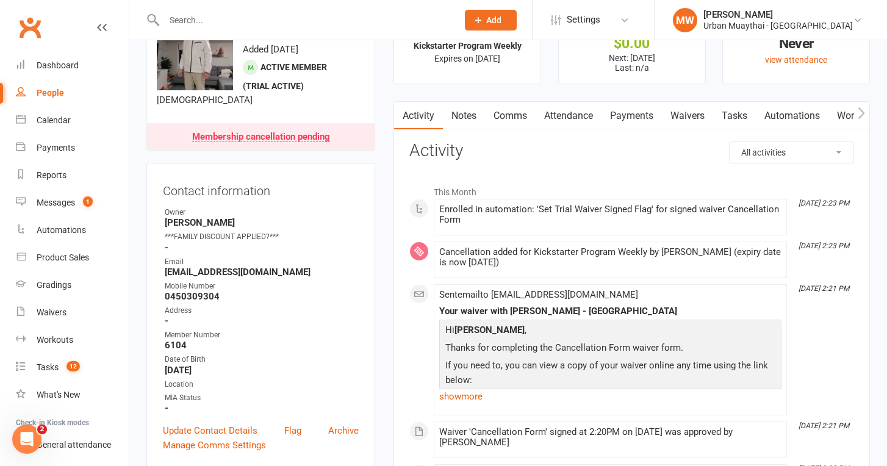
click at [522, 105] on link "Comms" at bounding box center [510, 116] width 51 height 28
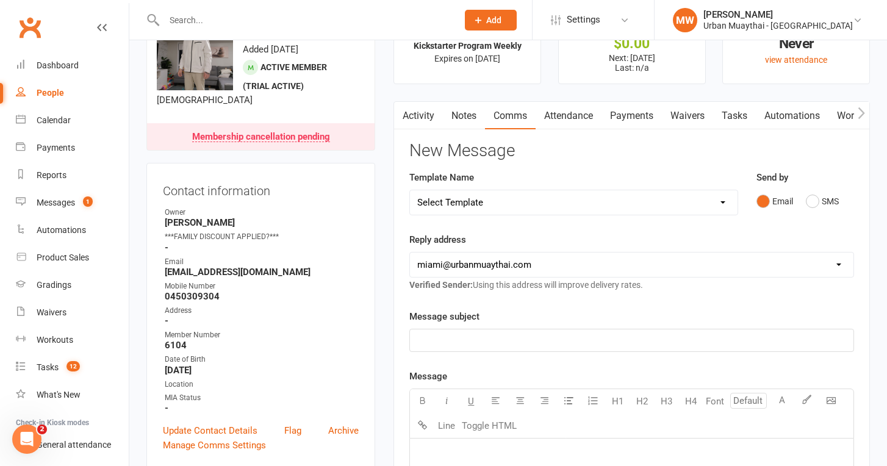
select select "33"
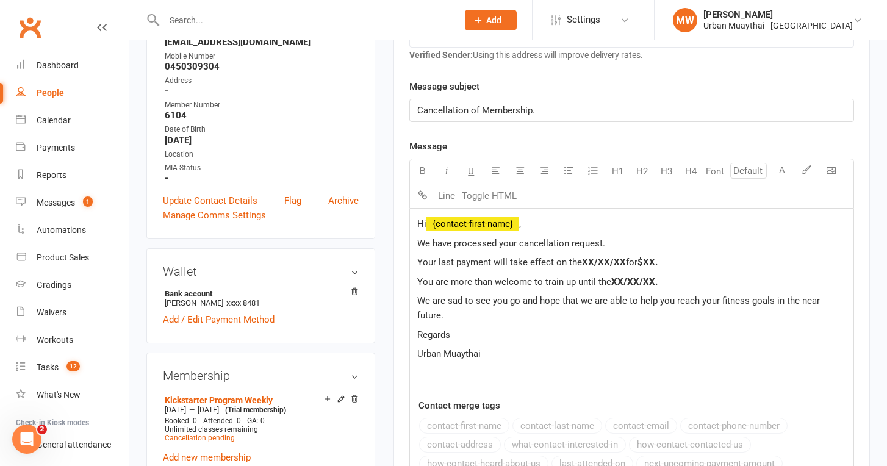
scroll to position [292, 0]
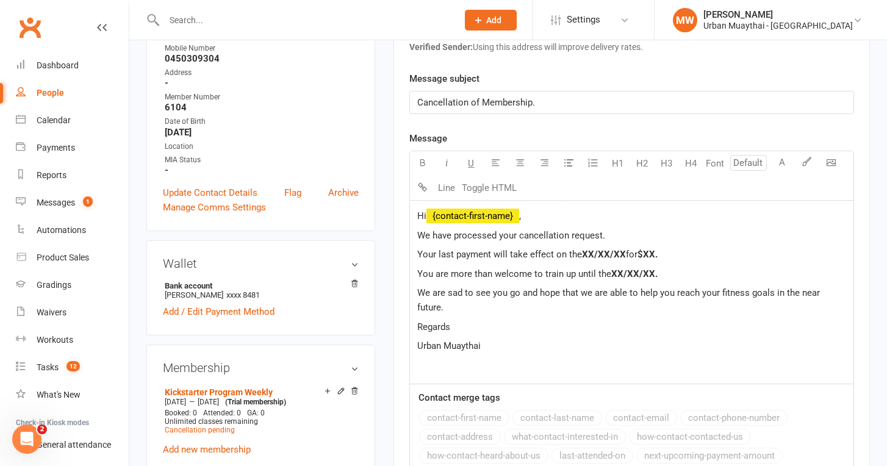
click at [600, 256] on span "XX/XX/XX" at bounding box center [604, 254] width 44 height 11
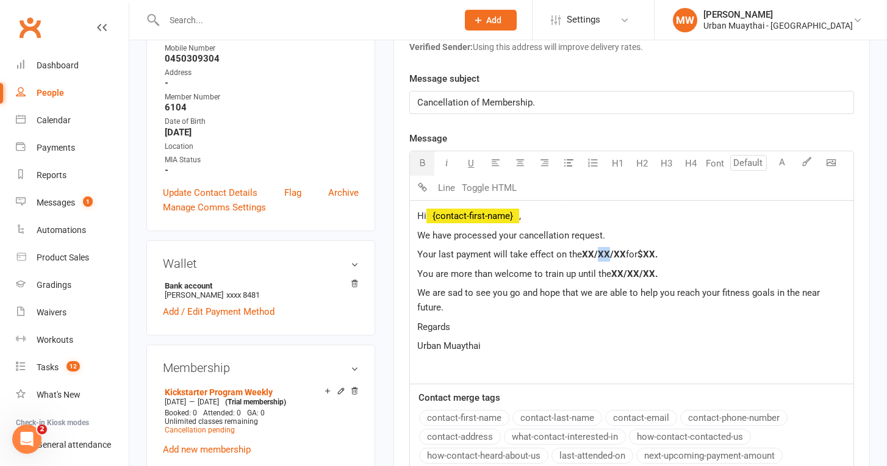
click at [600, 256] on span "XX/XX/XX" at bounding box center [604, 254] width 44 height 11
click at [581, 256] on span "Your last payment will take effect on the" at bounding box center [499, 254] width 165 height 11
click at [592, 252] on span "XX/XX/XX" at bounding box center [604, 254] width 44 height 11
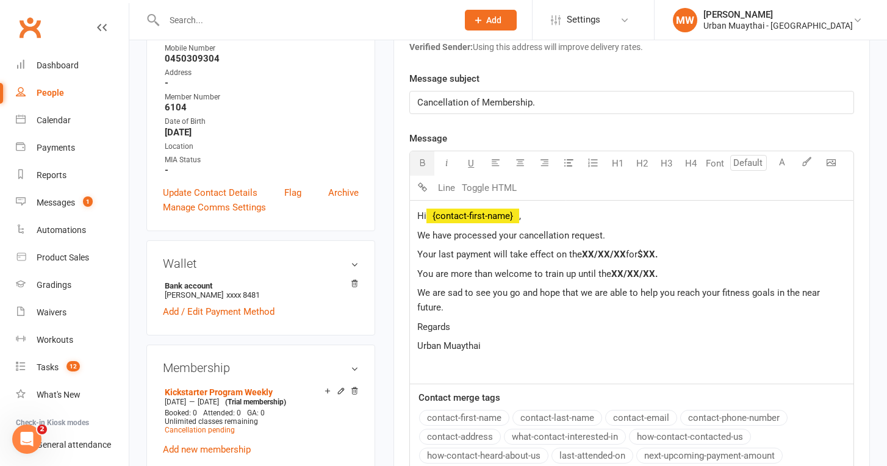
click at [605, 257] on span "XX/XX/XX" at bounding box center [604, 254] width 44 height 11
click at [620, 249] on span "XX/XX/XX" at bounding box center [604, 254] width 44 height 11
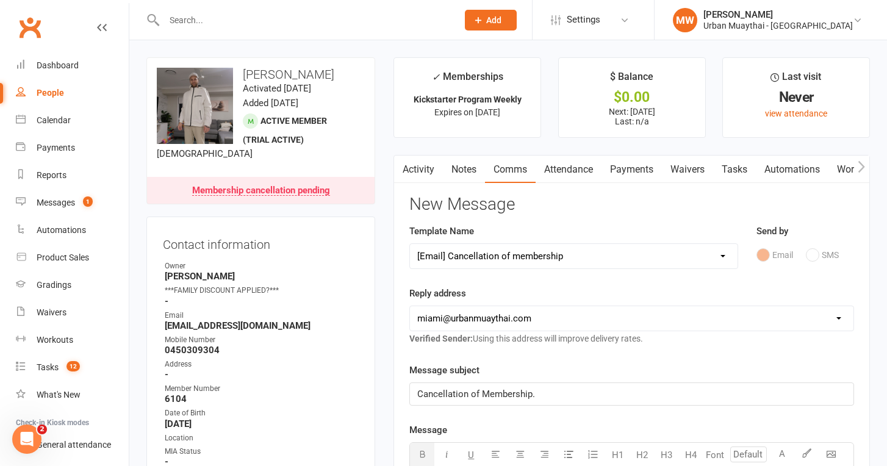
scroll to position [0, 0]
drag, startPoint x: 535, startPoint y: 233, endPoint x: 527, endPoint y: 253, distance: 21.6
click at [534, 235] on div "Template Name Select Template [Email] 2nd Failure [Email] 4th Payment Failure […" at bounding box center [573, 246] width 329 height 45
click at [701, 178] on link "Waivers" at bounding box center [687, 170] width 51 height 28
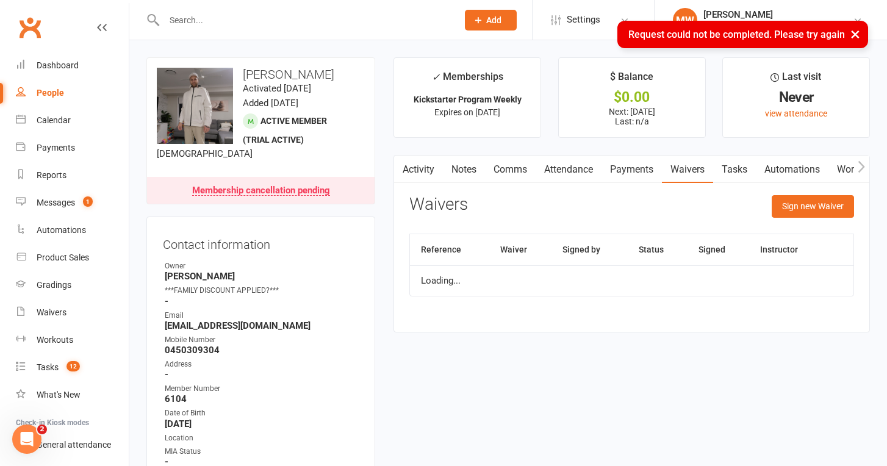
click at [693, 264] on th "Signed" at bounding box center [719, 249] width 62 height 31
click at [803, 207] on button "Sign new Waiver" at bounding box center [813, 206] width 82 height 22
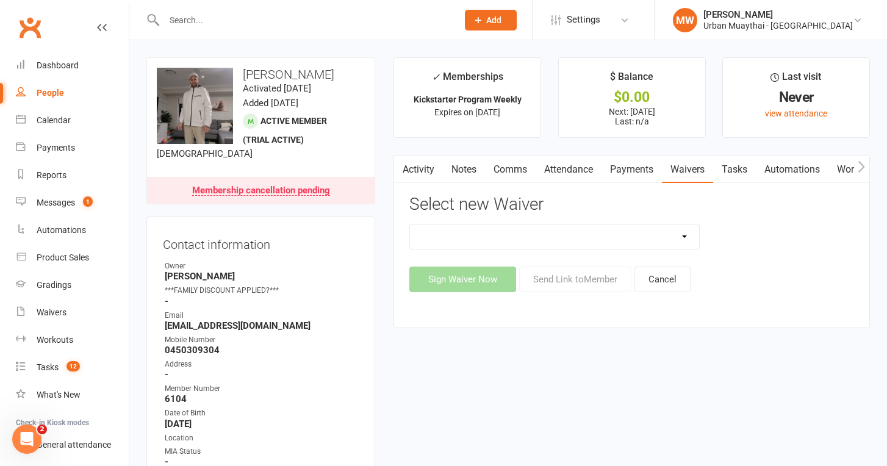
click at [739, 249] on div "Sign Waiver Now Send Link to Member Cancel" at bounding box center [631, 258] width 445 height 68
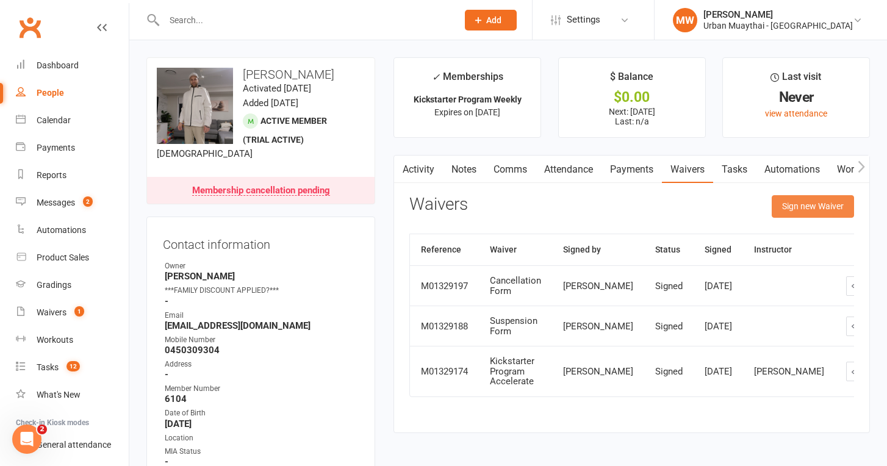
click at [844, 197] on button "Sign new Waiver" at bounding box center [813, 206] width 82 height 22
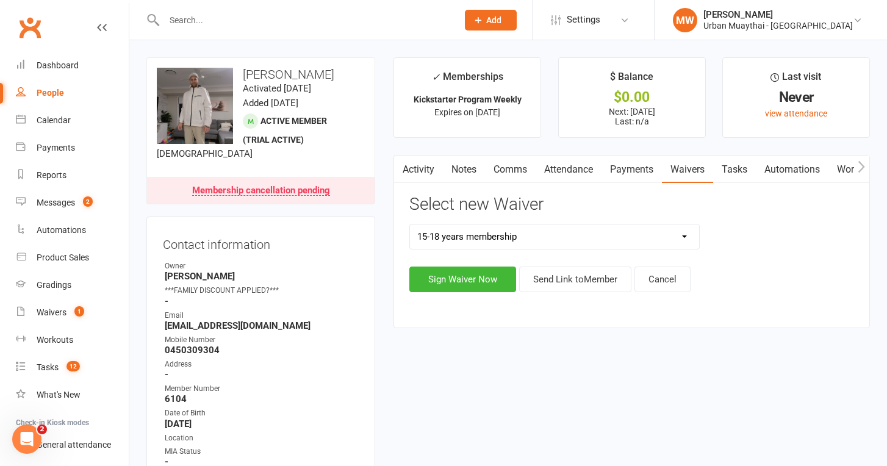
select select "11334"
click at [72, 65] on div "Dashboard" at bounding box center [58, 65] width 42 height 10
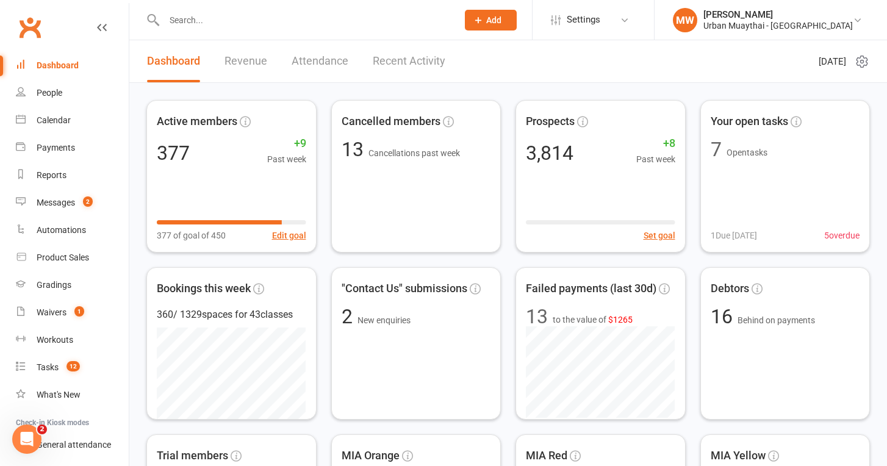
click at [173, 23] on input "text" at bounding box center [304, 20] width 289 height 17
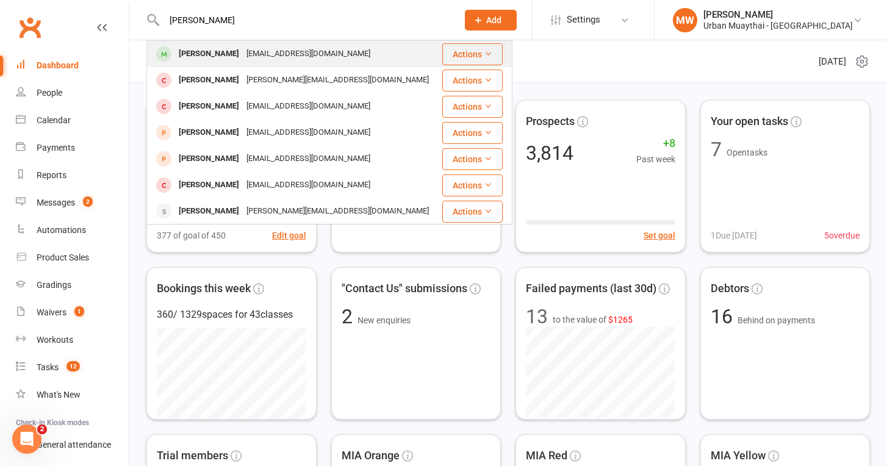
type input "[PERSON_NAME]"
click at [243, 53] on div "[EMAIL_ADDRESS][DOMAIN_NAME]" at bounding box center [308, 54] width 131 height 18
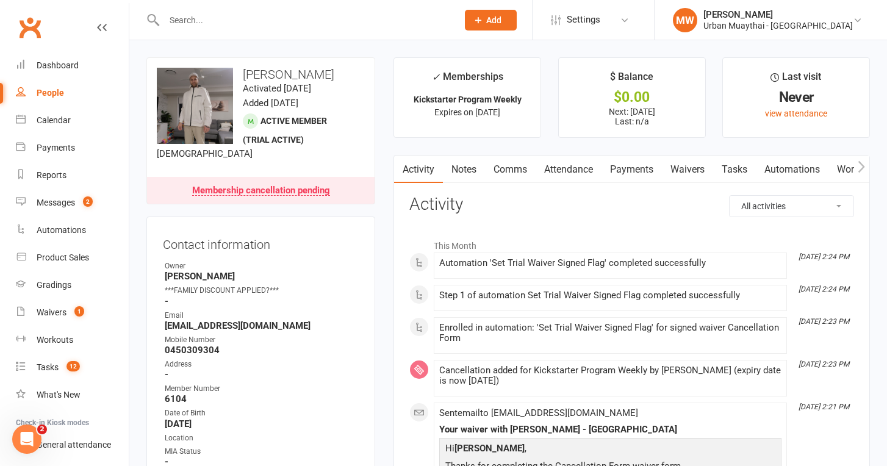
click at [691, 166] on link "Waivers" at bounding box center [687, 170] width 51 height 28
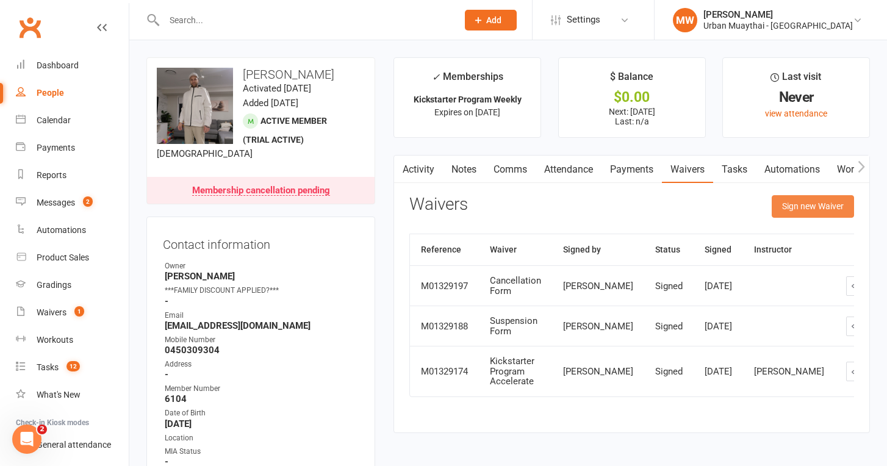
click at [806, 209] on button "Sign new Waiver" at bounding box center [813, 206] width 82 height 22
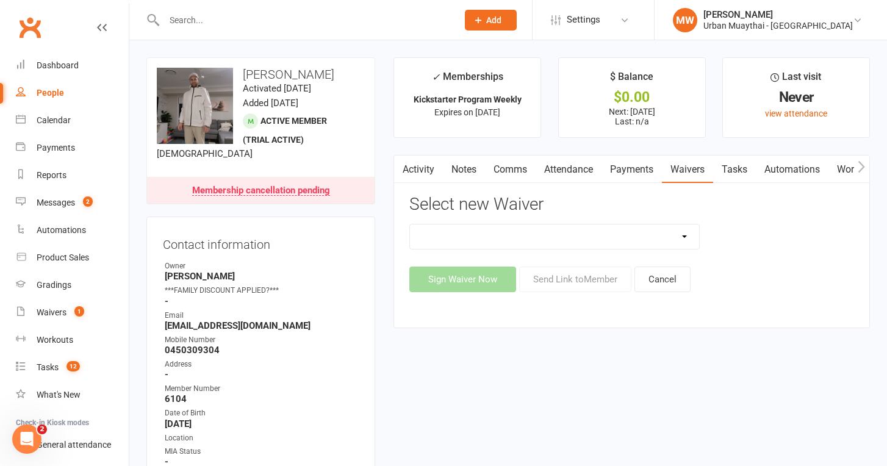
select select "4907"
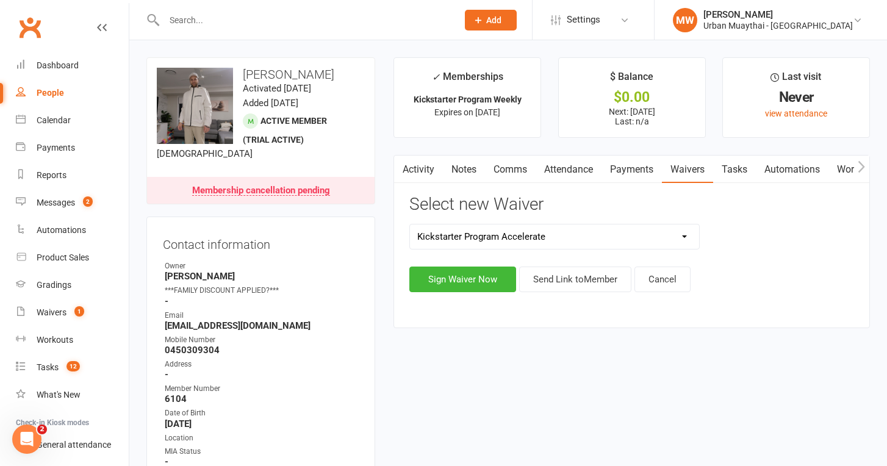
click at [292, 20] on input "text" at bounding box center [304, 20] width 289 height 17
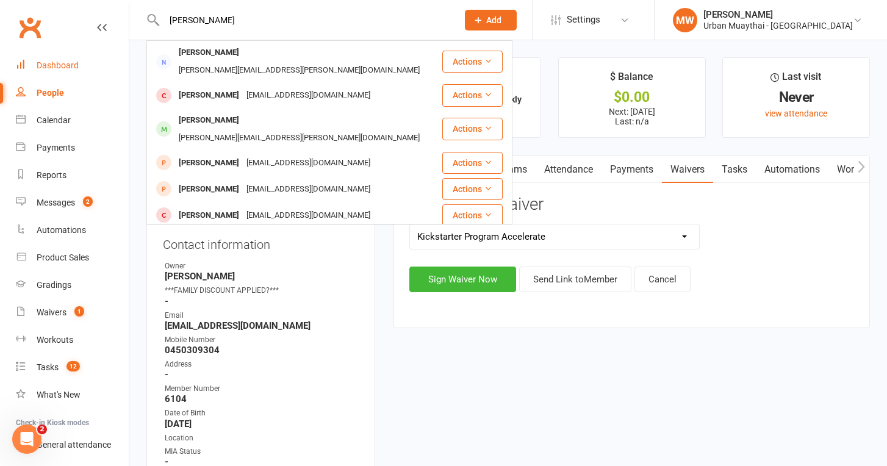
type input "[PERSON_NAME]"
click at [49, 59] on link "Dashboard" at bounding box center [72, 65] width 113 height 27
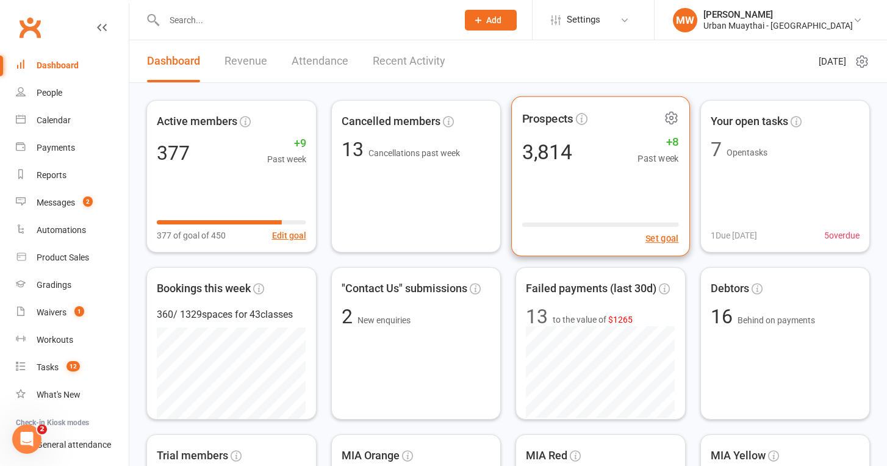
click at [551, 154] on div "3,814" at bounding box center [547, 152] width 50 height 21
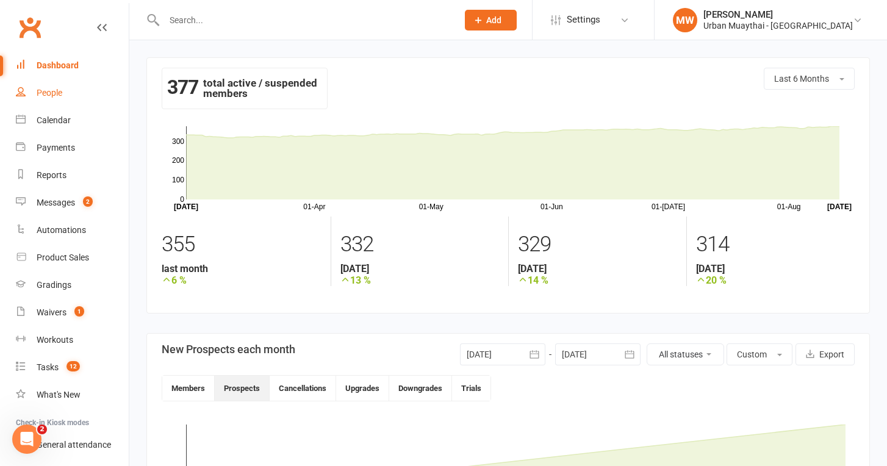
click at [60, 89] on div "People" at bounding box center [50, 93] width 26 height 10
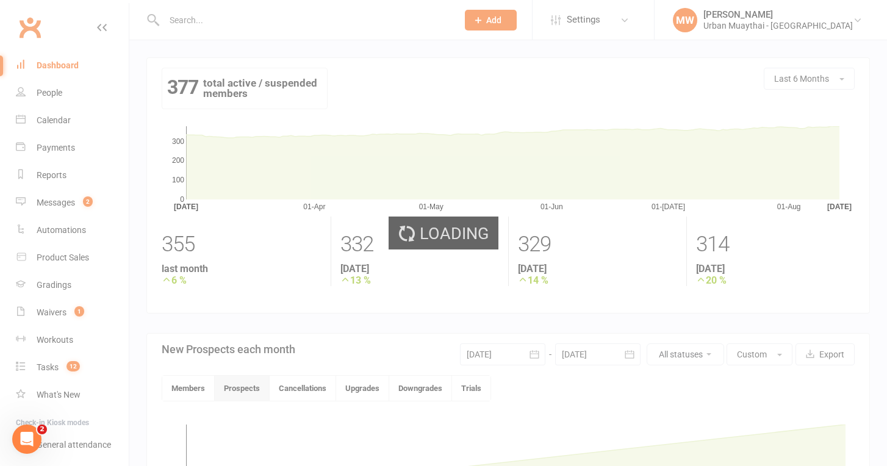
select select "100"
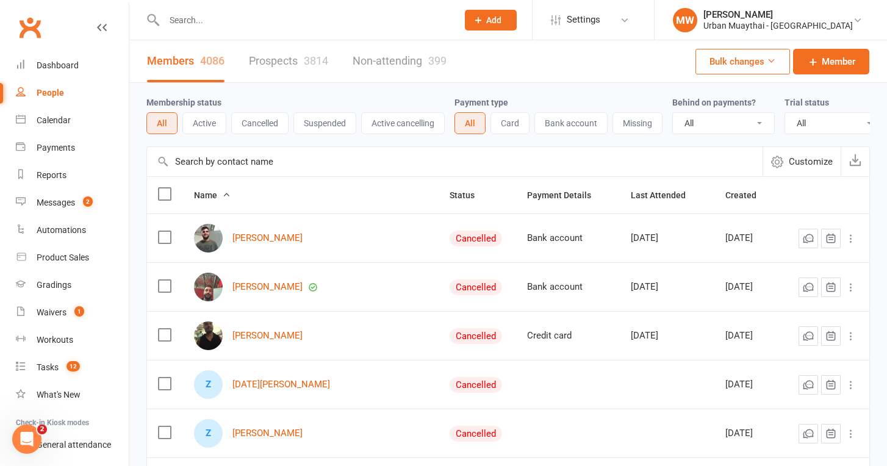
click at [256, 60] on link "Prospects 3814" at bounding box center [288, 61] width 79 height 42
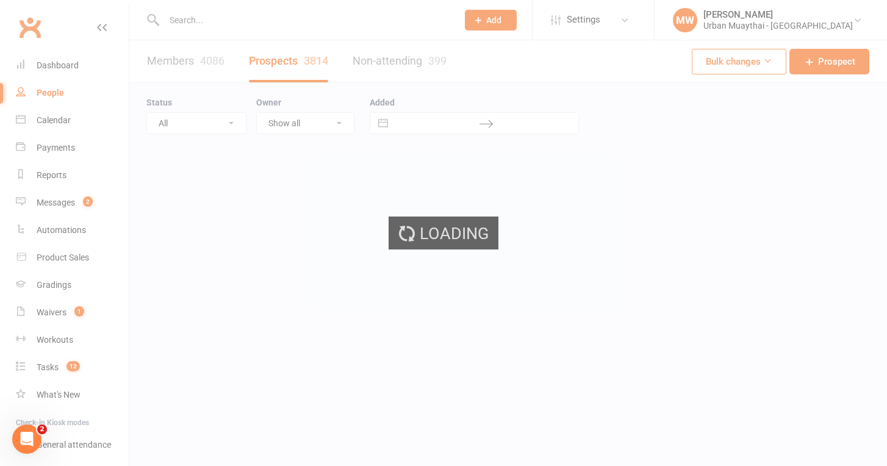
select select "100"
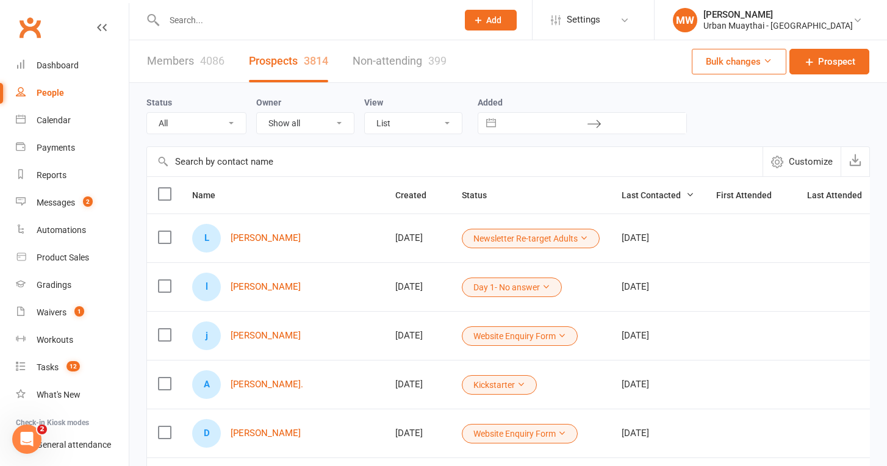
select select "Website Warrior"
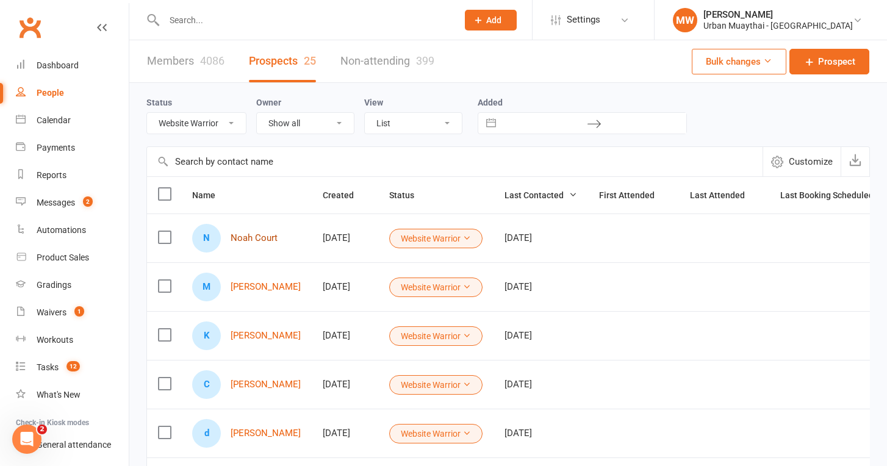
click at [250, 235] on link "Noah Court" at bounding box center [254, 238] width 47 height 10
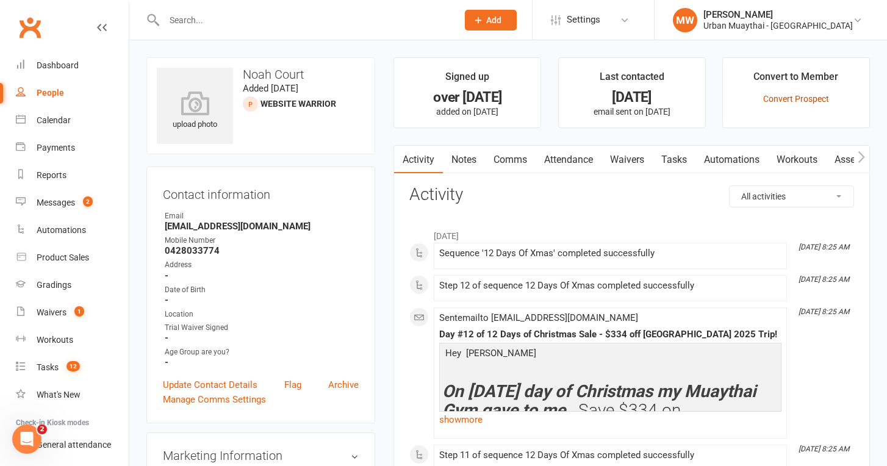
click at [796, 96] on link "Convert Prospect" at bounding box center [796, 99] width 66 height 10
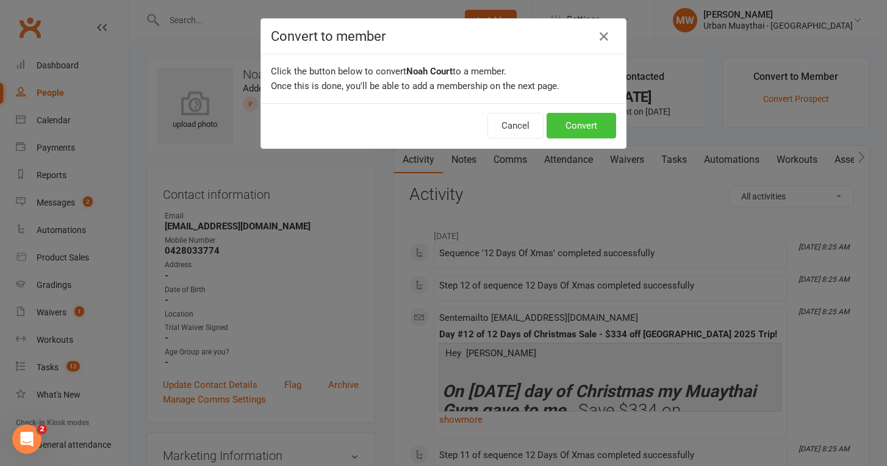
click at [597, 123] on button "Convert" at bounding box center [582, 126] width 70 height 26
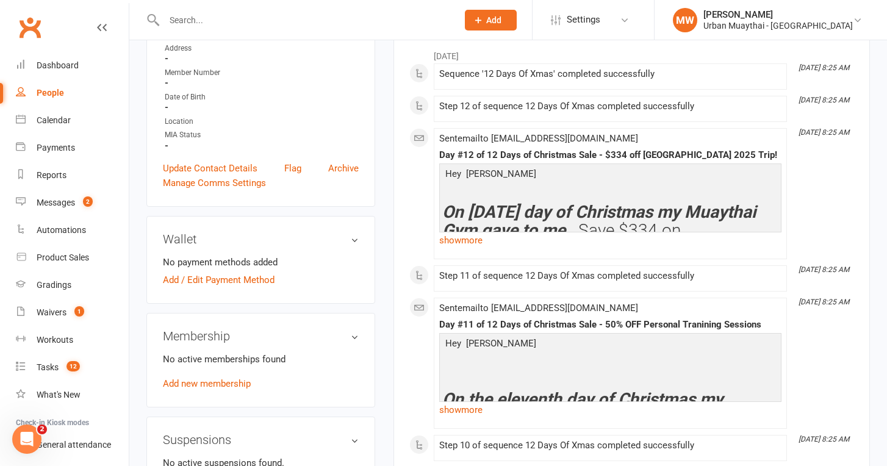
scroll to position [242, 0]
click at [240, 274] on link "Add / Edit Payment Method" at bounding box center [219, 279] width 112 height 15
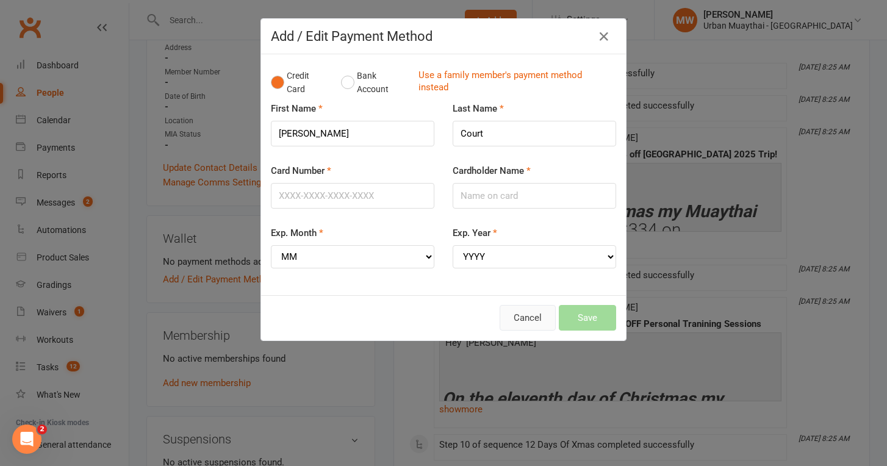
click at [536, 309] on button "Cancel" at bounding box center [528, 318] width 56 height 26
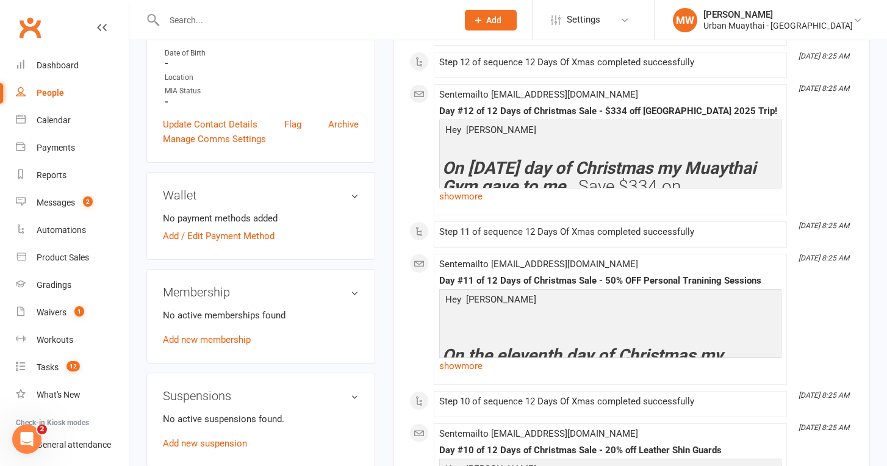
scroll to position [286, 0]
click at [243, 336] on link "Add new membership" at bounding box center [207, 339] width 88 height 11
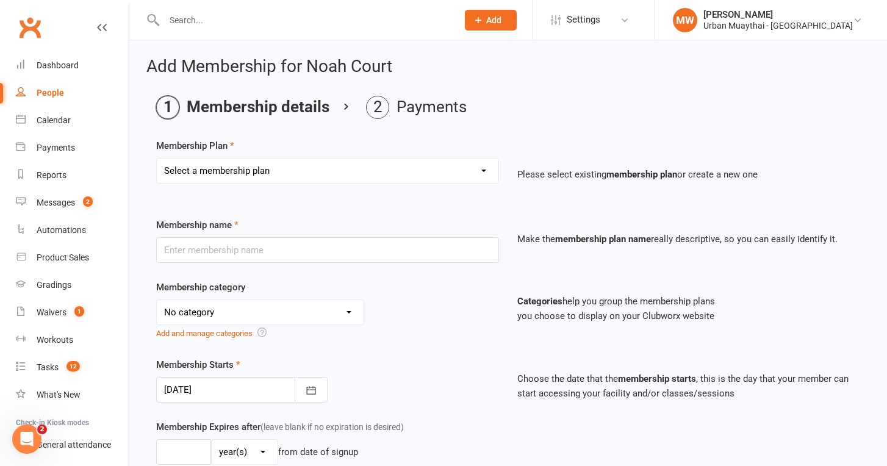
select select "1"
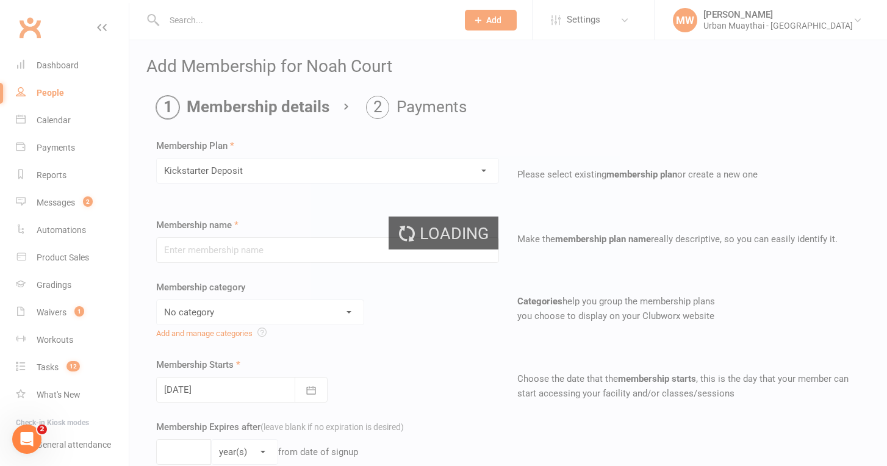
type input "Kickstarter Deposit"
select select "9"
type input "1"
select select "0"
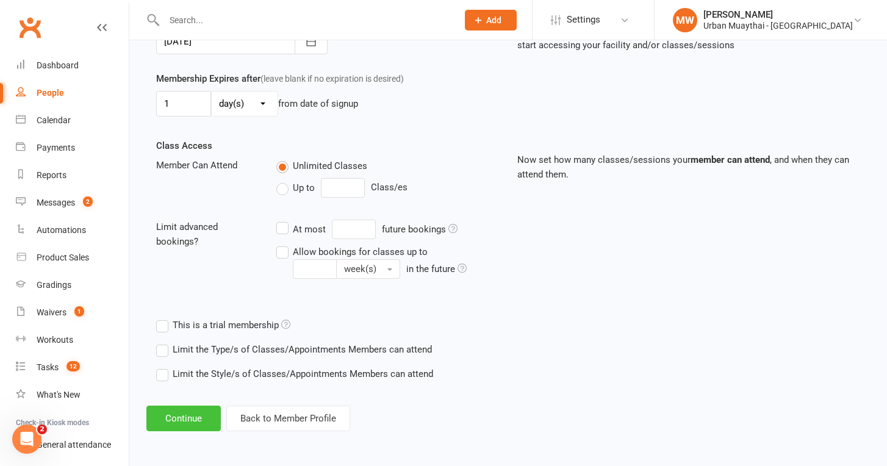
scroll to position [358, 0]
click at [203, 411] on button "Continue" at bounding box center [183, 419] width 74 height 26
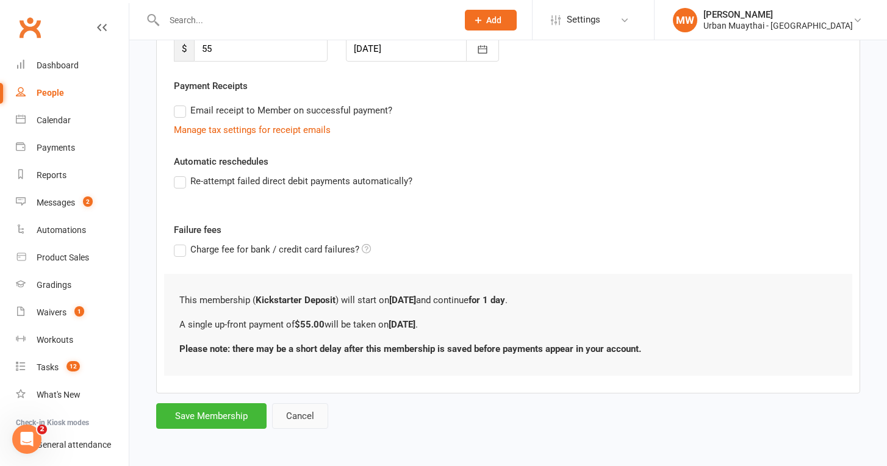
scroll to position [208, 0]
click at [300, 407] on button "Cancel" at bounding box center [300, 416] width 56 height 26
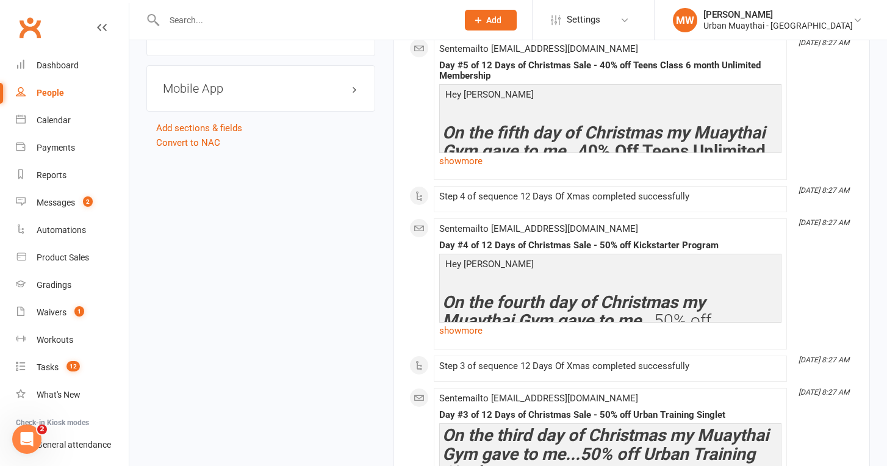
scroll to position [1537, 0]
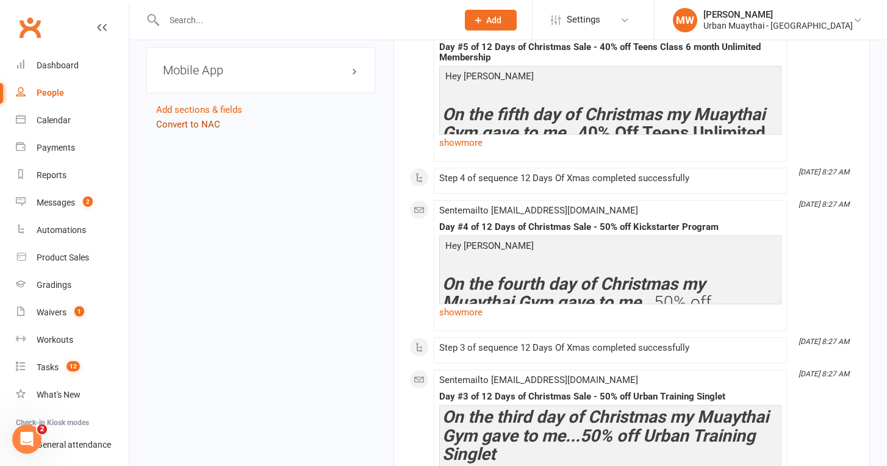
click at [190, 123] on link "Convert to NAC" at bounding box center [188, 124] width 64 height 11
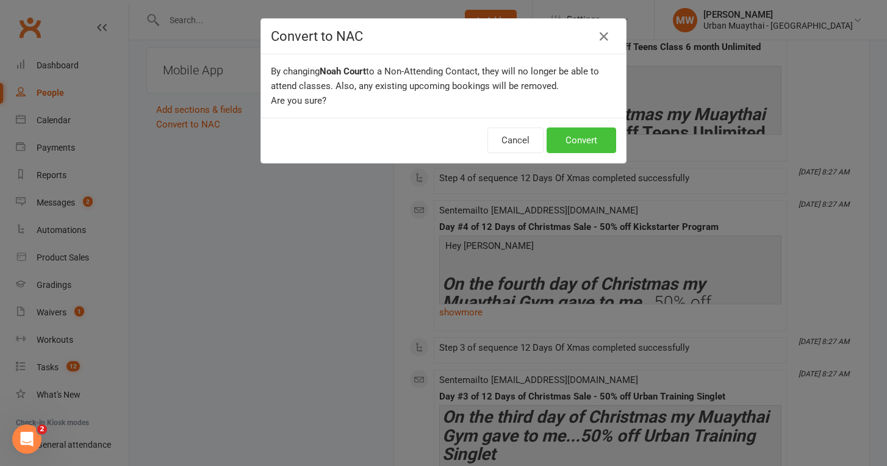
click at [565, 135] on button "Convert" at bounding box center [582, 141] width 70 height 26
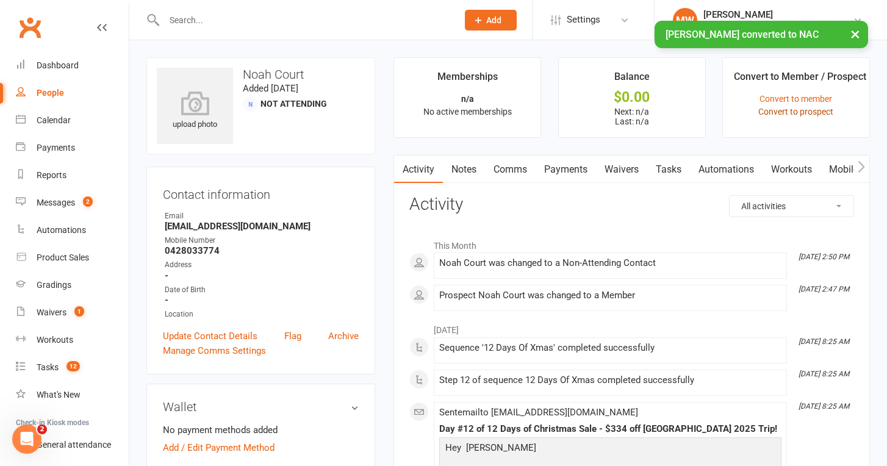
click at [817, 110] on link "Convert to prospect" at bounding box center [795, 112] width 75 height 10
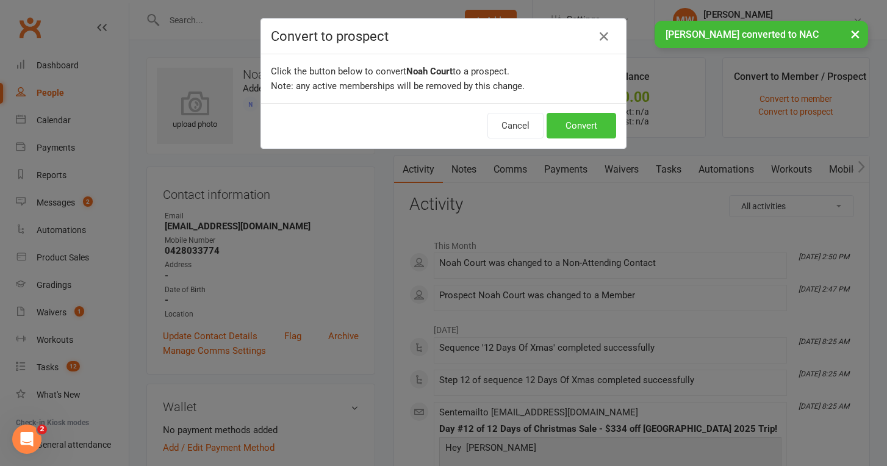
click at [605, 124] on button "Convert" at bounding box center [582, 126] width 70 height 26
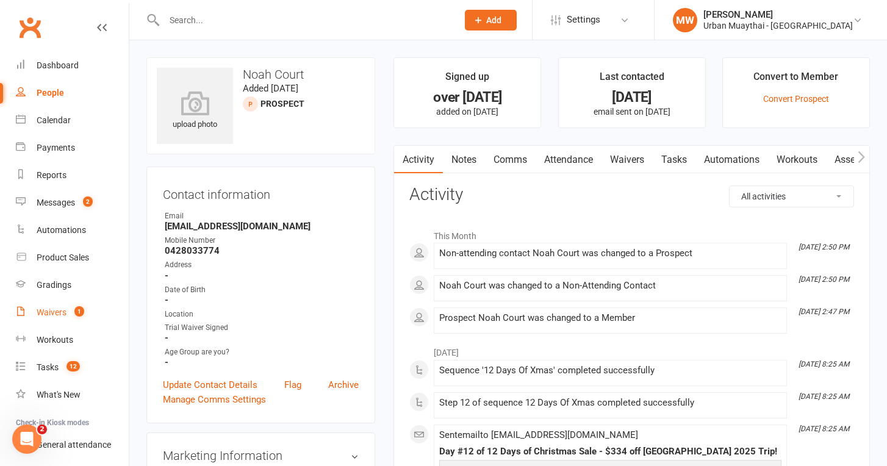
click at [74, 306] on span "1" at bounding box center [79, 311] width 10 height 10
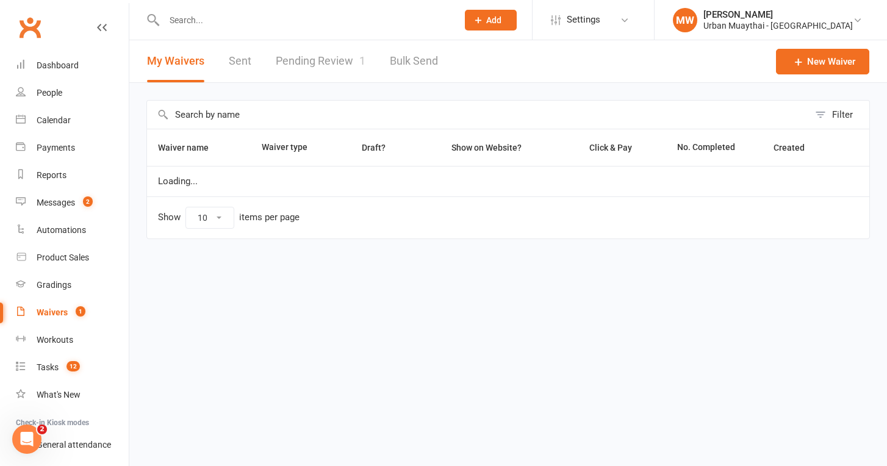
select select "50"
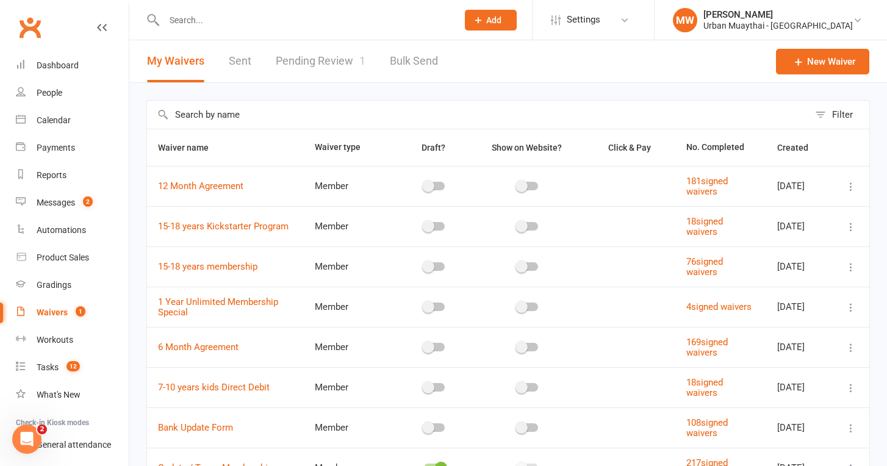
click at [337, 67] on link "Pending Review 1" at bounding box center [321, 61] width 90 height 42
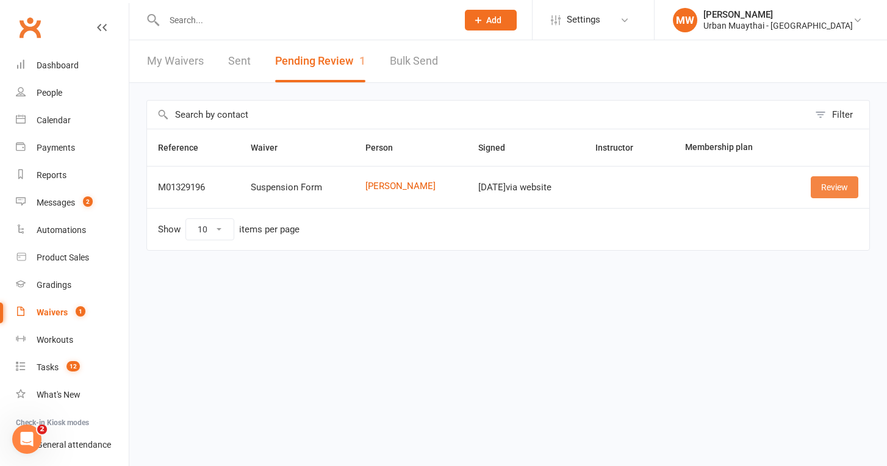
click at [833, 189] on link "Review" at bounding box center [835, 187] width 48 height 22
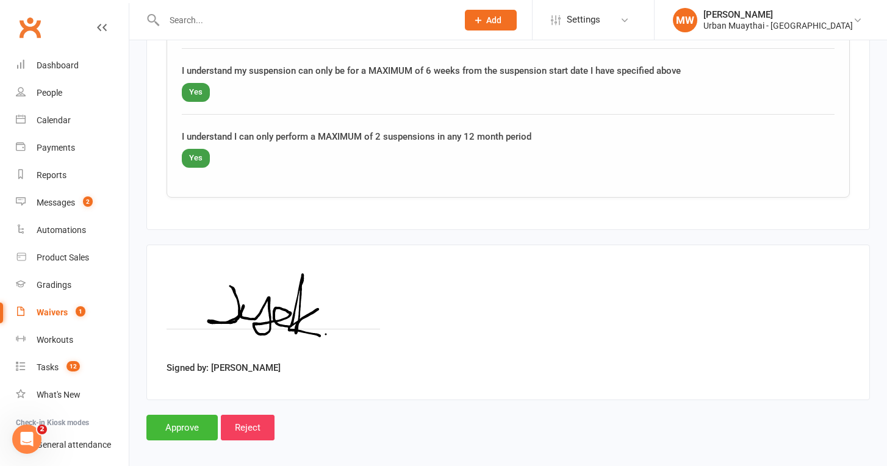
scroll to position [900, 0]
click at [160, 415] on input "Approve" at bounding box center [181, 428] width 71 height 26
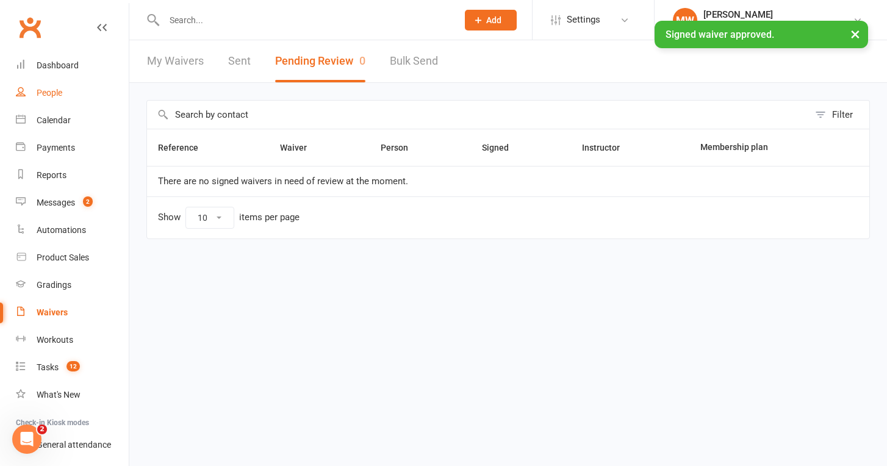
click at [68, 85] on link "People" at bounding box center [72, 92] width 113 height 27
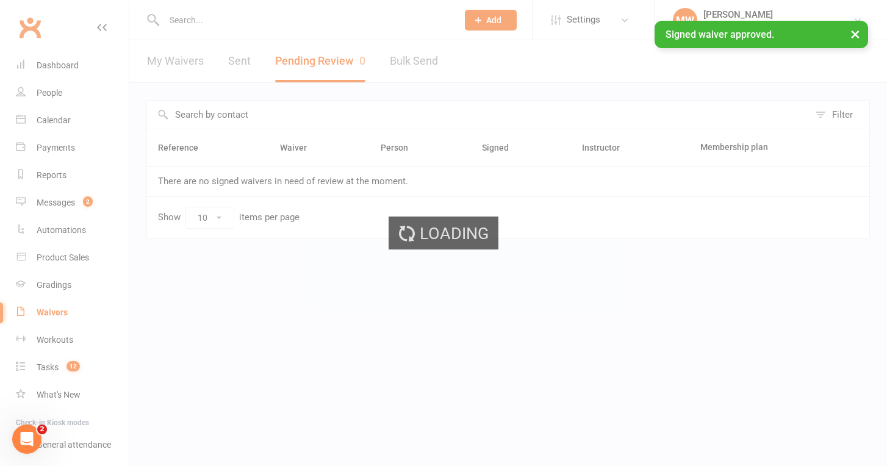
select select "100"
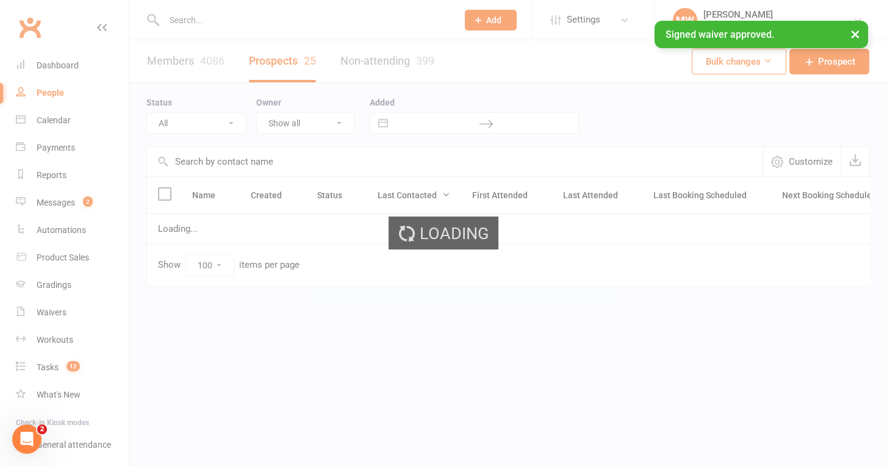
select select "Website Warrior"
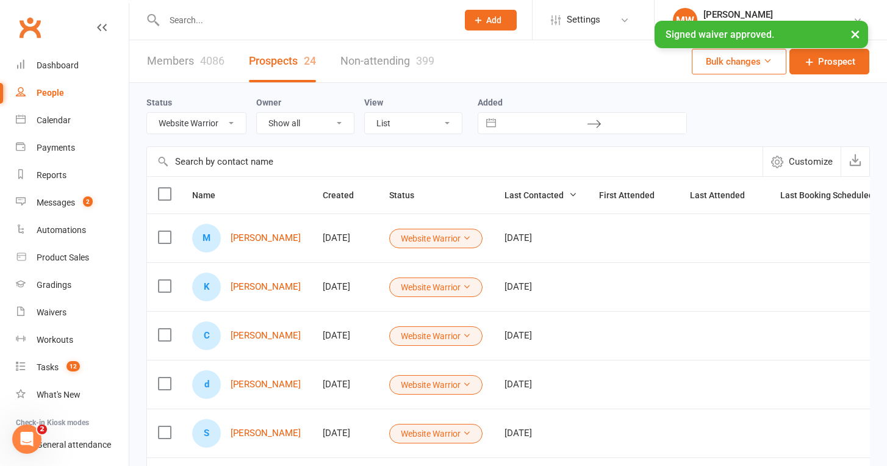
click at [217, 23] on input "text" at bounding box center [304, 20] width 289 height 17
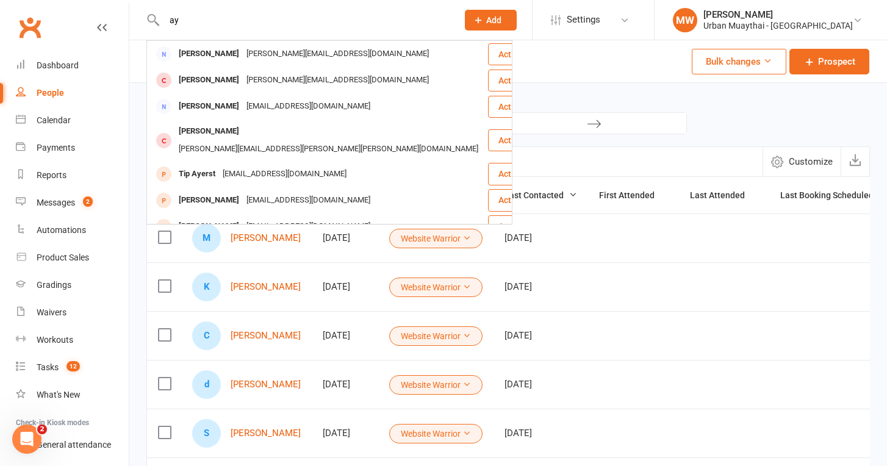
type input "a"
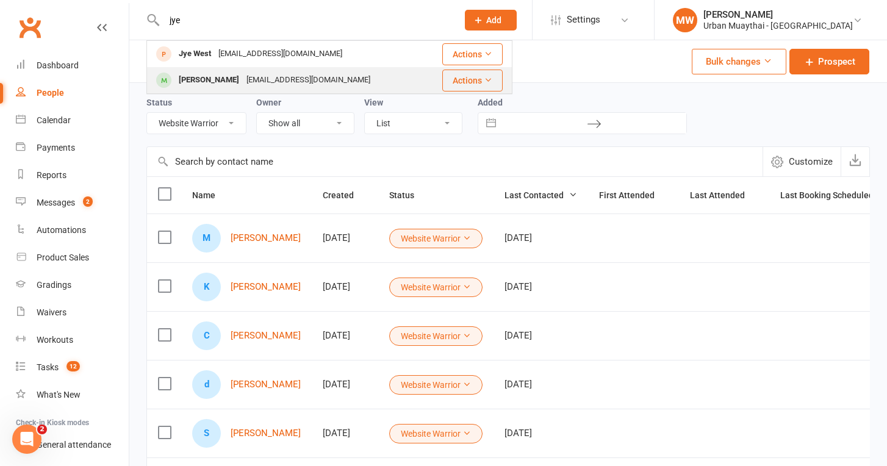
type input "jye"
click at [181, 76] on div "[PERSON_NAME]" at bounding box center [209, 80] width 68 height 18
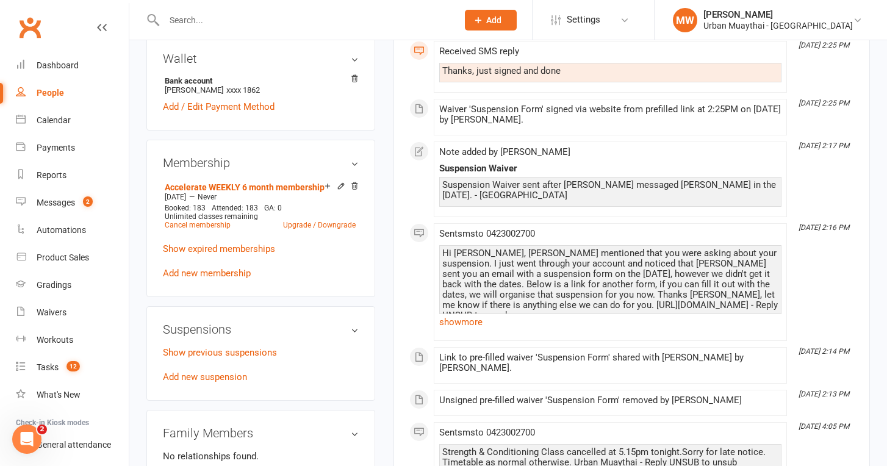
scroll to position [461, 0]
click at [214, 377] on link "Add new suspension" at bounding box center [205, 376] width 84 height 11
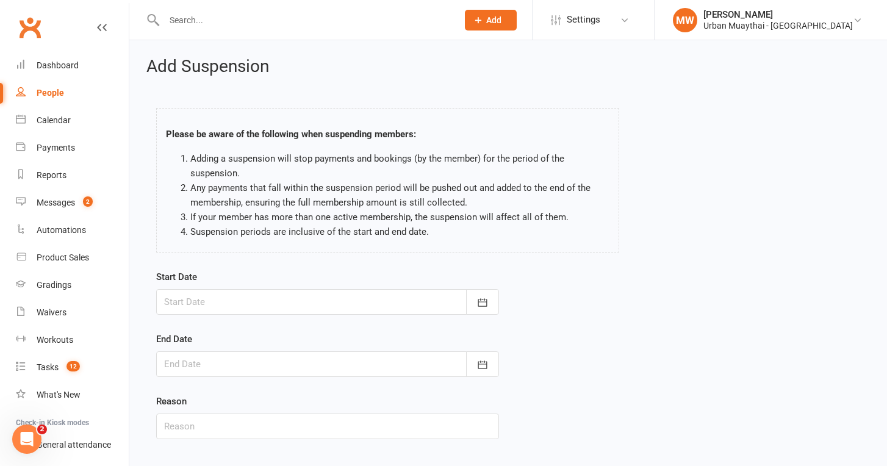
click at [250, 307] on div at bounding box center [327, 302] width 343 height 26
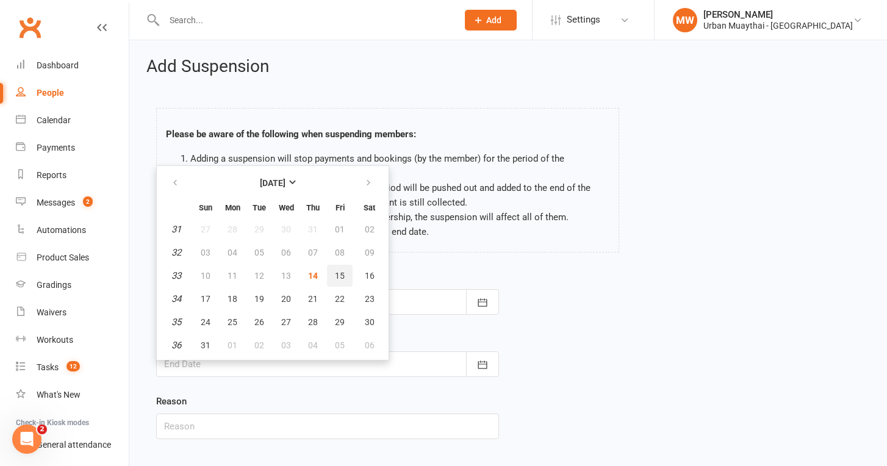
click at [351, 272] on button "15" at bounding box center [340, 276] width 26 height 22
type input "15 Aug 2025"
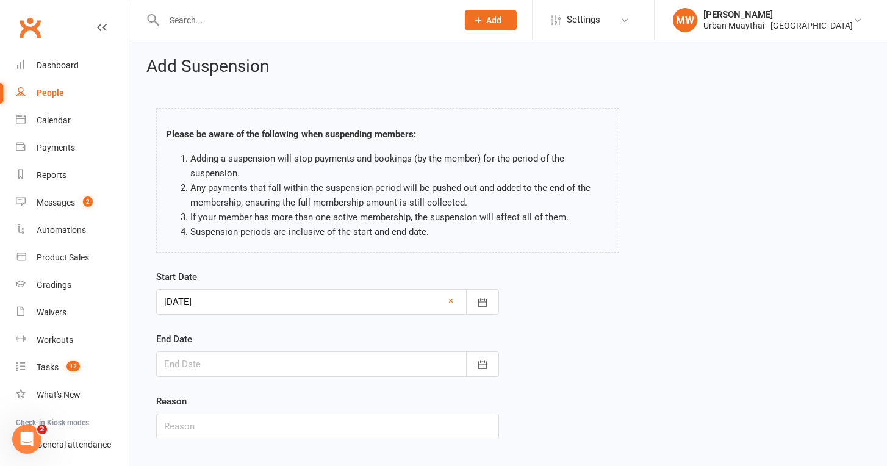
click at [335, 295] on div at bounding box center [327, 302] width 343 height 26
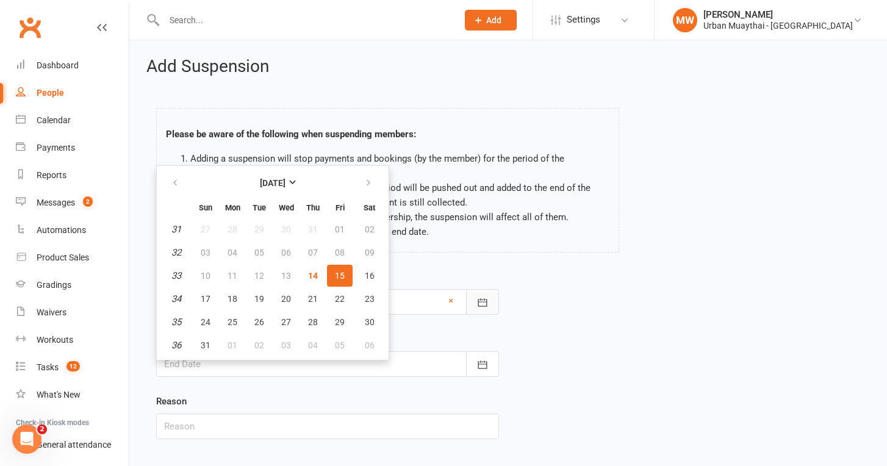
click at [476, 289] on button "button" at bounding box center [482, 302] width 33 height 26
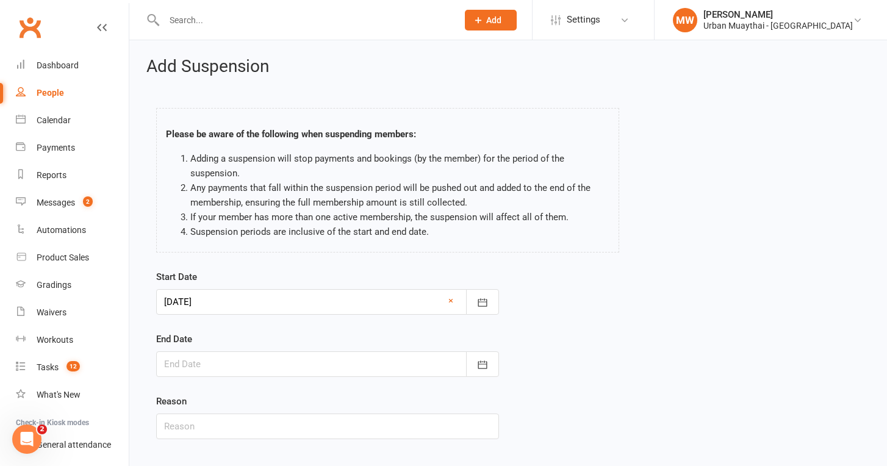
click at [338, 364] on div at bounding box center [327, 364] width 343 height 26
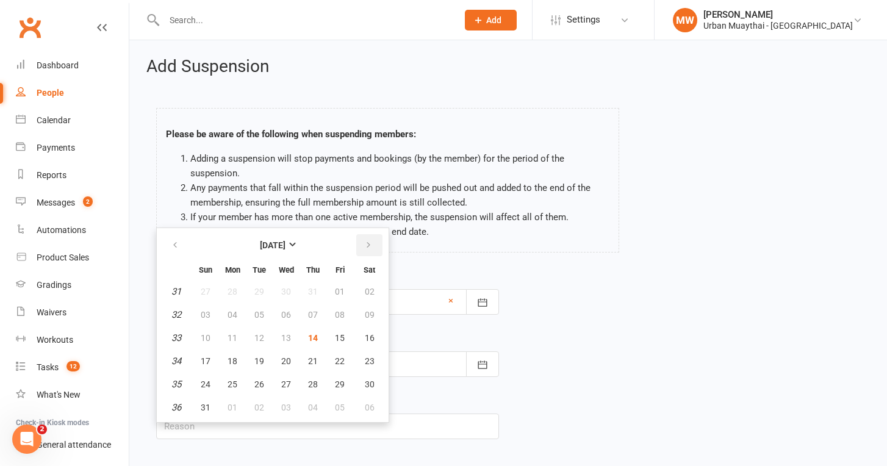
click at [370, 250] on icon "button" at bounding box center [368, 245] width 9 height 10
click at [340, 363] on span "26" at bounding box center [340, 361] width 10 height 10
type input "26 Sep 2025"
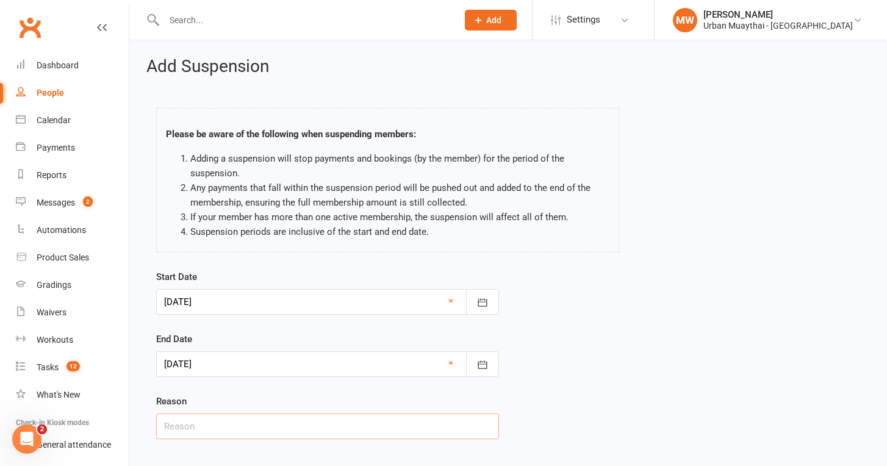
click at [320, 429] on input "text" at bounding box center [327, 427] width 343 height 26
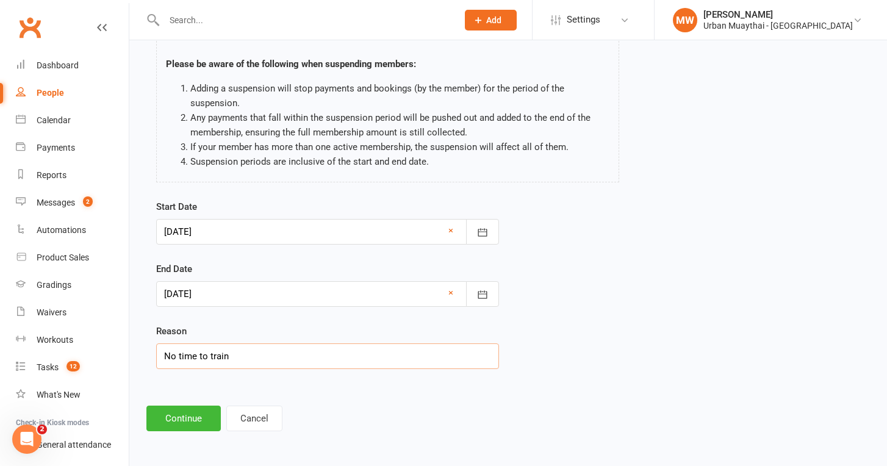
scroll to position [80, 0]
type input "No time to train"
click at [191, 423] on div "Add Suspension Please be aware of the following when suspending members: Adding…" at bounding box center [508, 209] width 758 height 478
click at [190, 406] on button "Continue" at bounding box center [183, 419] width 74 height 26
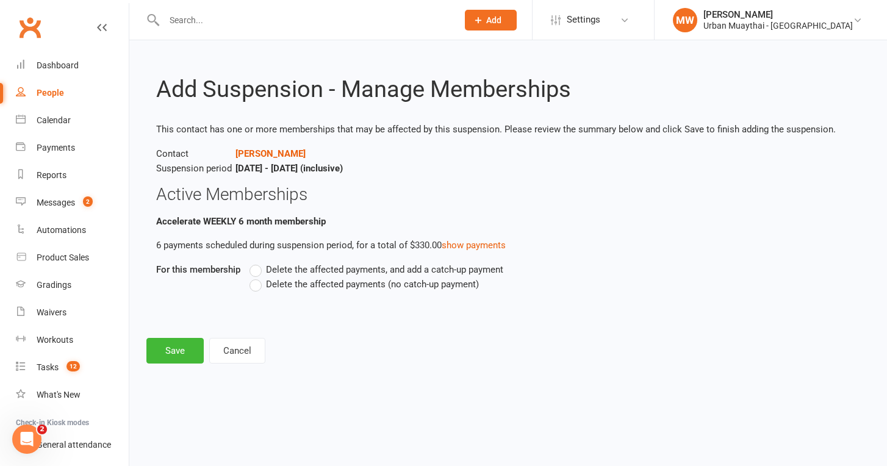
click at [281, 284] on span "Delete the affected payments (no catch-up payment)" at bounding box center [372, 283] width 213 height 13
click at [257, 277] on input "Delete the affected payments (no catch-up payment)" at bounding box center [254, 277] width 8 height 0
click at [231, 315] on li "Accelerate WEEKLY 6 month membership 6 payments scheduled during suspension per…" at bounding box center [508, 266] width 704 height 104
click at [166, 353] on button "Save" at bounding box center [174, 351] width 57 height 26
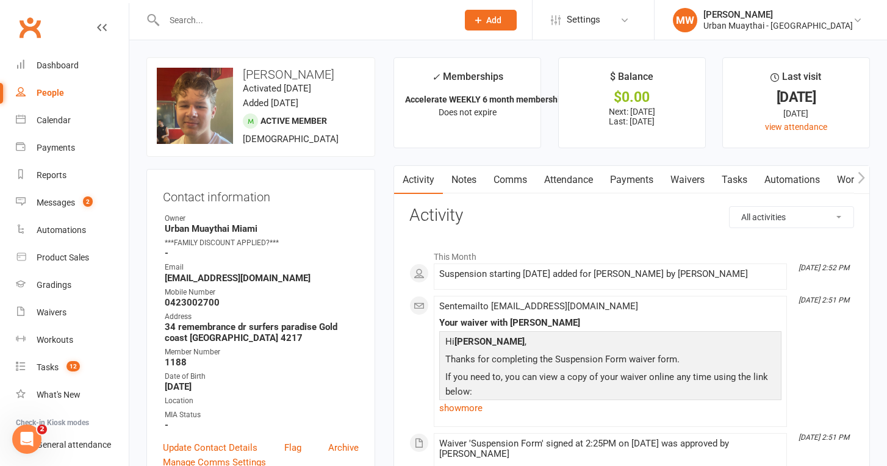
click at [573, 170] on link "Attendance" at bounding box center [569, 180] width 66 height 28
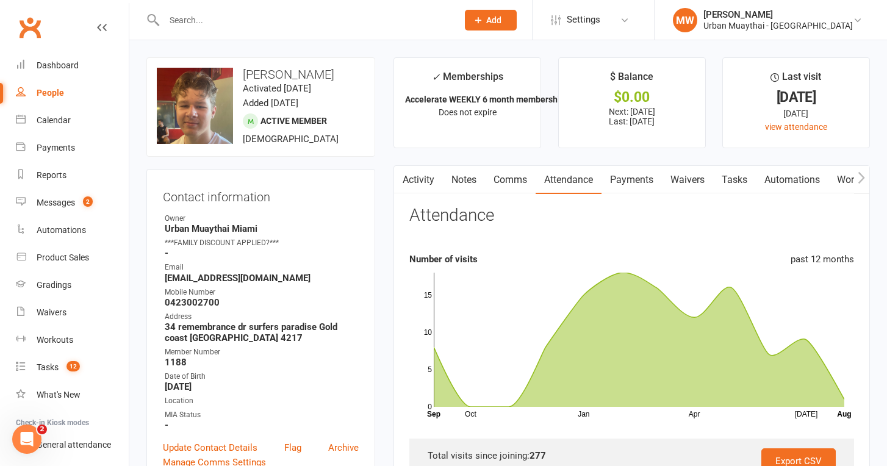
click at [512, 178] on link "Comms" at bounding box center [510, 180] width 51 height 28
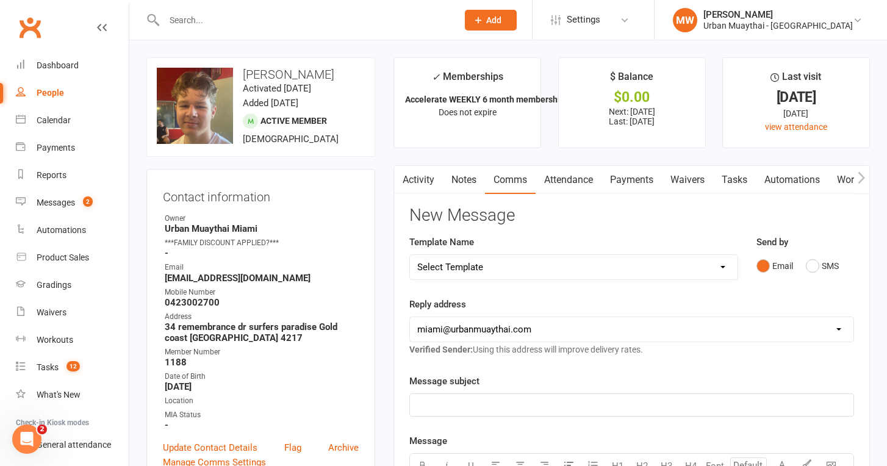
click at [461, 176] on link "Notes" at bounding box center [464, 180] width 42 height 28
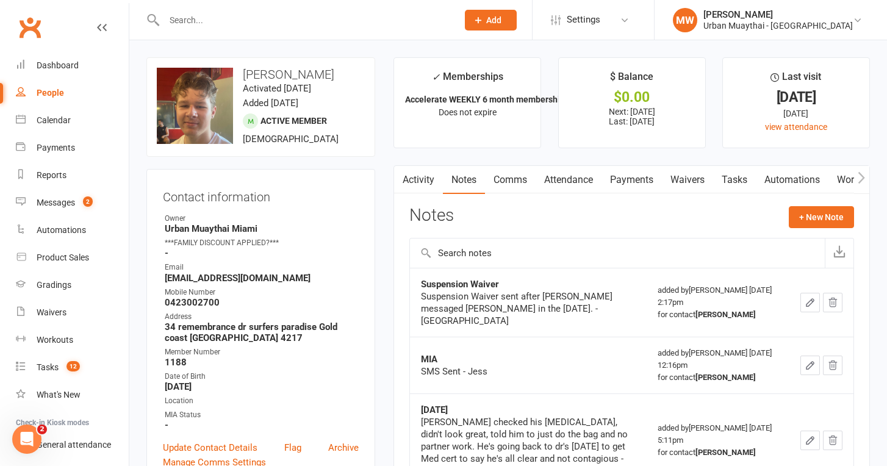
click at [587, 186] on link "Attendance" at bounding box center [569, 180] width 66 height 28
